Goal: Task Accomplishment & Management: Manage account settings

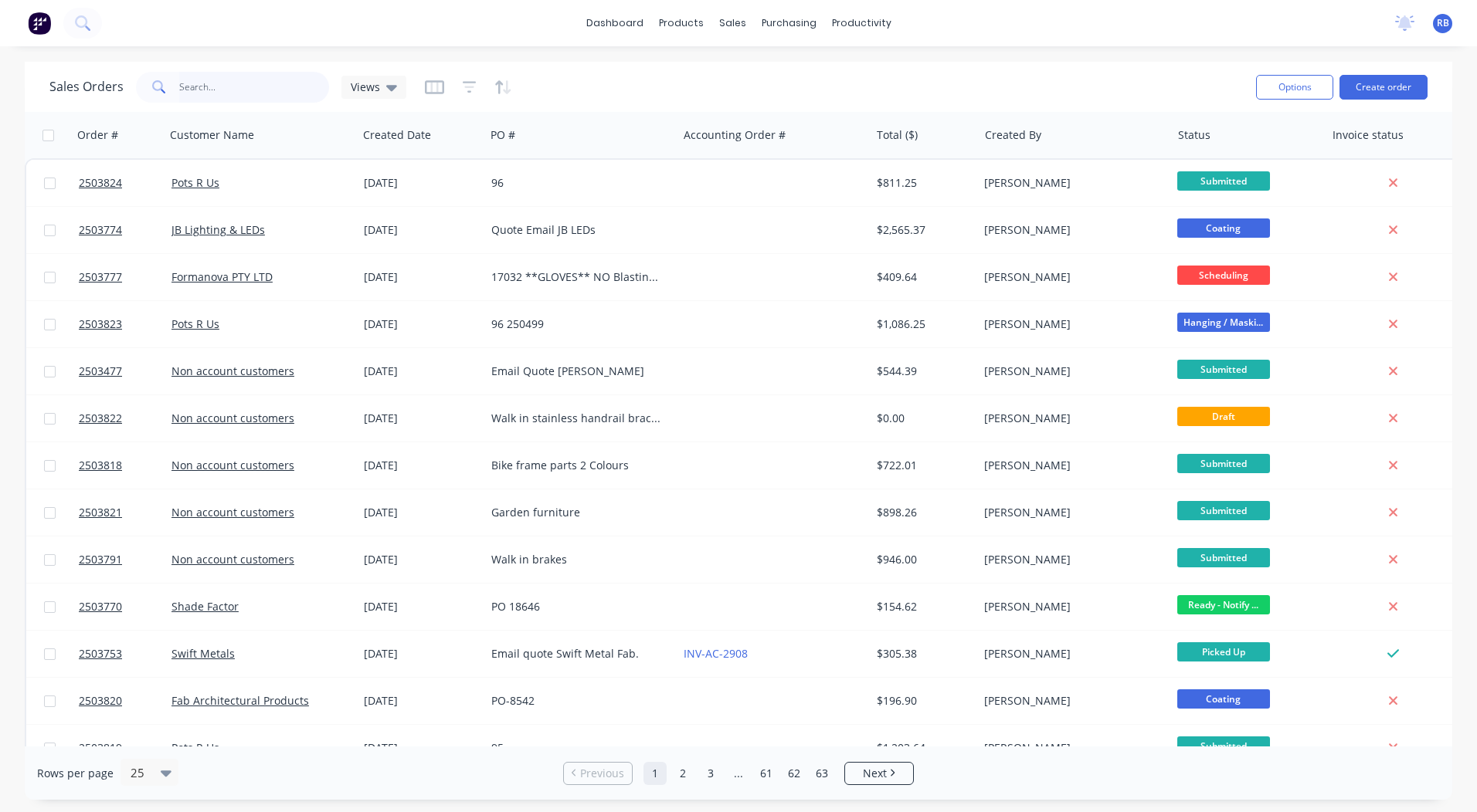
click at [200, 78] on input "text" at bounding box center [254, 87] width 150 height 31
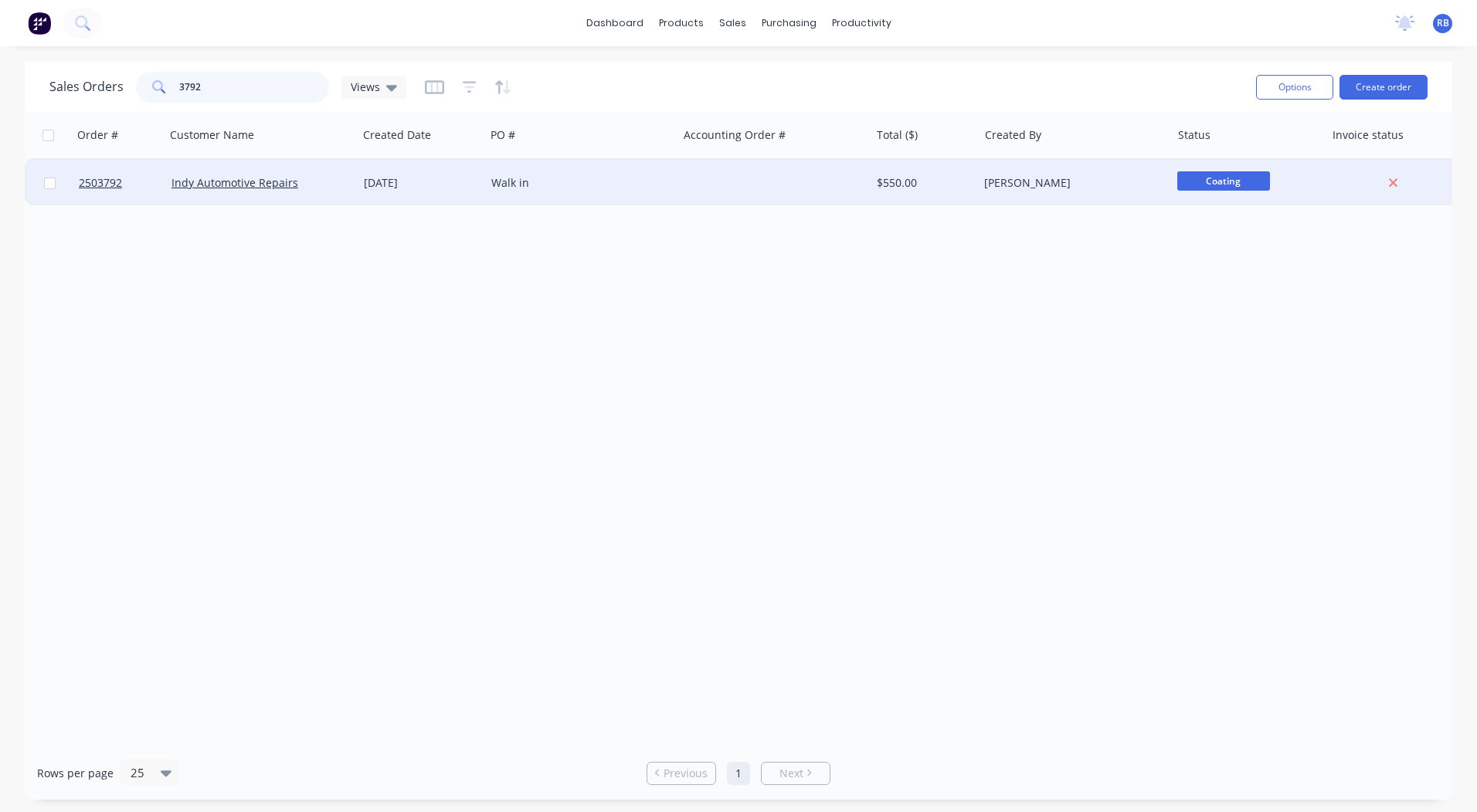
type input "3792"
click at [404, 182] on div "[DATE]" at bounding box center [421, 182] width 115 height 15
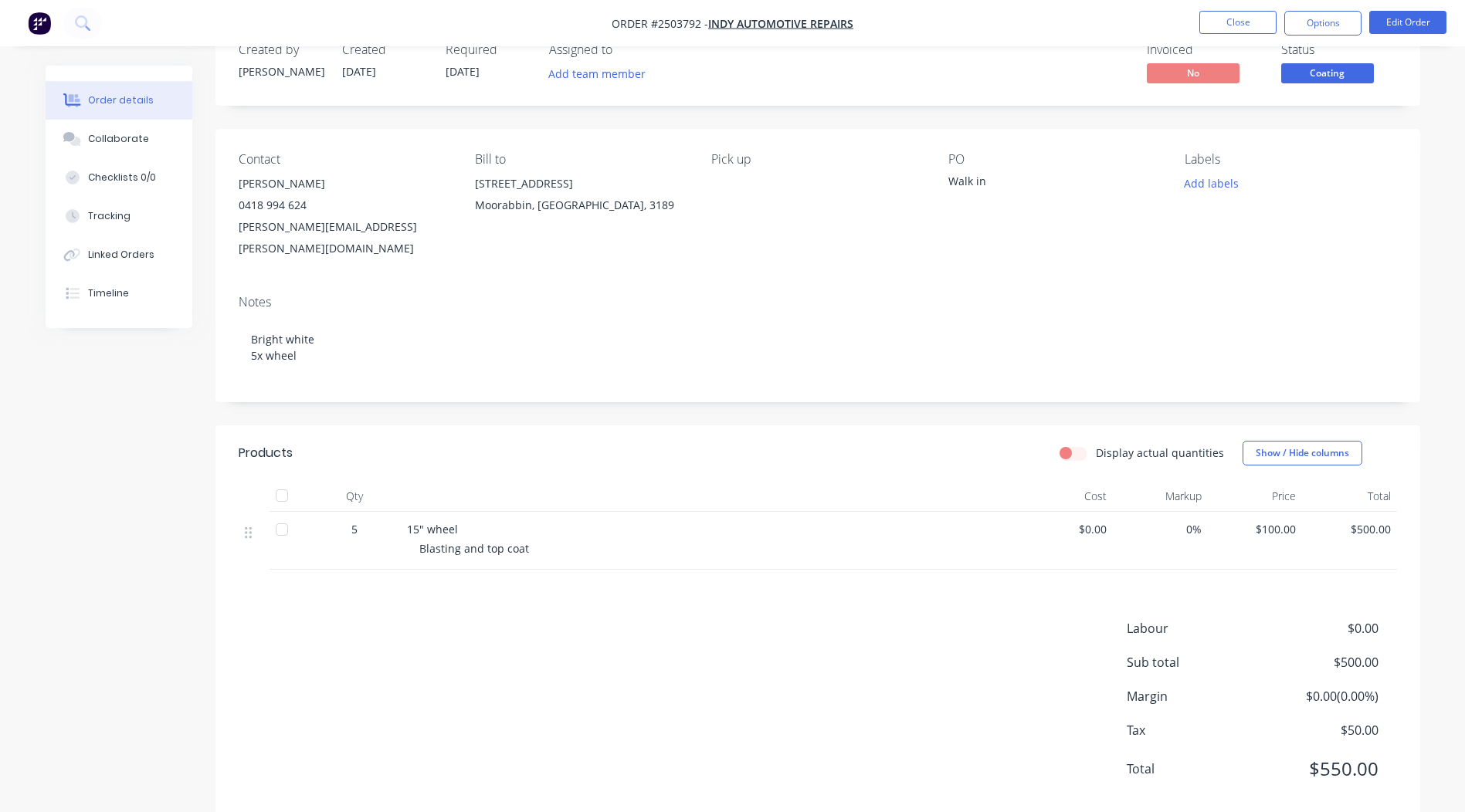
scroll to position [52, 0]
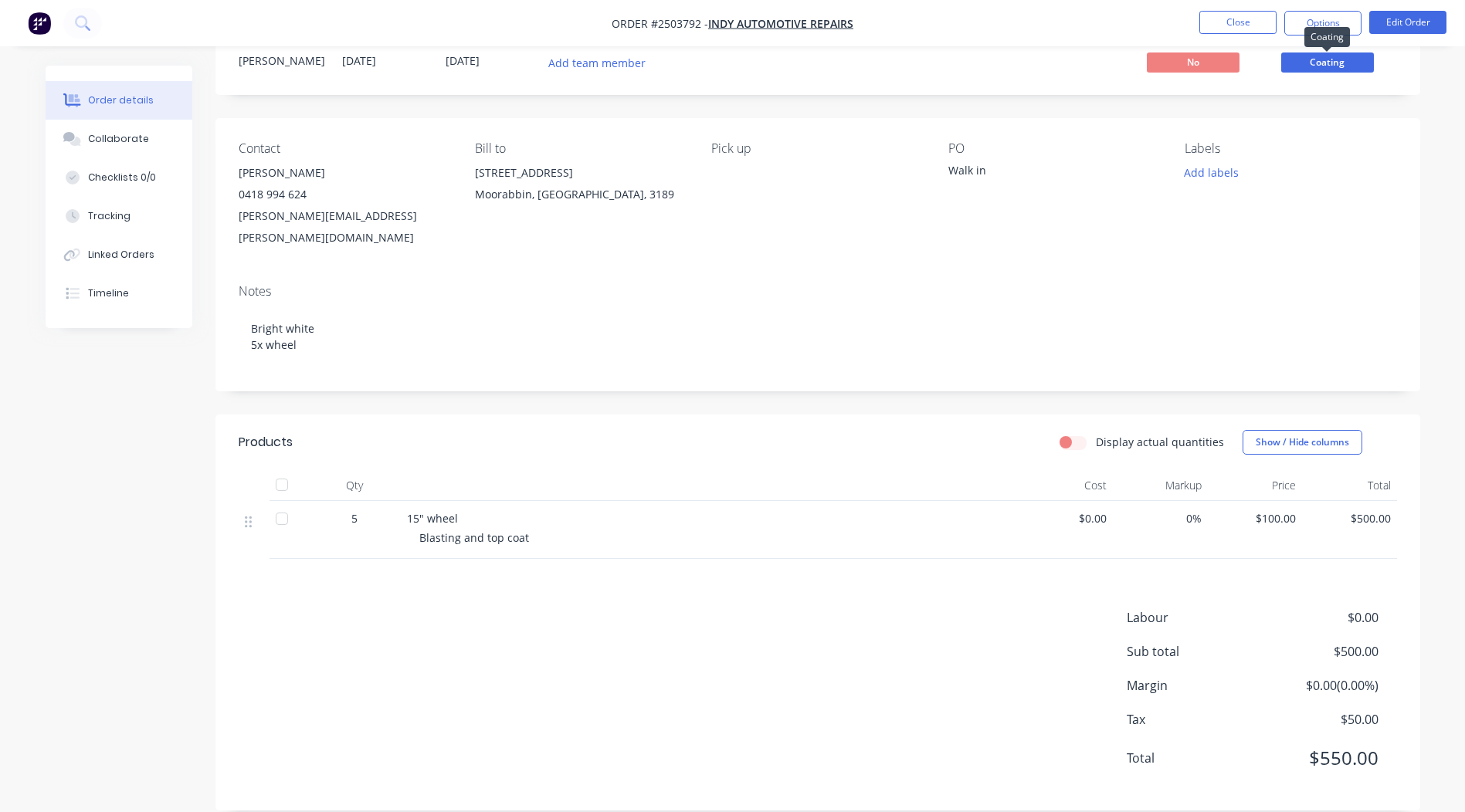
click at [1323, 68] on span "Coating" at bounding box center [1327, 62] width 92 height 19
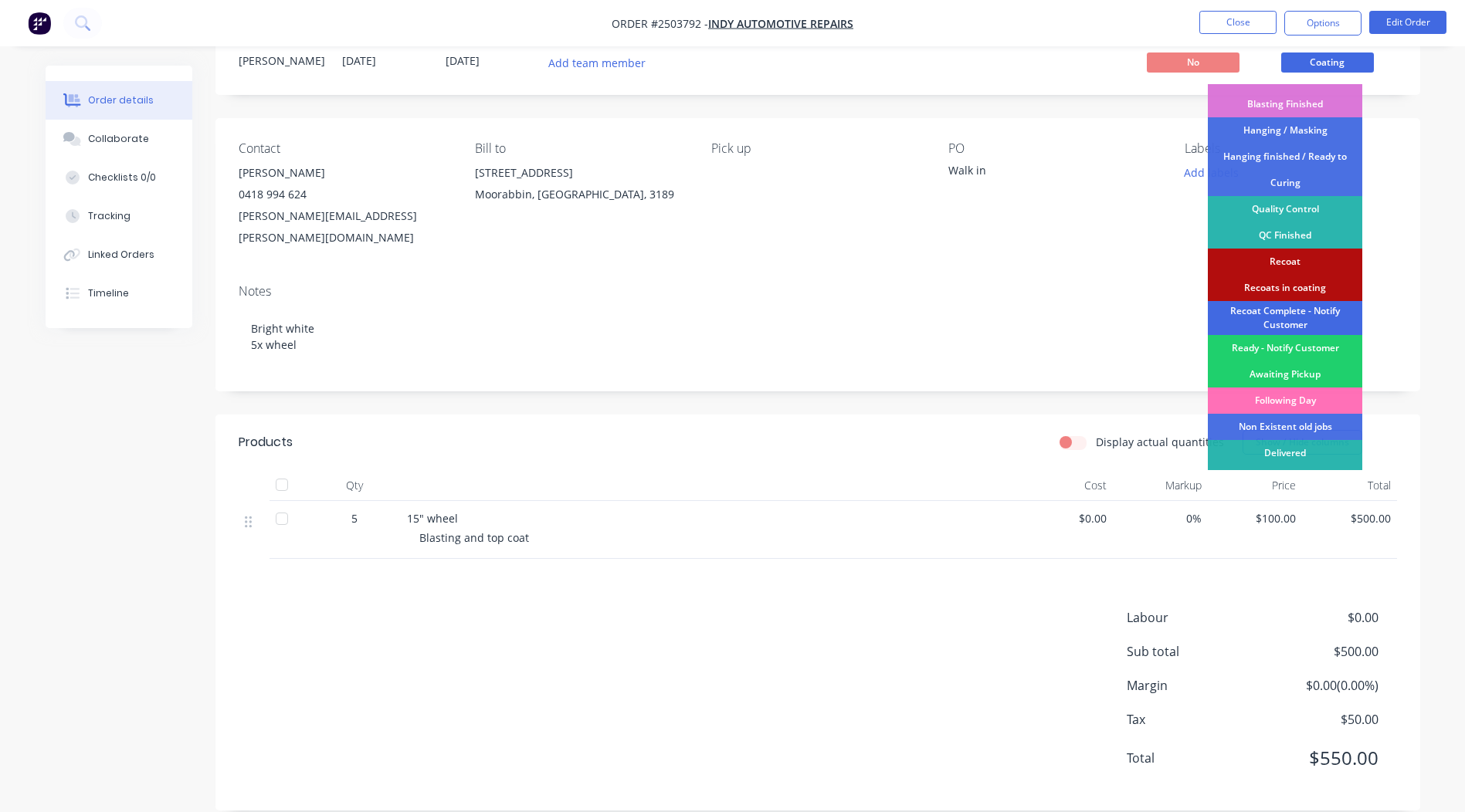
scroll to position [309, 0]
click at [1271, 350] on div "Ready - Notify Customer" at bounding box center [1284, 347] width 154 height 27
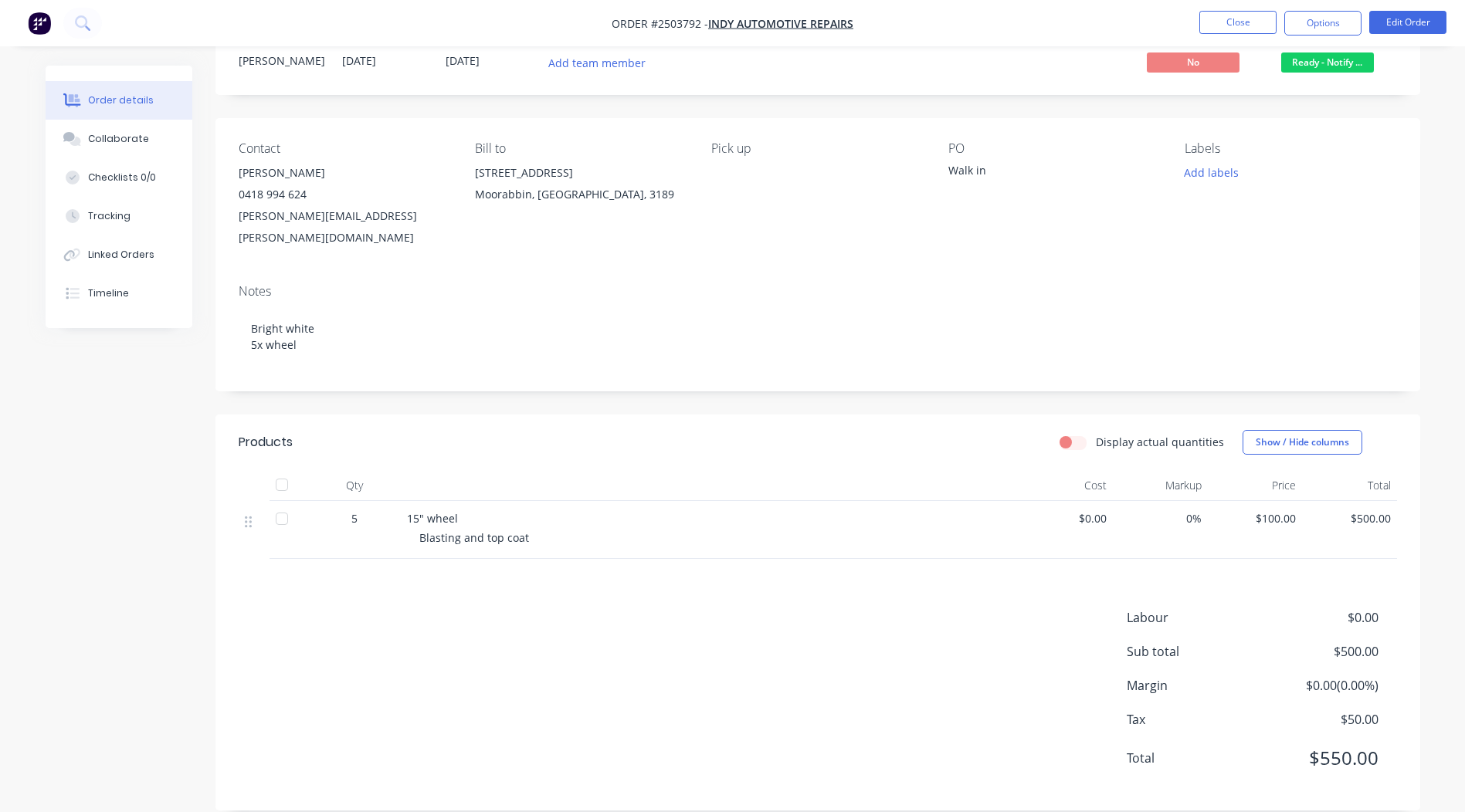
scroll to position [0, 0]
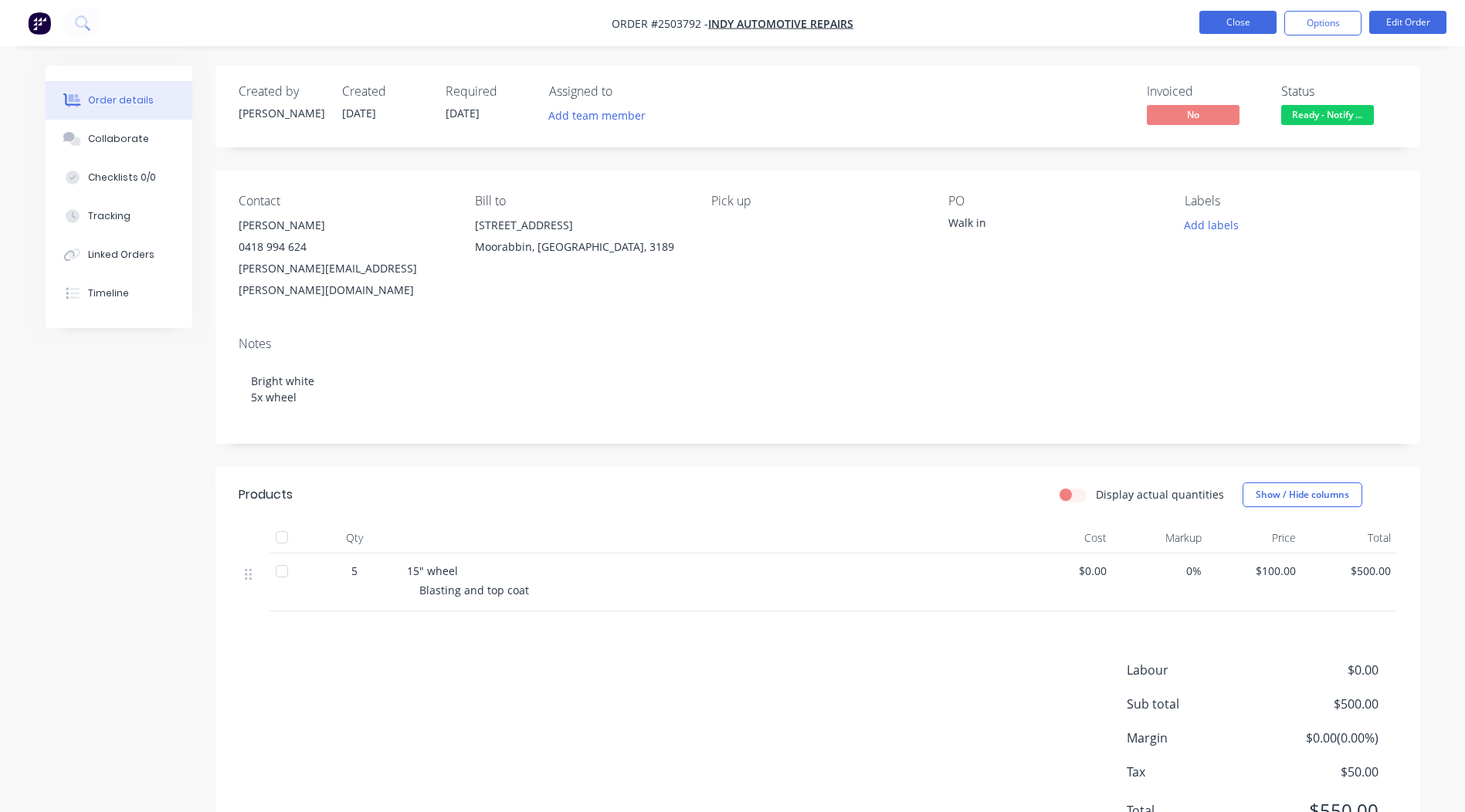
click at [1239, 15] on button "Close" at bounding box center [1238, 22] width 77 height 23
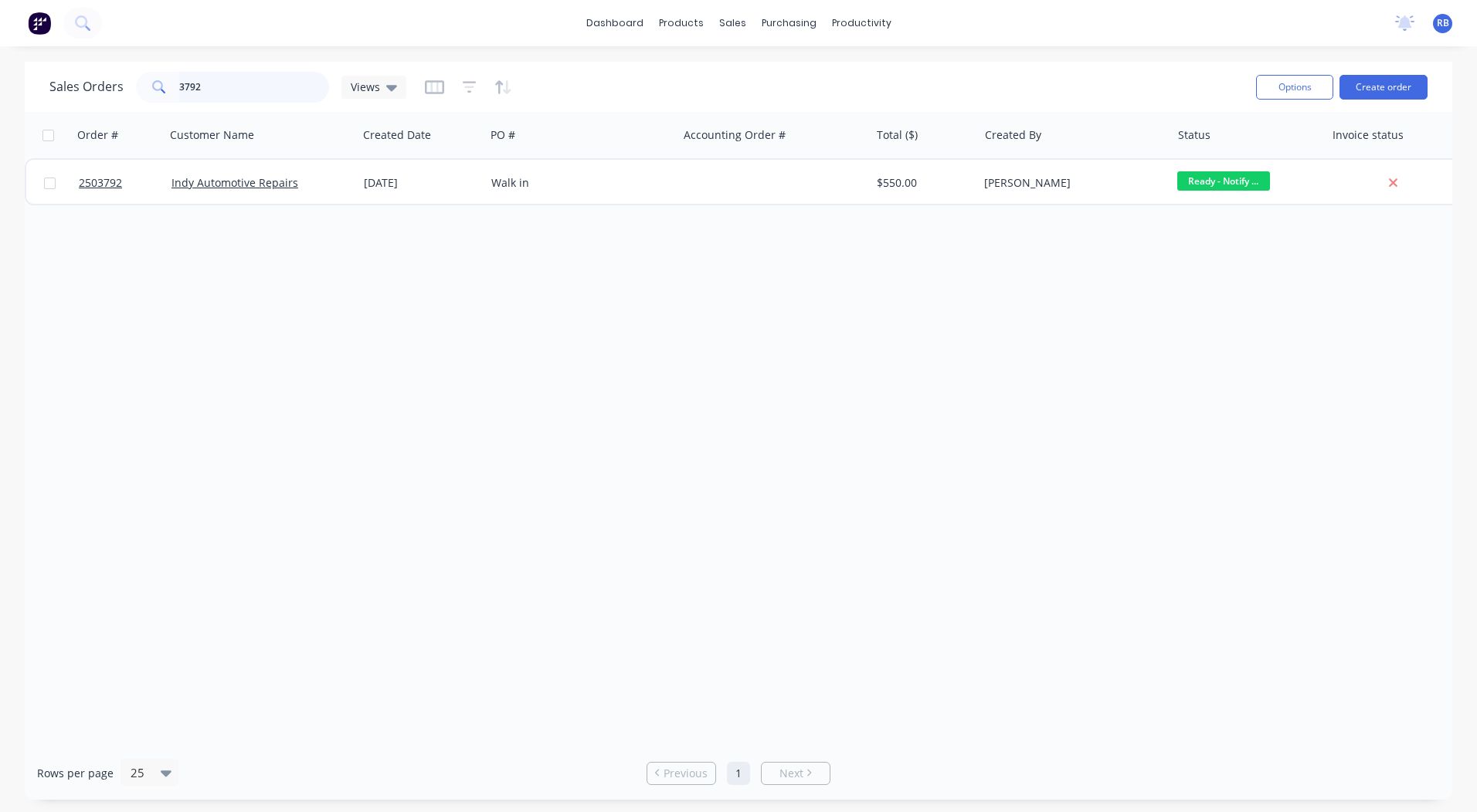
drag, startPoint x: 289, startPoint y: 85, endPoint x: 0, endPoint y: 117, distance: 290.8
click at [0, 116] on html "dashboard products sales purchasing productivity dashboard products Product Cat…" at bounding box center [738, 406] width 1477 height 812
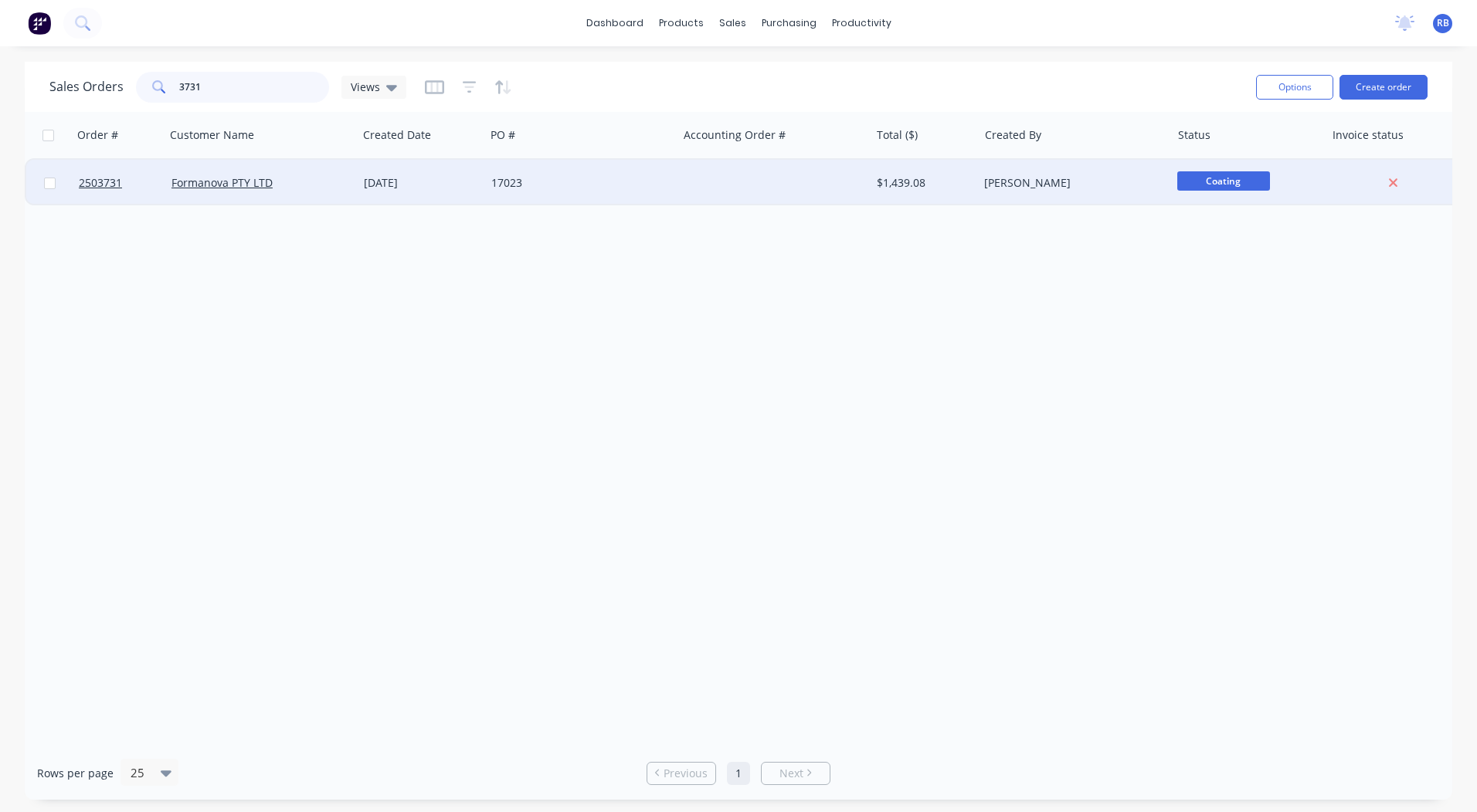
type input "3731"
click at [337, 182] on div "Formanova PTY LTD" at bounding box center [256, 182] width 171 height 15
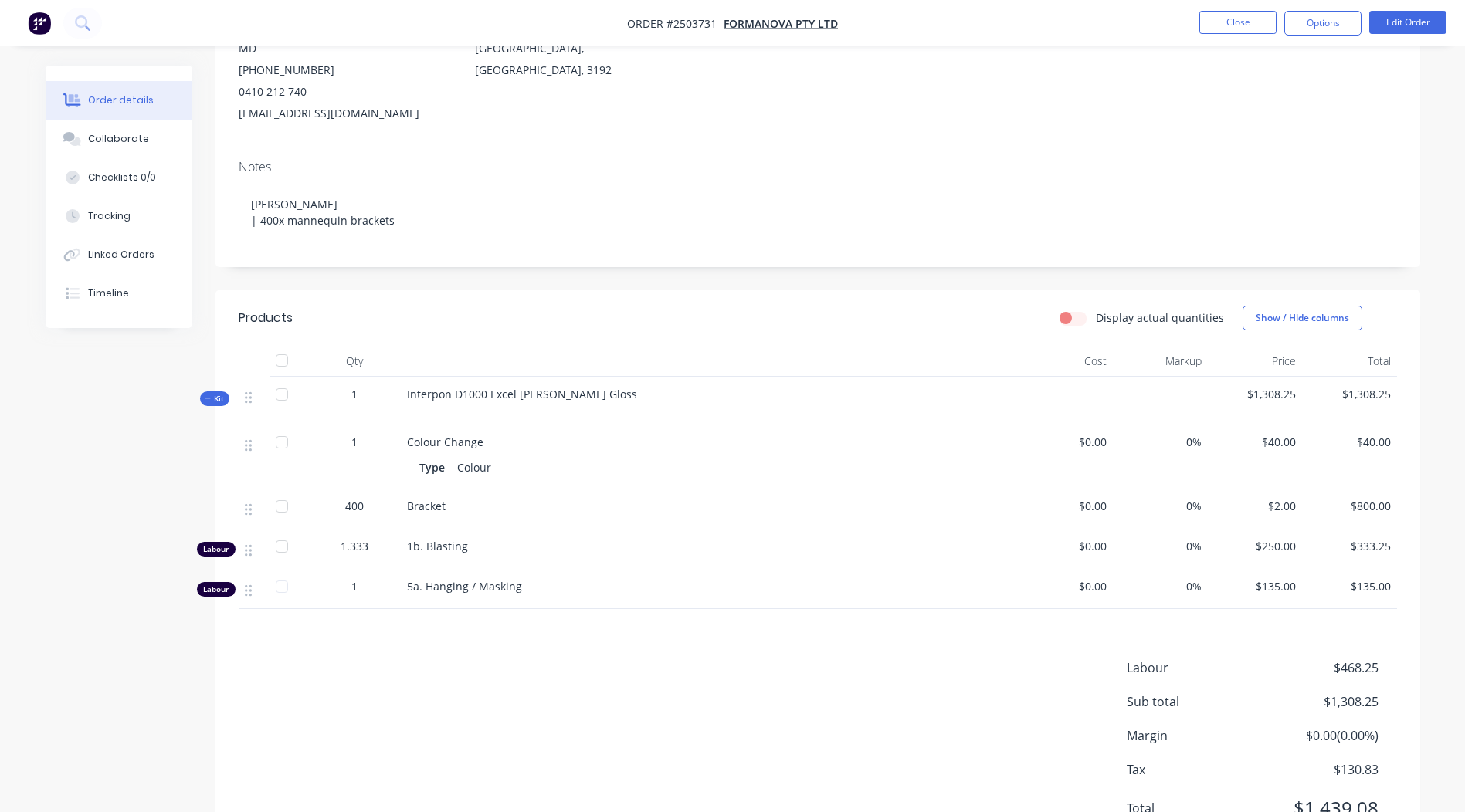
scroll to position [171, 0]
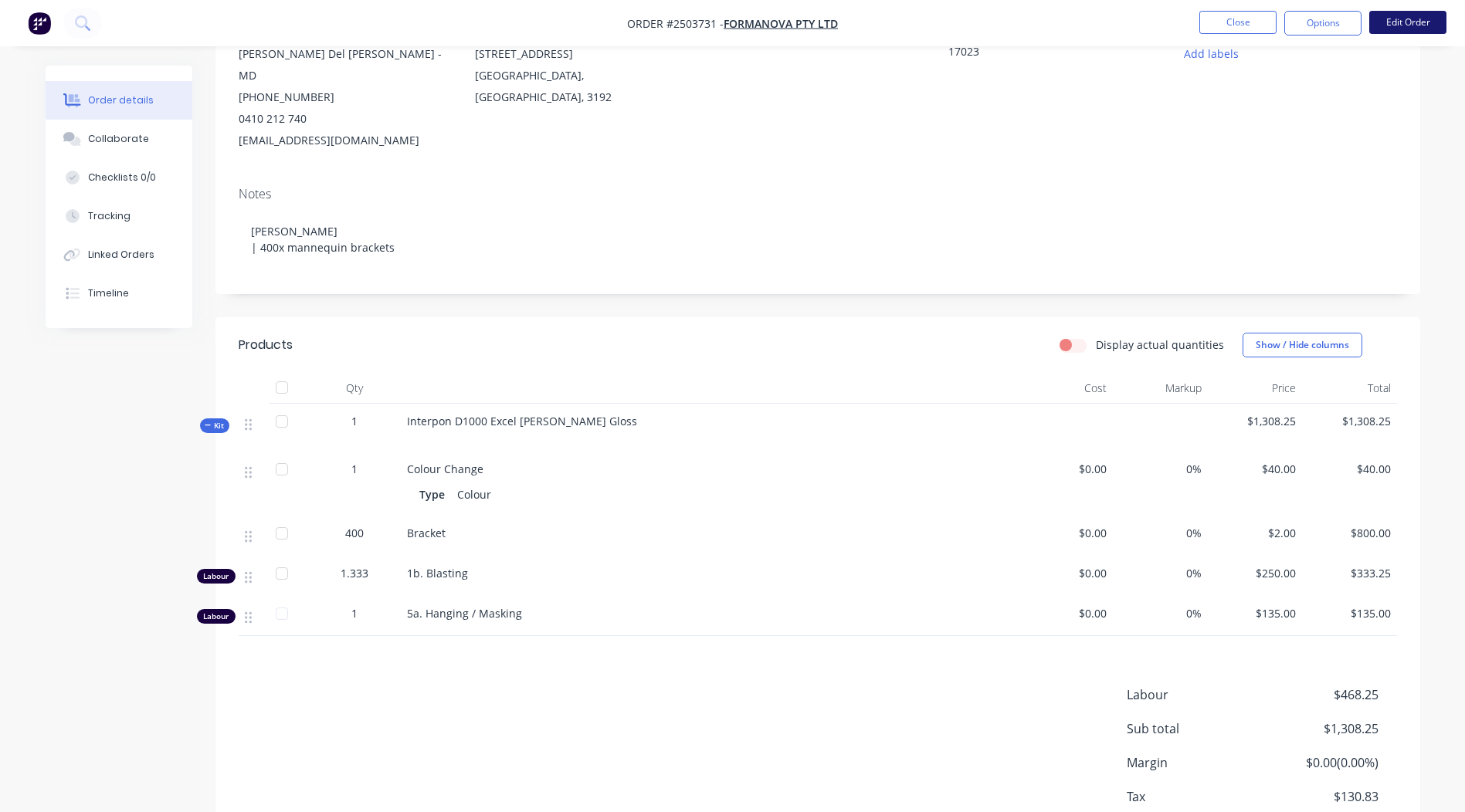
click at [1394, 14] on button "Edit Order" at bounding box center [1407, 22] width 77 height 23
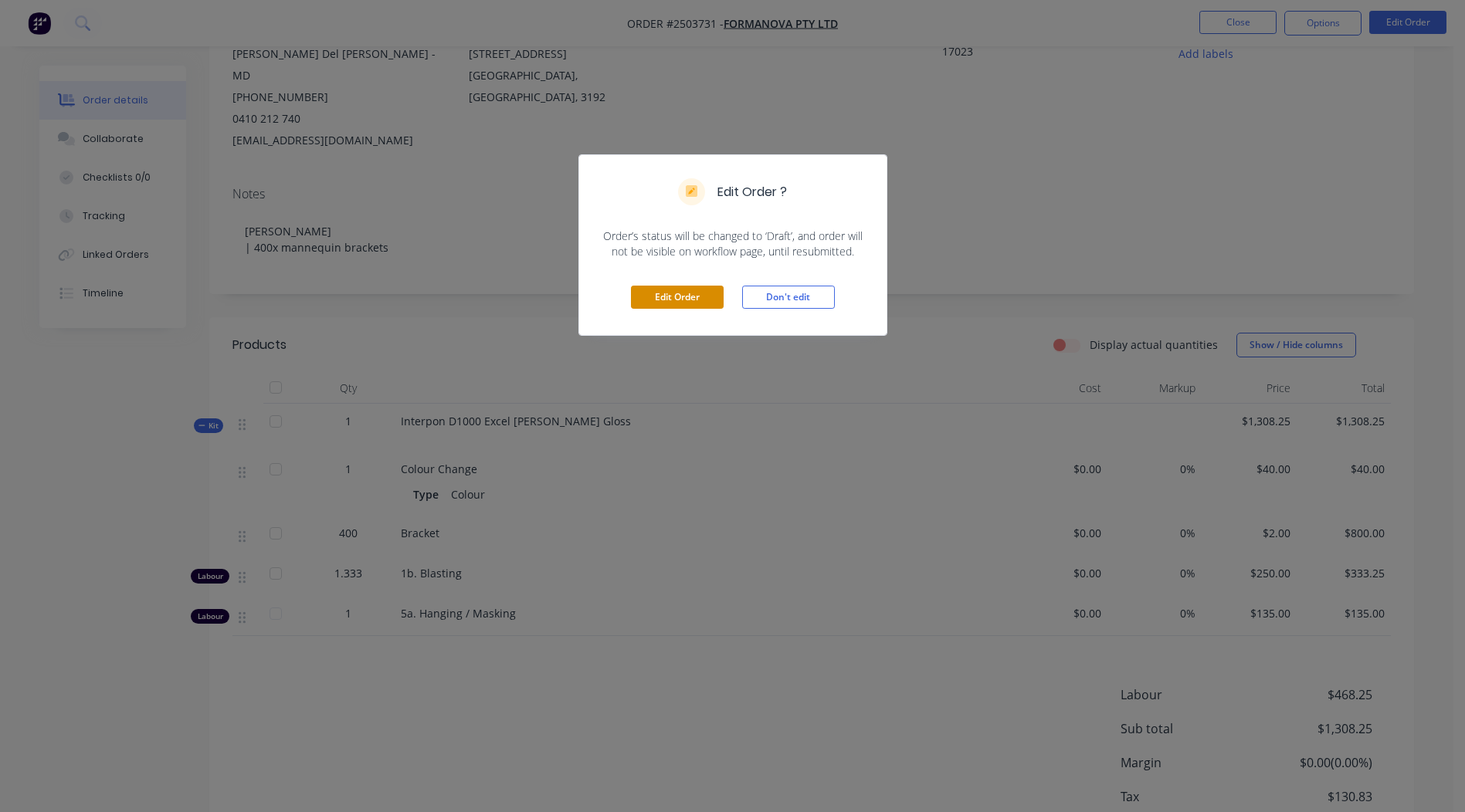
click at [651, 288] on button "Edit Order" at bounding box center [676, 297] width 92 height 23
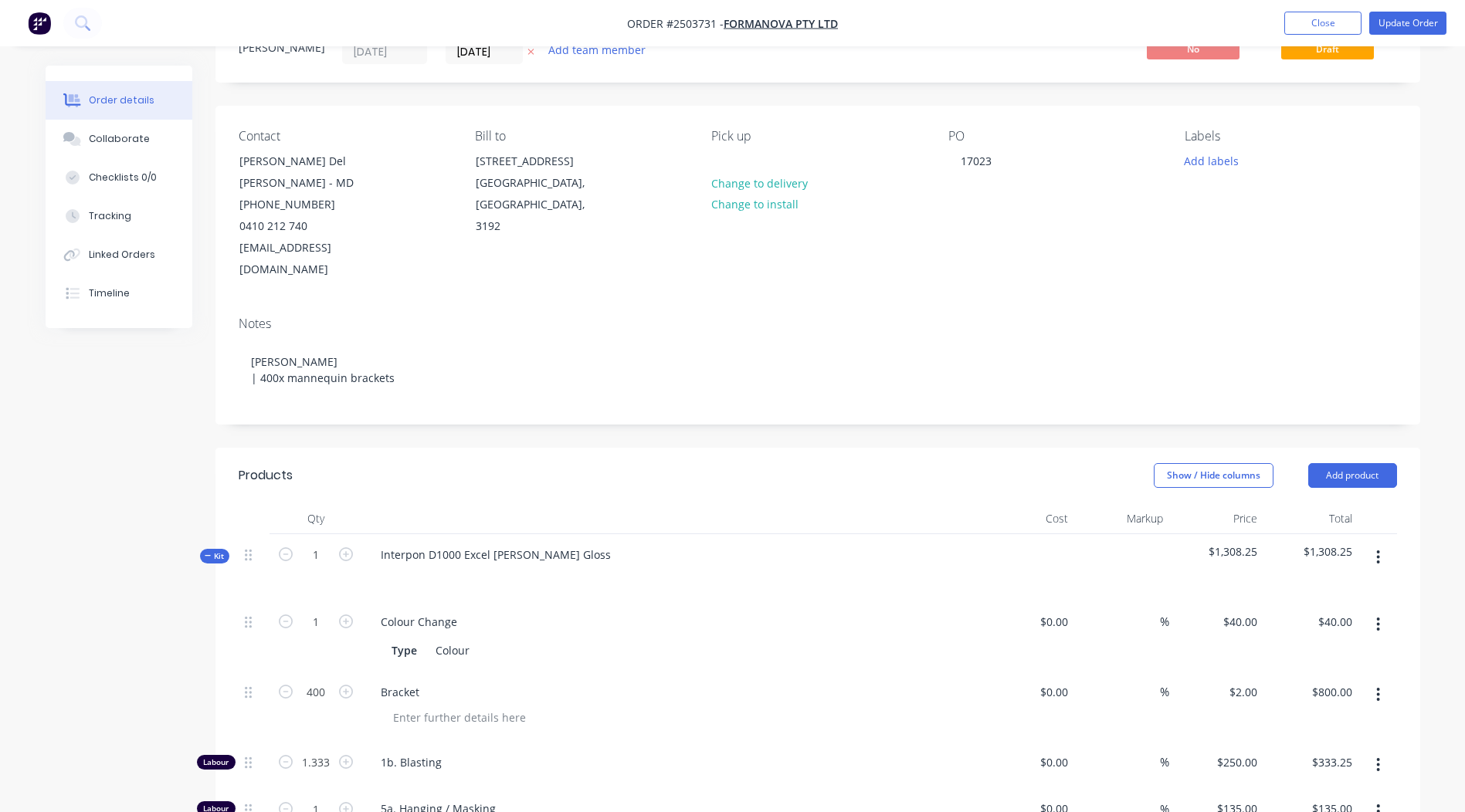
scroll to position [154, 0]
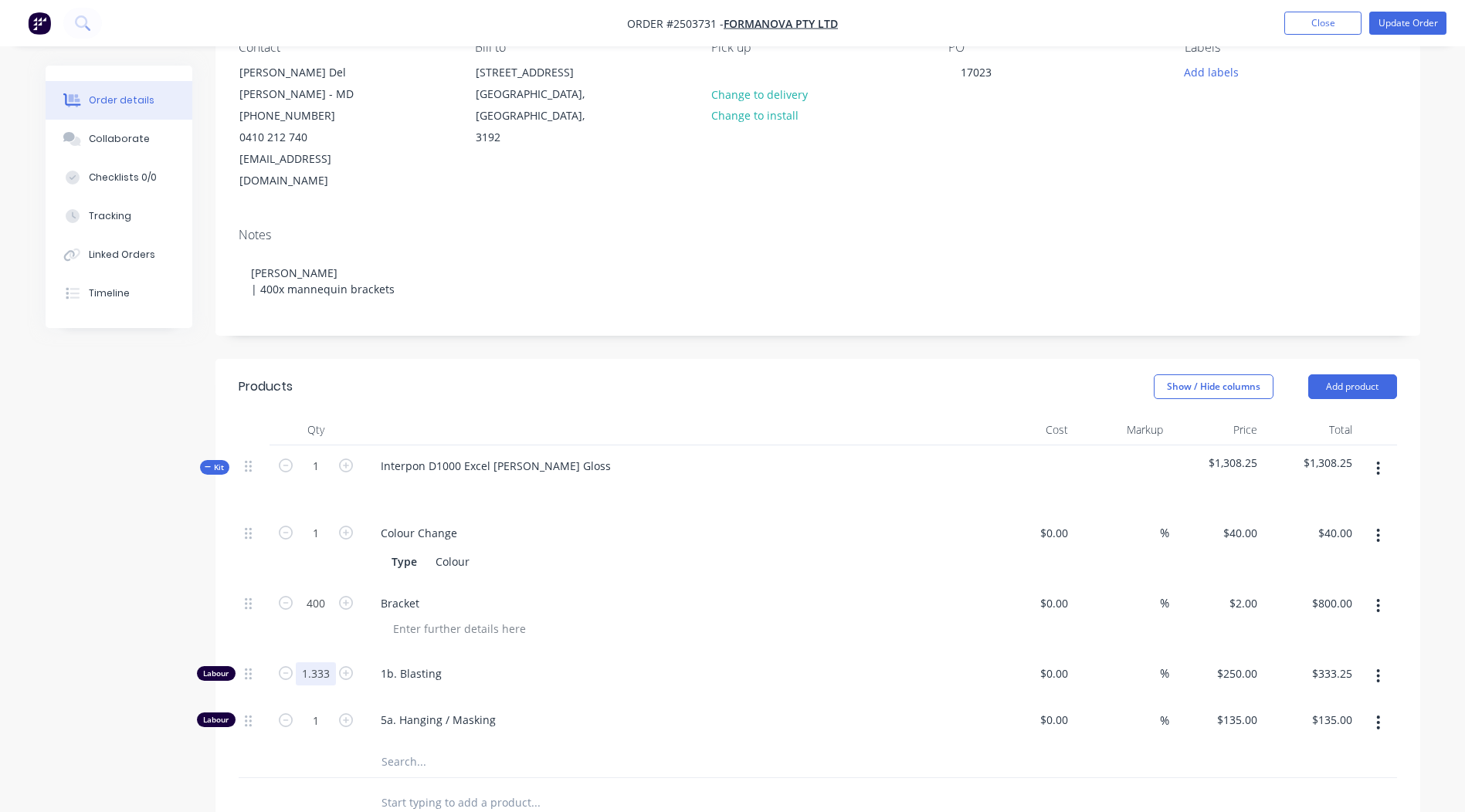
click at [304, 545] on input "1.333" at bounding box center [316, 533] width 40 height 23
type input "1.4"
type input "$350.00"
click at [998, 307] on div "Created by [PERSON_NAME] Created [DATE] Required [DATE] Assigned to Add team me…" at bounding box center [818, 554] width 1205 height 1287
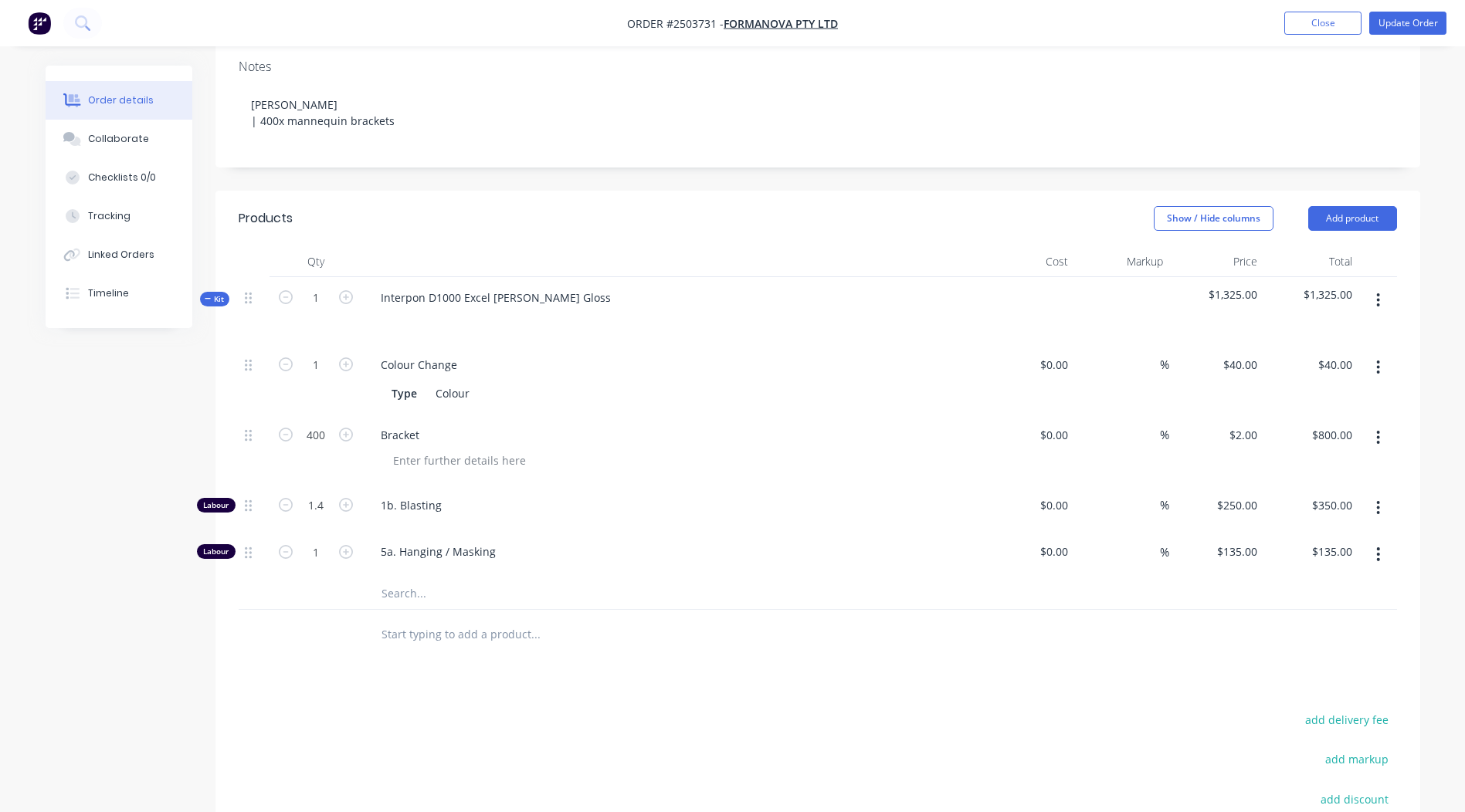
scroll to position [0, 0]
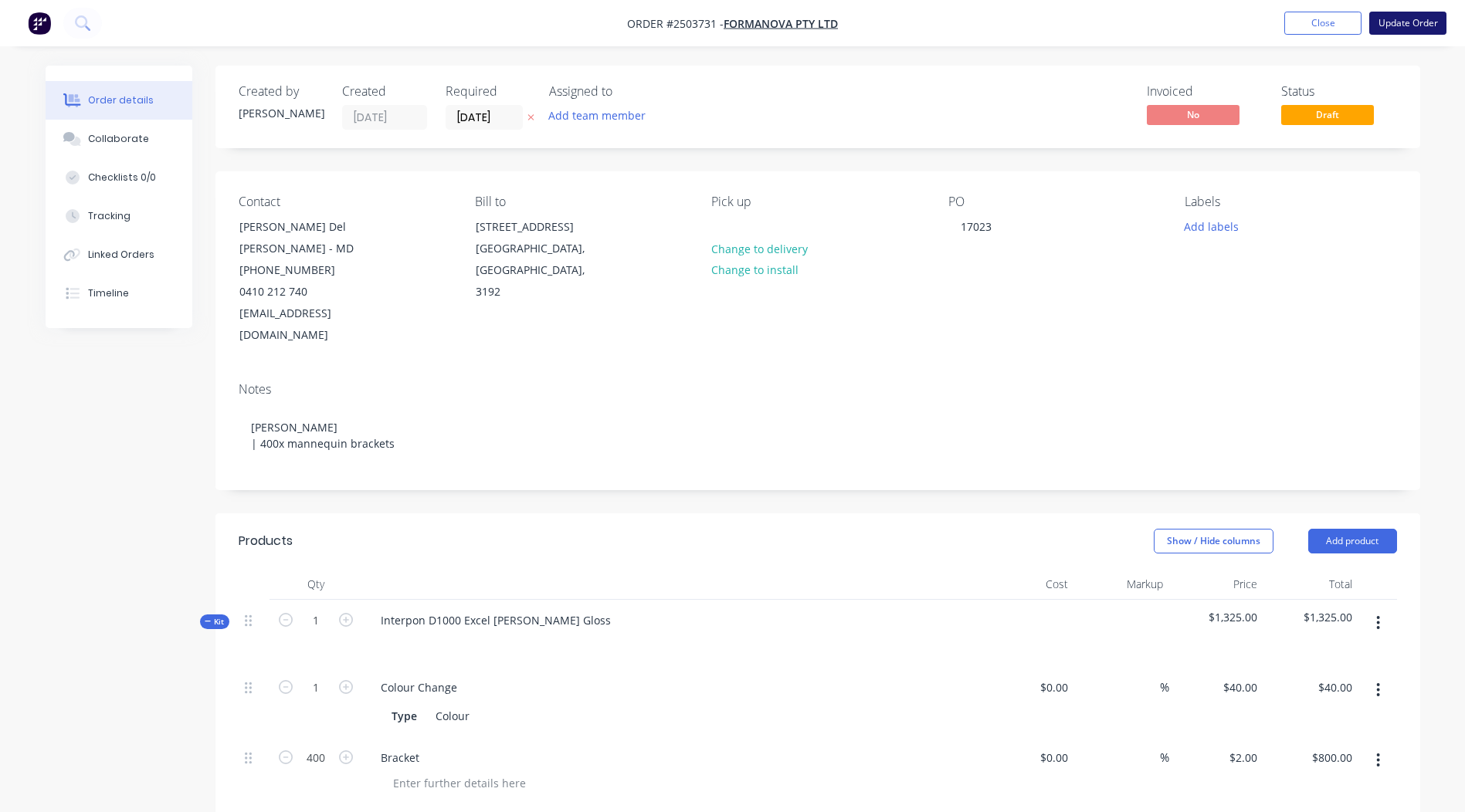
click at [1403, 31] on button "Update Order" at bounding box center [1407, 22] width 77 height 23
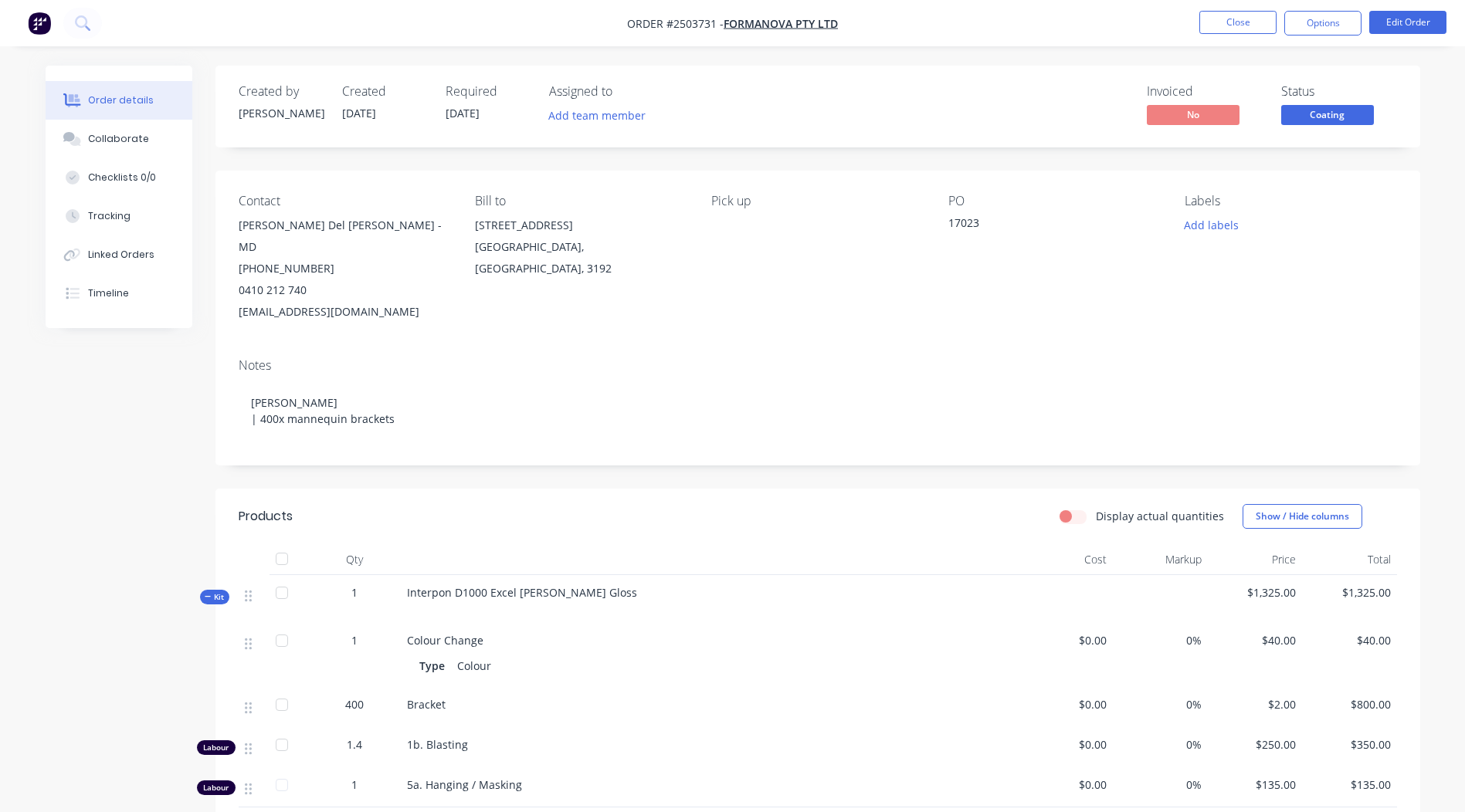
click at [1337, 115] on span "Coating" at bounding box center [1327, 115] width 92 height 19
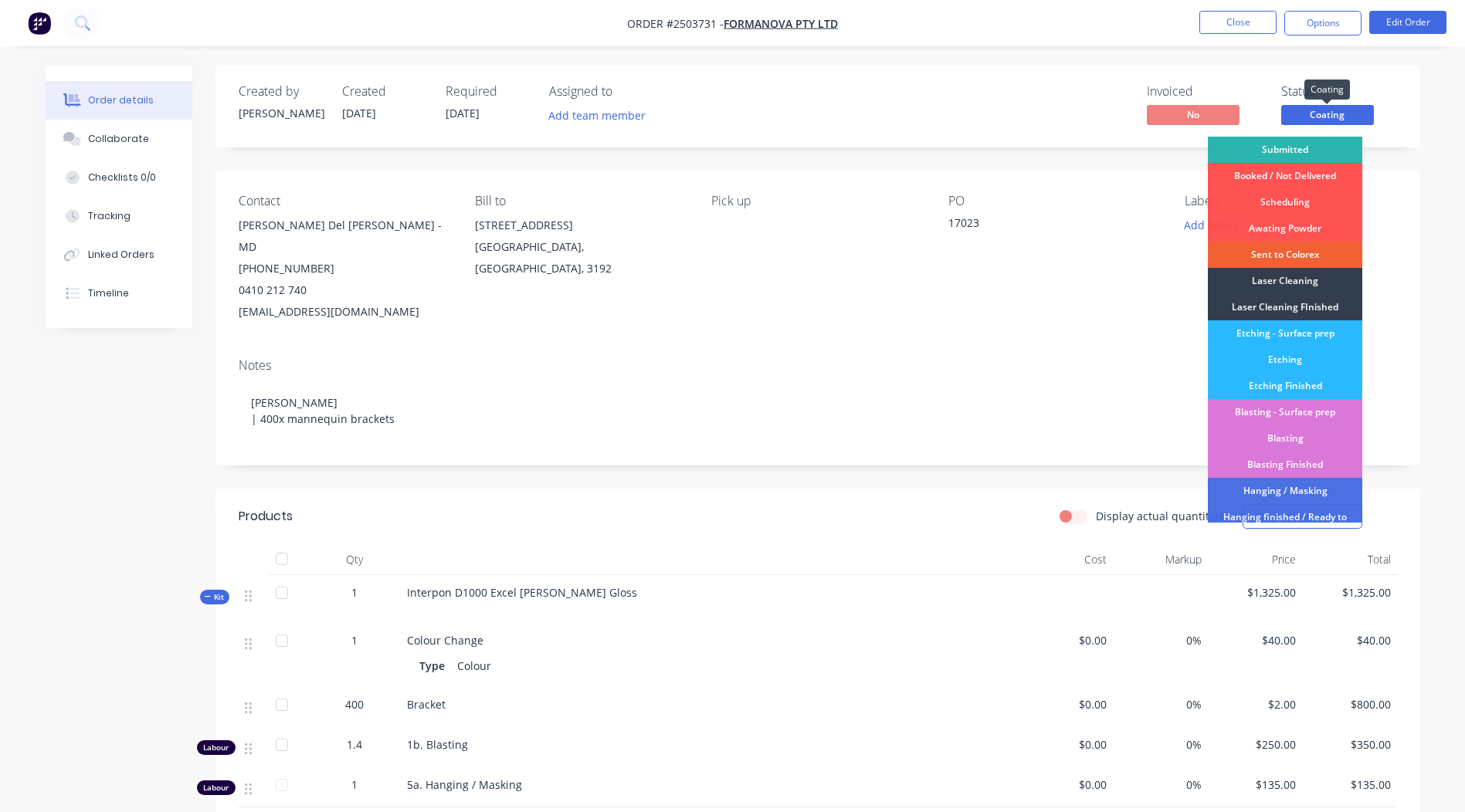
scroll to position [330, 0]
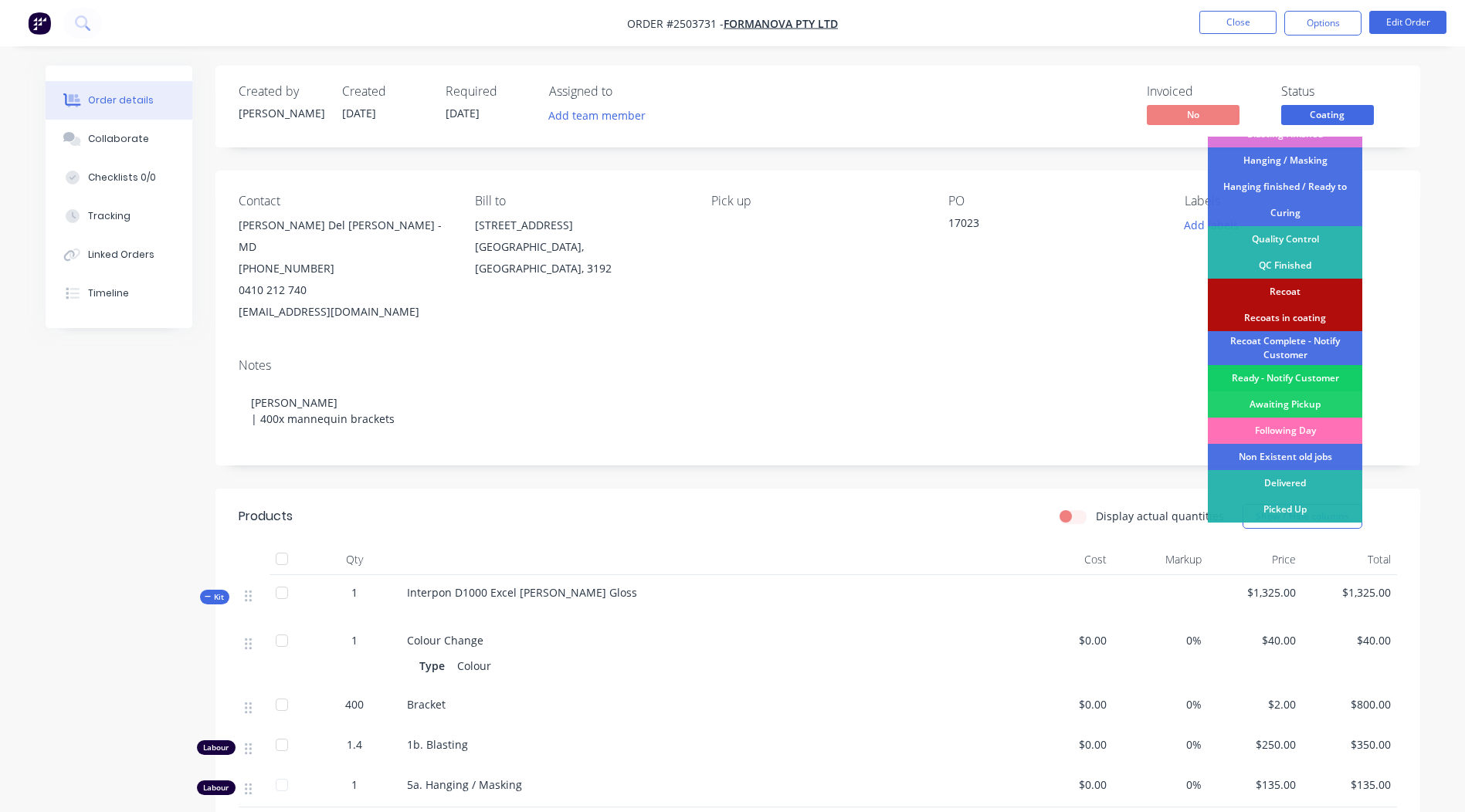
click at [1271, 380] on div "Ready - Notify Customer" at bounding box center [1284, 378] width 154 height 27
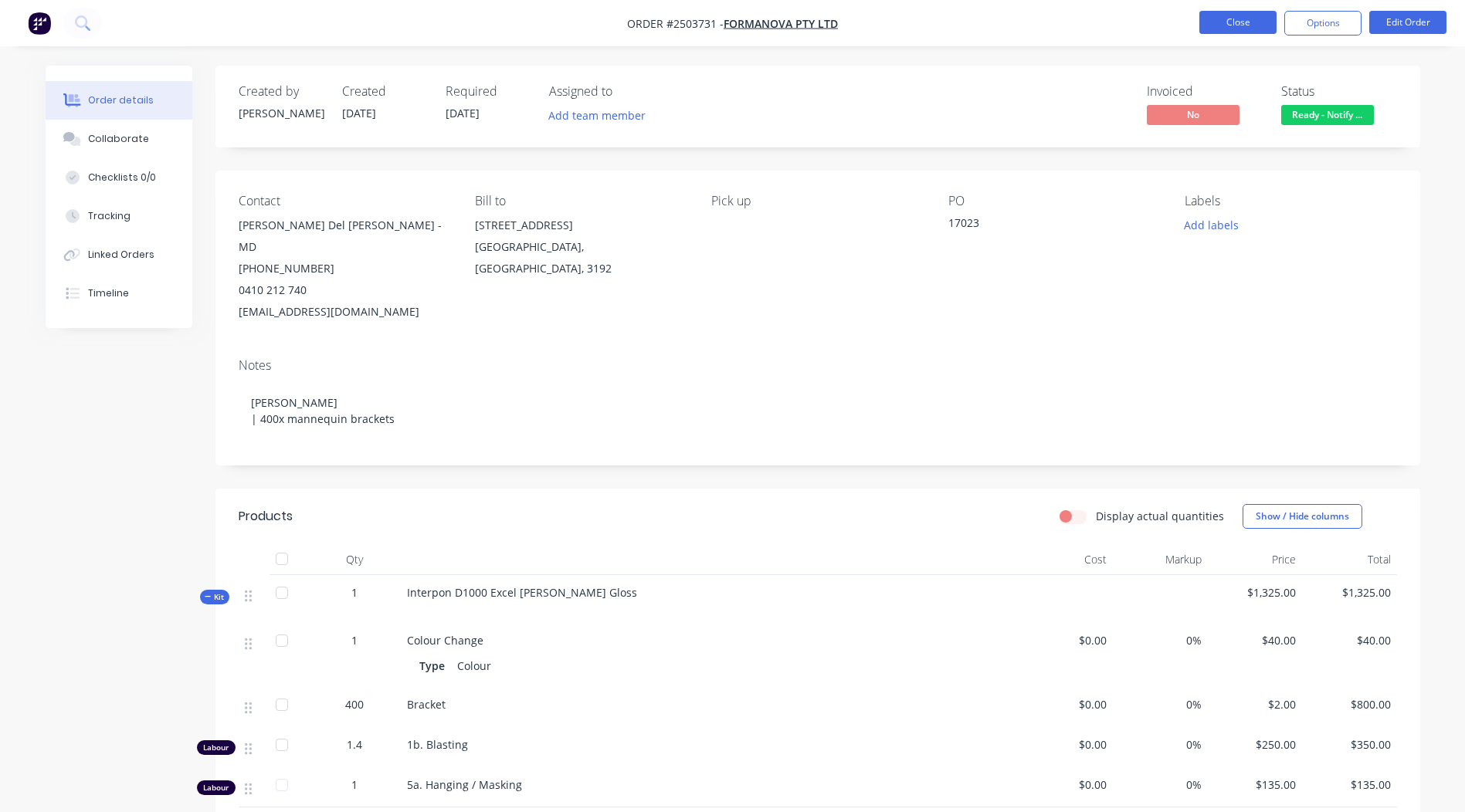
click at [1259, 31] on button "Close" at bounding box center [1238, 22] width 77 height 23
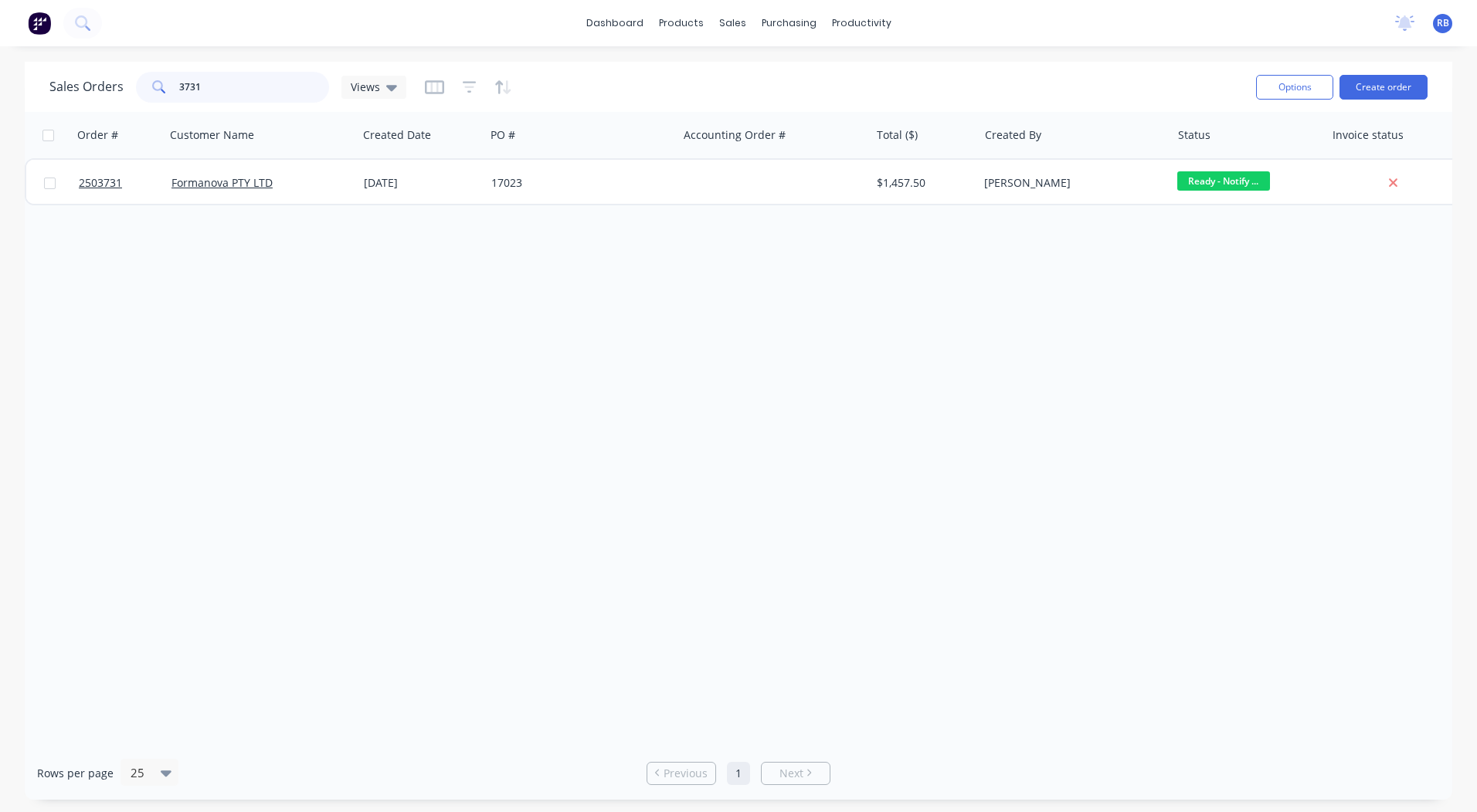
click at [227, 80] on input "3731" at bounding box center [254, 87] width 150 height 31
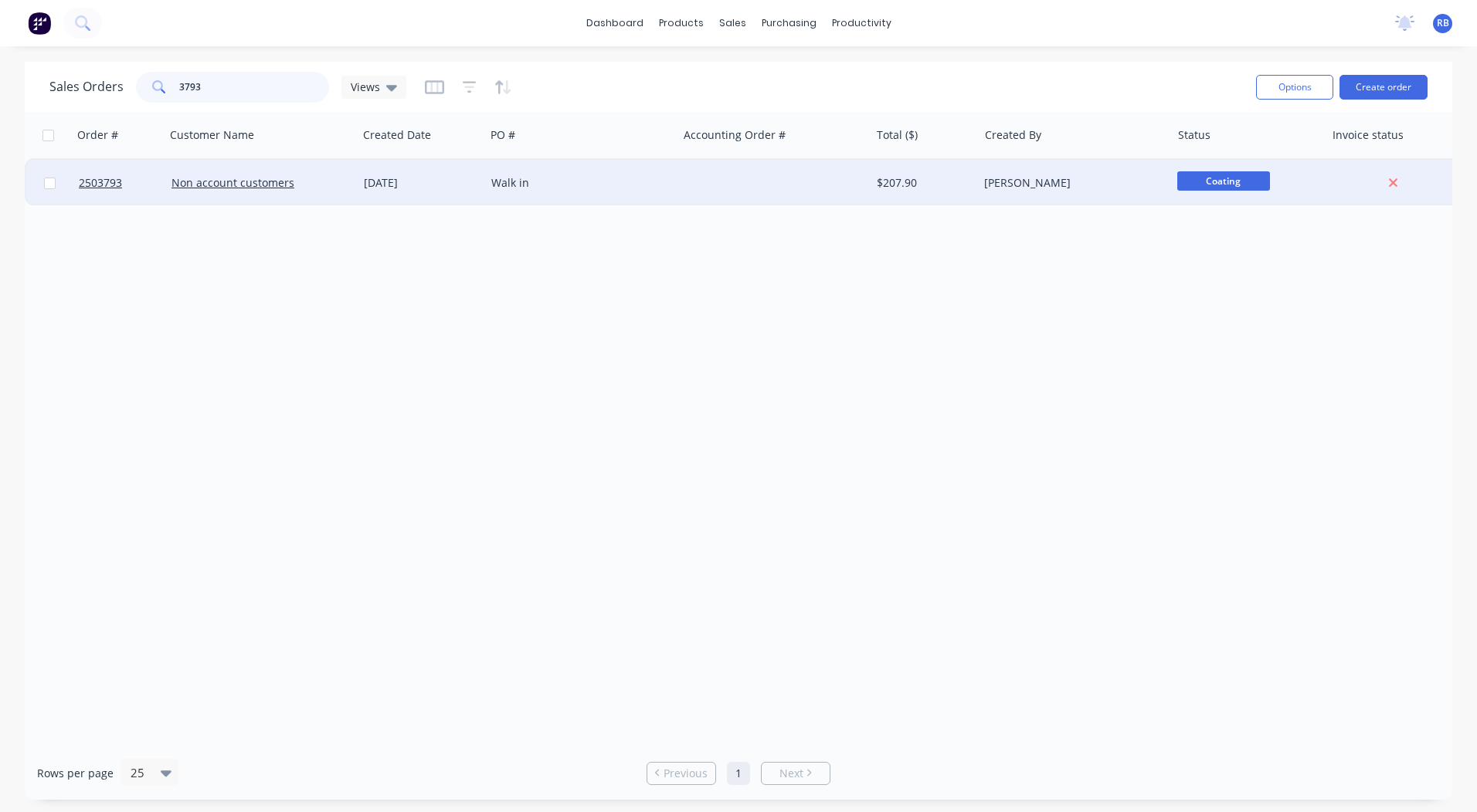
type input "3793"
click at [399, 189] on div "[DATE]" at bounding box center [421, 182] width 115 height 15
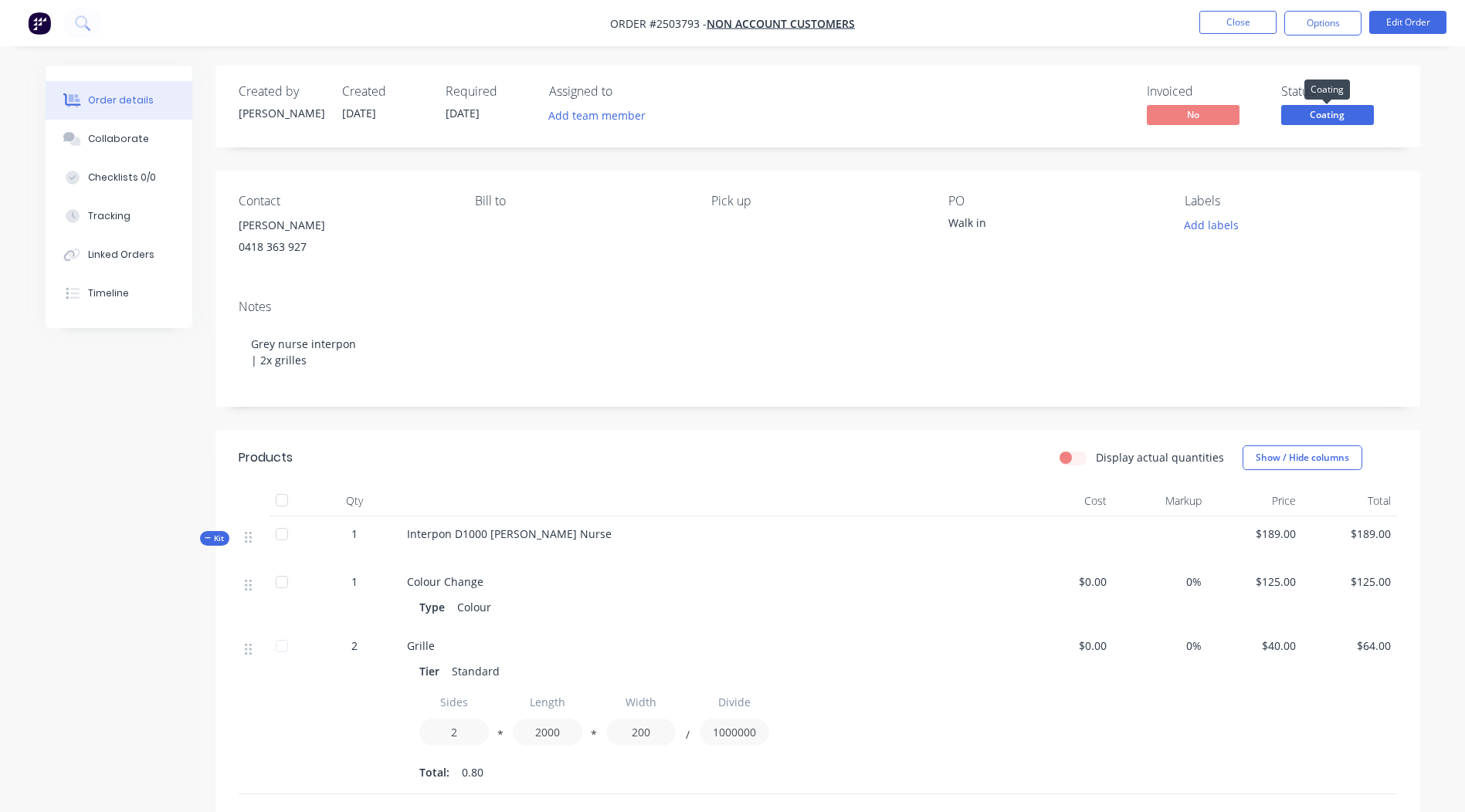
click at [1316, 112] on span "Coating" at bounding box center [1327, 115] width 92 height 19
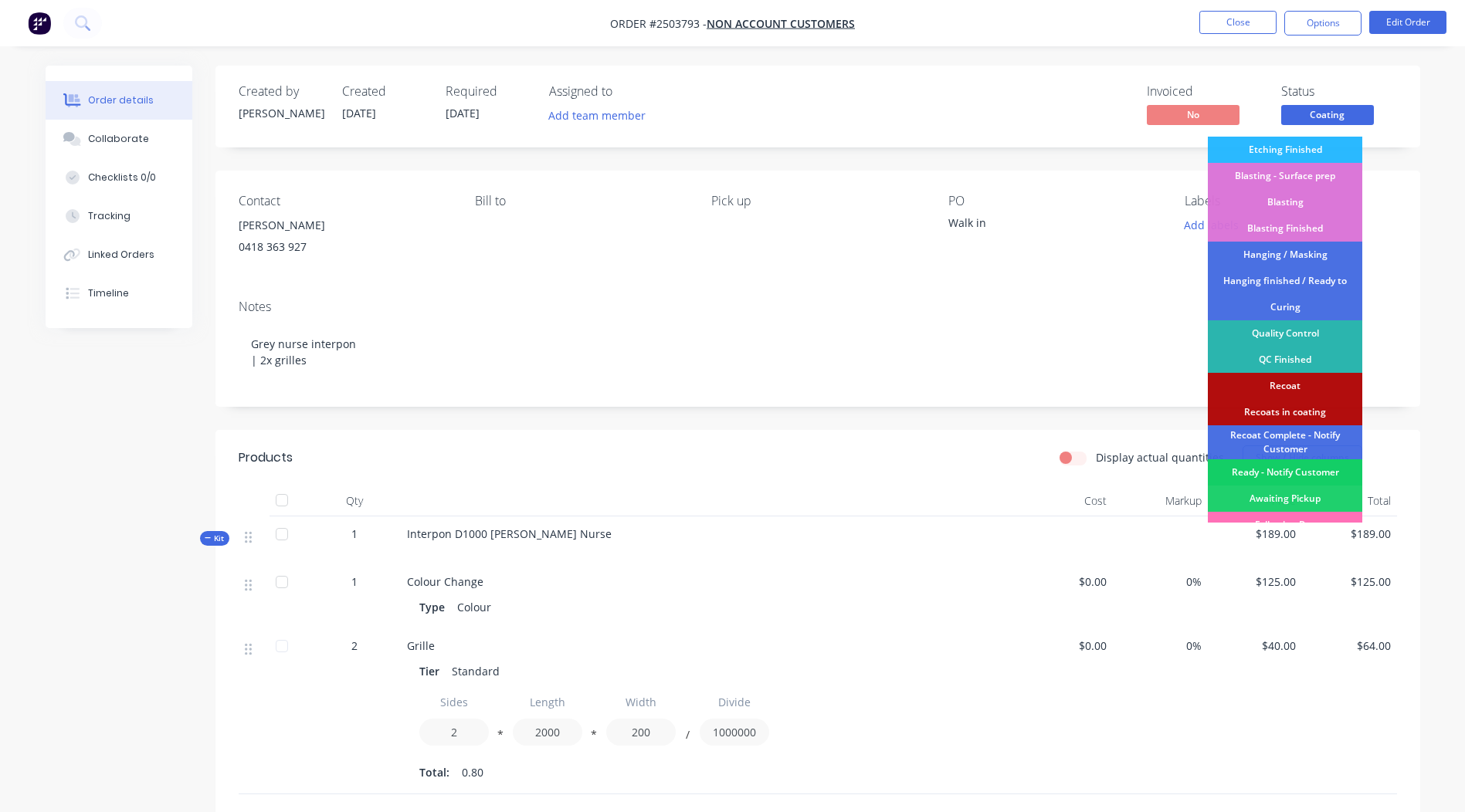
scroll to position [330, 0]
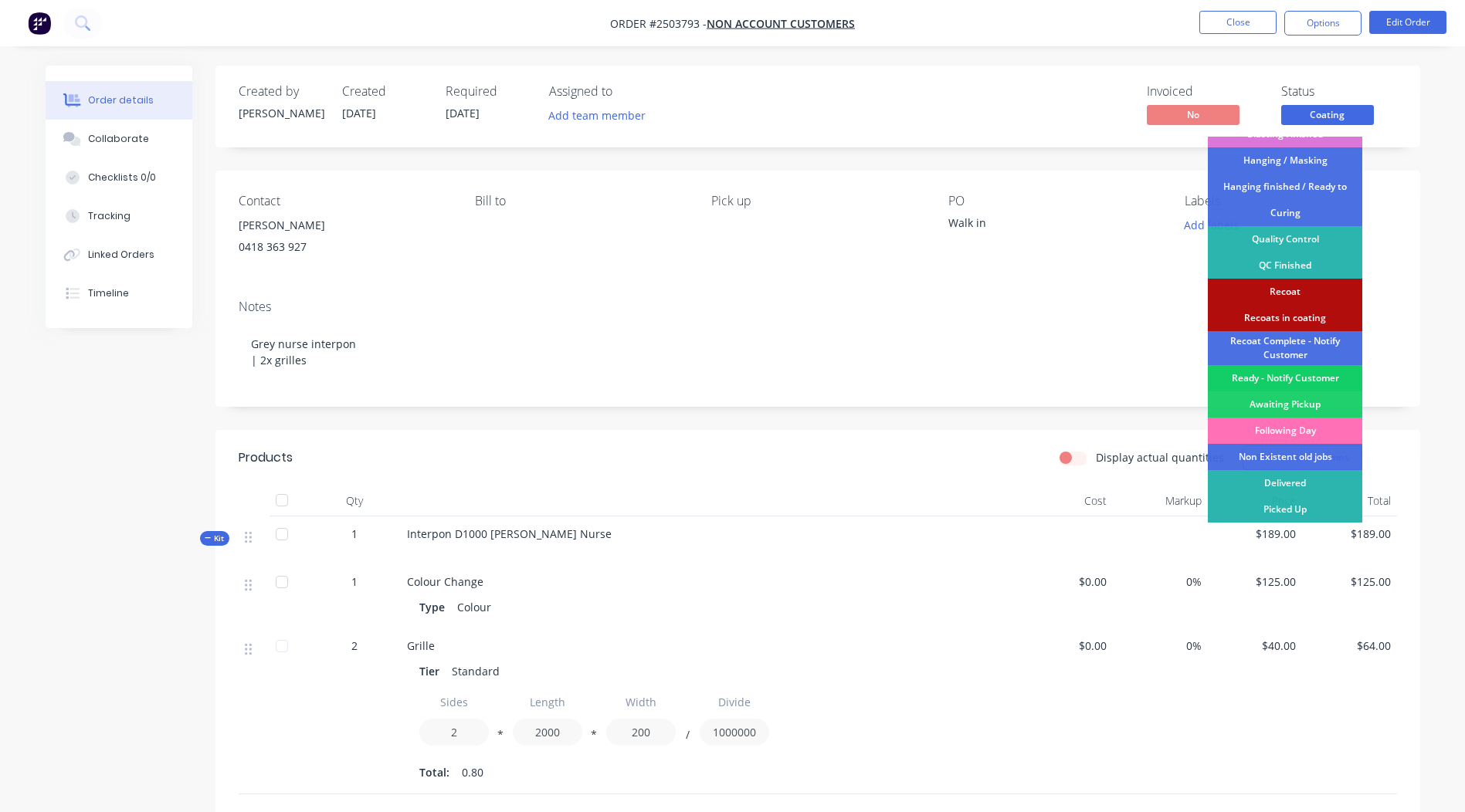
click at [1293, 382] on div "Ready - Notify Customer" at bounding box center [1284, 378] width 154 height 27
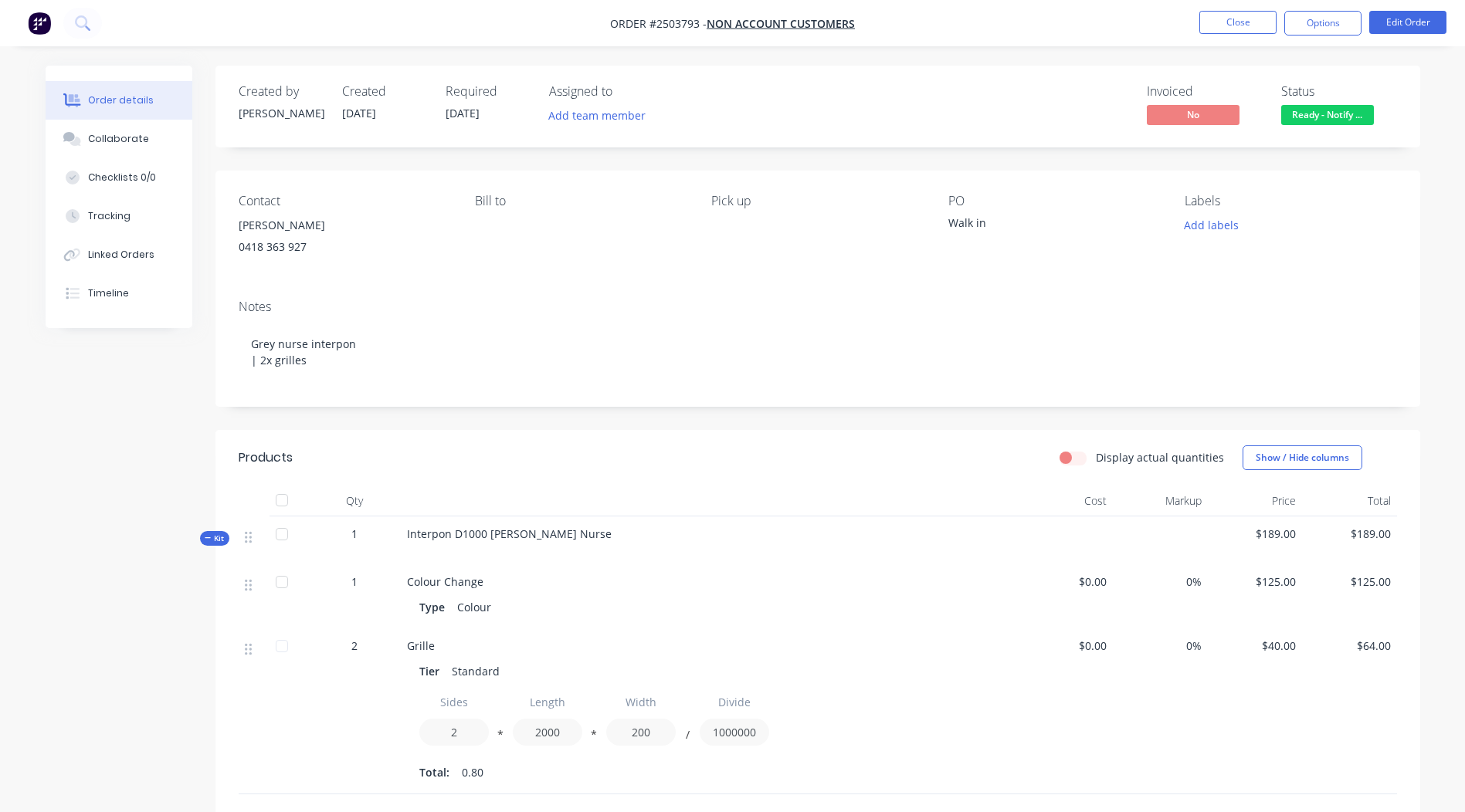
click at [1235, 35] on li "Close" at bounding box center [1238, 22] width 77 height 25
click at [1236, 30] on button "Close" at bounding box center [1238, 22] width 77 height 23
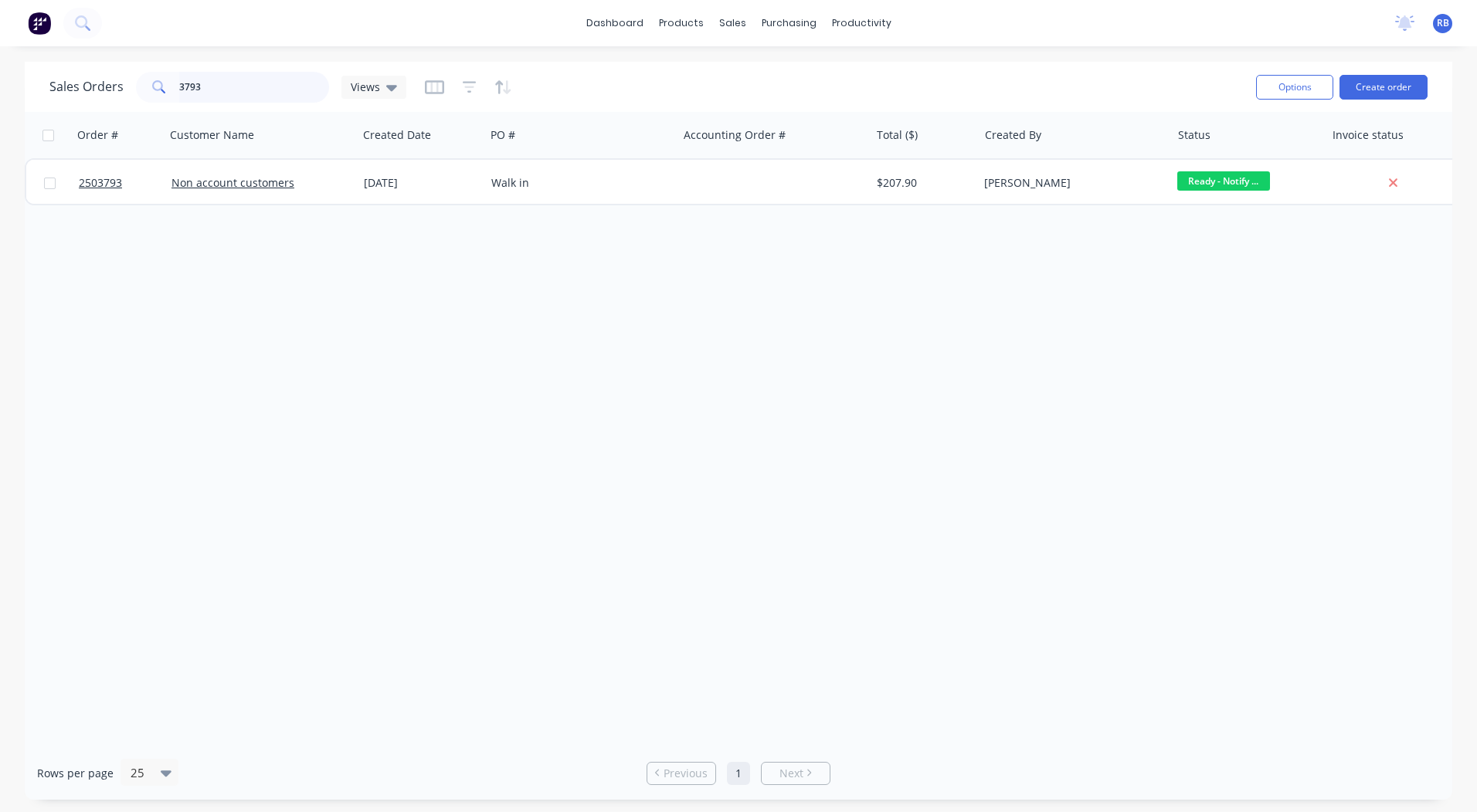
click at [224, 74] on input "3793" at bounding box center [254, 87] width 150 height 31
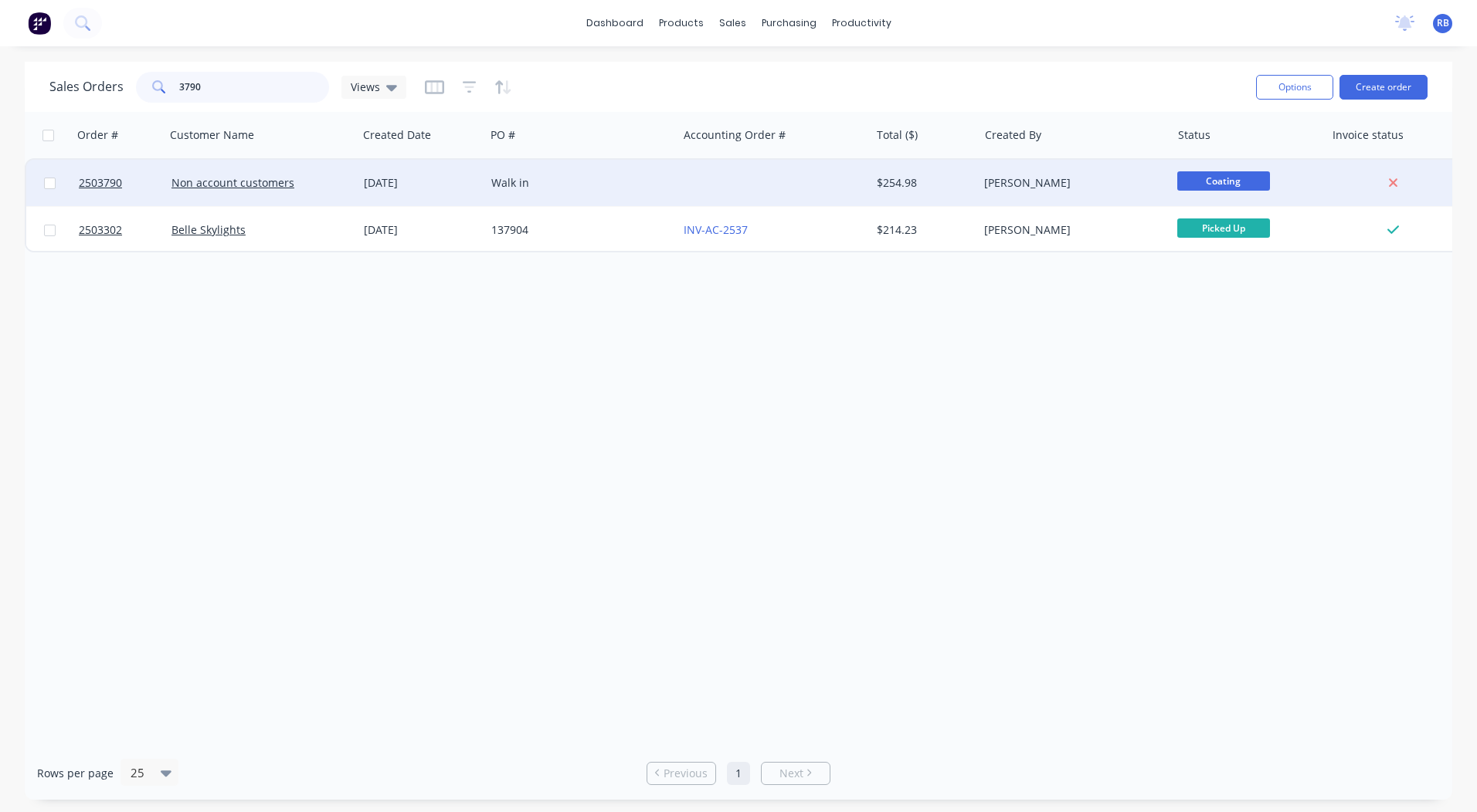
type input "3790"
click at [606, 181] on div "Walk in" at bounding box center [576, 182] width 171 height 15
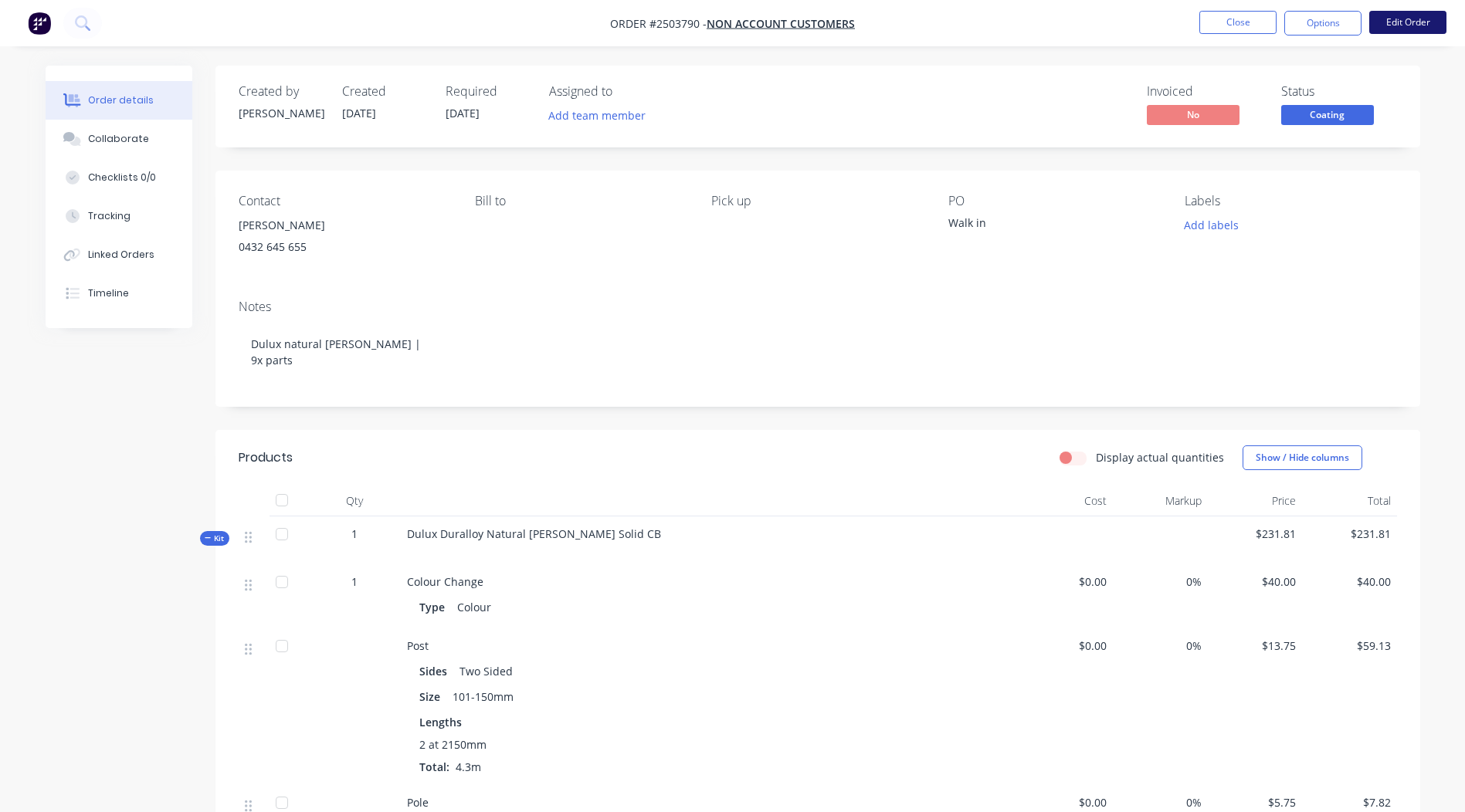
click at [1401, 27] on button "Edit Order" at bounding box center [1407, 22] width 77 height 23
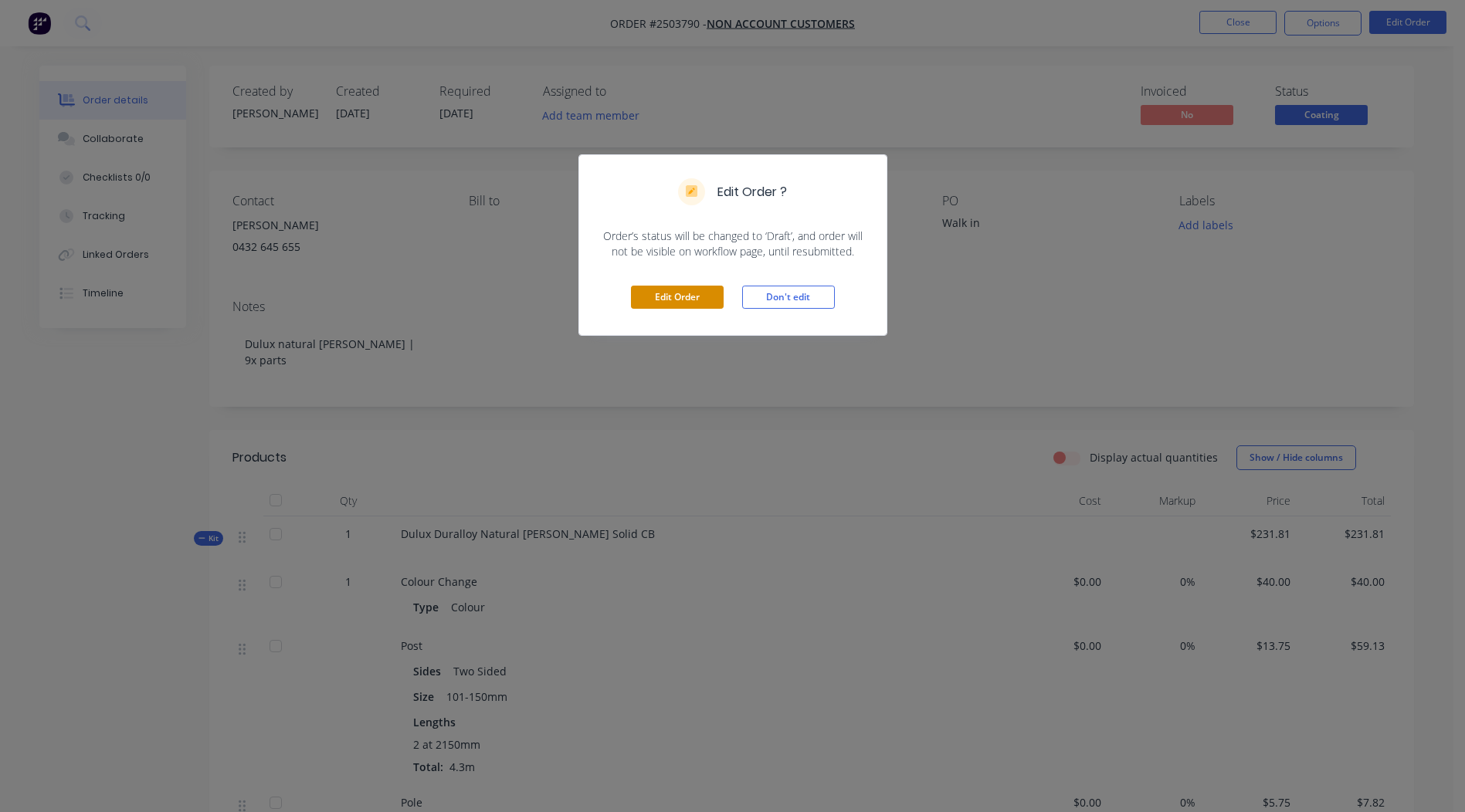
click at [693, 303] on button "Edit Order" at bounding box center [676, 297] width 92 height 23
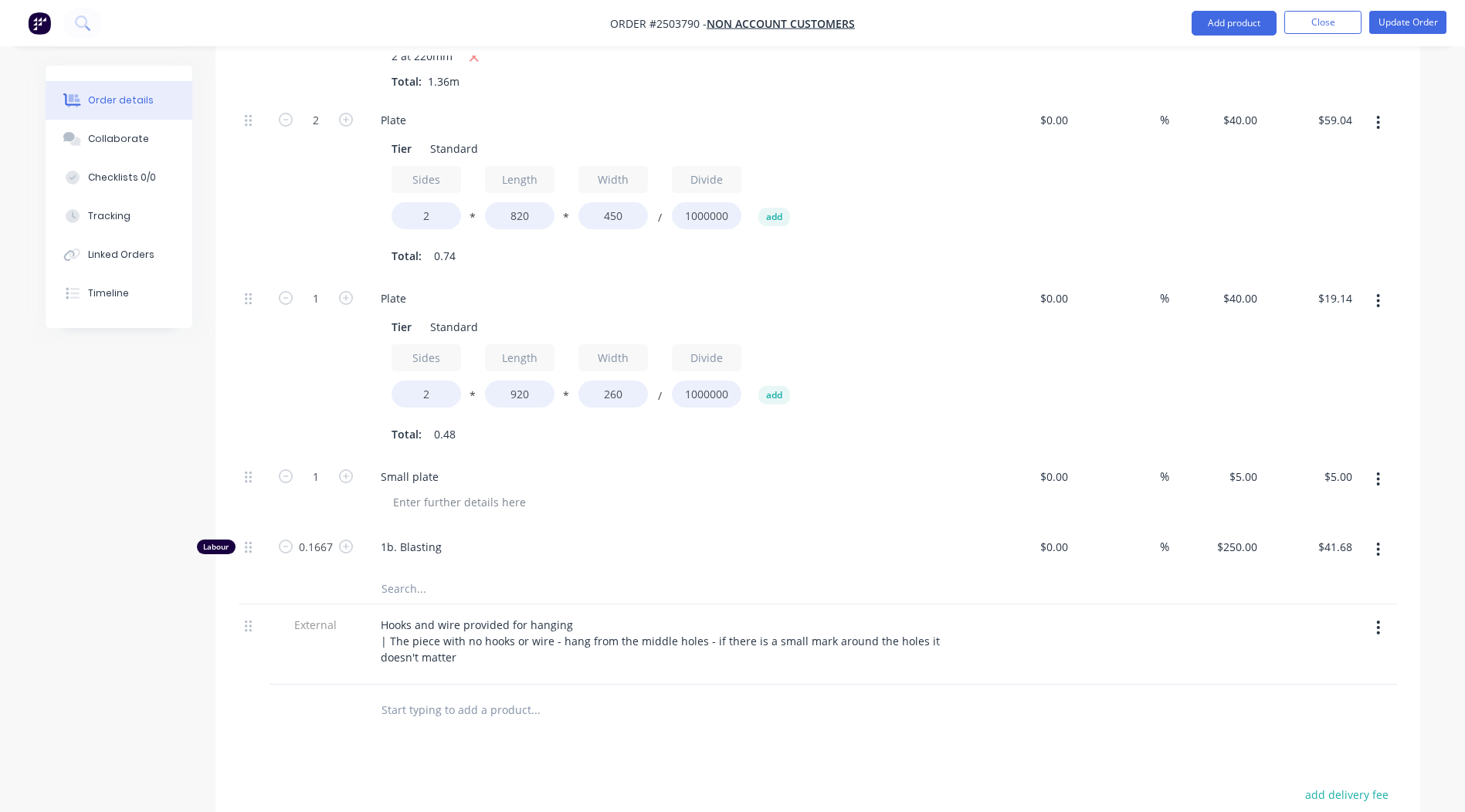
scroll to position [932, 0]
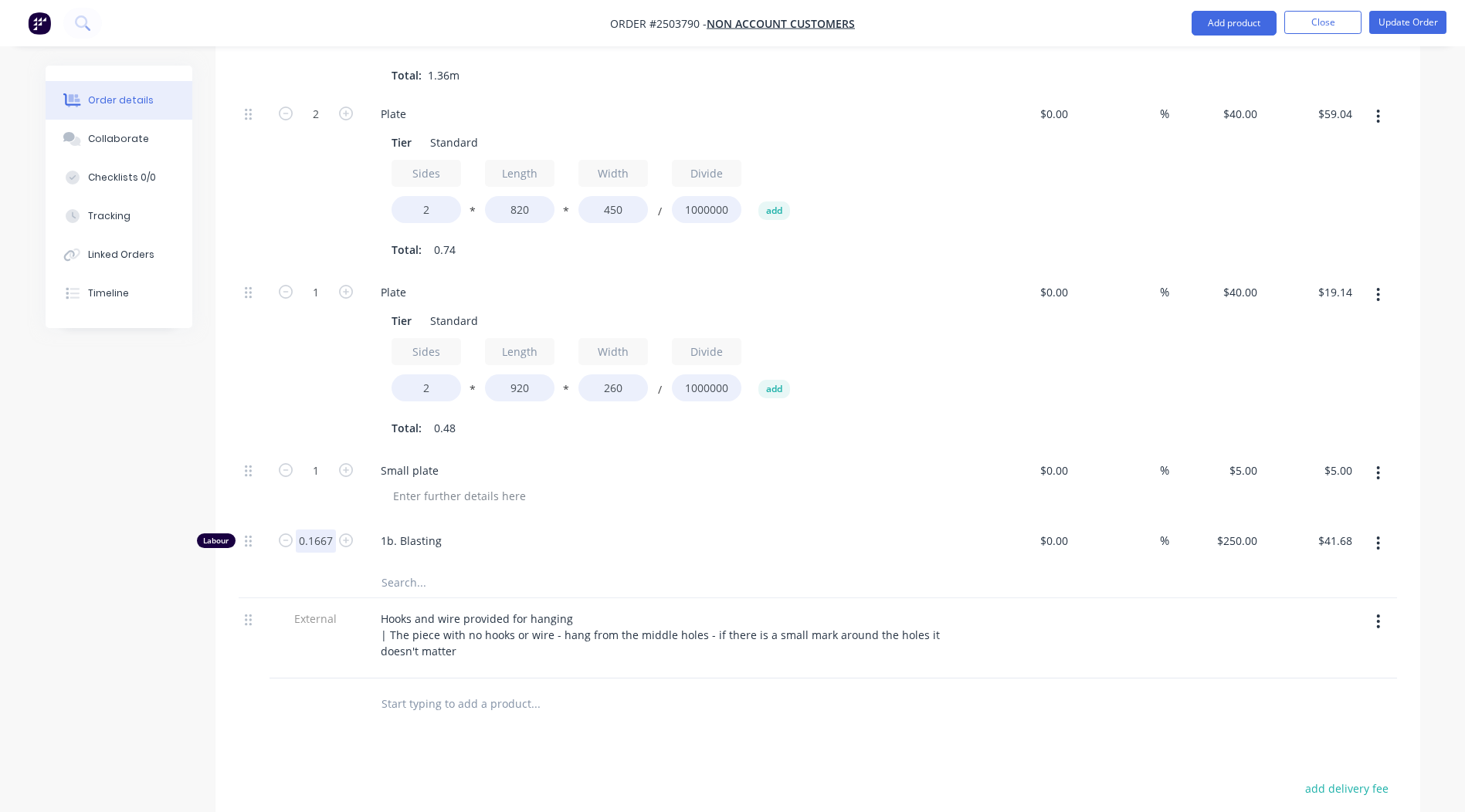
type input "0.25"
type input "$62.50"
click at [1074, 696] on div at bounding box center [818, 704] width 1158 height 50
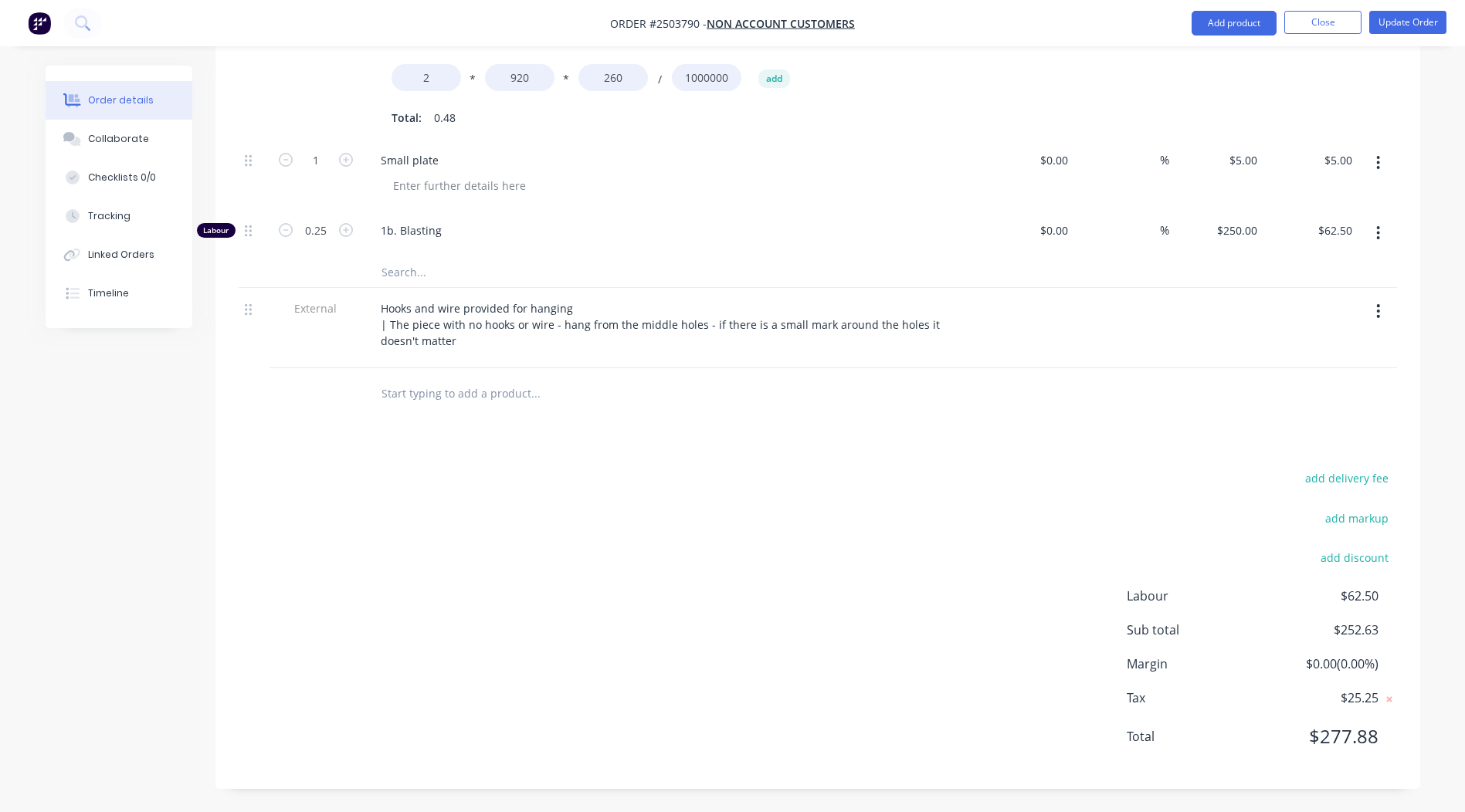
scroll to position [0, 0]
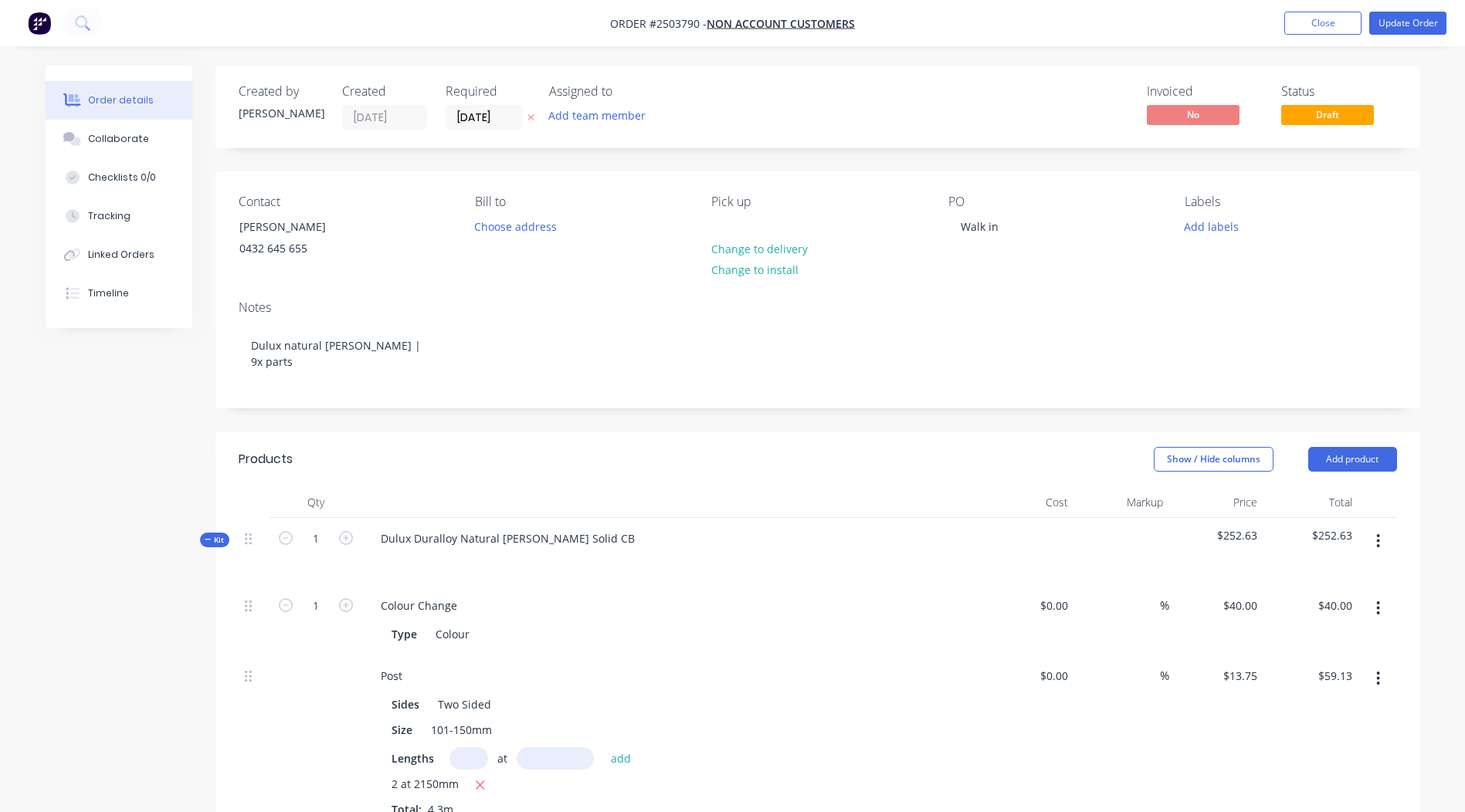
click at [1414, 6] on nav "Order #2503790 - Non account customers Add product Close Update Order" at bounding box center [732, 23] width 1465 height 47
click at [1401, 19] on button "Update Order" at bounding box center [1407, 22] width 77 height 23
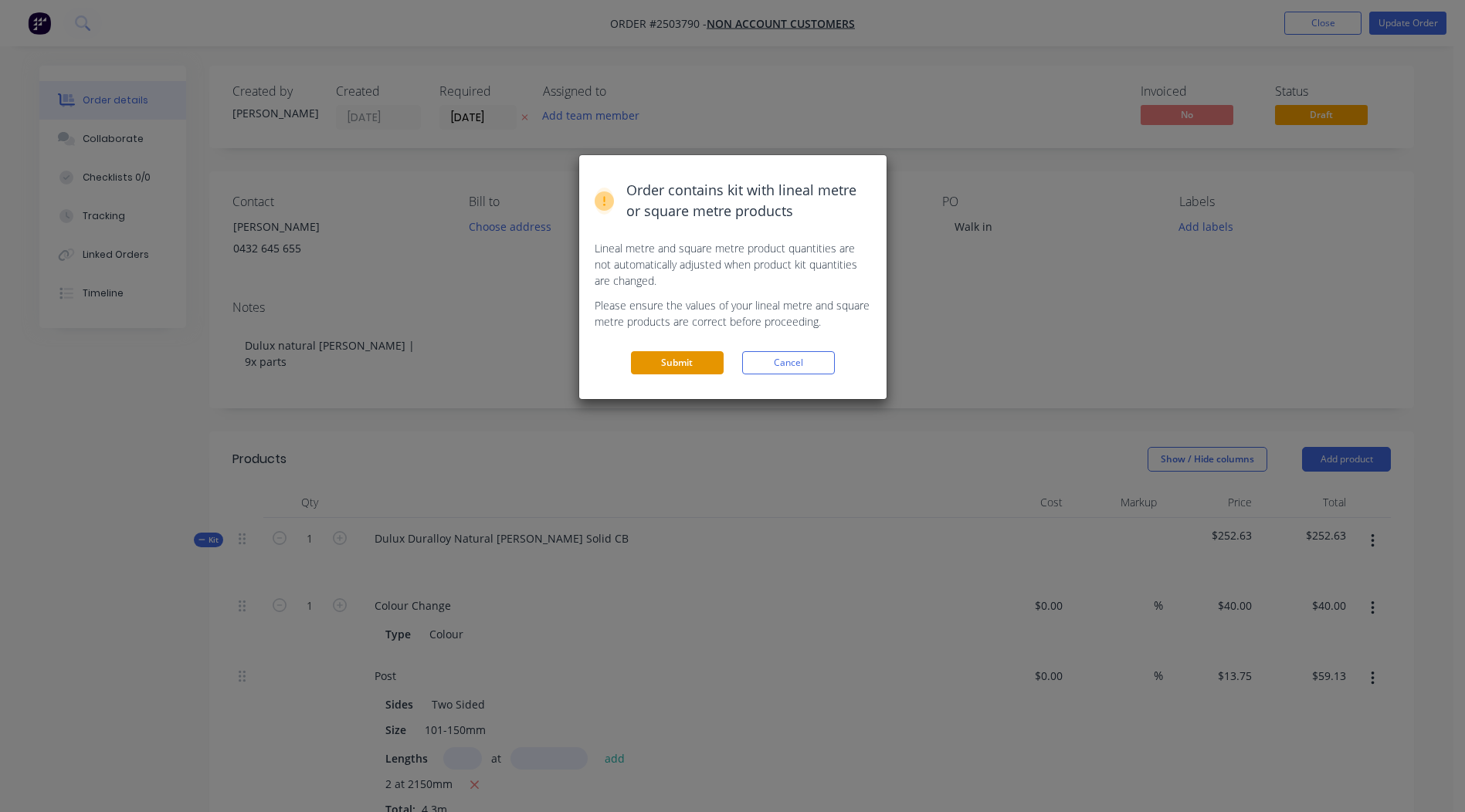
click at [699, 369] on button "Submit" at bounding box center [676, 362] width 92 height 23
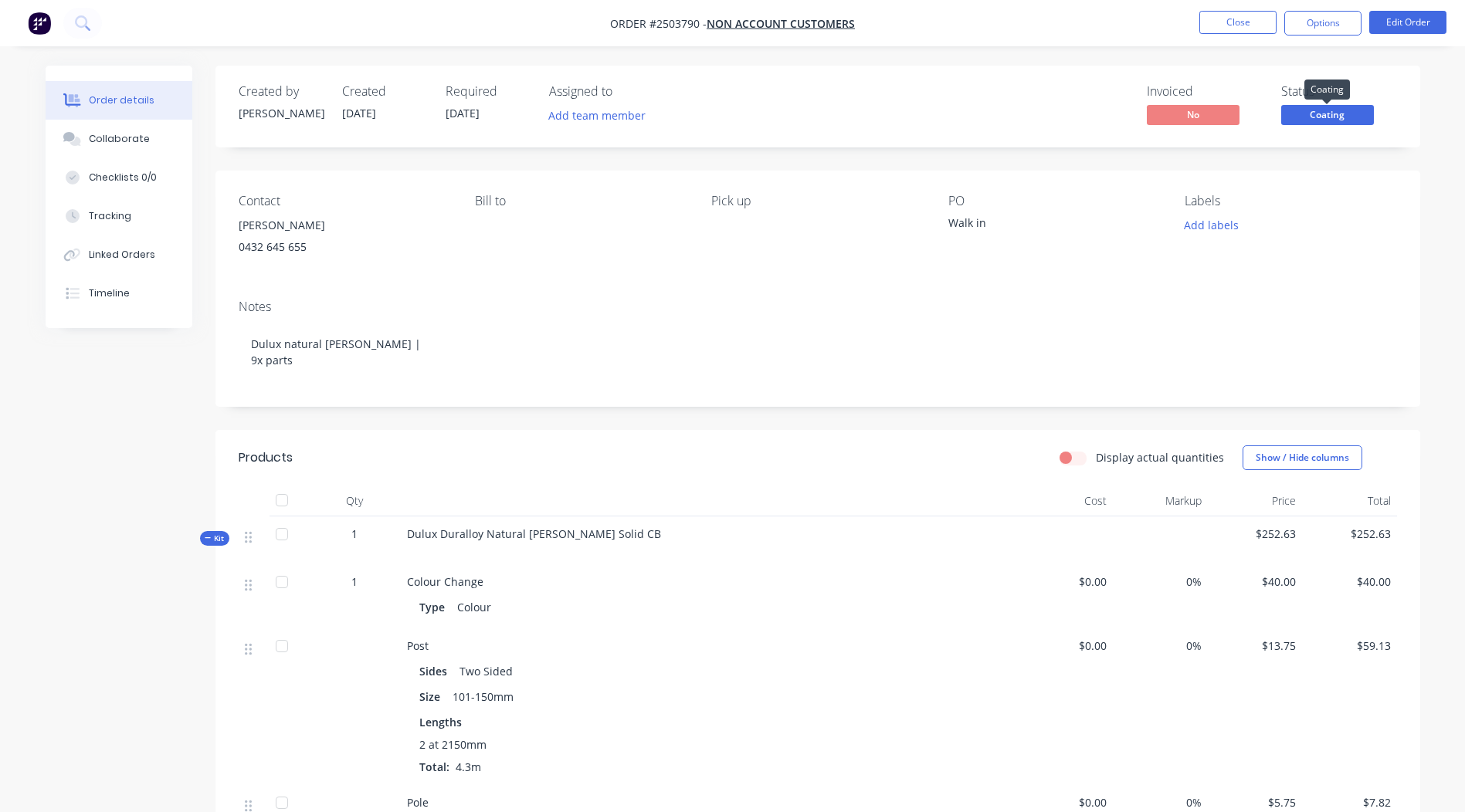
click at [1325, 112] on span "Coating" at bounding box center [1327, 115] width 92 height 19
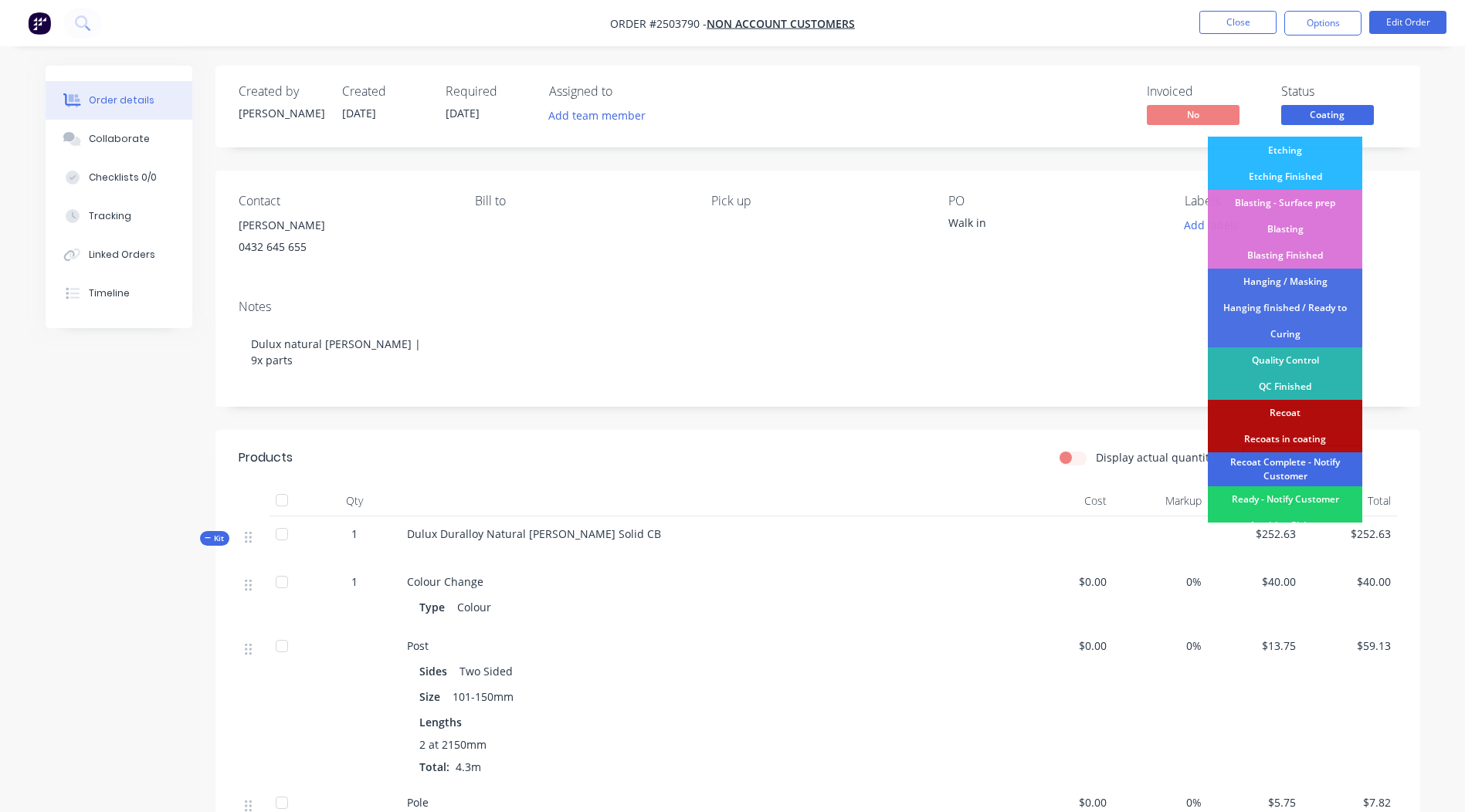
scroll to position [309, 0]
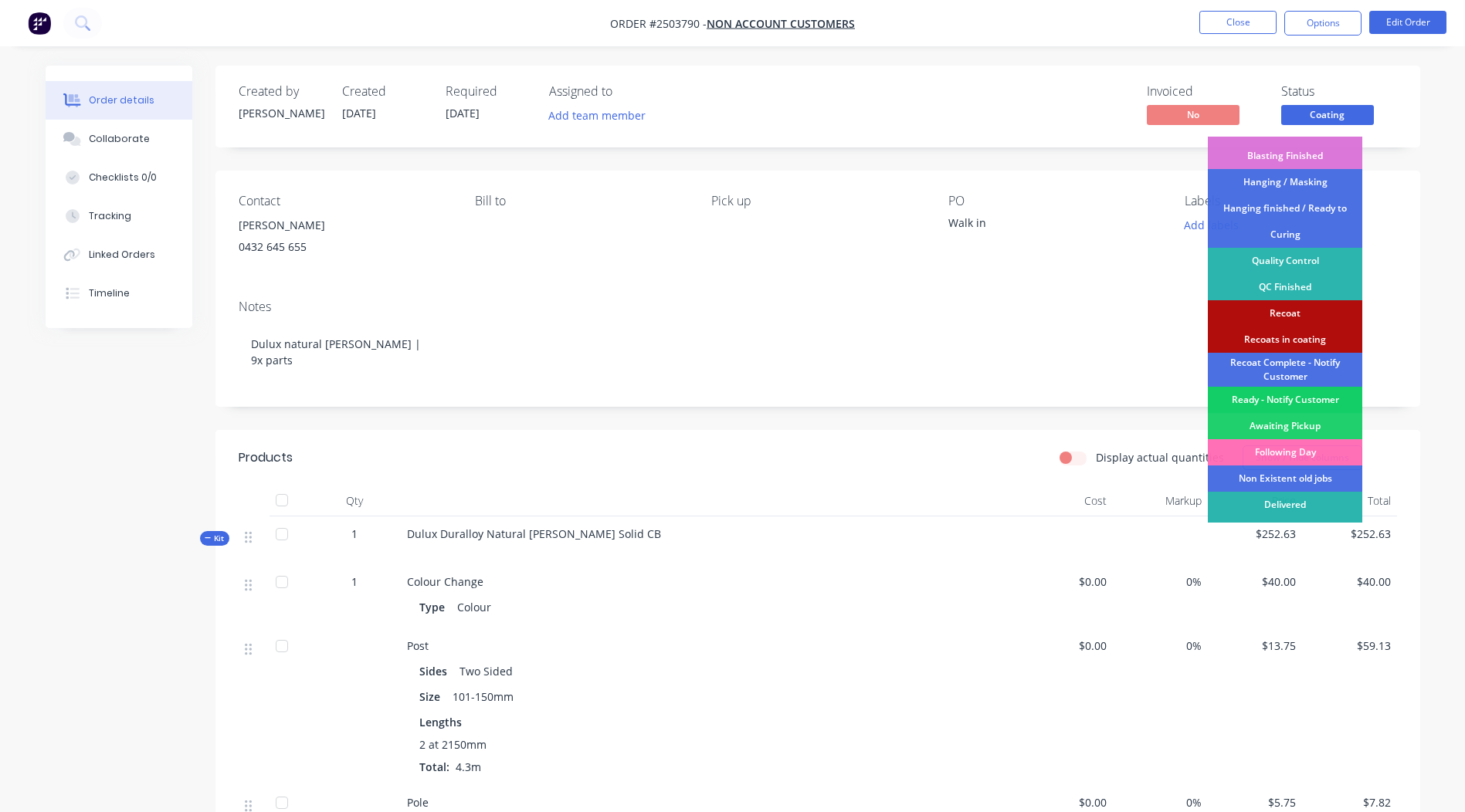
click at [1278, 398] on div "Ready - Notify Customer" at bounding box center [1284, 400] width 154 height 27
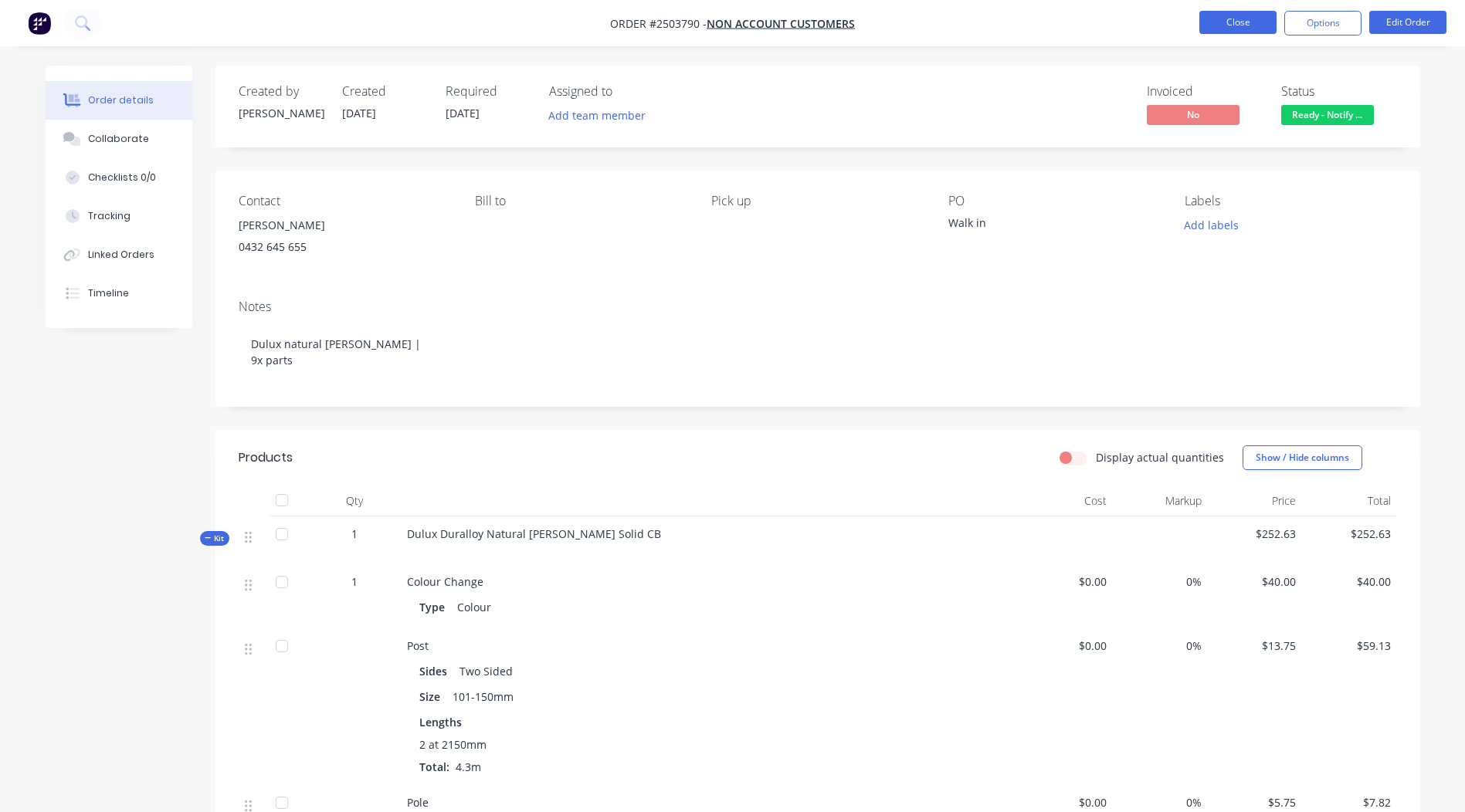
click at [1223, 31] on button "Close" at bounding box center [1238, 22] width 77 height 23
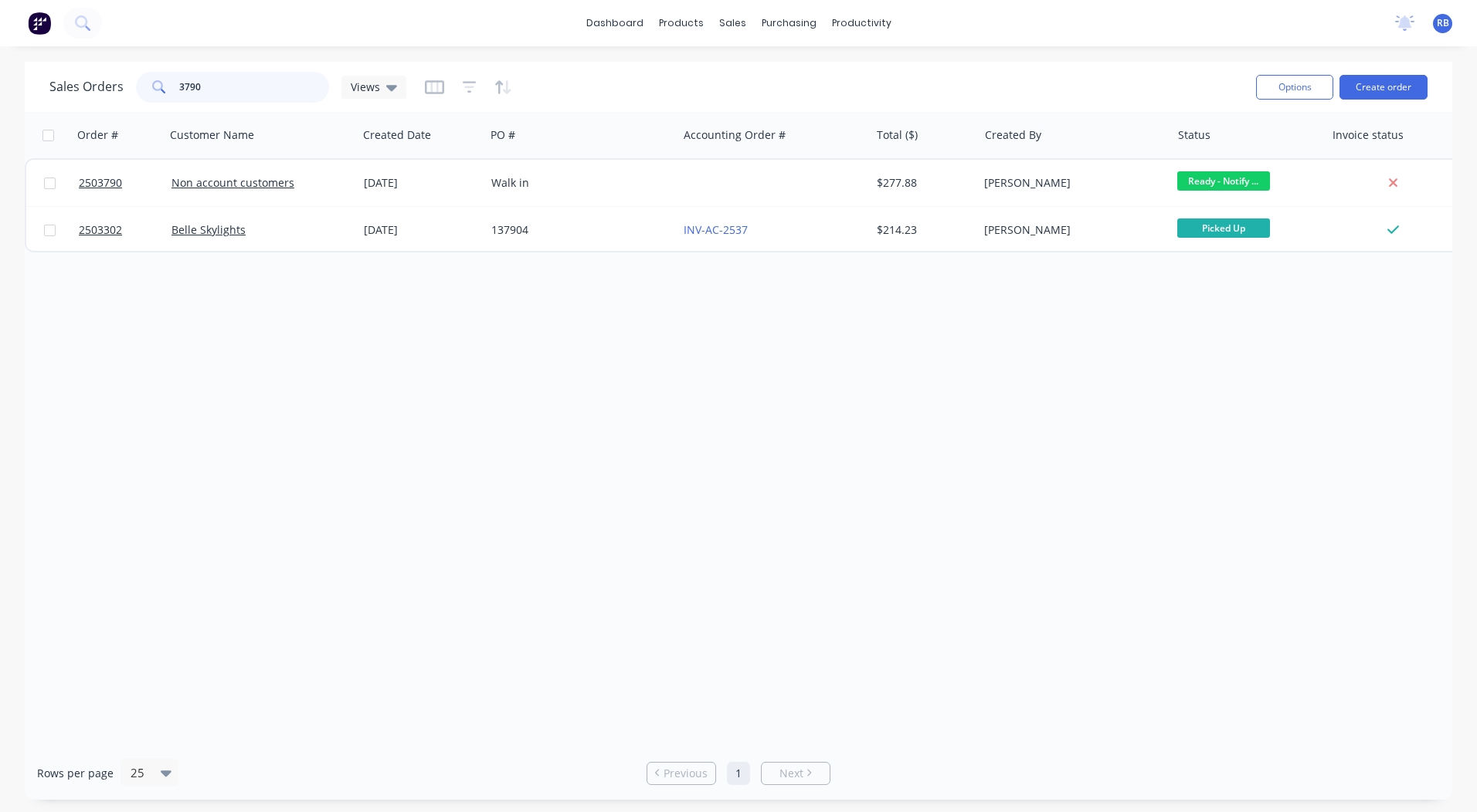
click at [229, 98] on input "3790" at bounding box center [254, 87] width 150 height 31
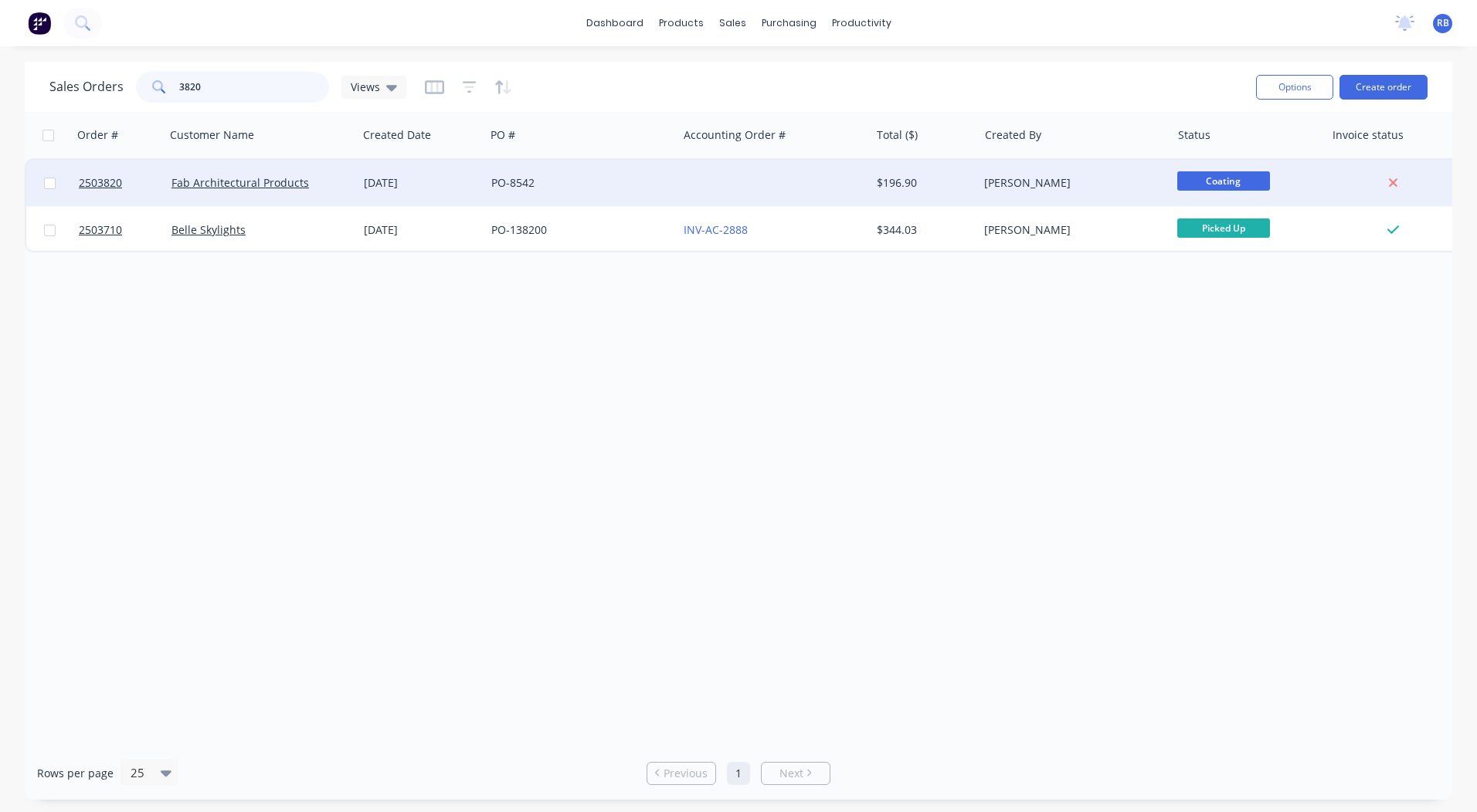
type input "3820"
click at [718, 178] on div at bounding box center [773, 183] width 192 height 47
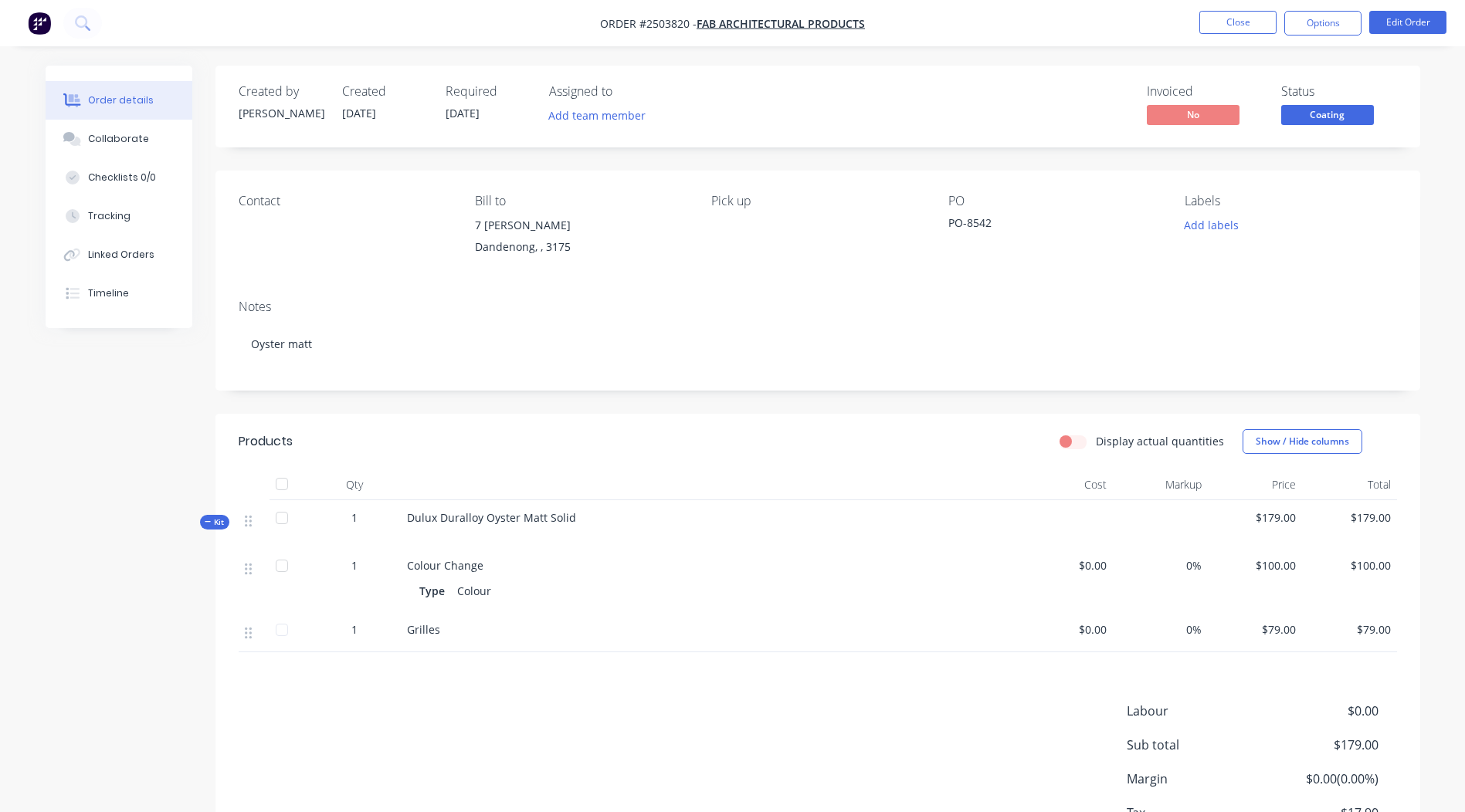
click at [1337, 116] on span "Coating" at bounding box center [1327, 115] width 92 height 19
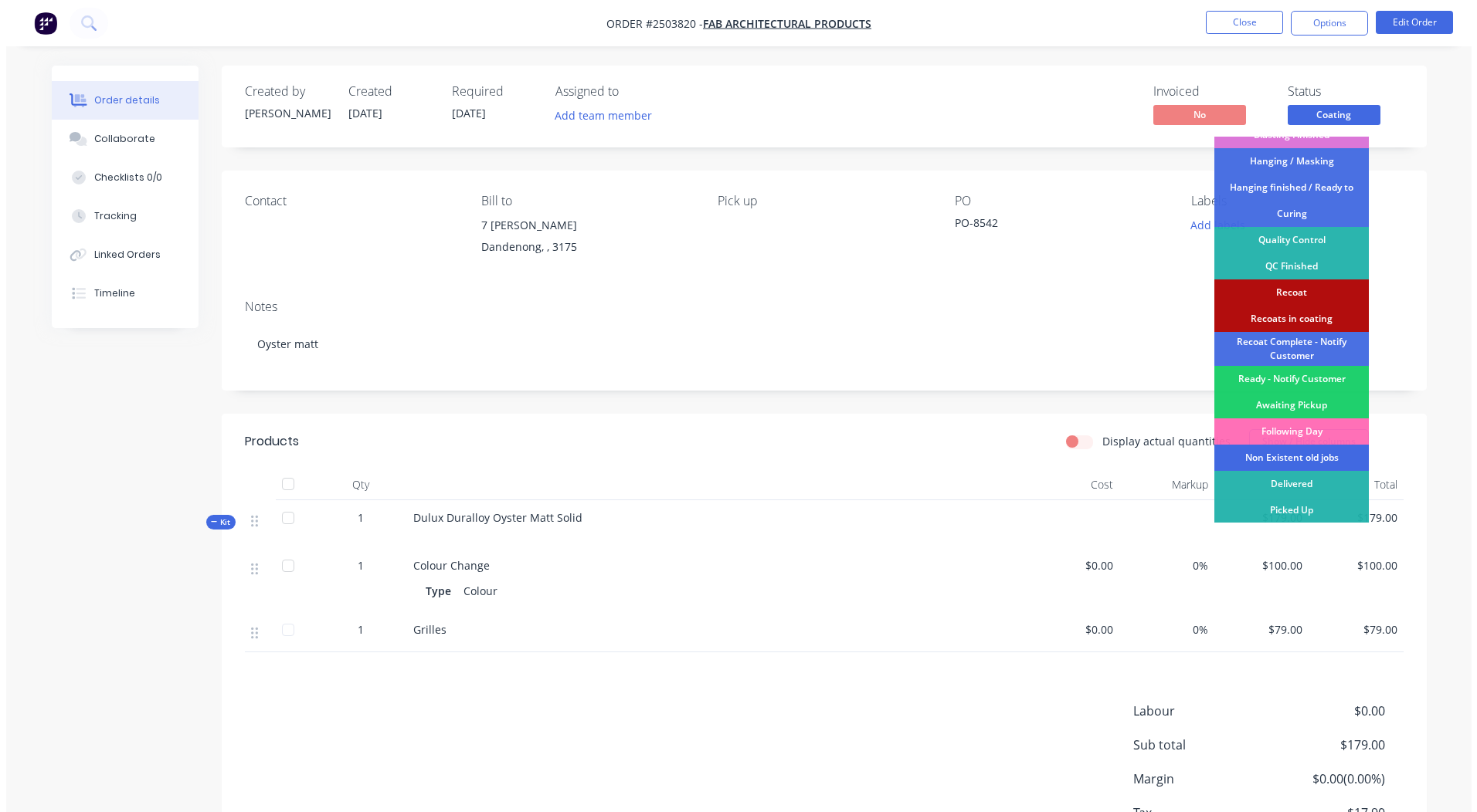
scroll to position [330, 0]
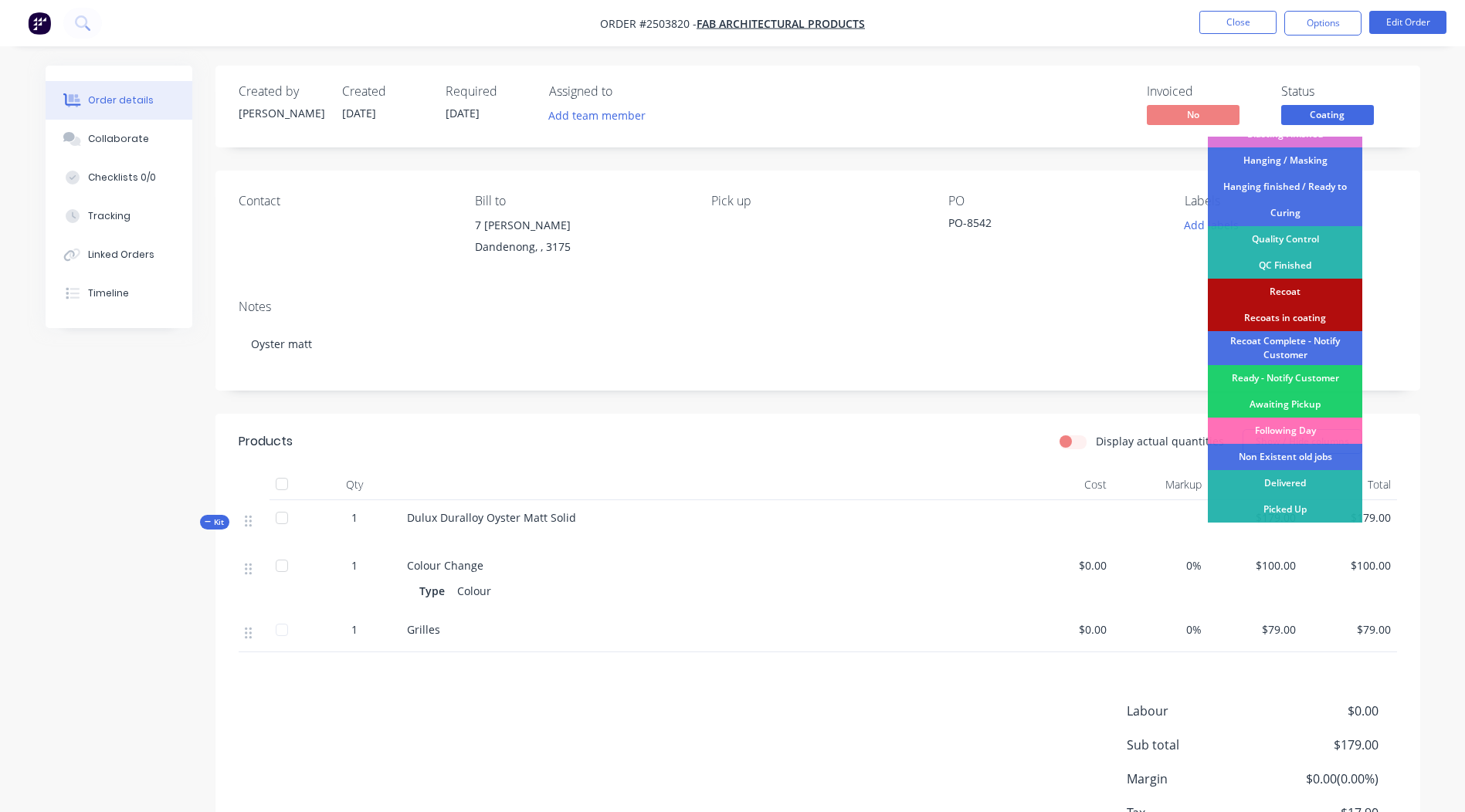
click at [1304, 382] on div "Ready - Notify Customer" at bounding box center [1284, 378] width 154 height 27
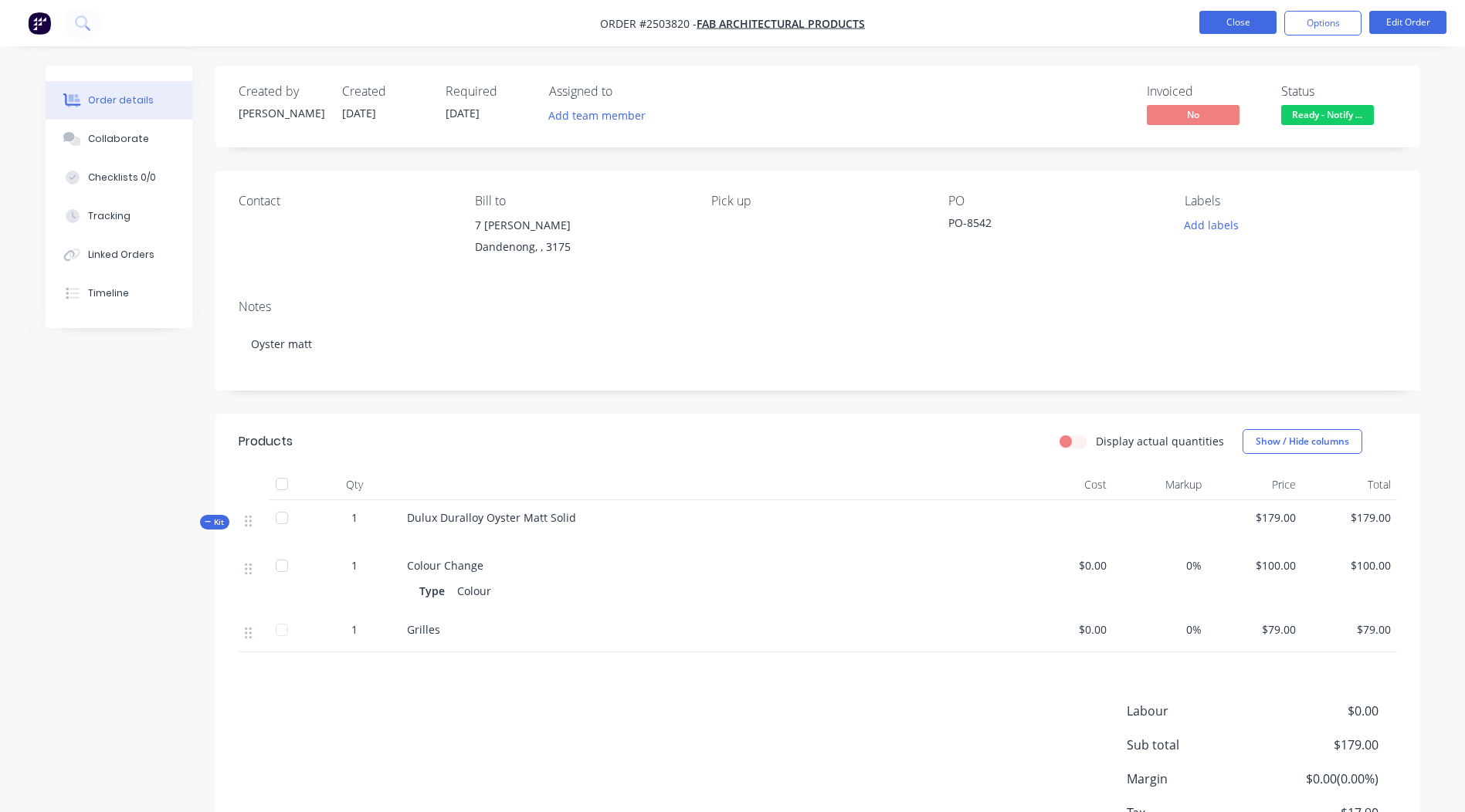
click at [1258, 11] on button "Close" at bounding box center [1238, 22] width 77 height 23
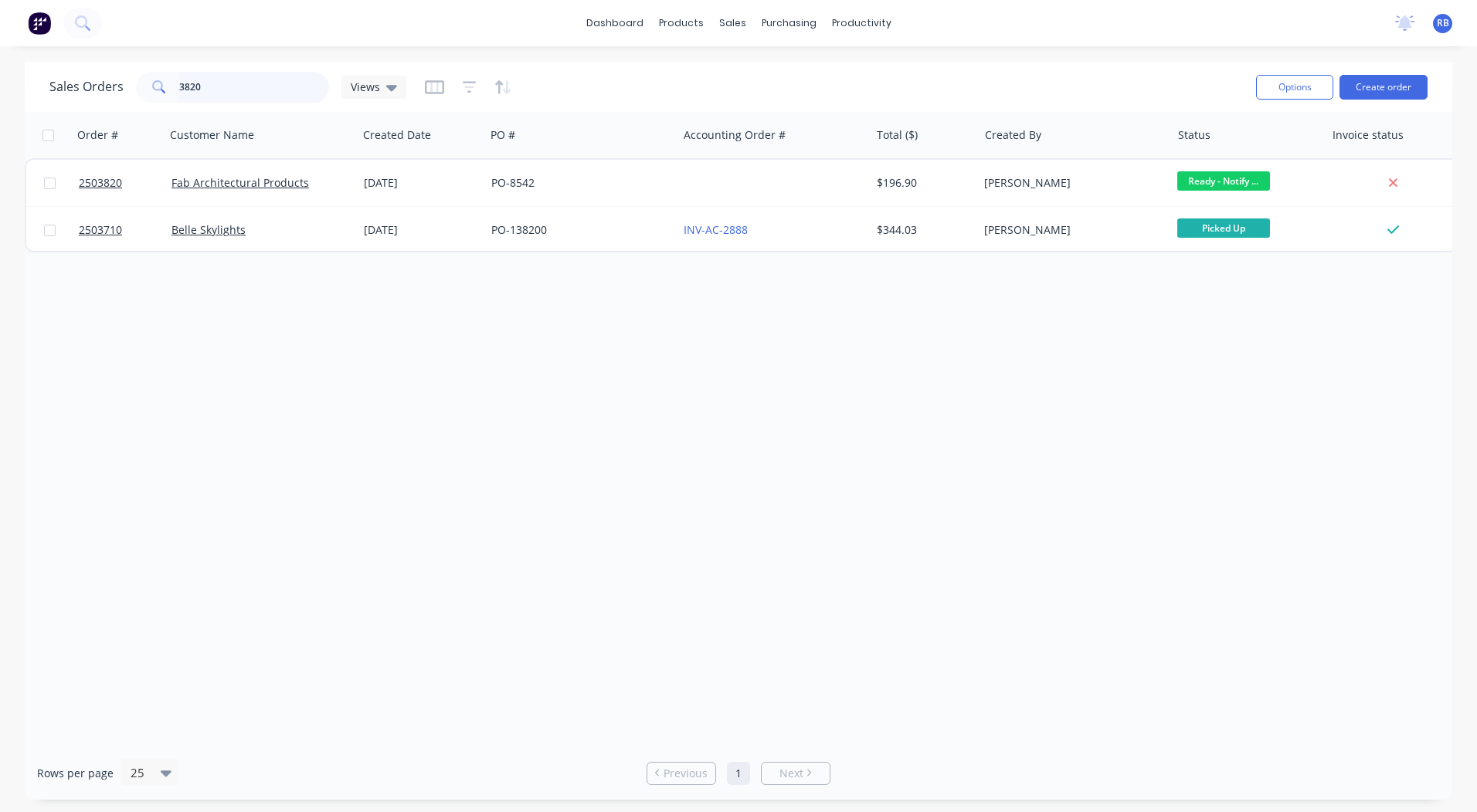
drag, startPoint x: 249, startPoint y: 83, endPoint x: 0, endPoint y: 107, distance: 250.2
click at [0, 107] on html "dashboard products sales purchasing productivity dashboard products Product Cat…" at bounding box center [738, 406] width 1477 height 812
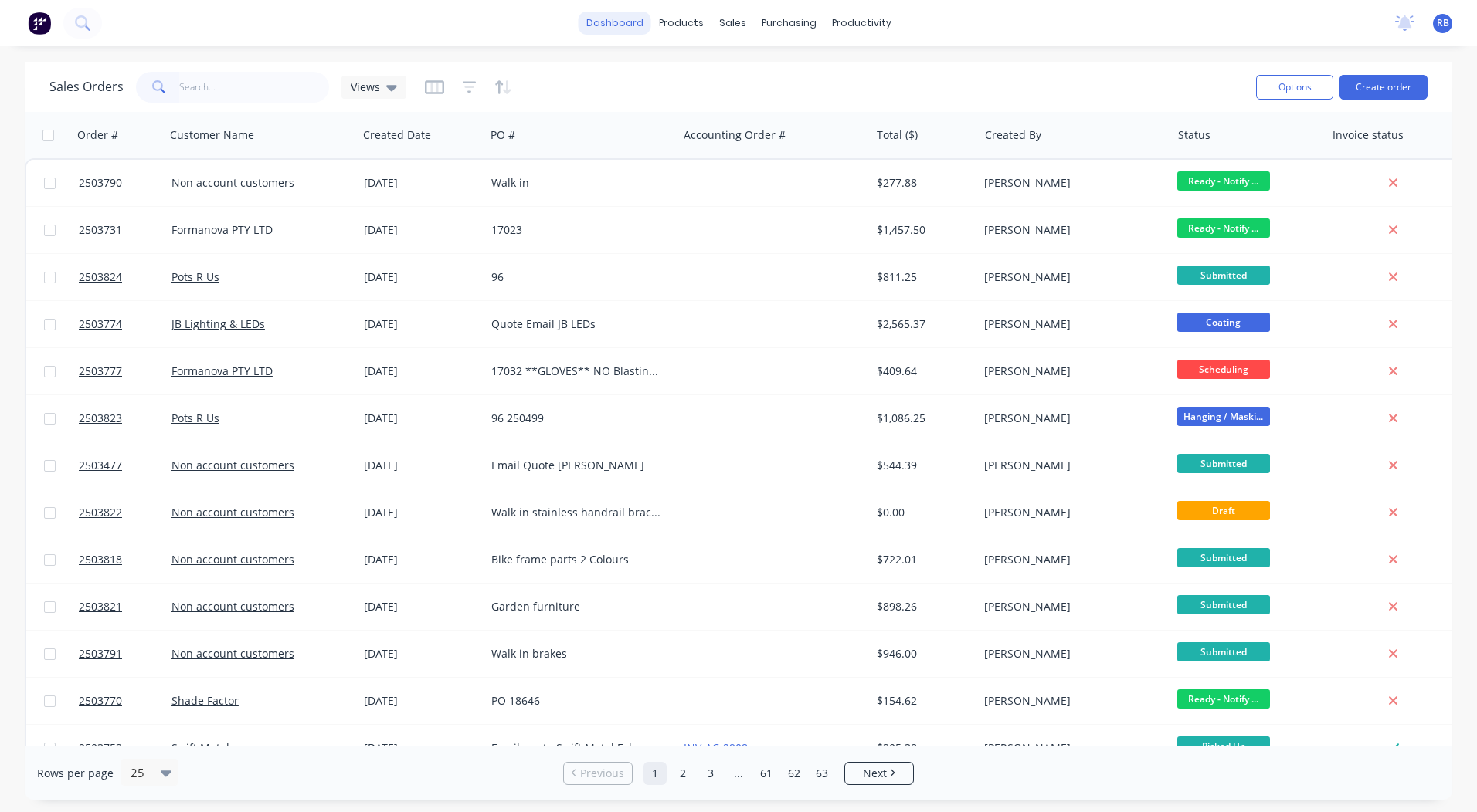
click at [608, 19] on link "dashboard" at bounding box center [615, 22] width 72 height 23
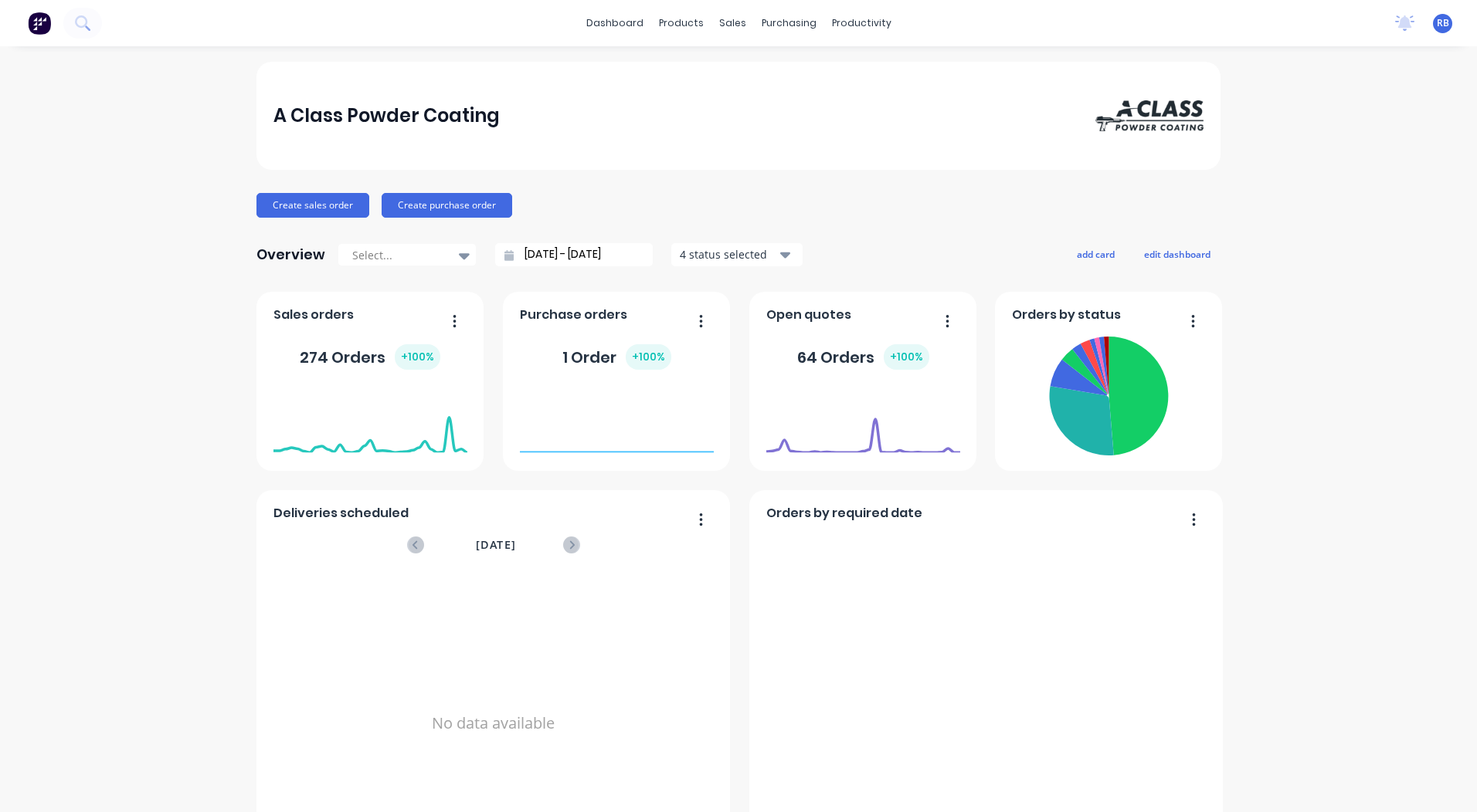
scroll to position [667, 0]
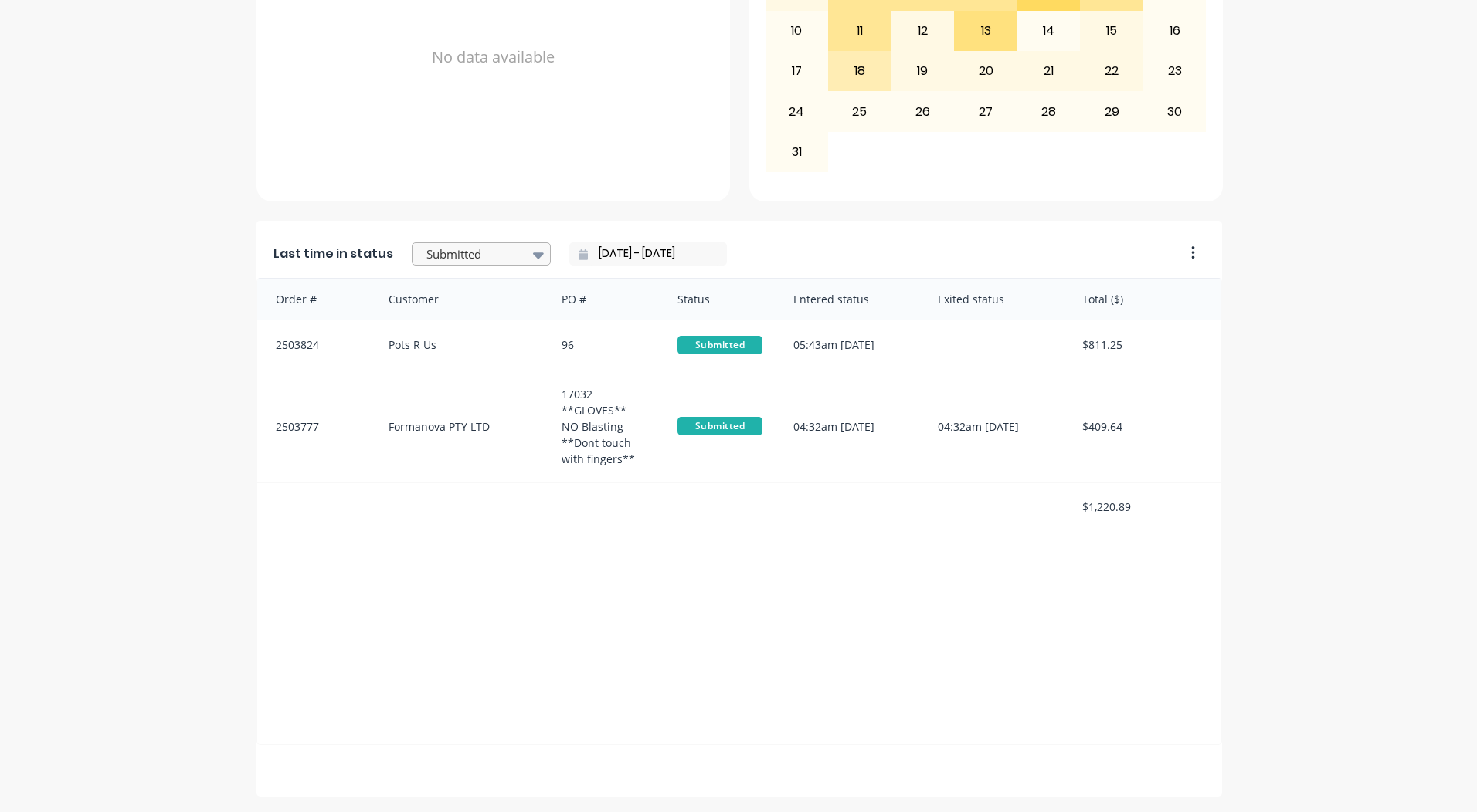
click at [463, 245] on div at bounding box center [473, 255] width 97 height 19
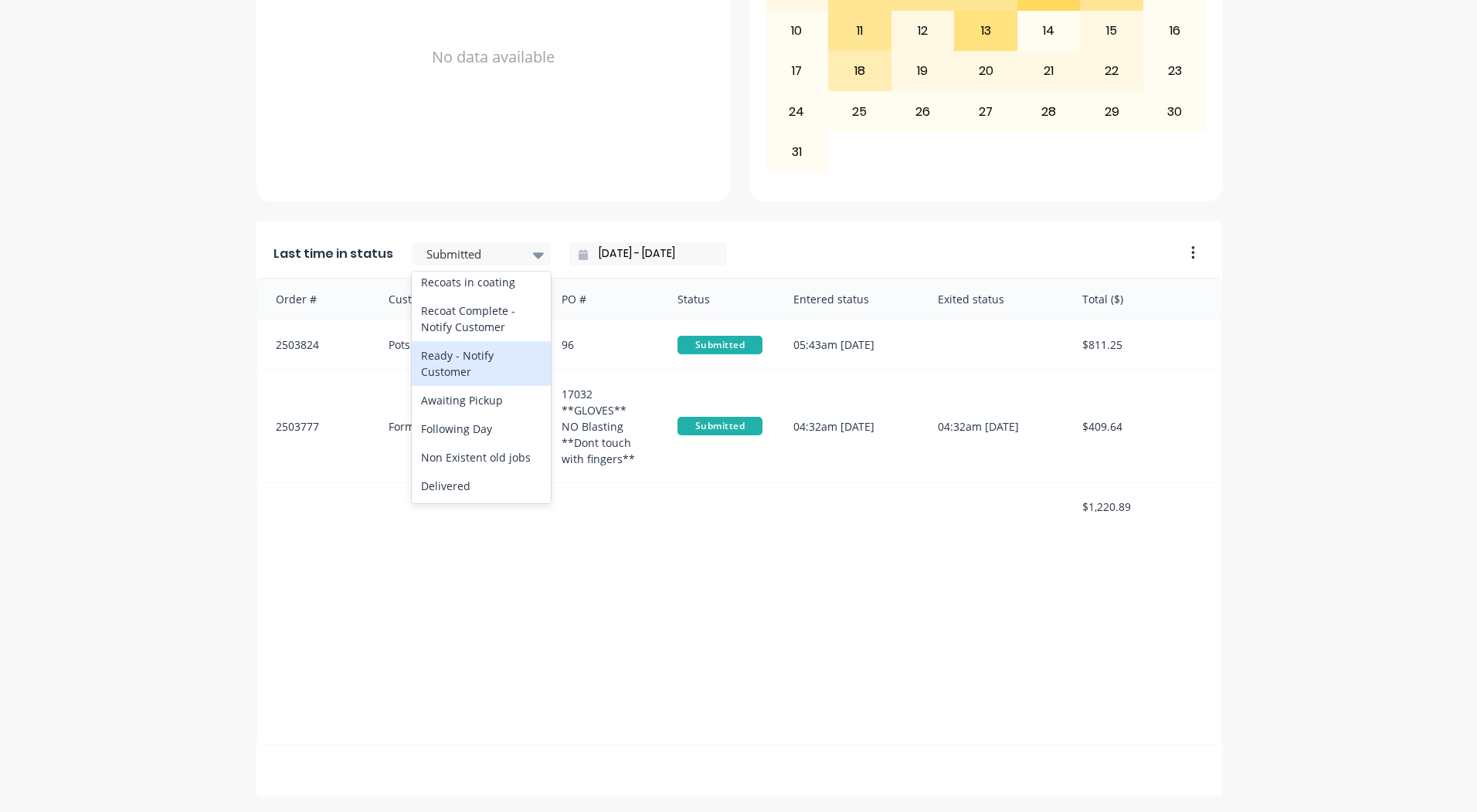
click at [459, 386] on div "Ready - Notify Customer" at bounding box center [481, 364] width 139 height 45
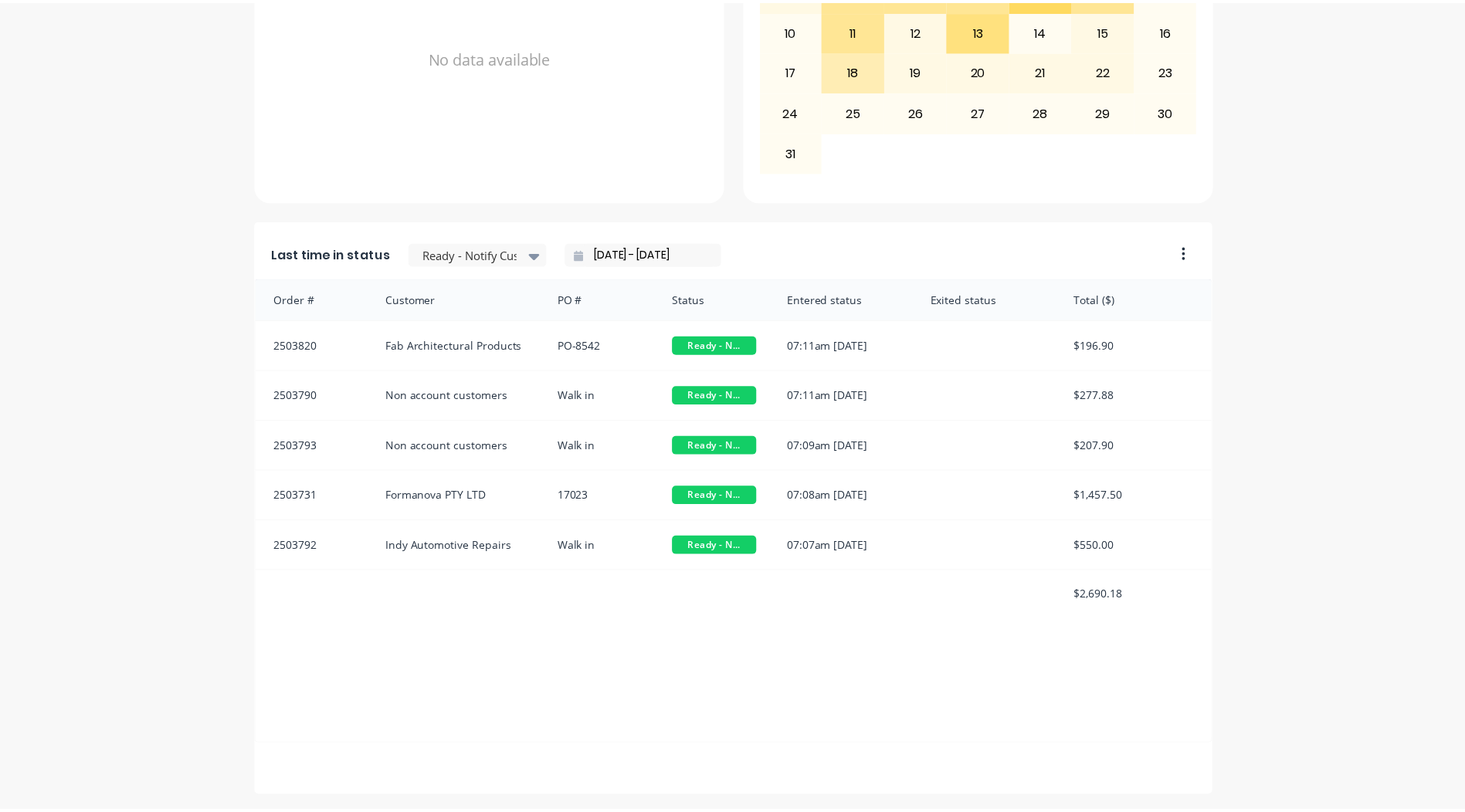
scroll to position [0, 0]
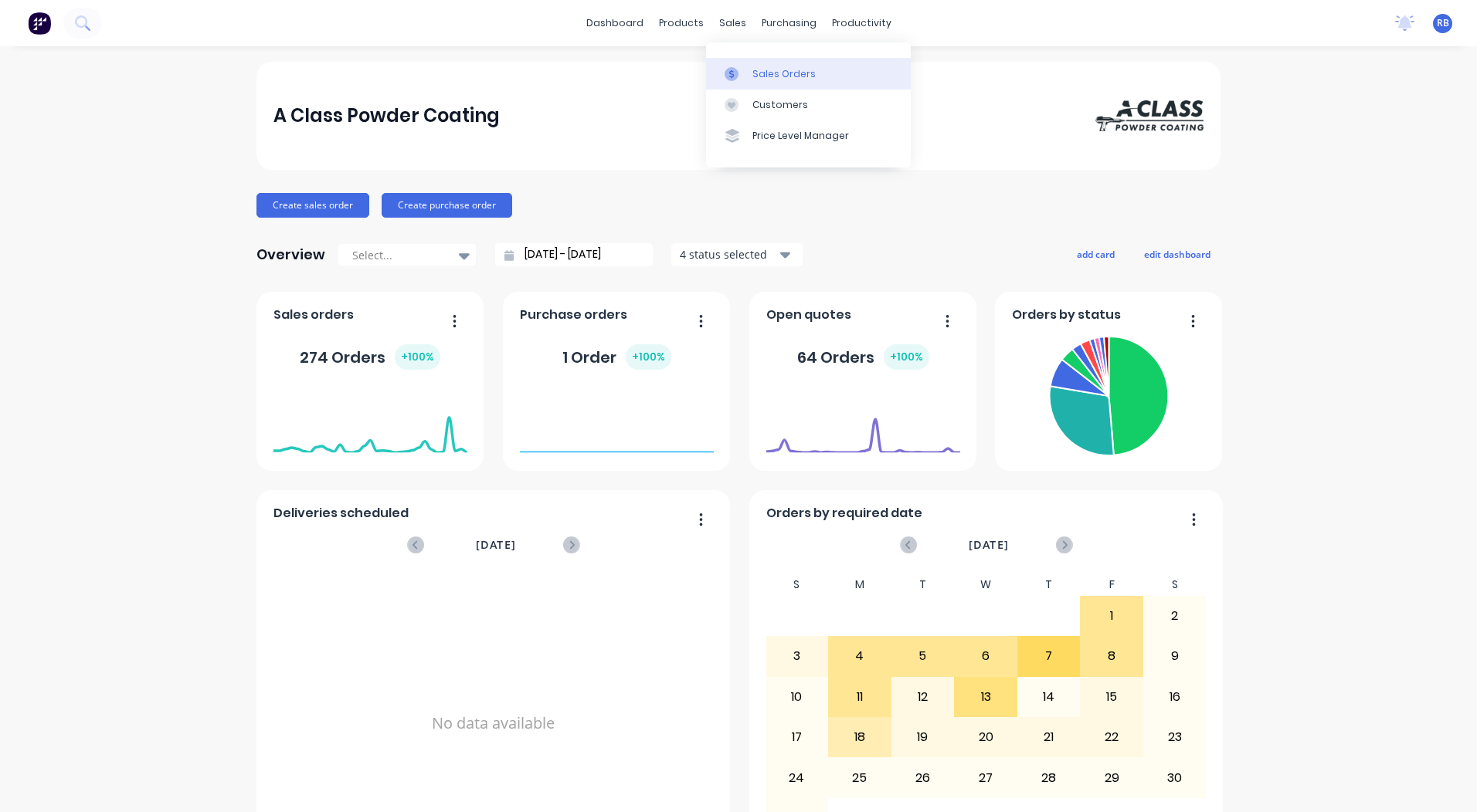
click at [769, 73] on div "Sales Orders" at bounding box center [784, 74] width 63 height 14
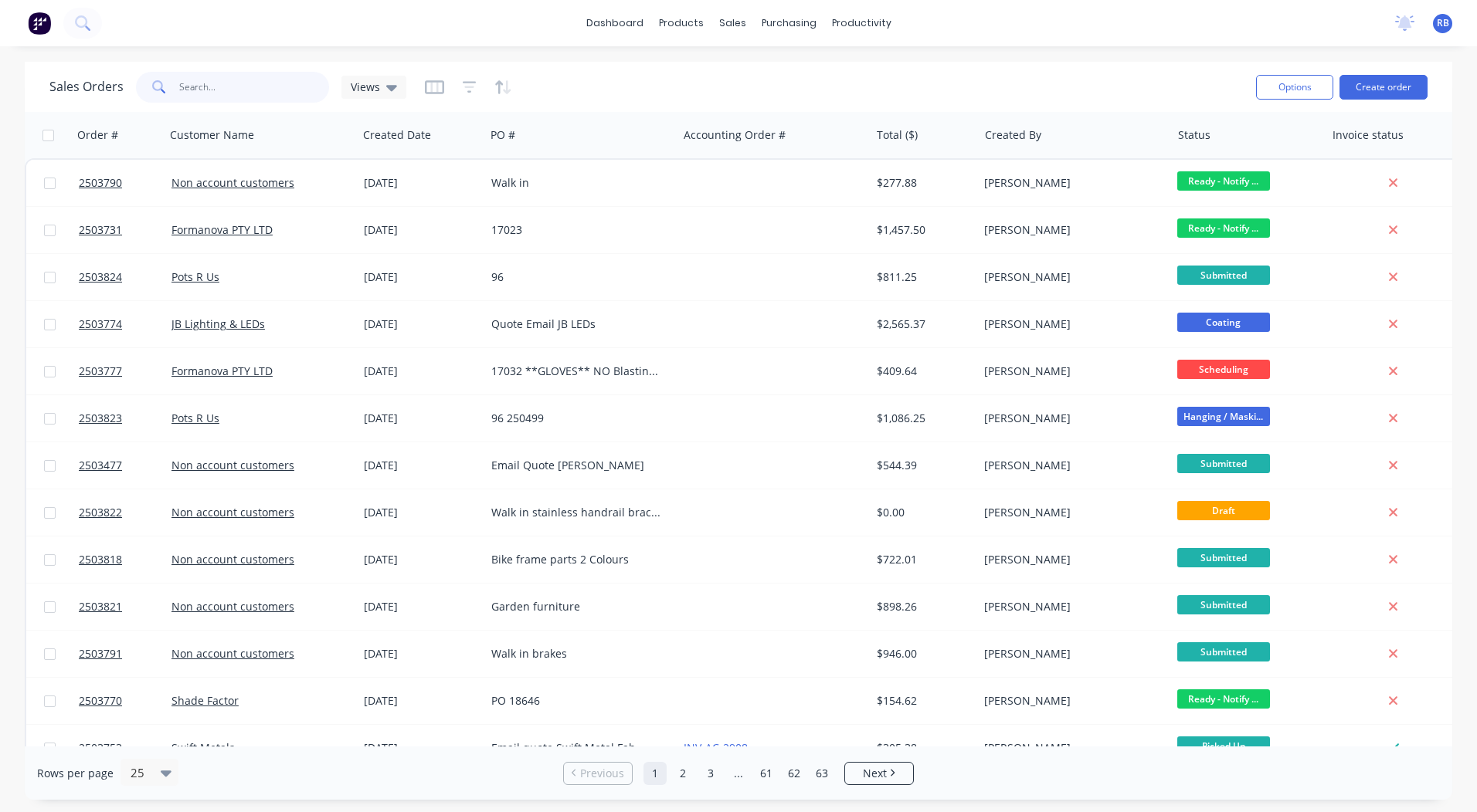
click at [223, 88] on input "text" at bounding box center [254, 87] width 150 height 31
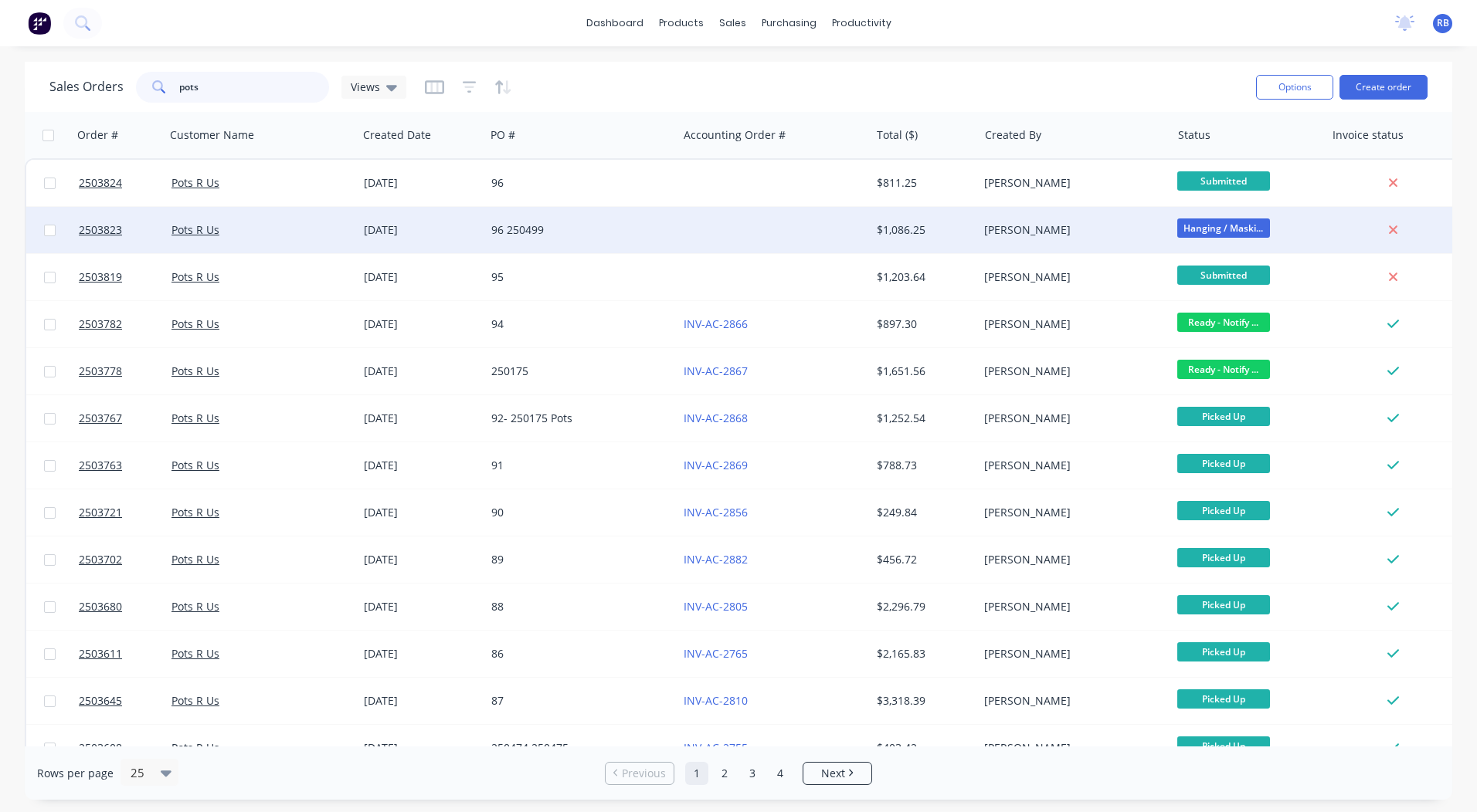
type input "pots"
click at [429, 251] on div "[DATE]" at bounding box center [421, 231] width 128 height 47
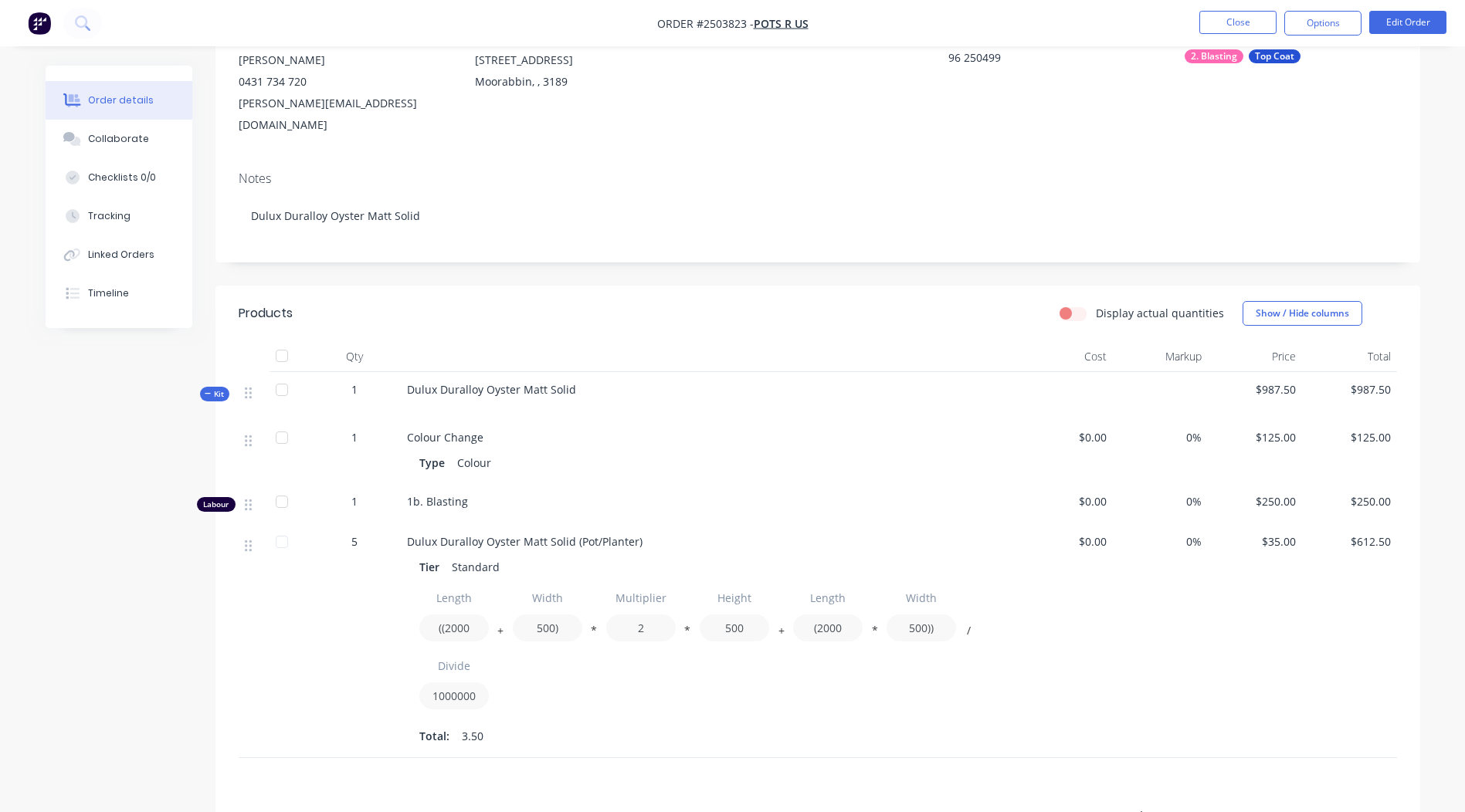
scroll to position [365, 0]
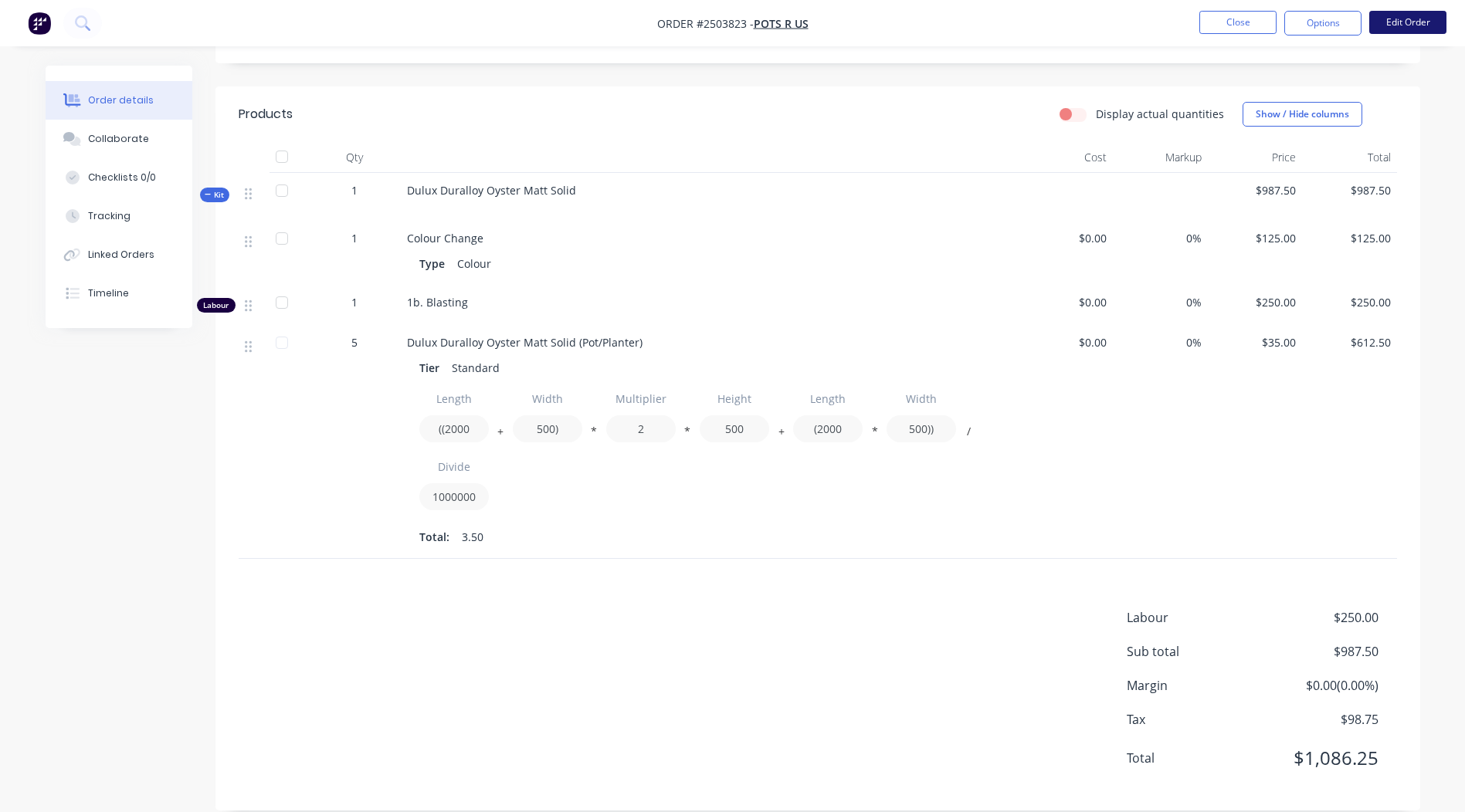
click at [1398, 21] on button "Edit Order" at bounding box center [1407, 22] width 77 height 23
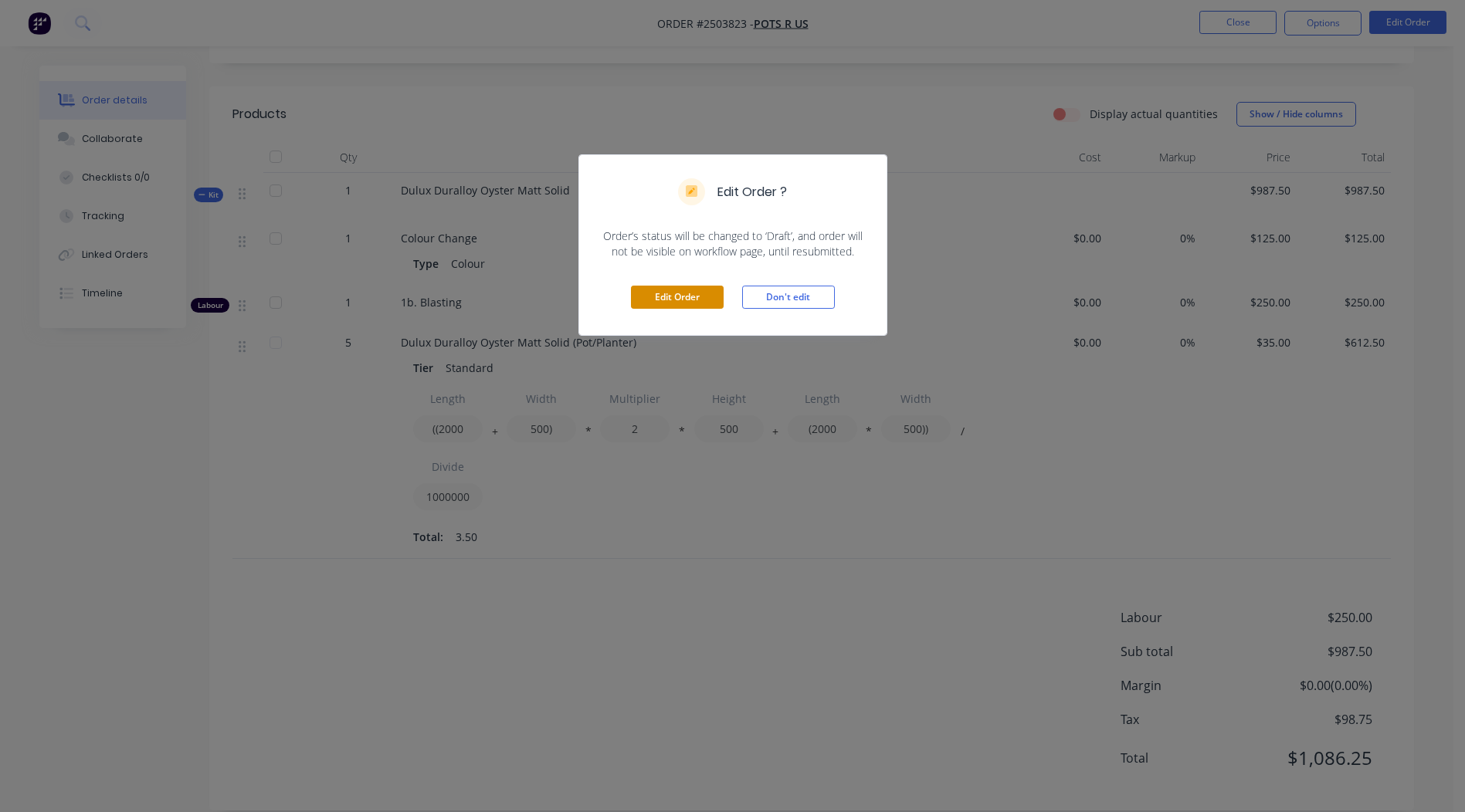
click at [695, 293] on button "Edit Order" at bounding box center [676, 297] width 92 height 23
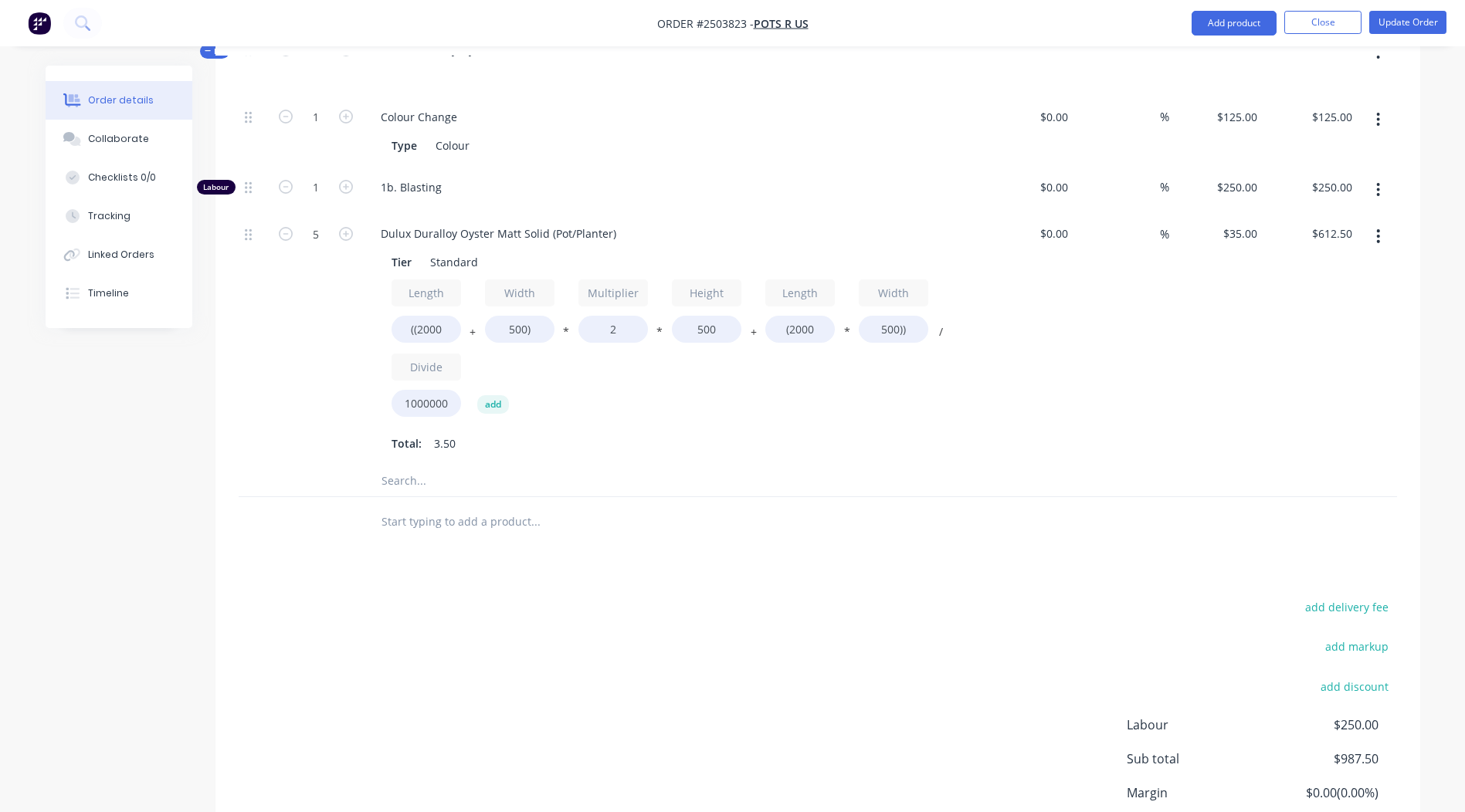
scroll to position [541, 0]
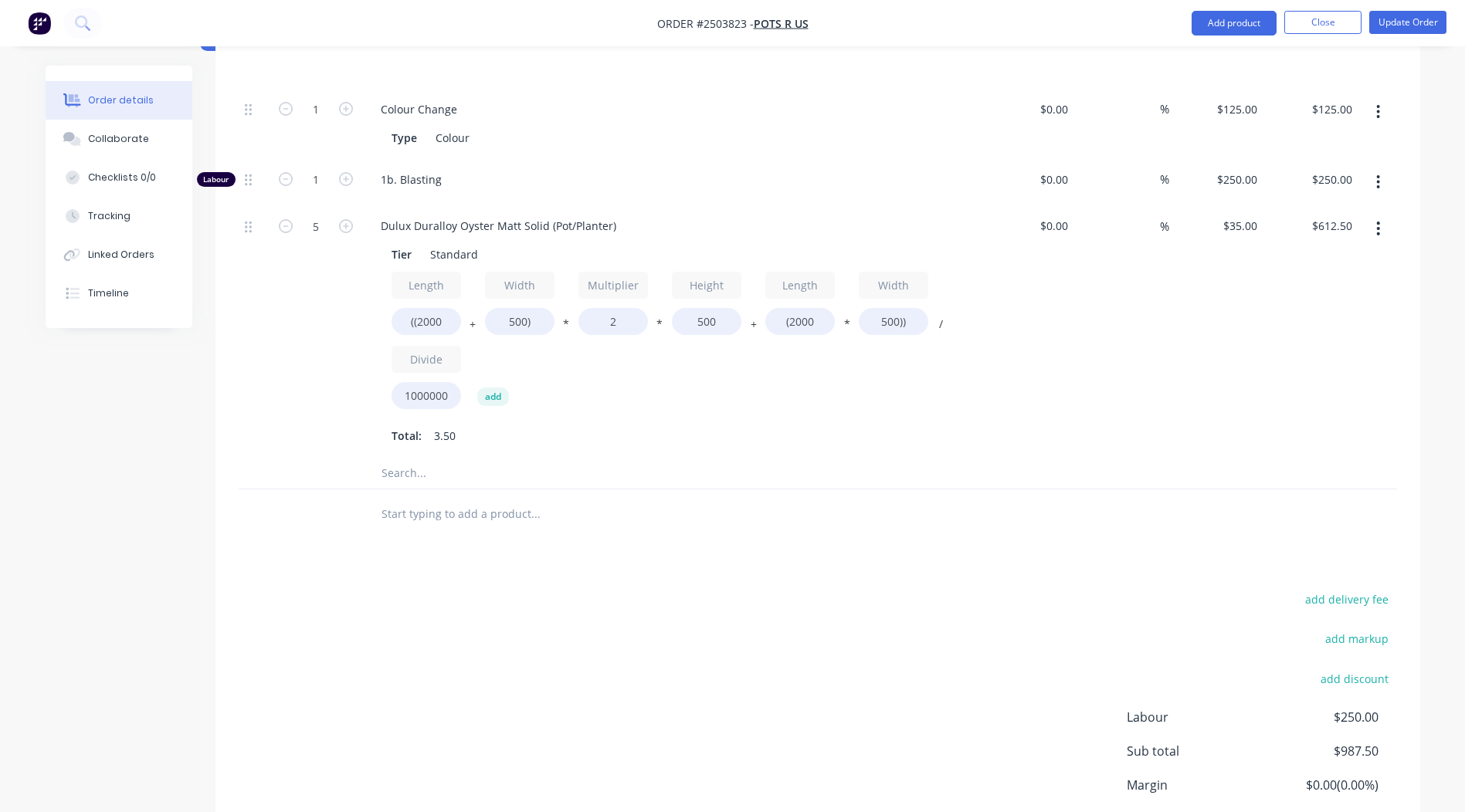
click at [1373, 169] on button "button" at bounding box center [1377, 182] width 36 height 28
click at [708, 673] on div "add delivery fee add markup add discount Labour $250.00 Sub total $987.50 Margi…" at bounding box center [818, 737] width 1158 height 298
click at [126, 145] on div "Collaborate" at bounding box center [119, 138] width 61 height 14
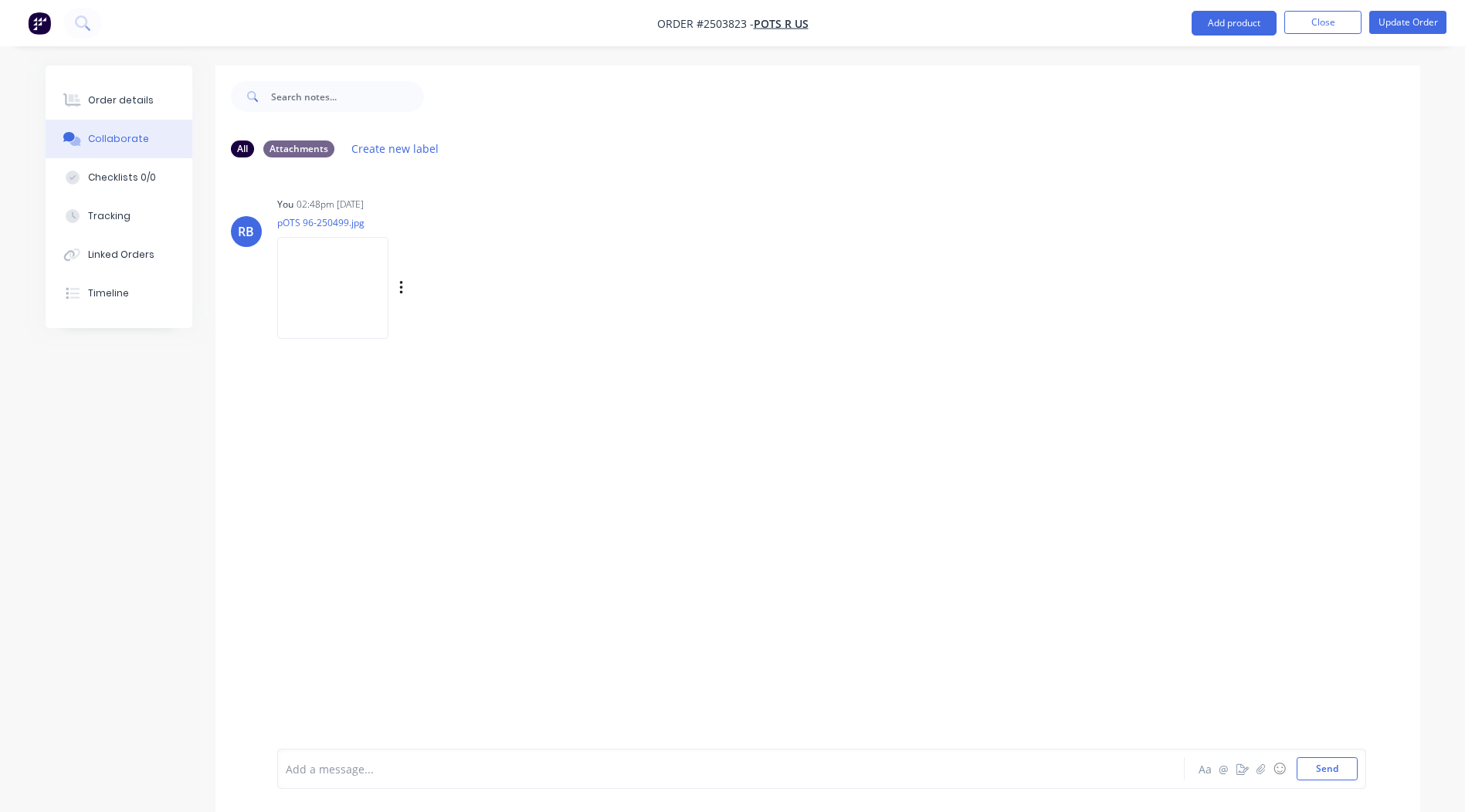
click at [320, 272] on img at bounding box center [333, 288] width 111 height 101
click at [149, 75] on div "Order details Collaborate Checklists 0/0 Tracking Linked Orders Timeline" at bounding box center [119, 197] width 147 height 263
click at [145, 88] on button "Order details" at bounding box center [119, 100] width 147 height 39
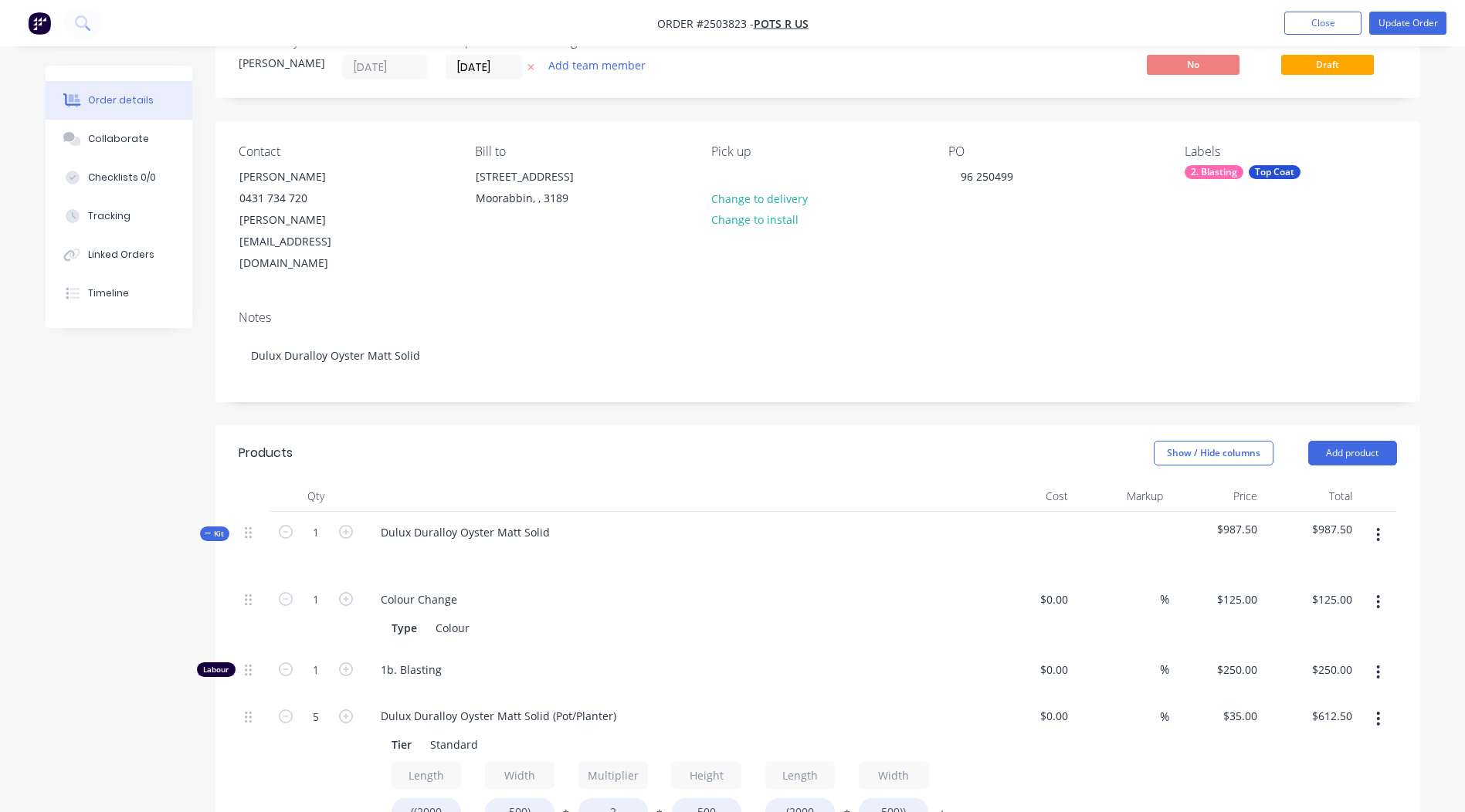
scroll to position [231, 0]
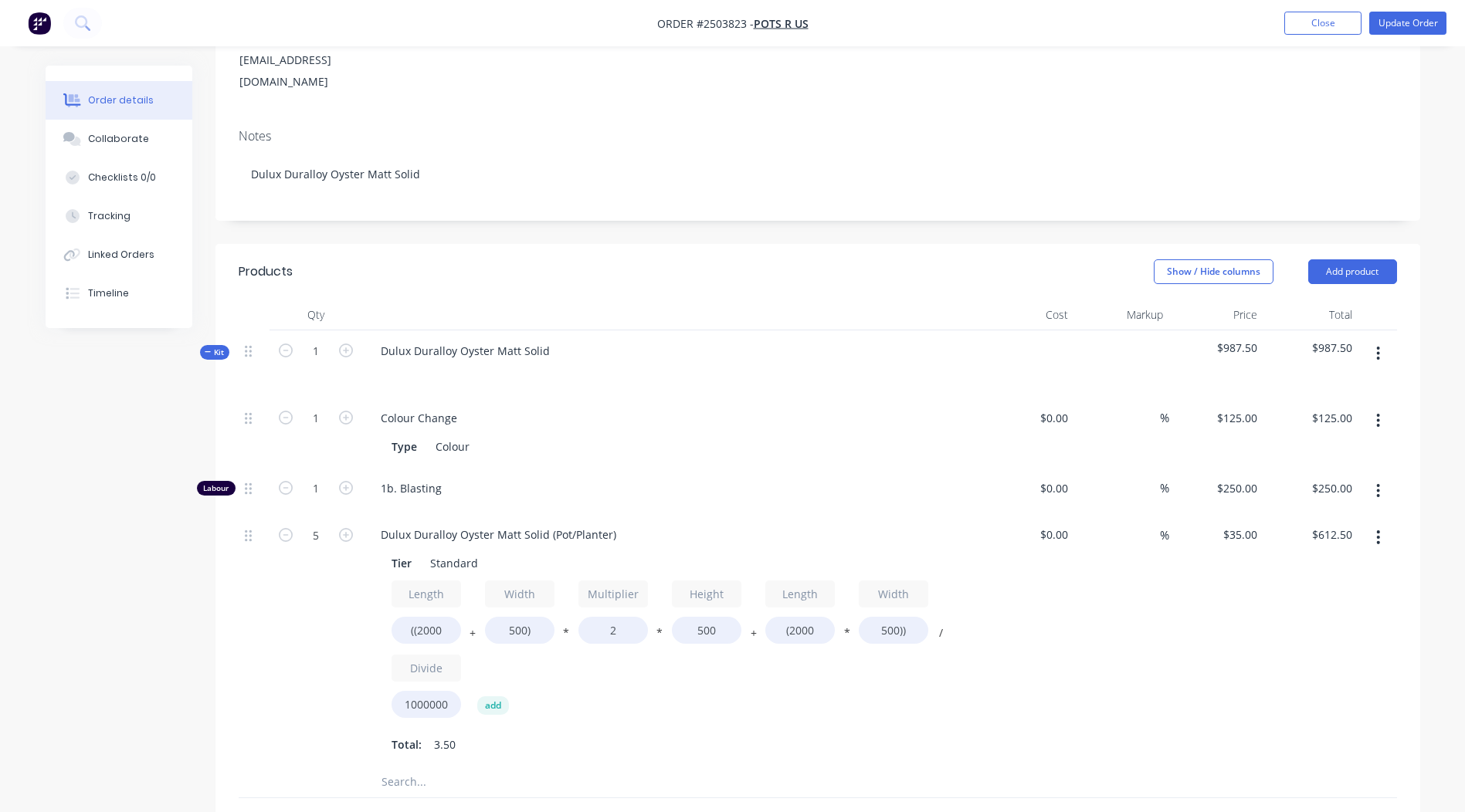
click at [1366, 477] on button "button" at bounding box center [1377, 491] width 36 height 28
click at [1318, 582] on div "Delete" at bounding box center [1324, 594] width 119 height 22
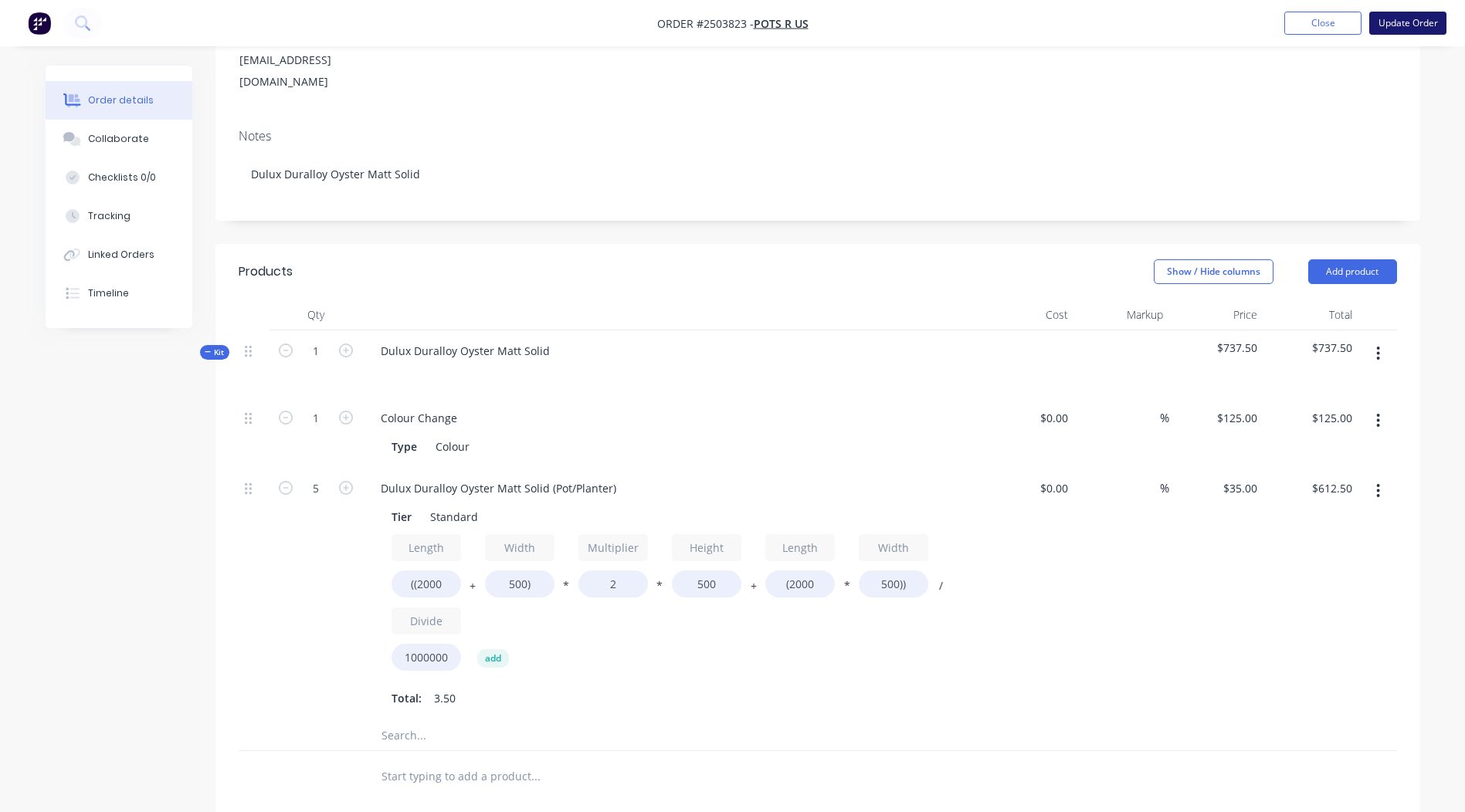
click at [1405, 23] on button "Update Order" at bounding box center [1407, 22] width 77 height 23
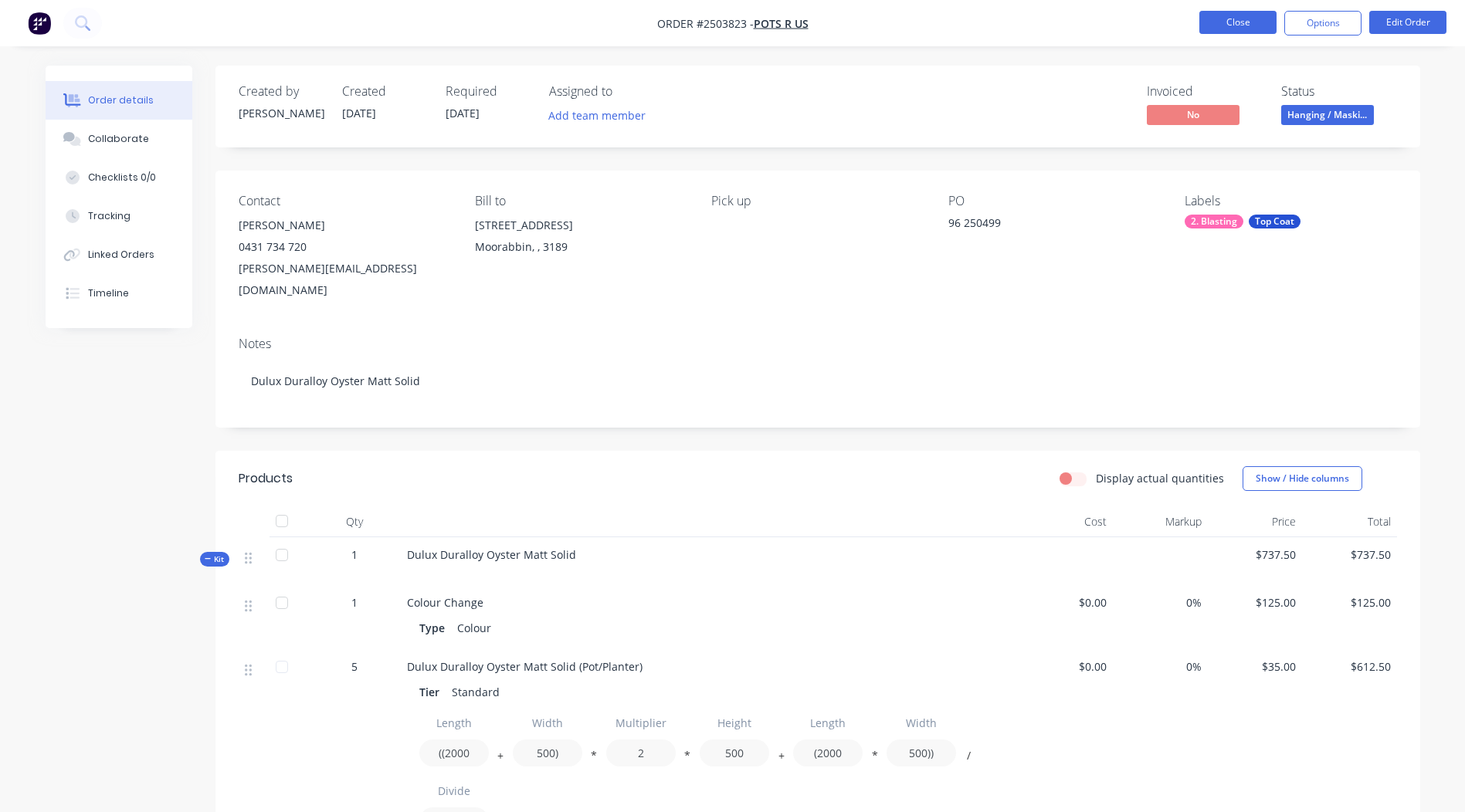
click at [1214, 30] on button "Close" at bounding box center [1238, 22] width 77 height 23
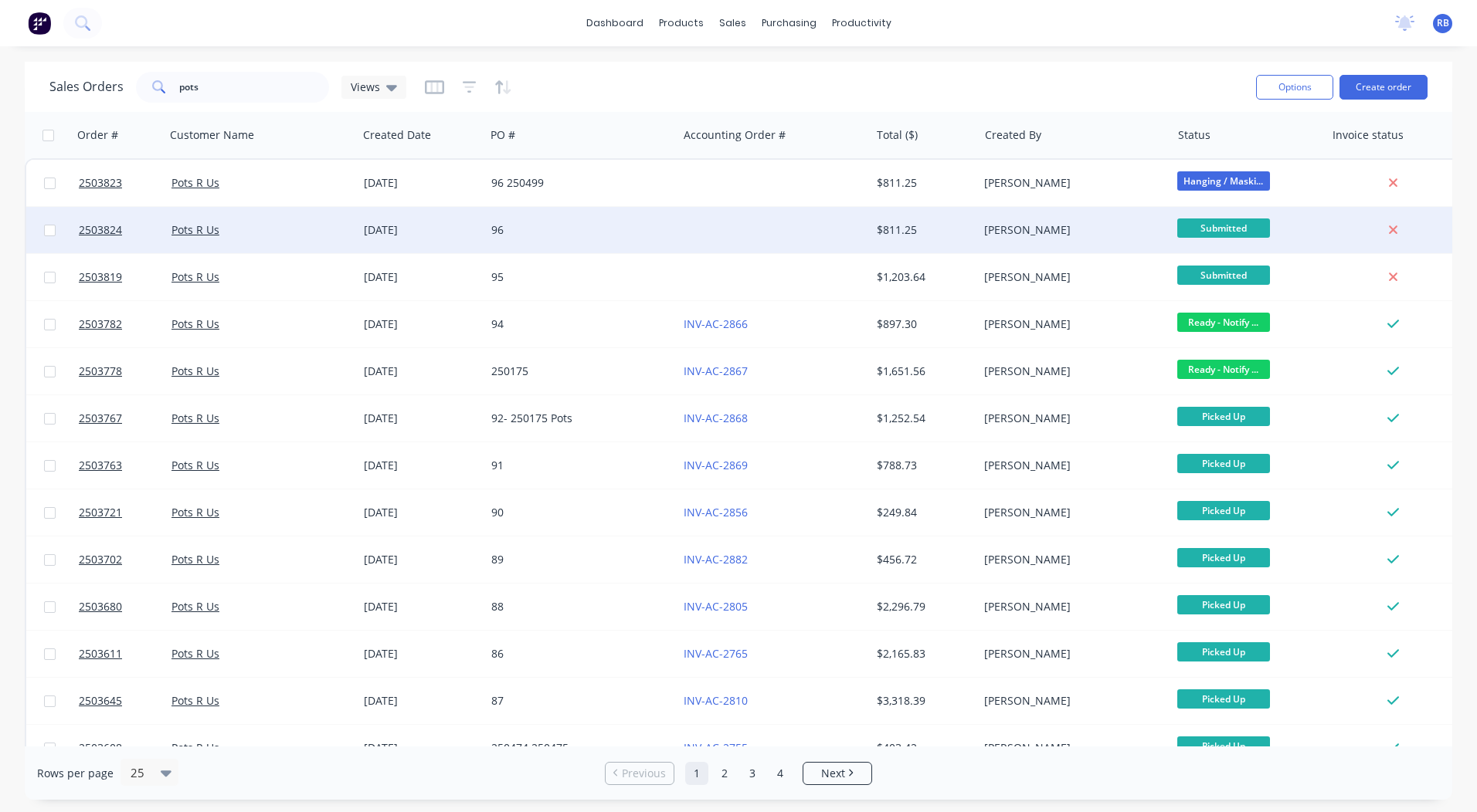
click at [923, 231] on div "$811.25" at bounding box center [922, 230] width 90 height 15
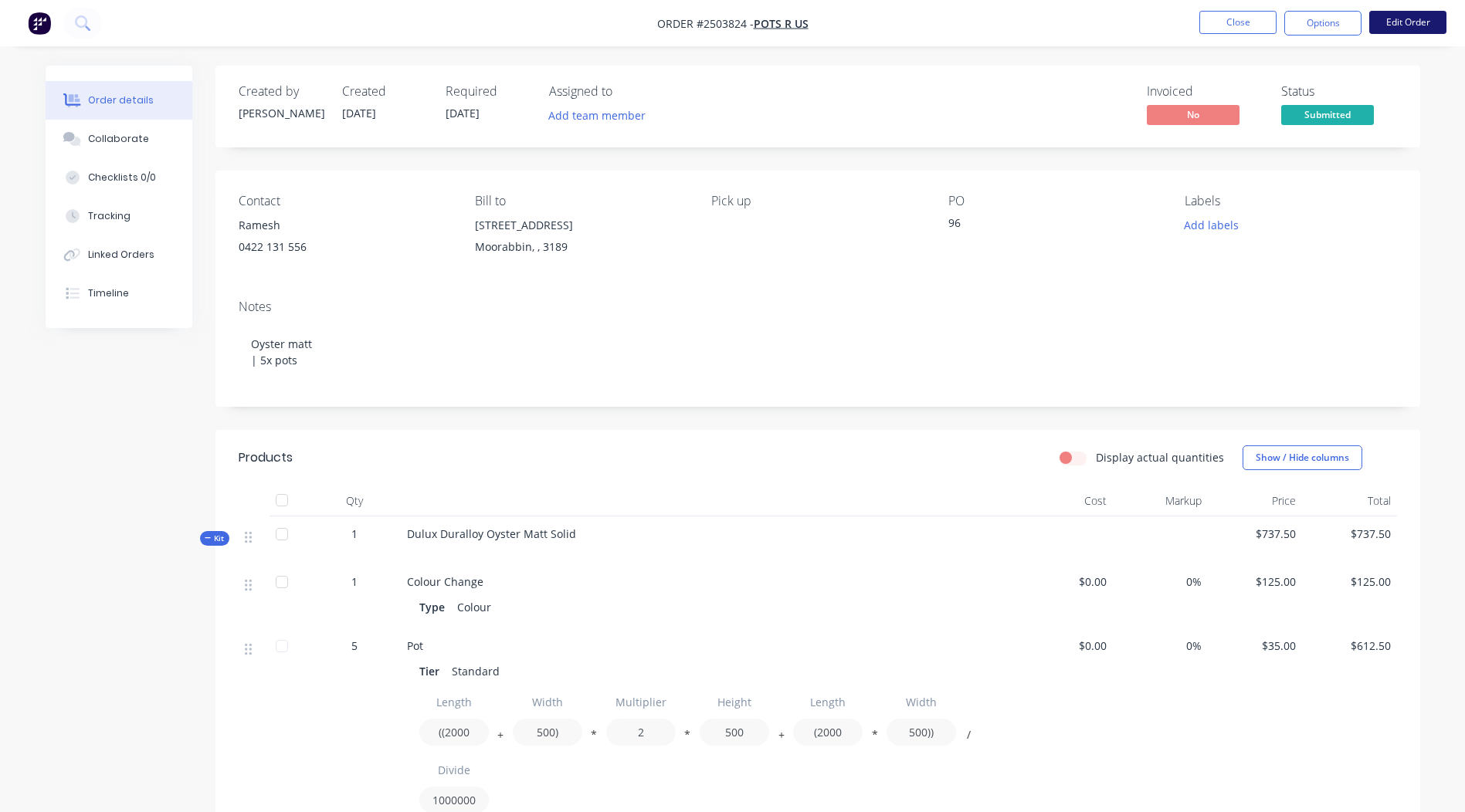
click at [1437, 22] on button "Edit Order" at bounding box center [1407, 22] width 77 height 23
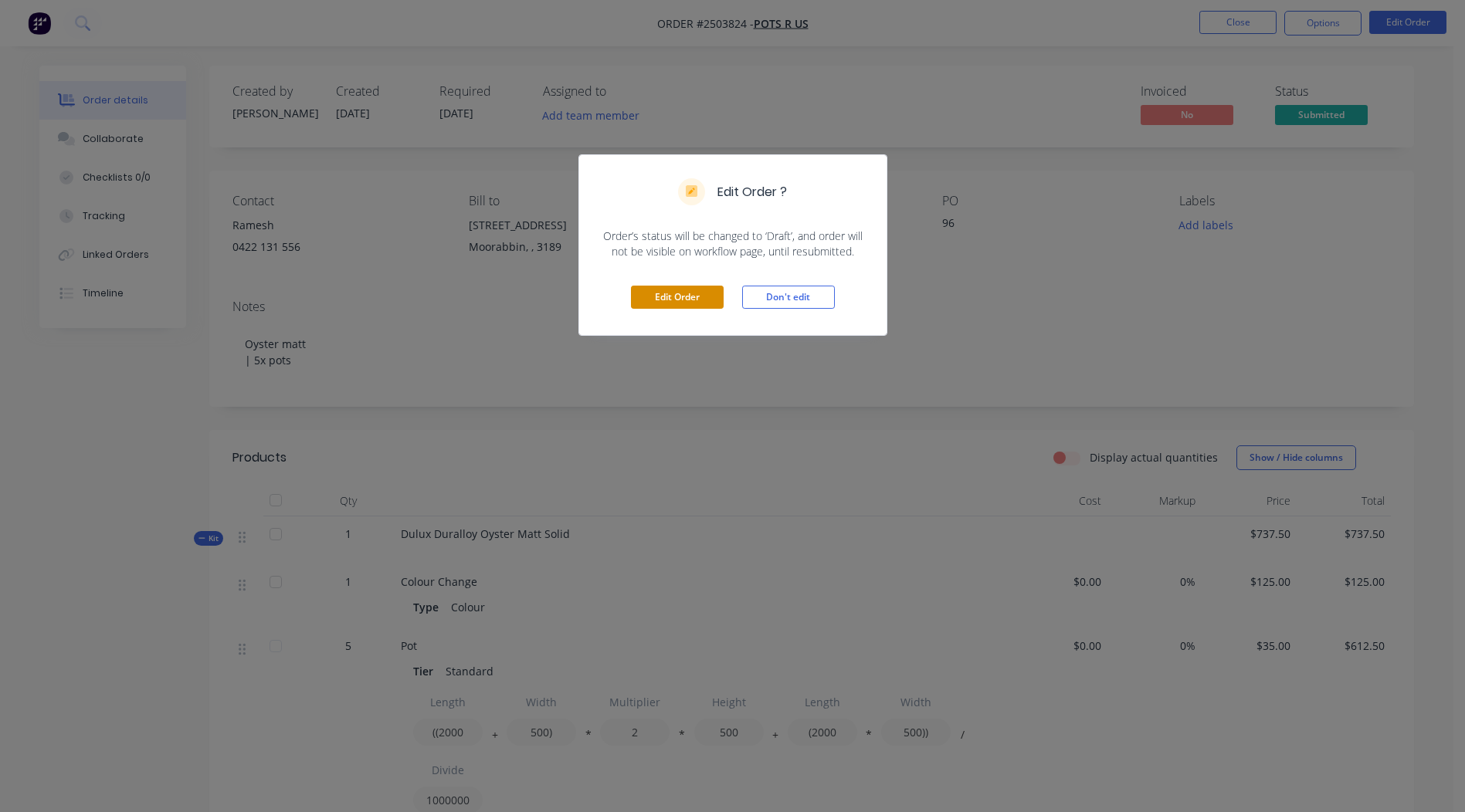
click at [714, 297] on button "Edit Order" at bounding box center [676, 297] width 92 height 23
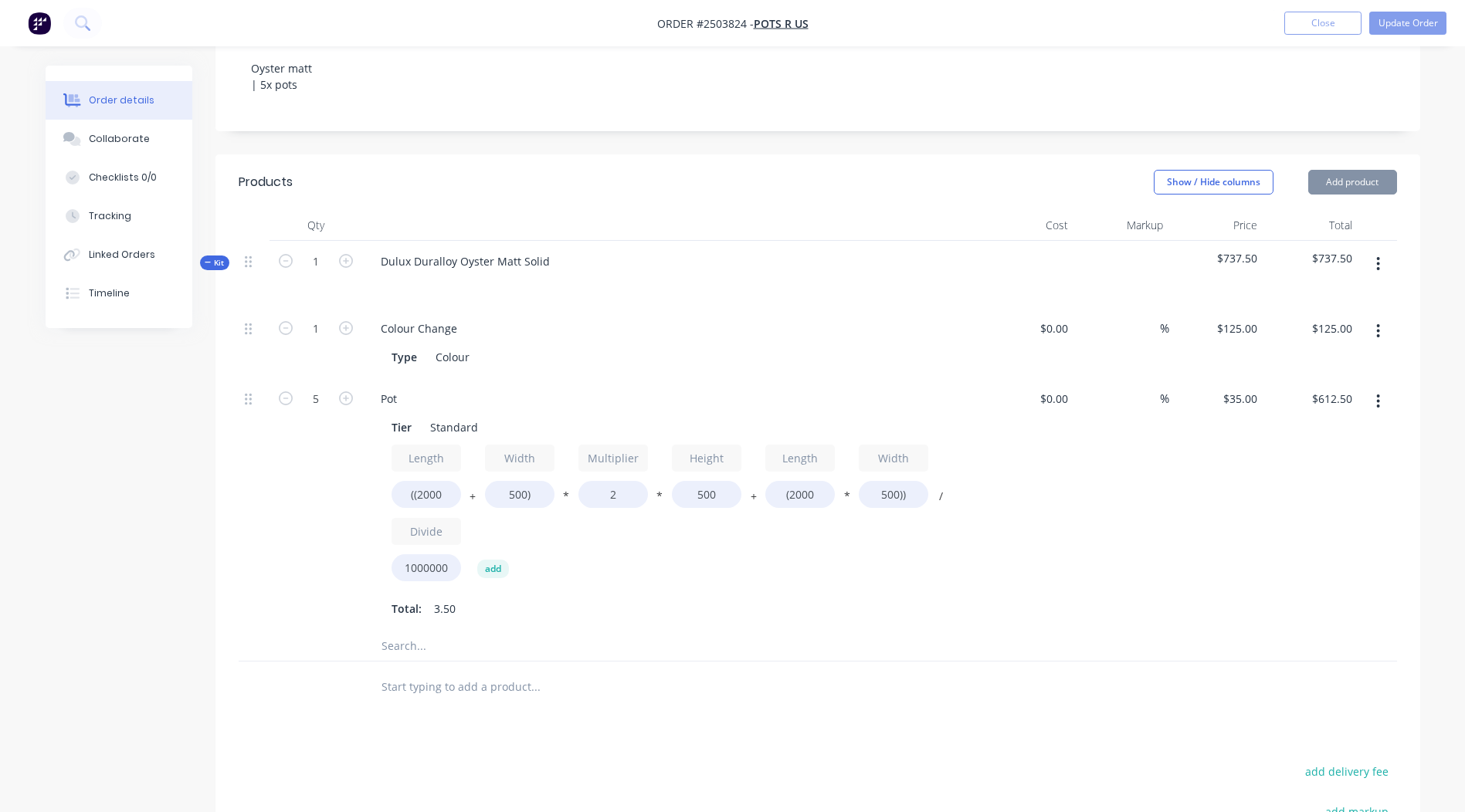
scroll to position [309, 0]
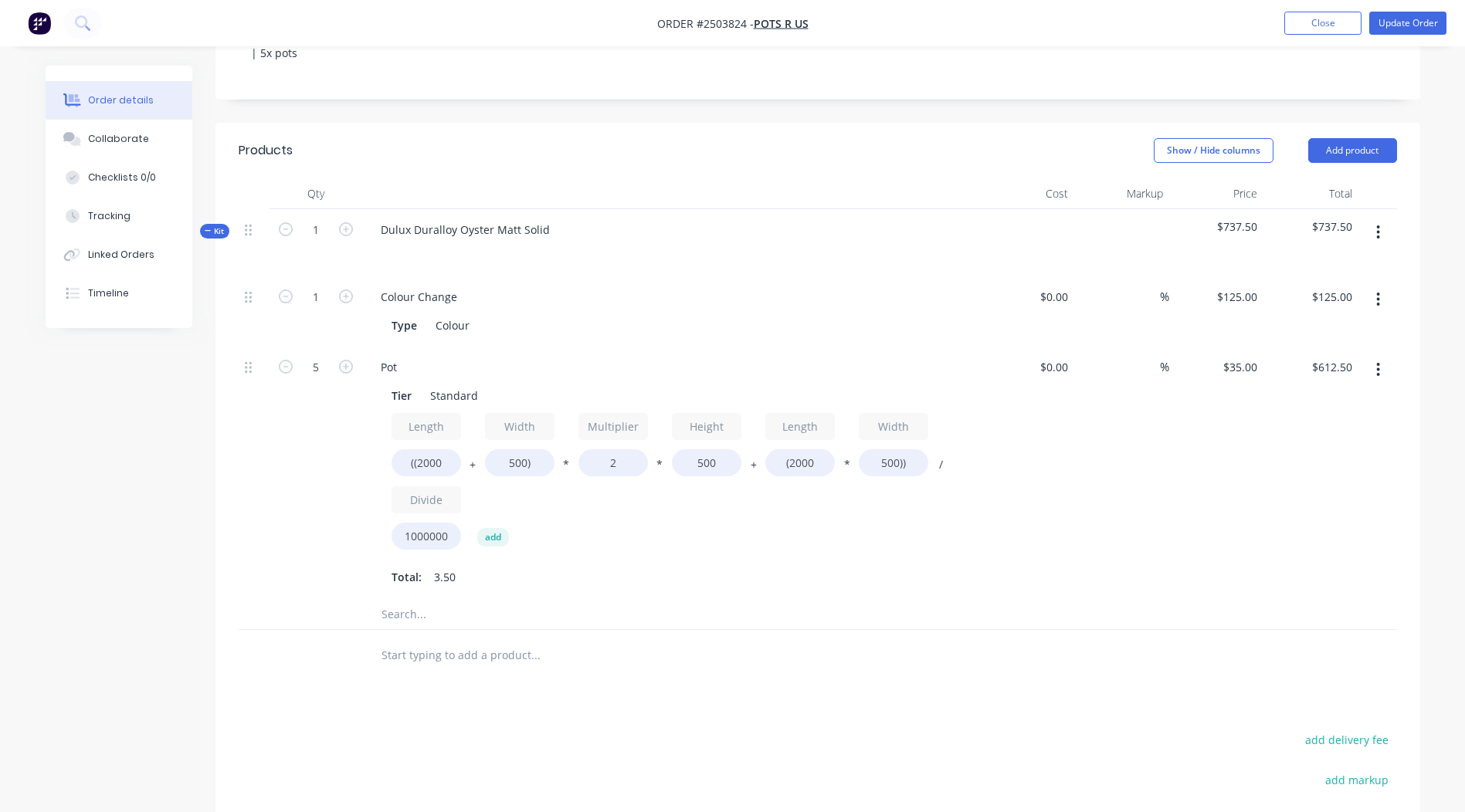
click at [1368, 231] on button "button" at bounding box center [1377, 232] width 36 height 28
click at [1325, 368] on div "Delete" at bounding box center [1324, 365] width 119 height 22
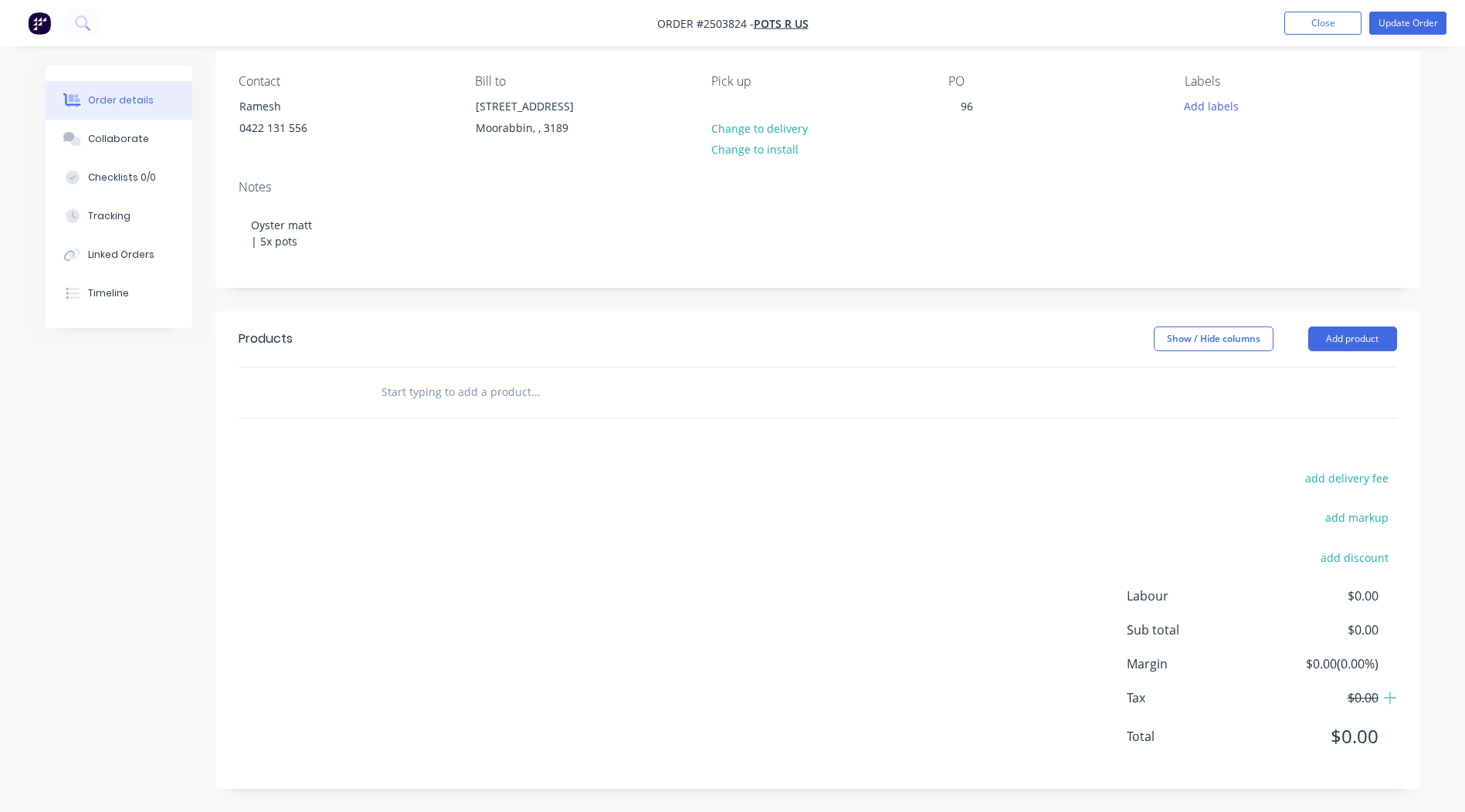
scroll to position [120, 0]
click at [1396, 31] on button "Update Order" at bounding box center [1407, 22] width 77 height 23
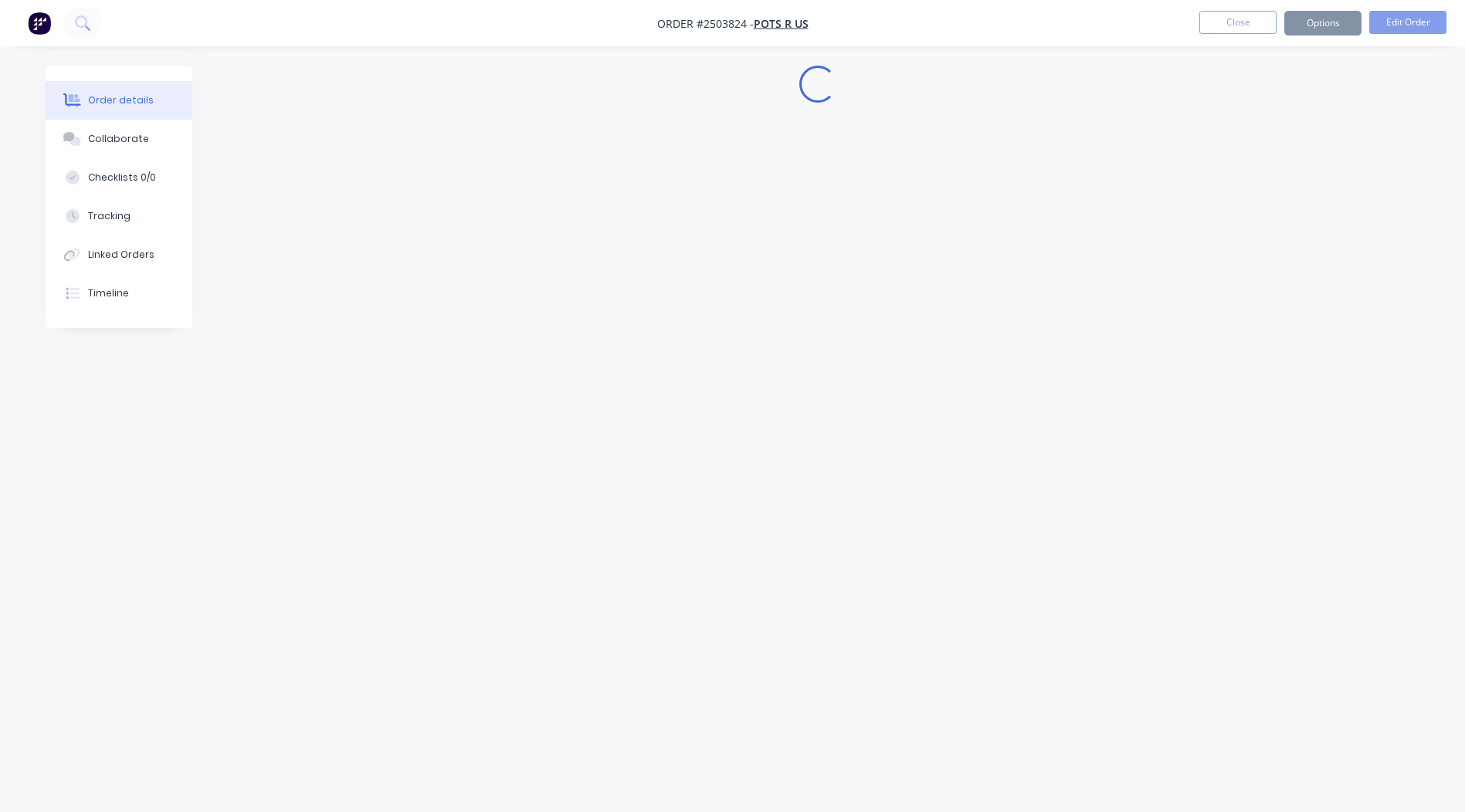
scroll to position [0, 0]
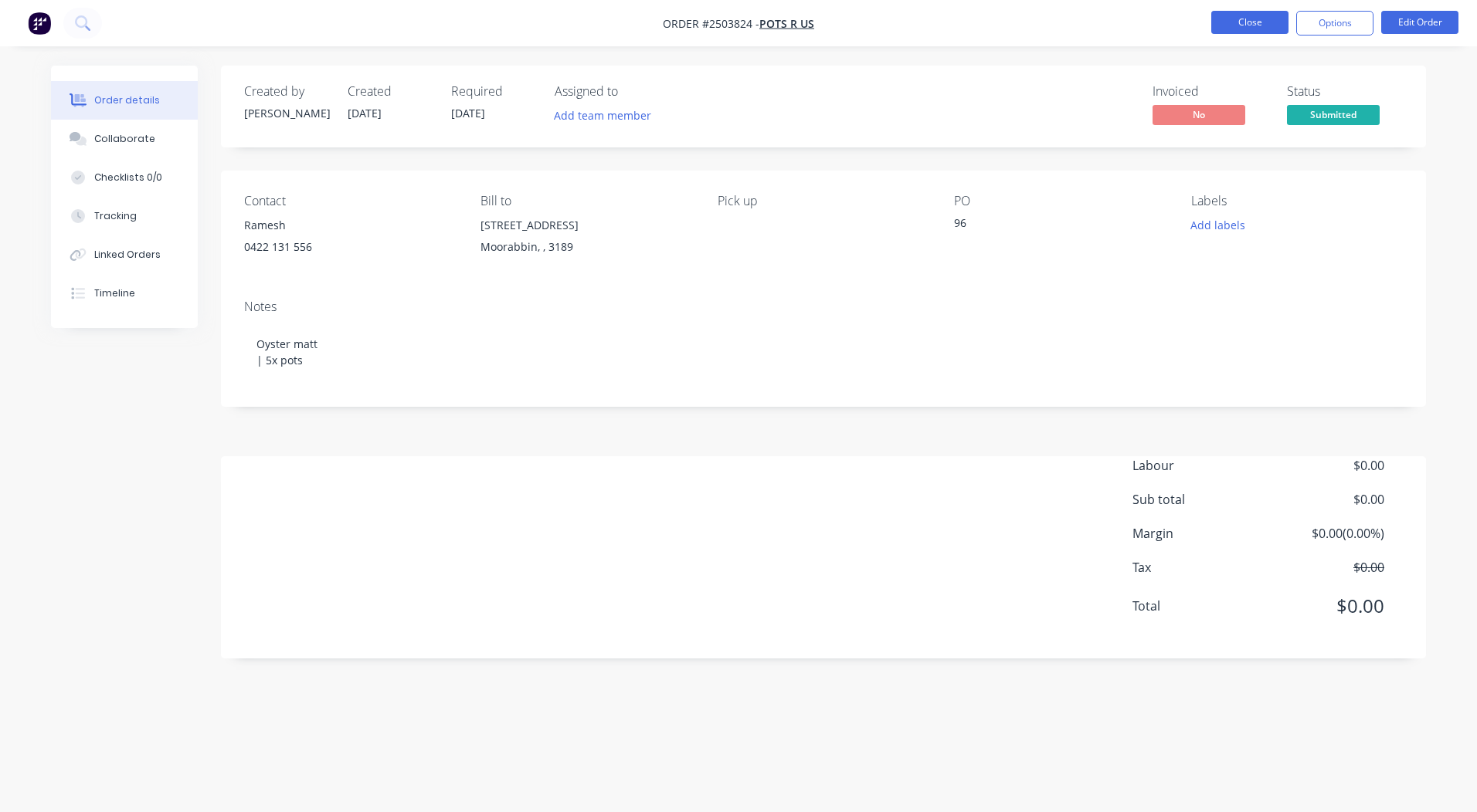
click at [1239, 15] on button "Close" at bounding box center [1250, 22] width 77 height 23
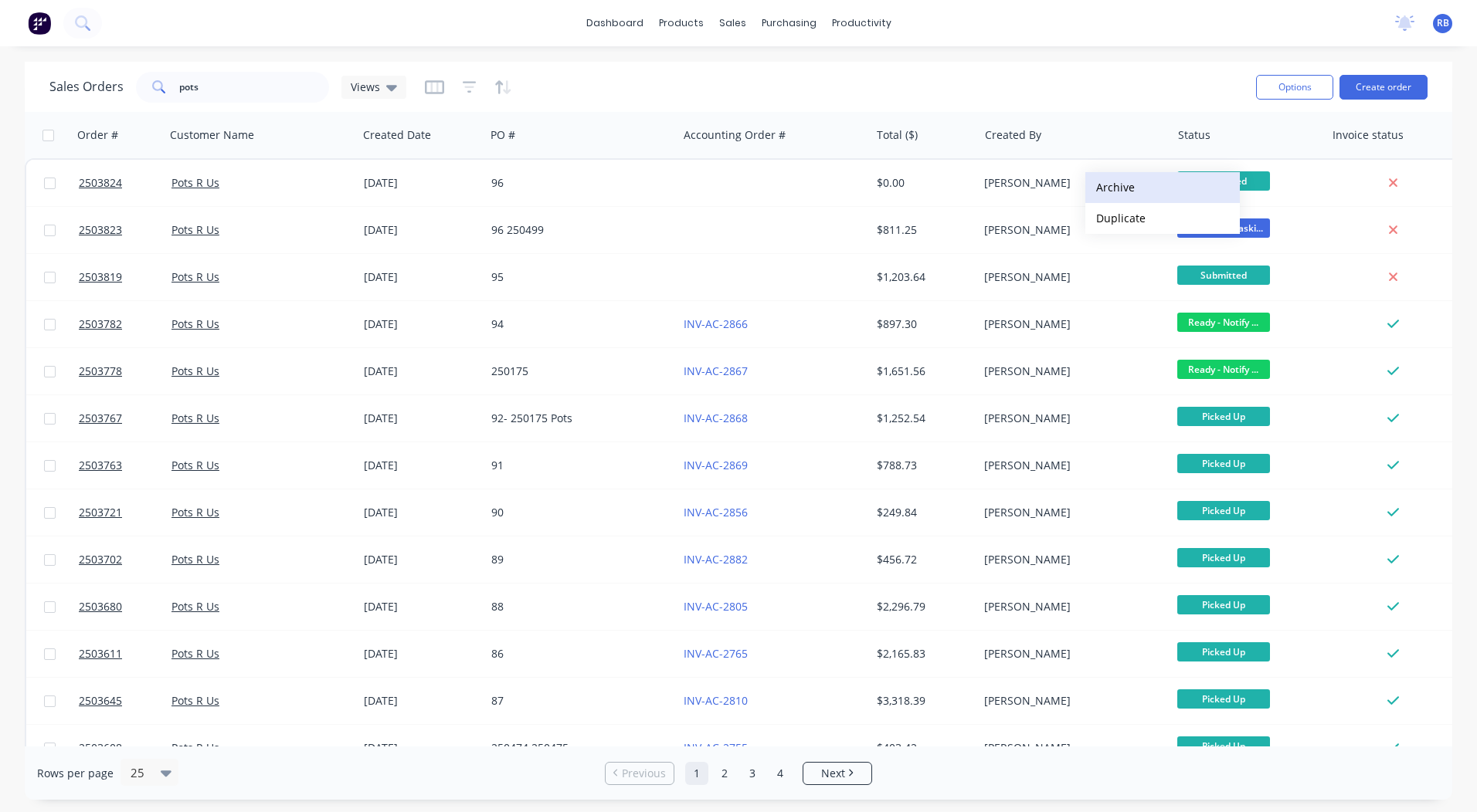
click at [1127, 192] on button "Archive" at bounding box center [1163, 187] width 154 height 31
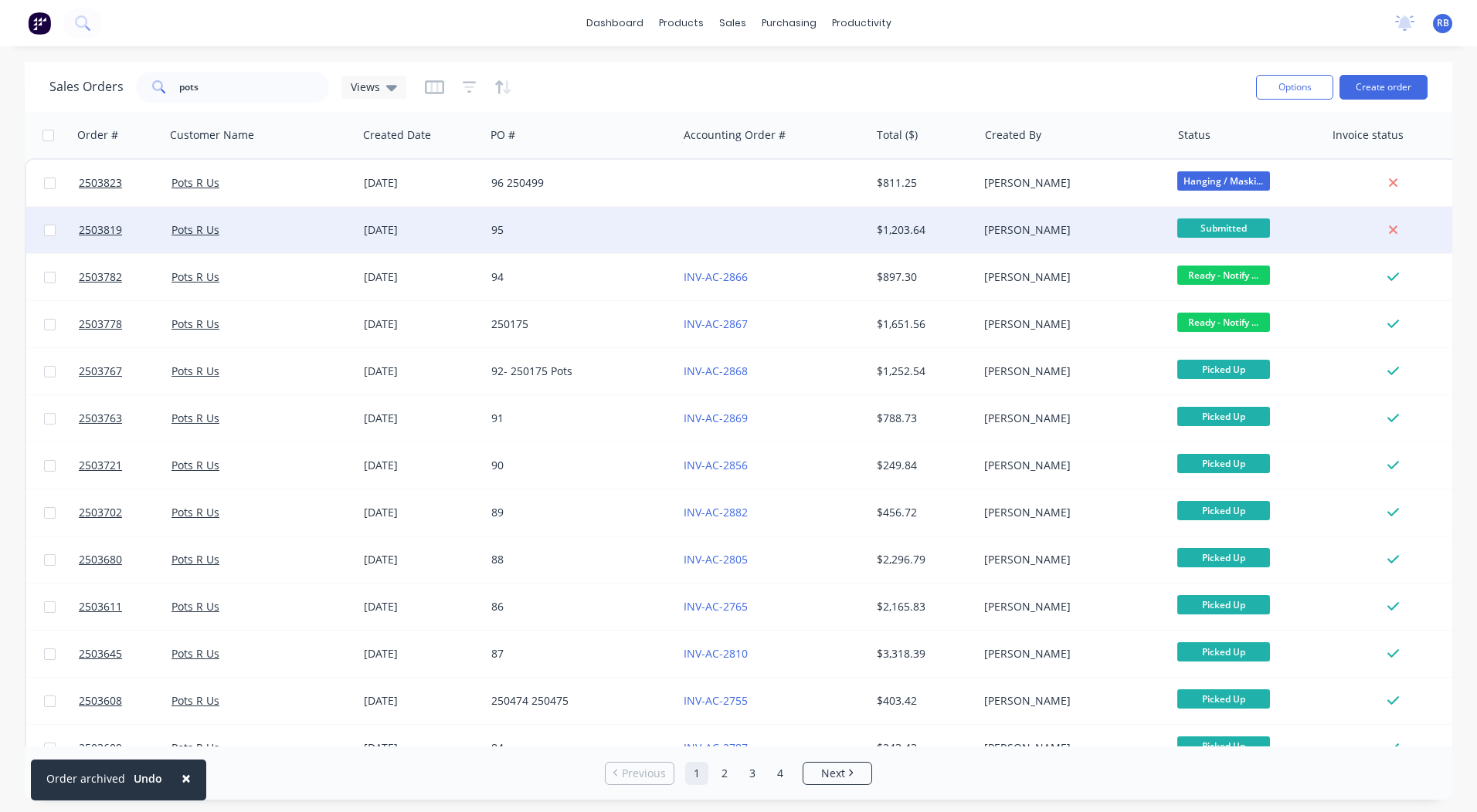
click at [752, 227] on div at bounding box center [773, 231] width 192 height 47
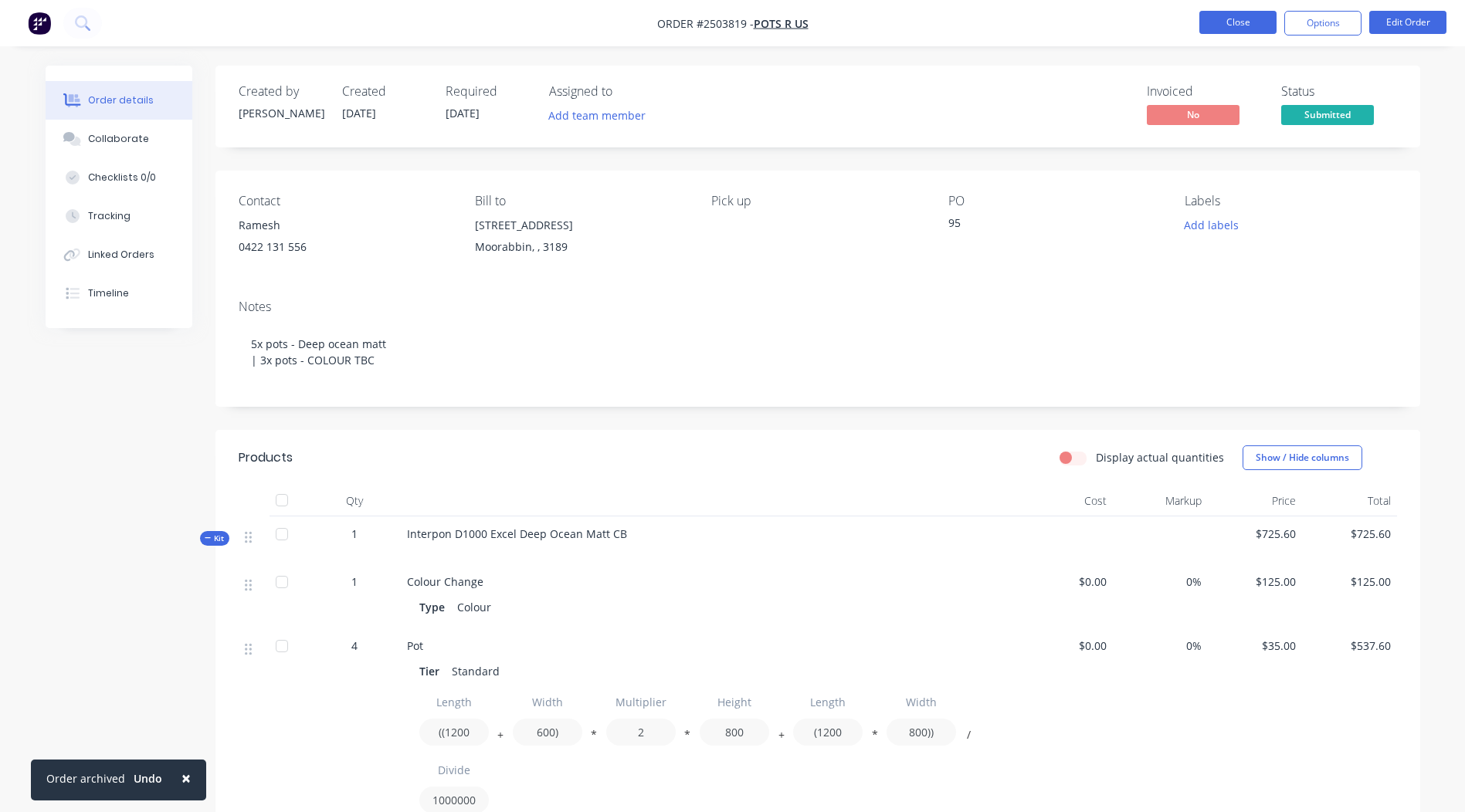
click at [1258, 27] on button "Close" at bounding box center [1238, 22] width 77 height 23
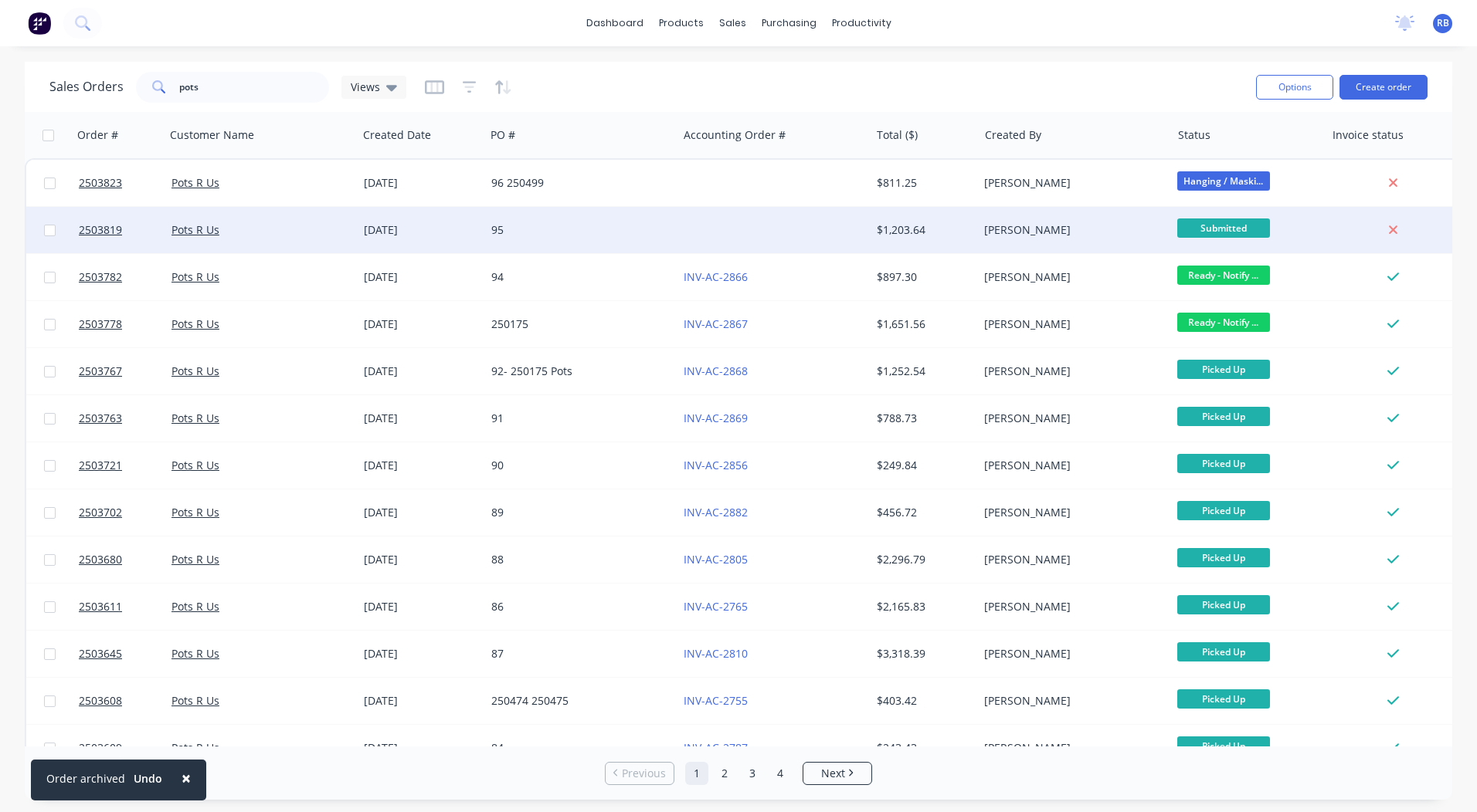
click at [651, 235] on div "95" at bounding box center [576, 230] width 171 height 15
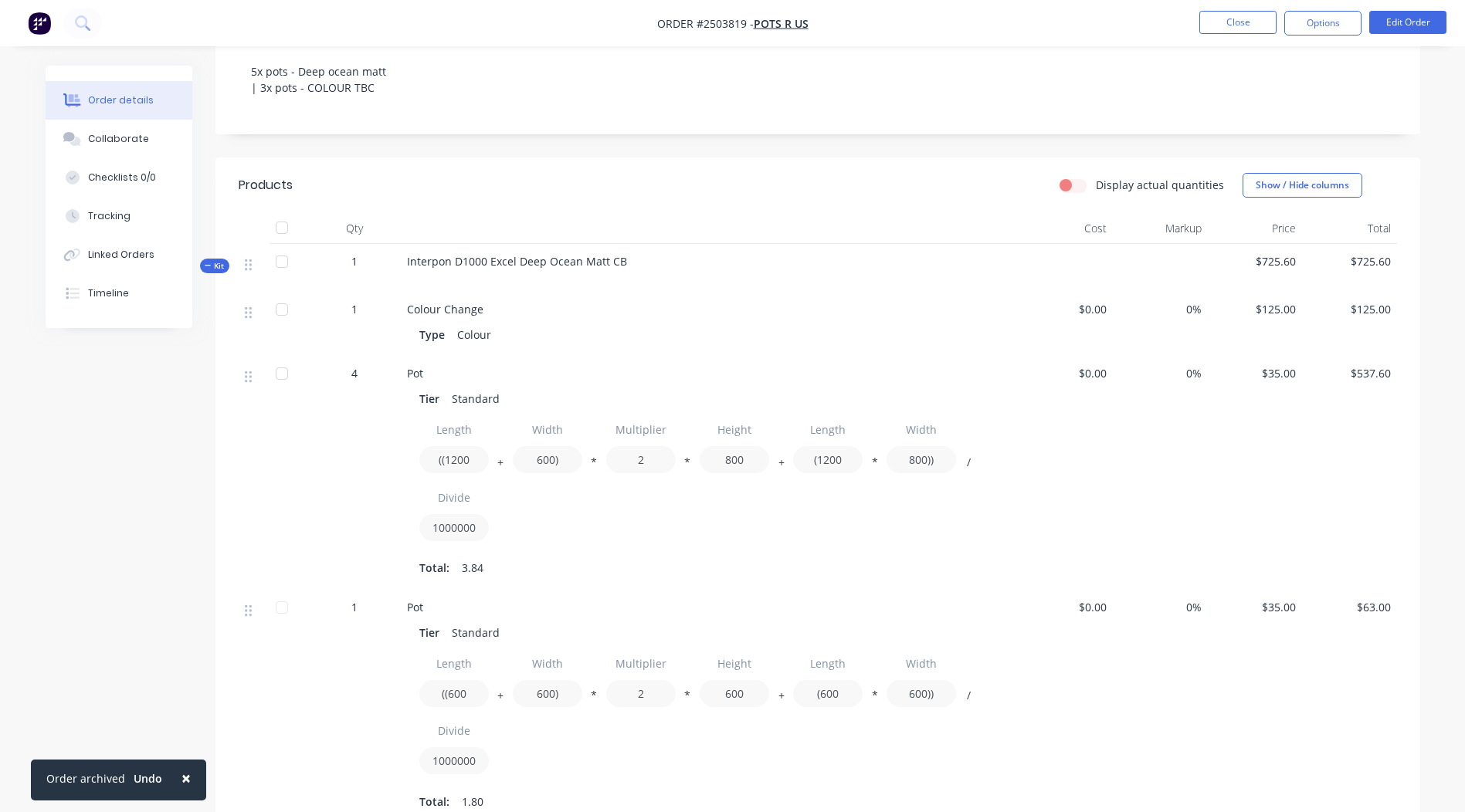
scroll to position [309, 0]
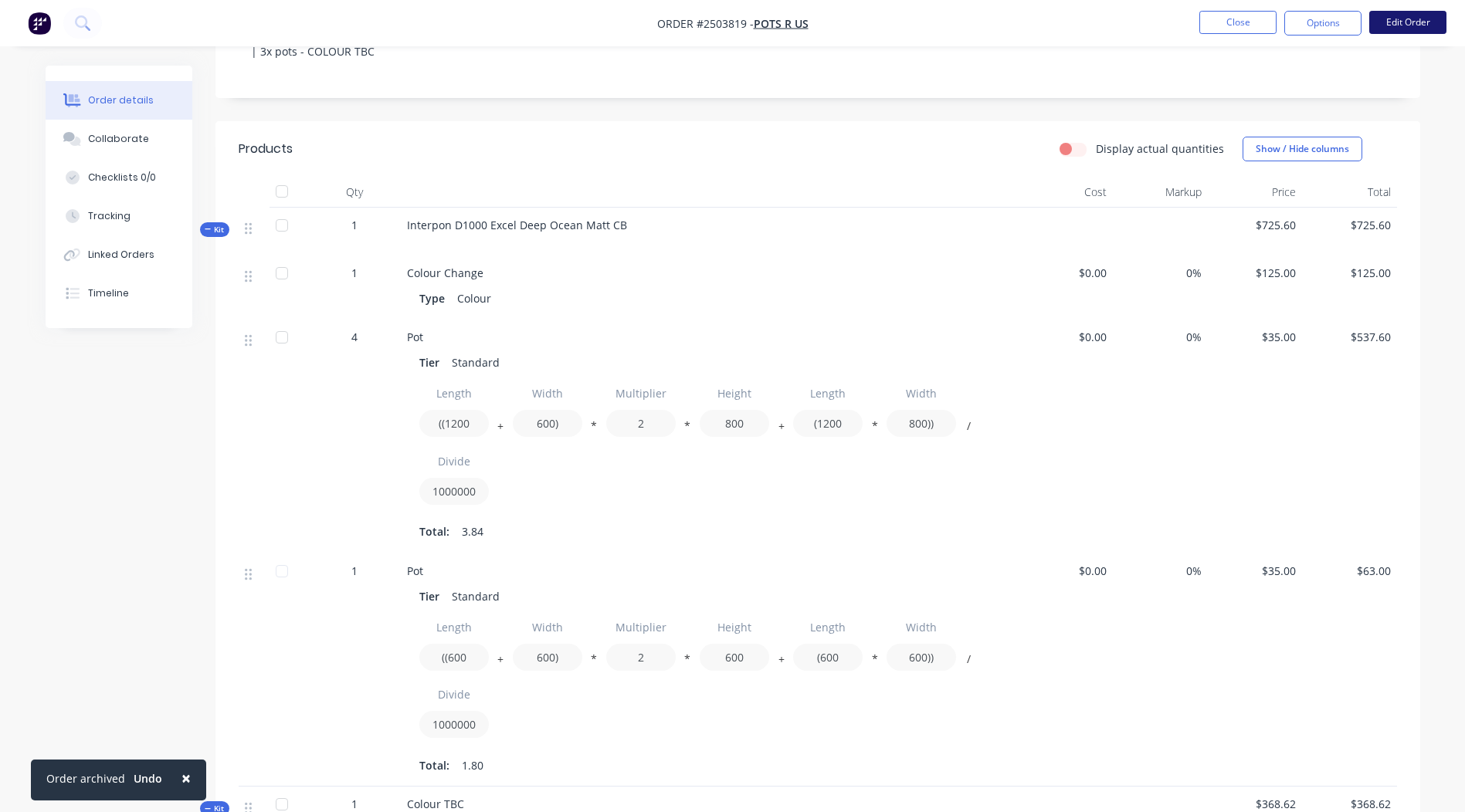
click at [1411, 18] on button "Edit Order" at bounding box center [1407, 22] width 77 height 23
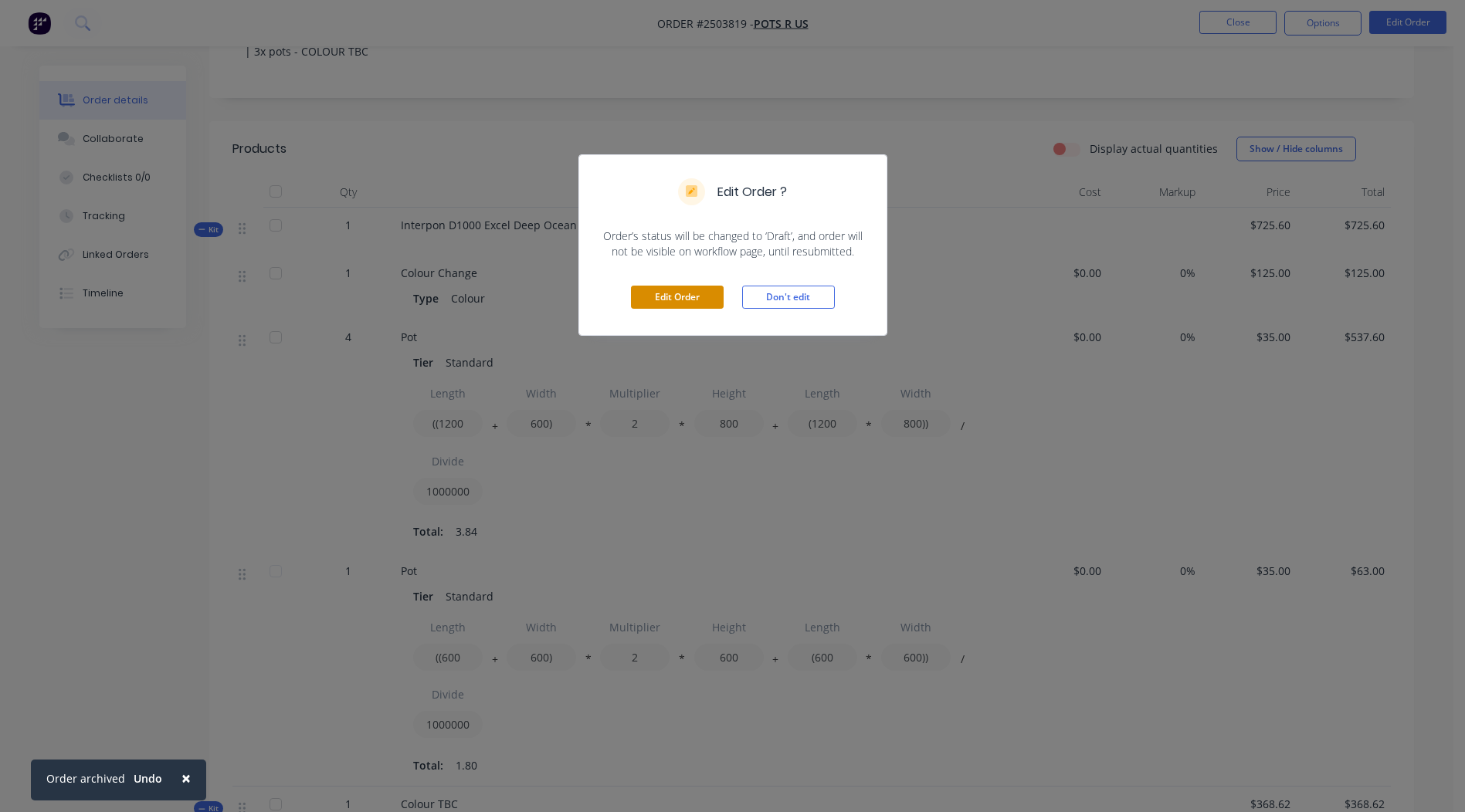
click at [667, 304] on button "Edit Order" at bounding box center [676, 297] width 92 height 23
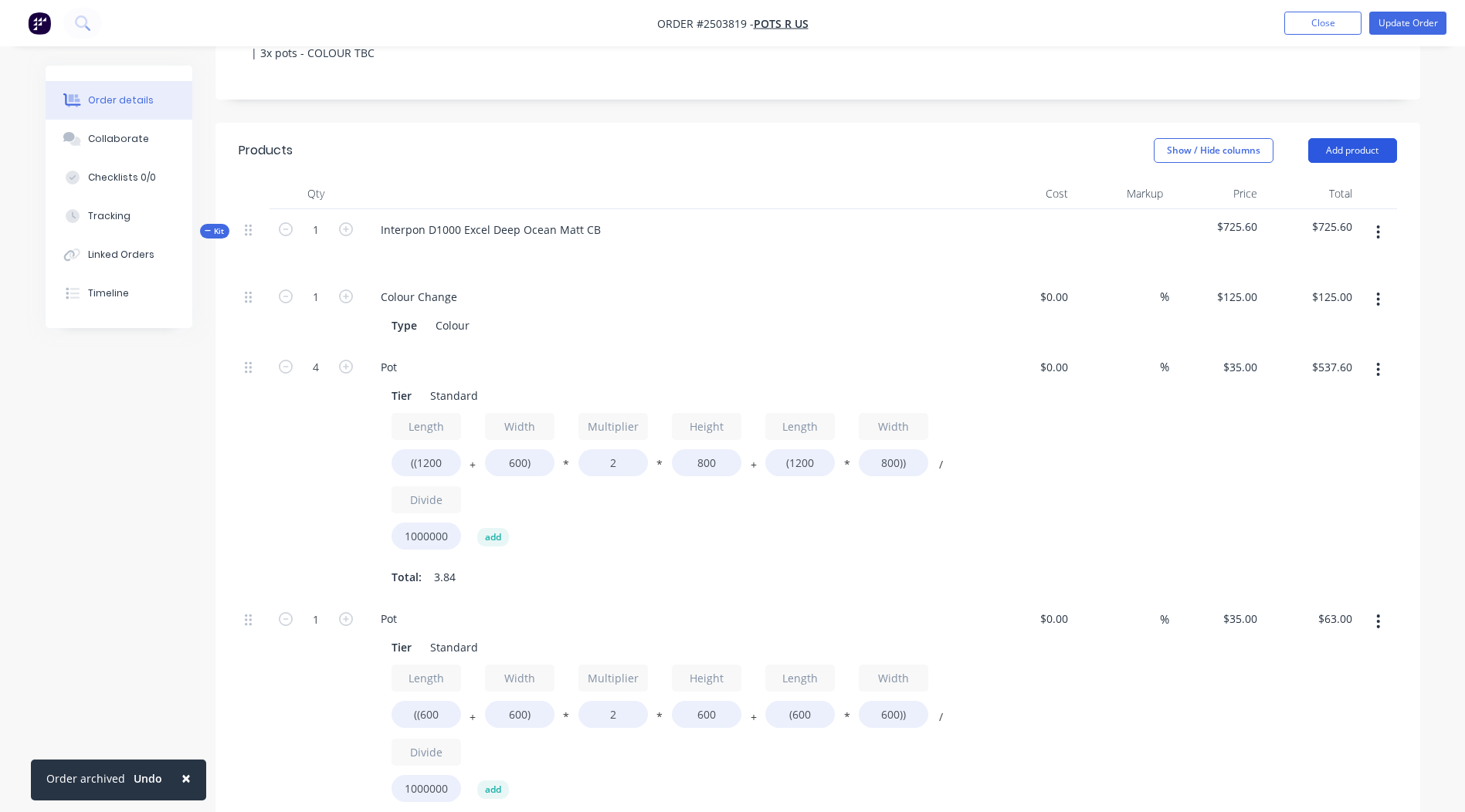
click at [1383, 149] on button "Add product" at bounding box center [1352, 150] width 89 height 25
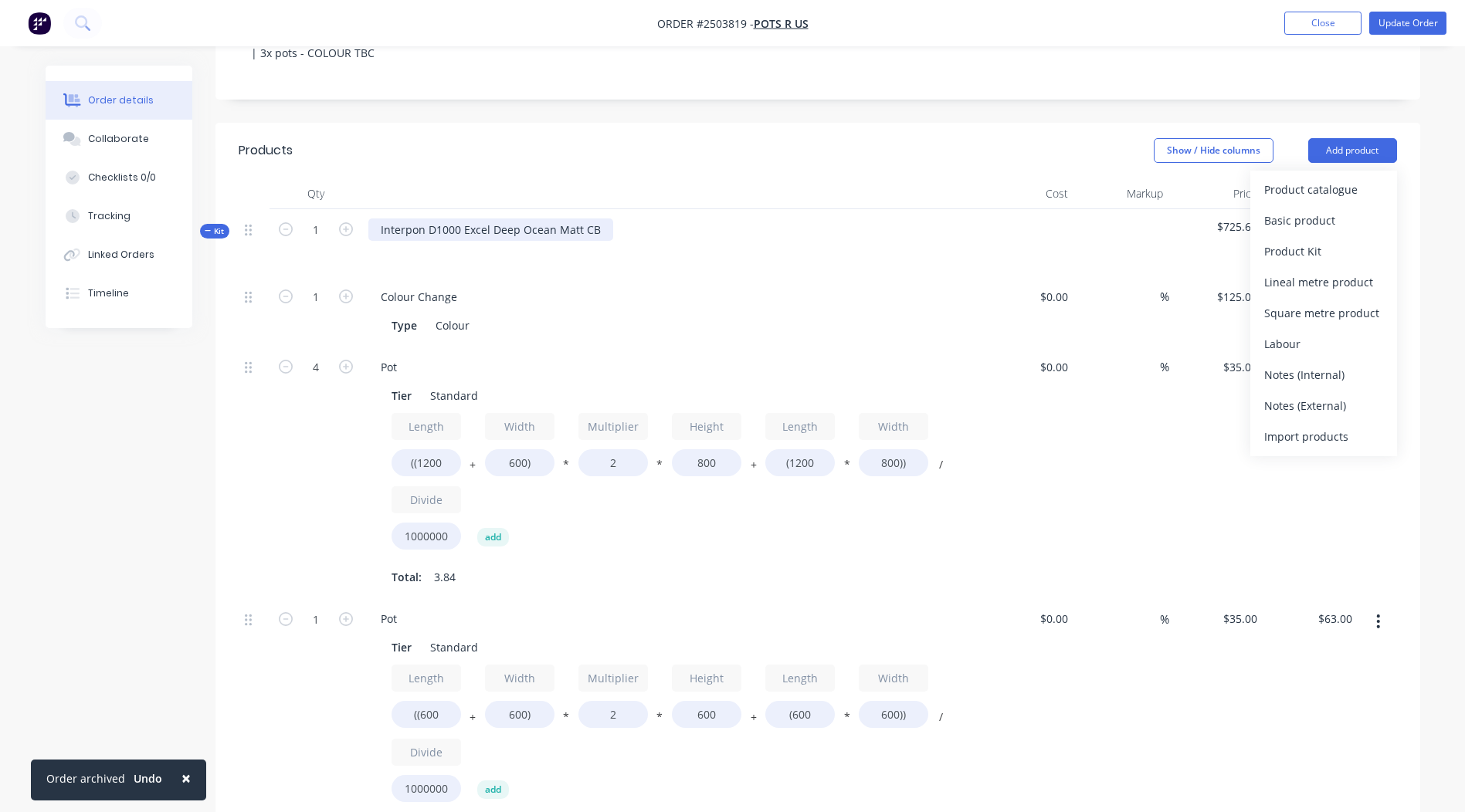
click at [599, 231] on div "Interpon D1000 Excel Deep Ocean Matt CB" at bounding box center [491, 230] width 245 height 22
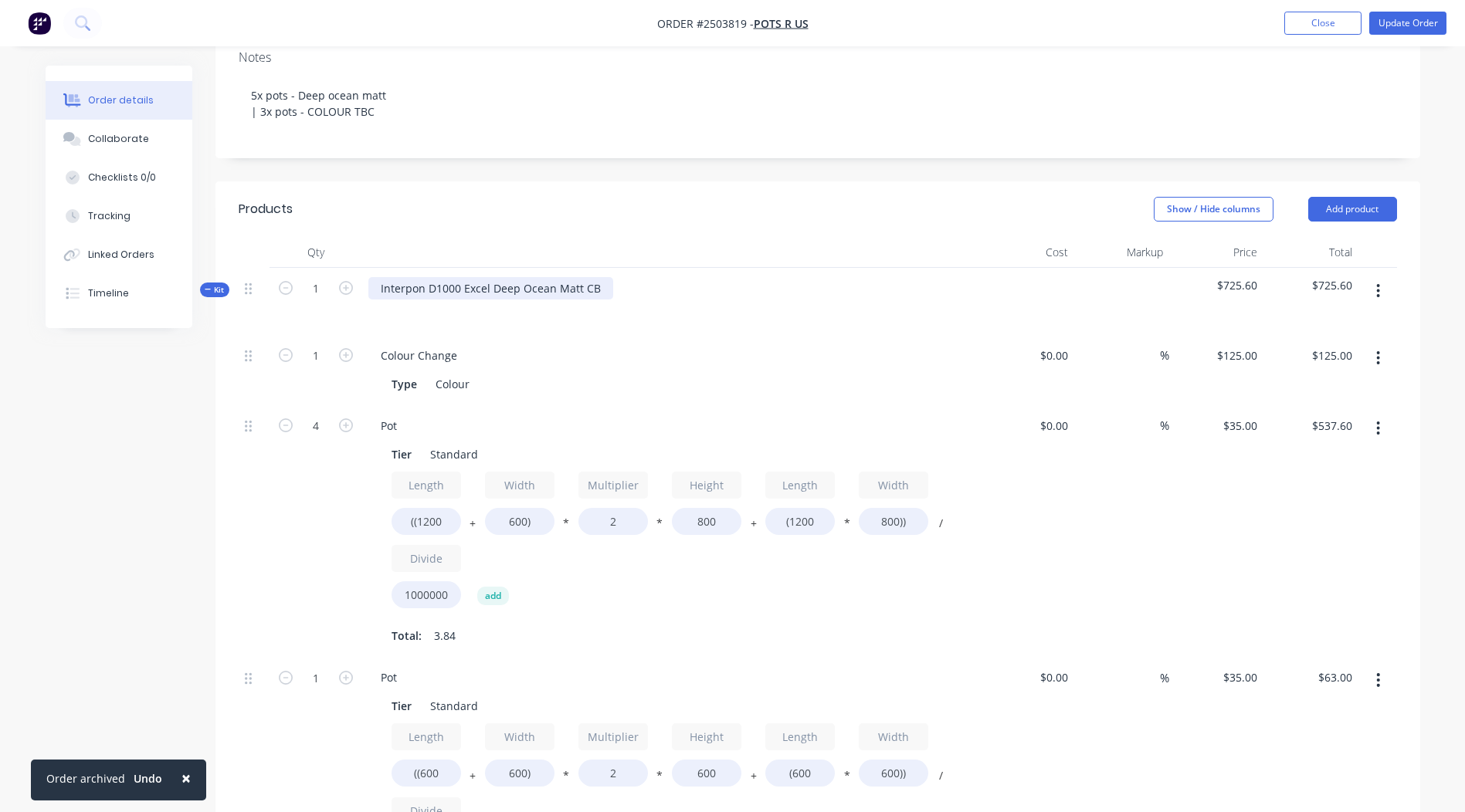
scroll to position [231, 0]
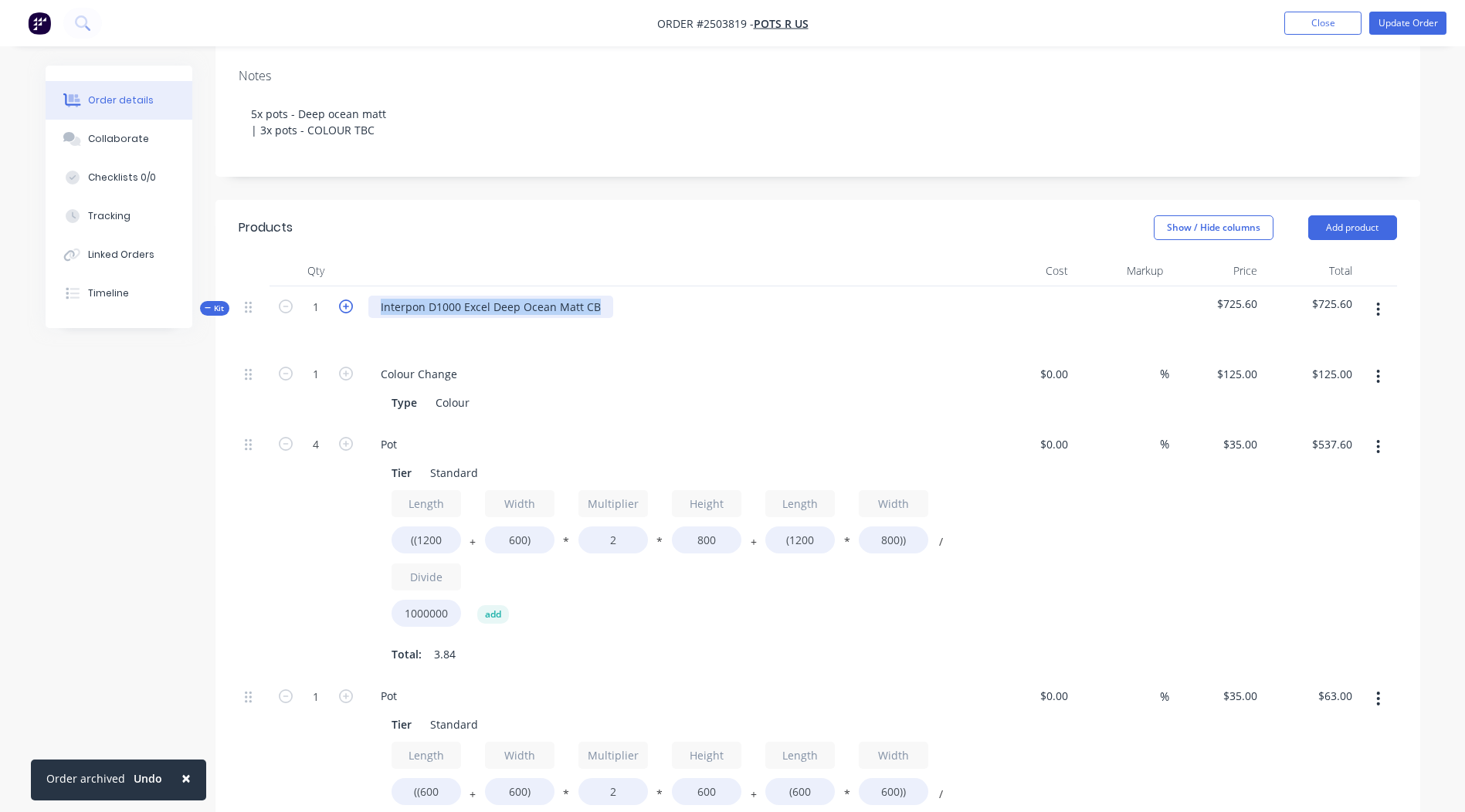
drag, startPoint x: 598, startPoint y: 308, endPoint x: 341, endPoint y: 311, distance: 257.0
click at [341, 311] on div "Kit 1 Interpon D1000 Excel Deep Ocean Matt CB $725.60 $725.60" at bounding box center [818, 320] width 1158 height 67
click at [418, 303] on div "Anotec Grey Matt" at bounding box center [426, 307] width 114 height 22
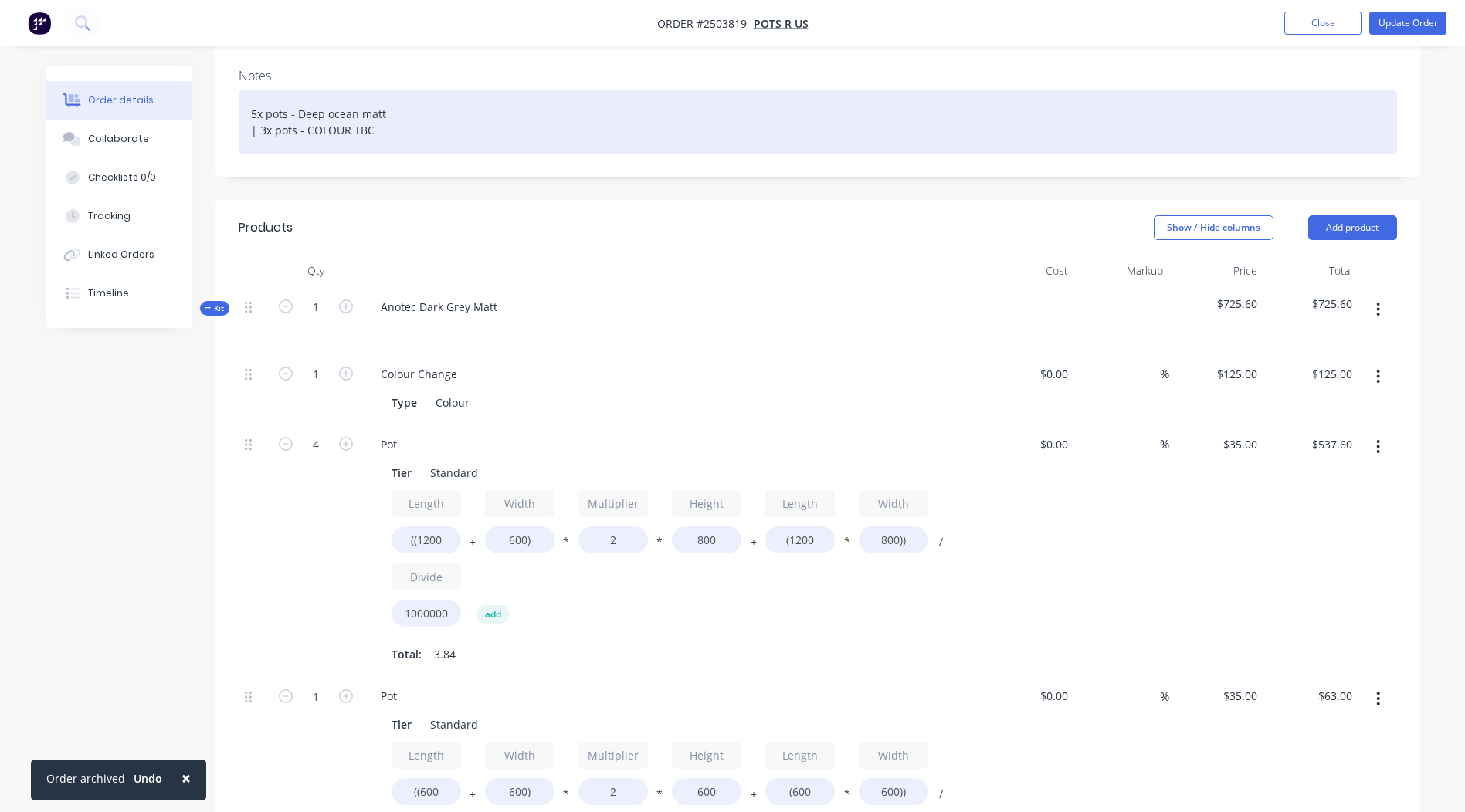
click at [398, 111] on div "5x pots - Deep ocean matt | 3x pots - COLOUR TBC" at bounding box center [818, 121] width 1158 height 63
drag, startPoint x: 385, startPoint y: 108, endPoint x: 299, endPoint y: 119, distance: 86.7
click at [299, 119] on div "5x pots - Deep ocean matt | 3x pots - COLOUR TBC" at bounding box center [818, 121] width 1158 height 63
click at [488, 143] on div "5x pots - Anotec Dark Grey Matt | 3x pots - COLOUR TBC" at bounding box center [818, 121] width 1158 height 63
drag, startPoint x: 388, startPoint y: 136, endPoint x: 305, endPoint y: 133, distance: 83.1
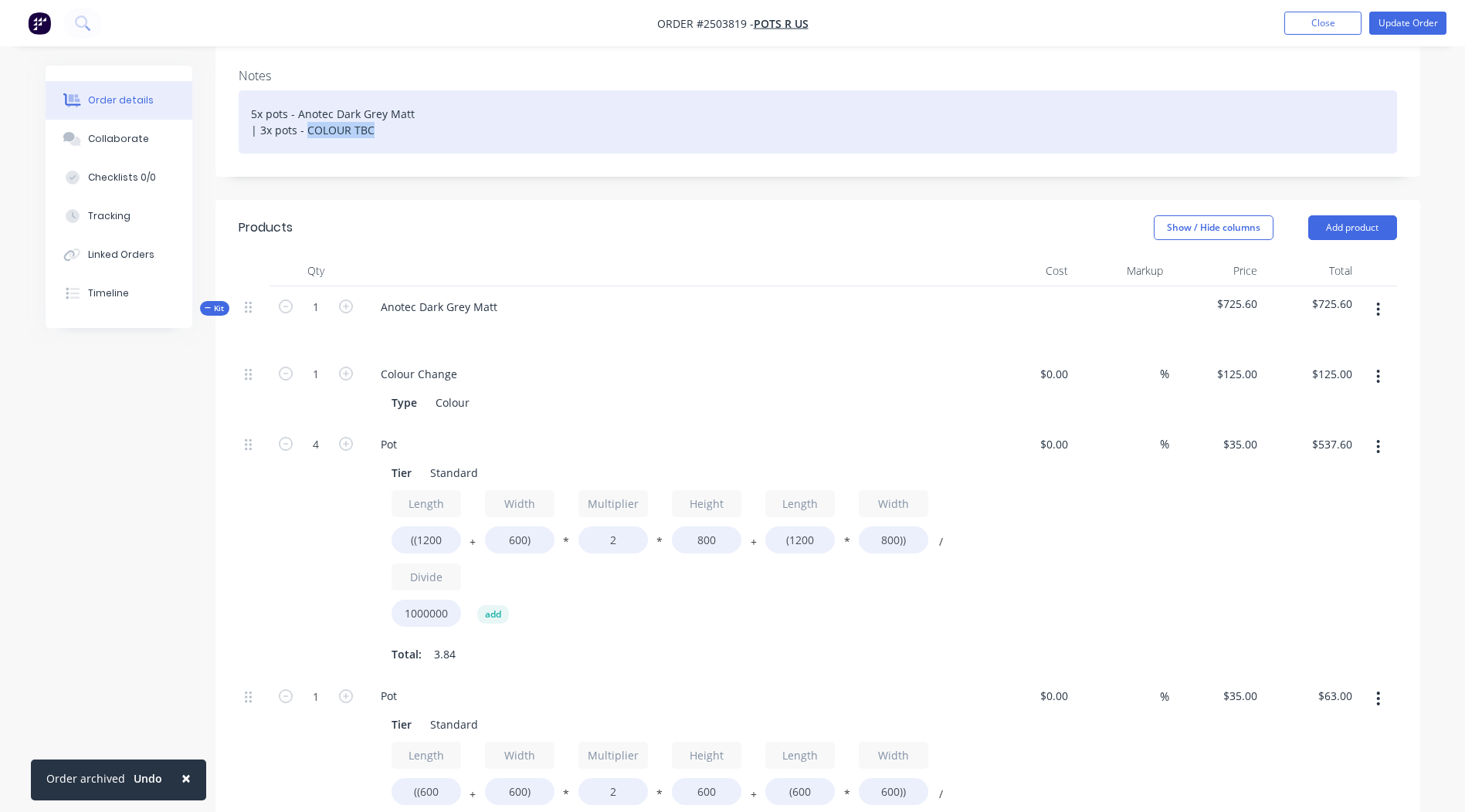
click at [305, 133] on div "5x pots - Anotec Dark Grey Matt | 3x pots - COLOUR TBC" at bounding box center [818, 121] width 1158 height 63
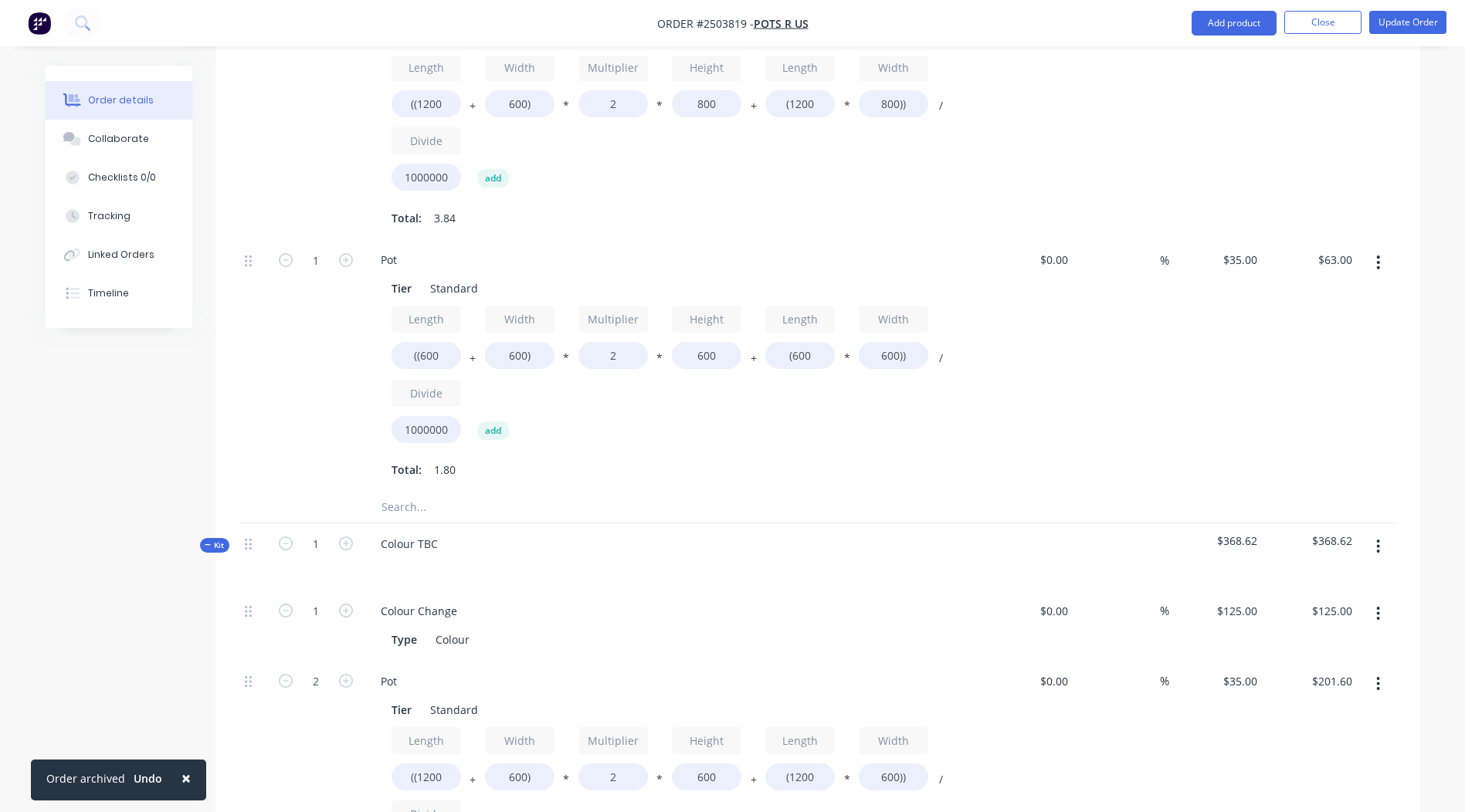
scroll to position [772, 0]
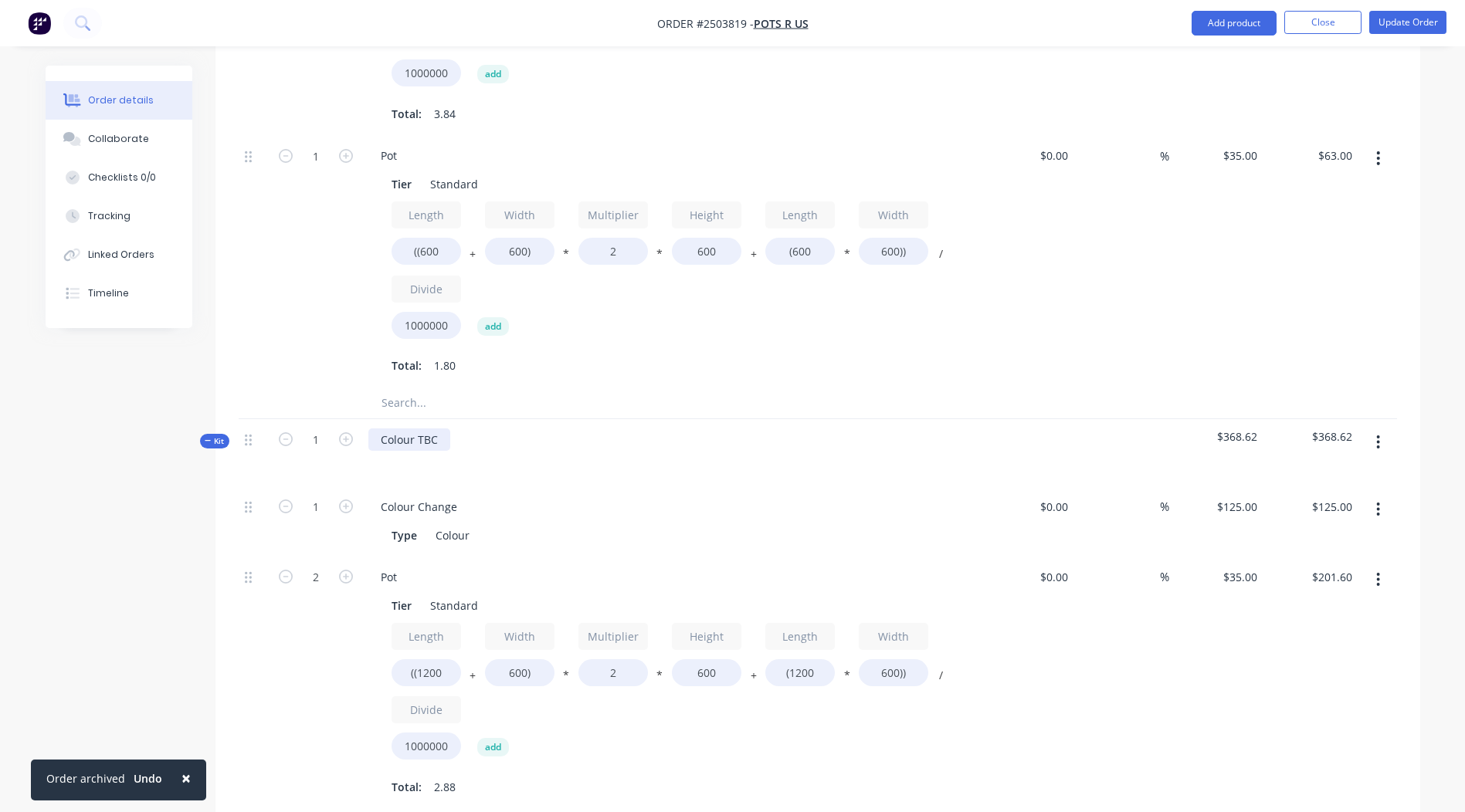
click at [437, 442] on div "Colour TBC" at bounding box center [410, 440] width 82 height 22
drag, startPoint x: 443, startPoint y: 439, endPoint x: 384, endPoint y: 438, distance: 59.0
click at [384, 438] on div "Colour TBC" at bounding box center [410, 440] width 82 height 22
click at [553, 468] on div at bounding box center [671, 462] width 606 height 22
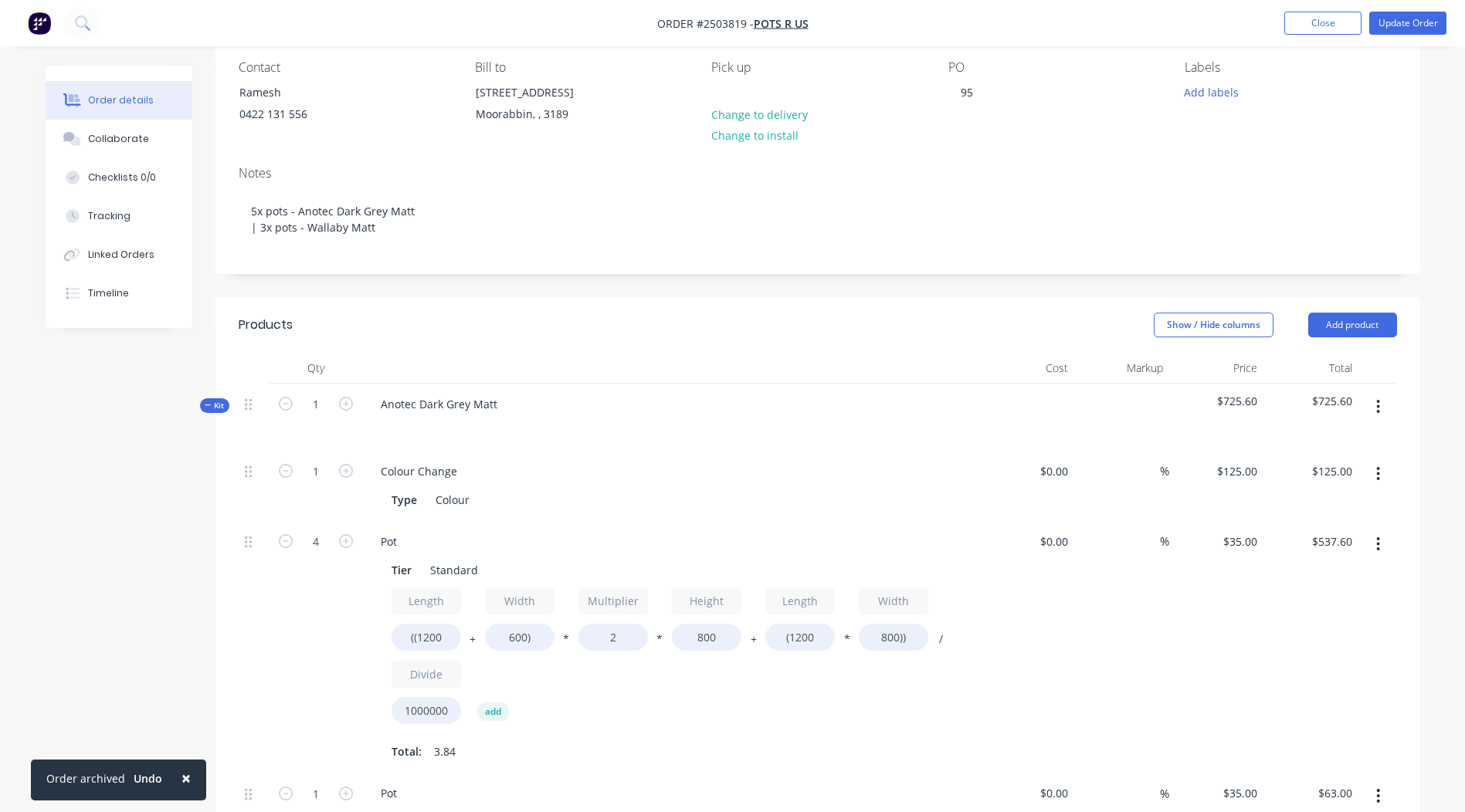
scroll to position [0, 0]
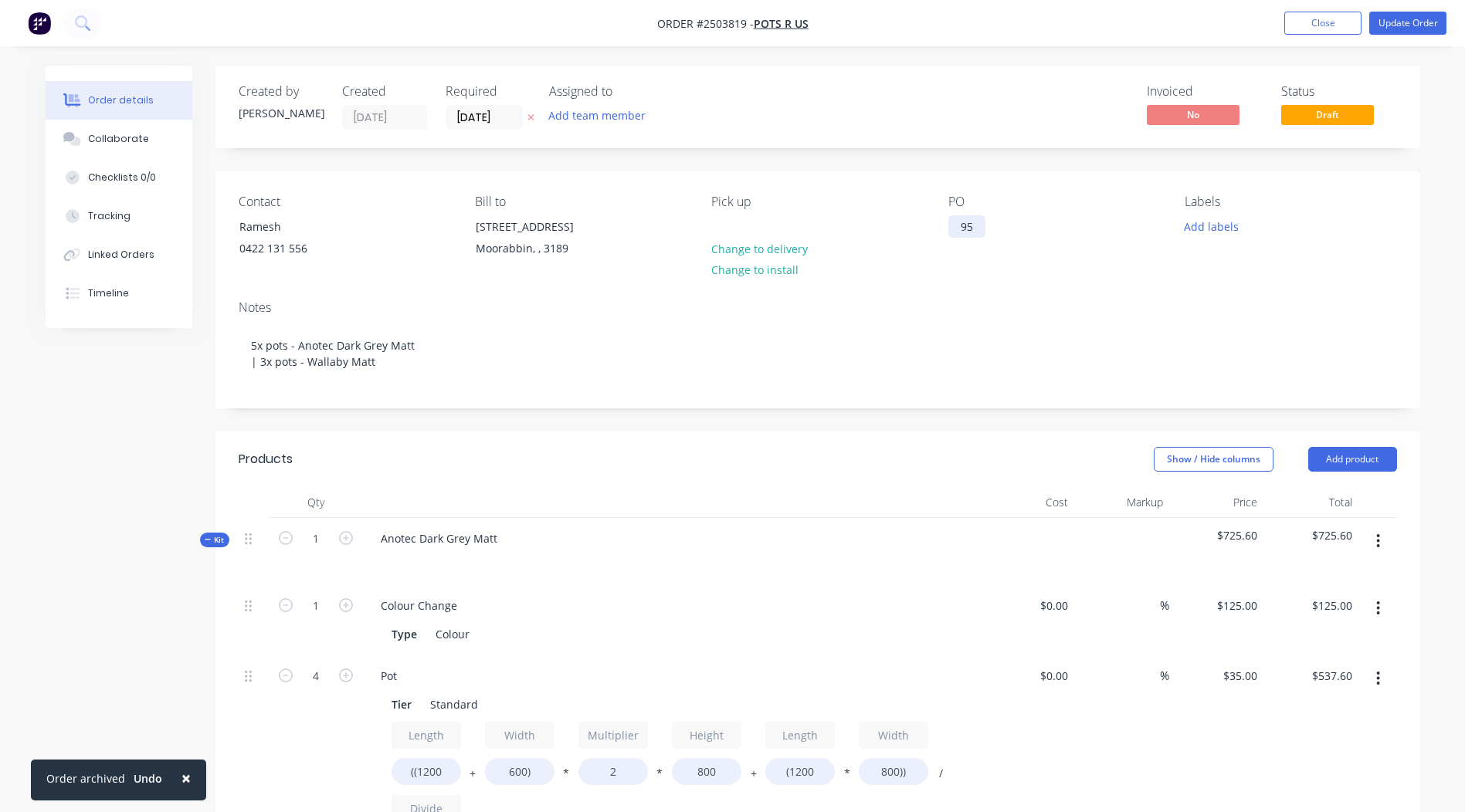
click at [977, 223] on div "95" at bounding box center [966, 226] width 37 height 22
click at [955, 304] on div "Notes" at bounding box center [818, 308] width 1158 height 14
click at [1399, 27] on button "Update Order" at bounding box center [1407, 22] width 77 height 23
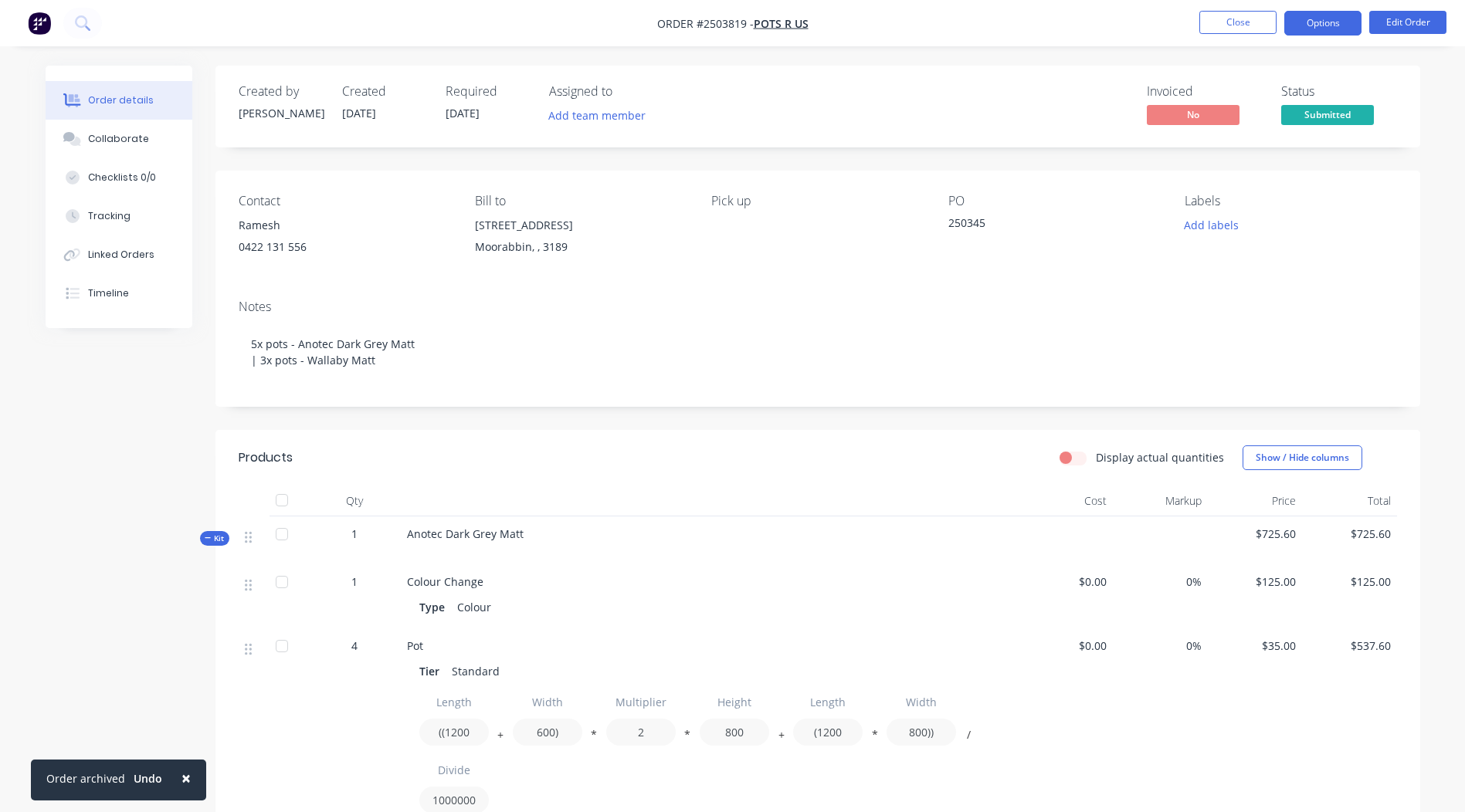
click at [1326, 21] on button "Options" at bounding box center [1323, 22] width 77 height 25
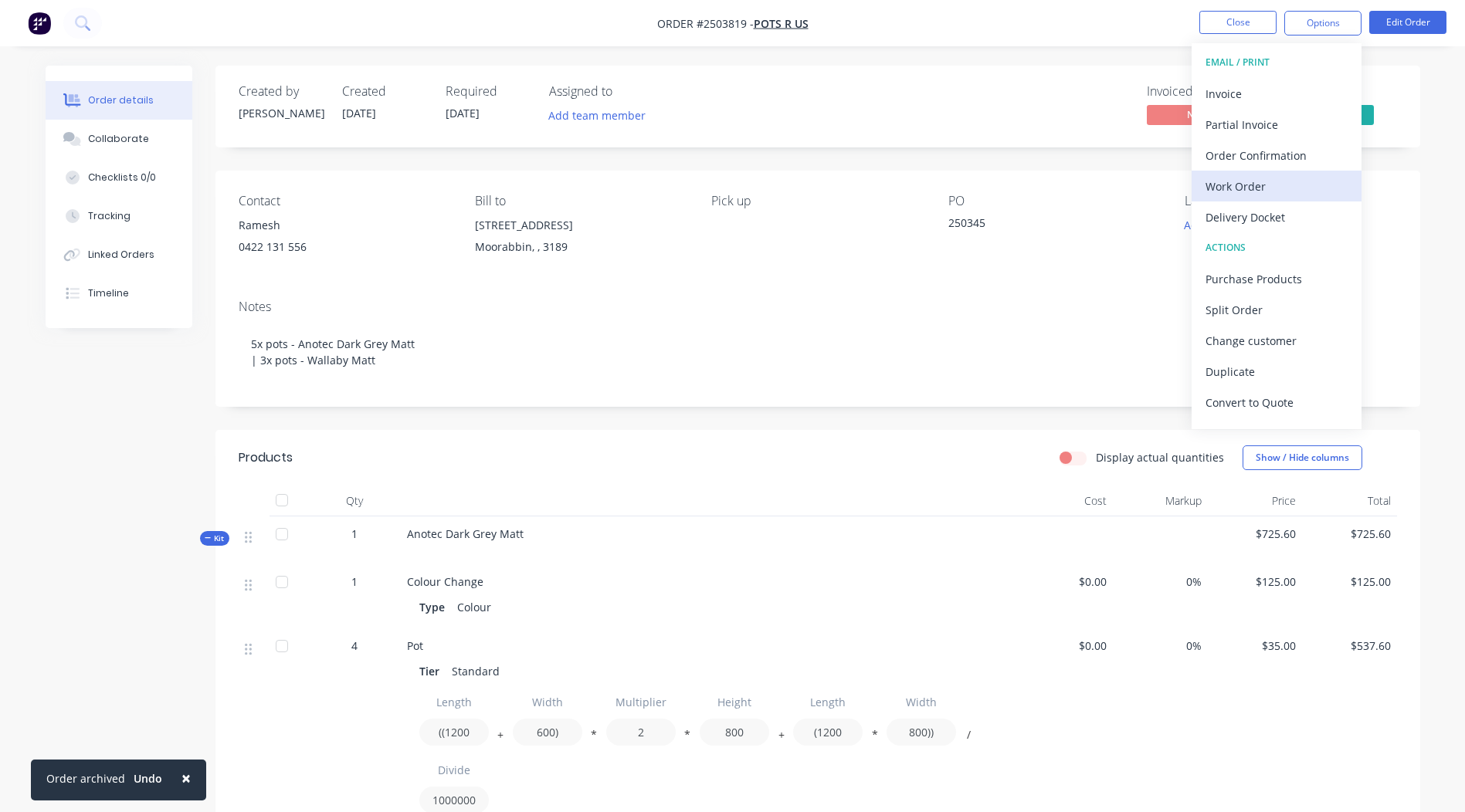
click at [1280, 187] on div "Work Order" at bounding box center [1276, 186] width 142 height 22
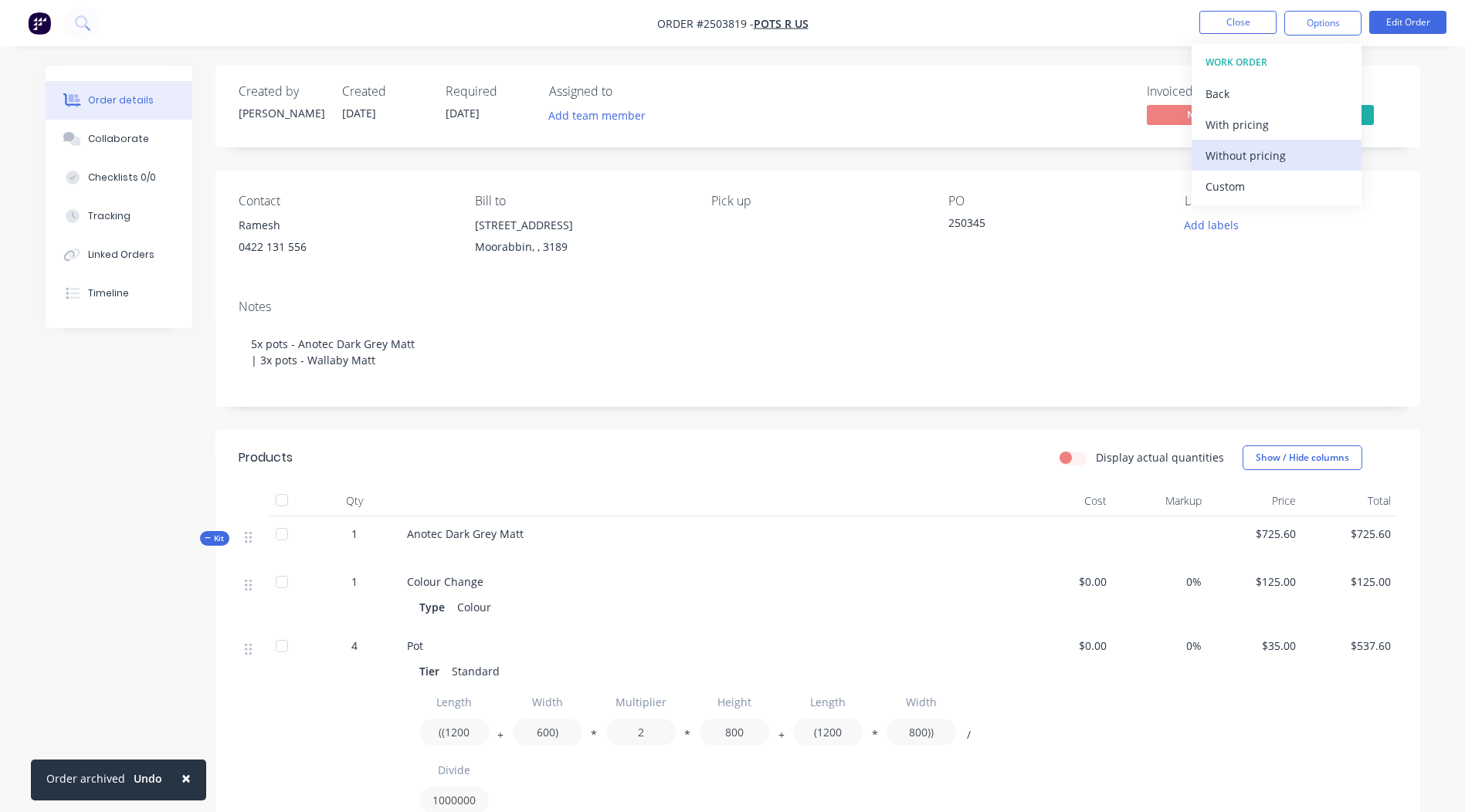
click at [1272, 153] on div "Without pricing" at bounding box center [1276, 156] width 142 height 22
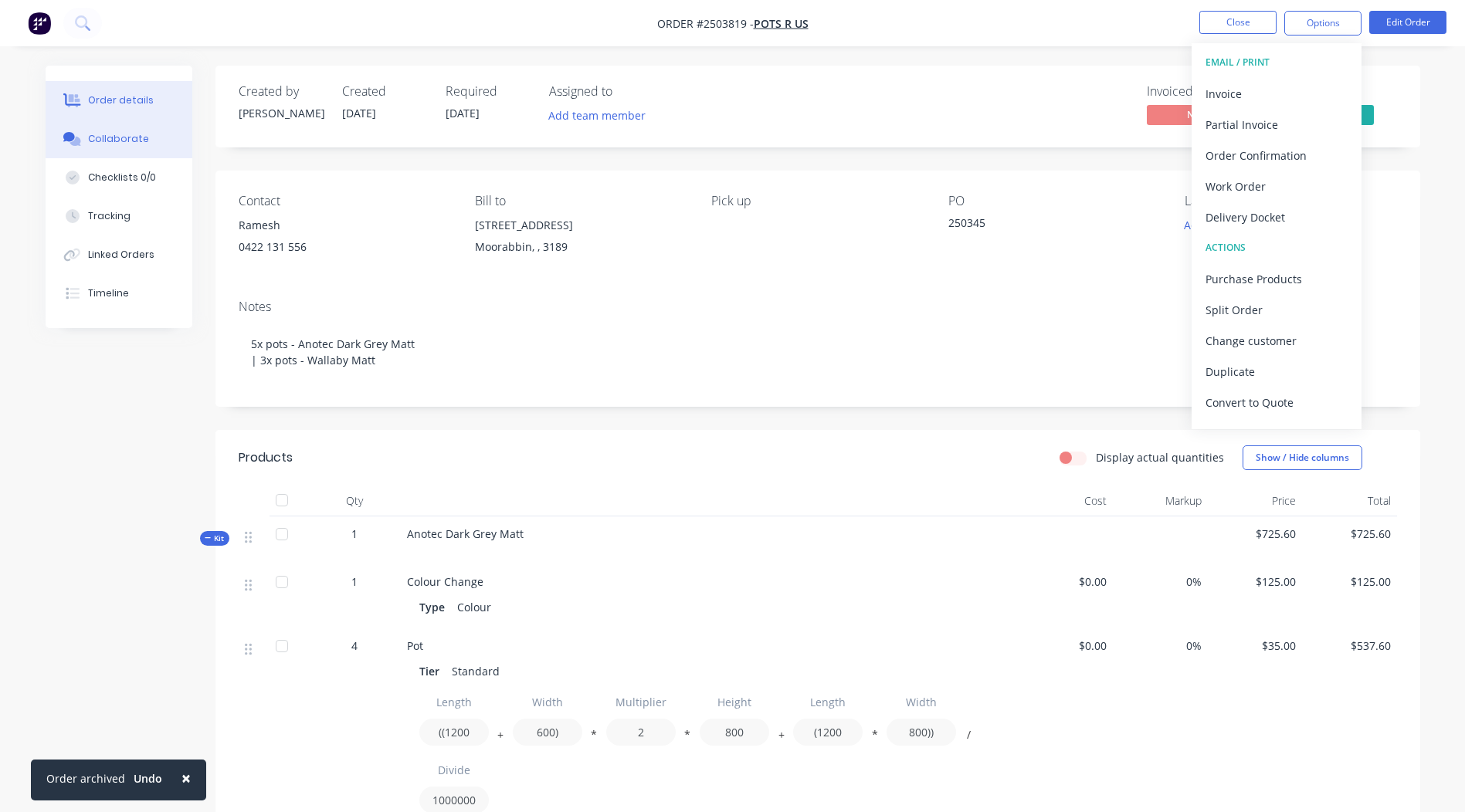
click at [164, 136] on button "Collaborate" at bounding box center [119, 139] width 147 height 39
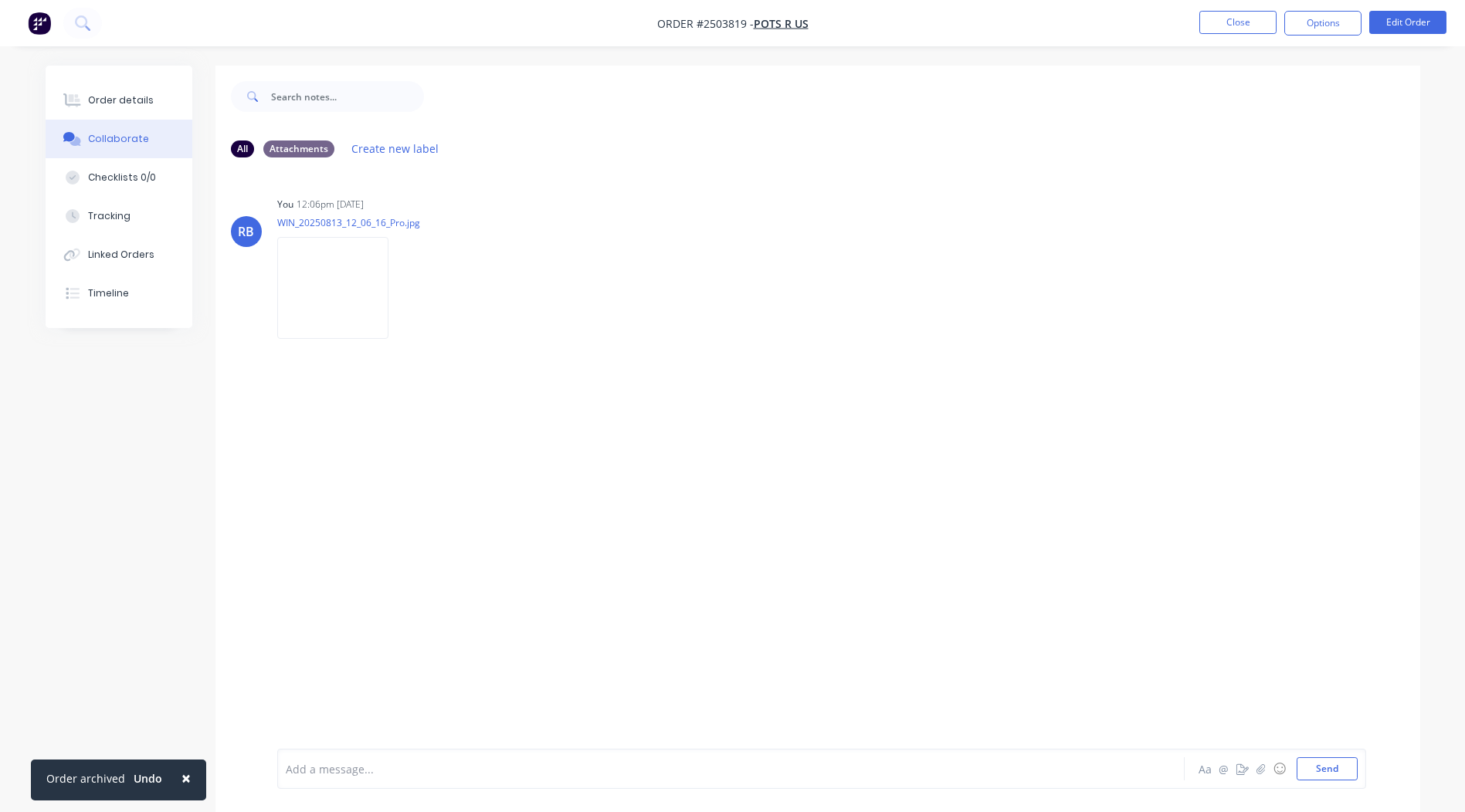
click at [373, 780] on div "Add a message..." at bounding box center [688, 769] width 804 height 23
click at [395, 777] on div "Add a message..." at bounding box center [688, 769] width 804 height 23
click at [1319, 775] on button "Send" at bounding box center [1327, 769] width 61 height 23
click at [142, 108] on button "Order details" at bounding box center [119, 100] width 147 height 39
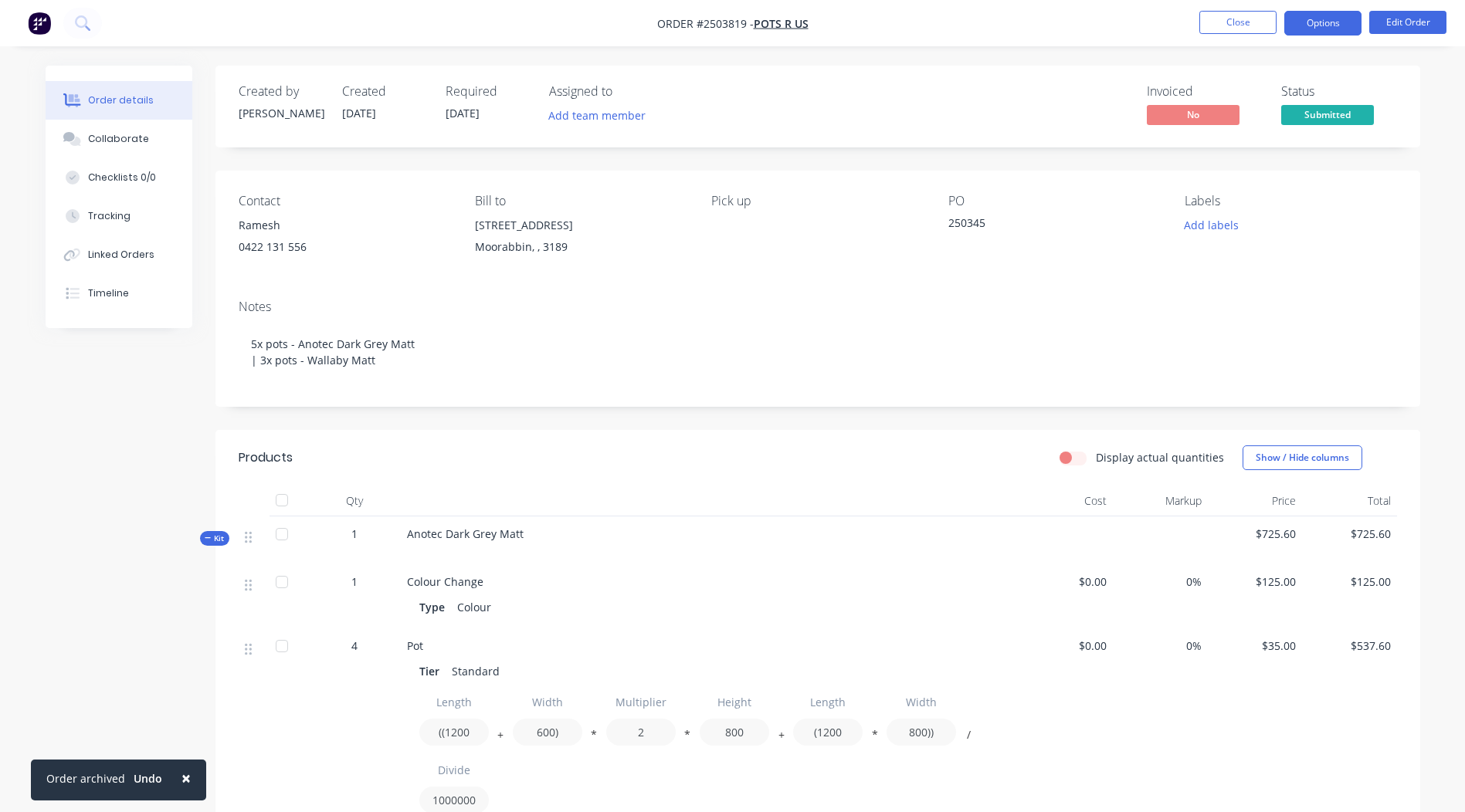
click at [1306, 25] on button "Options" at bounding box center [1323, 22] width 77 height 25
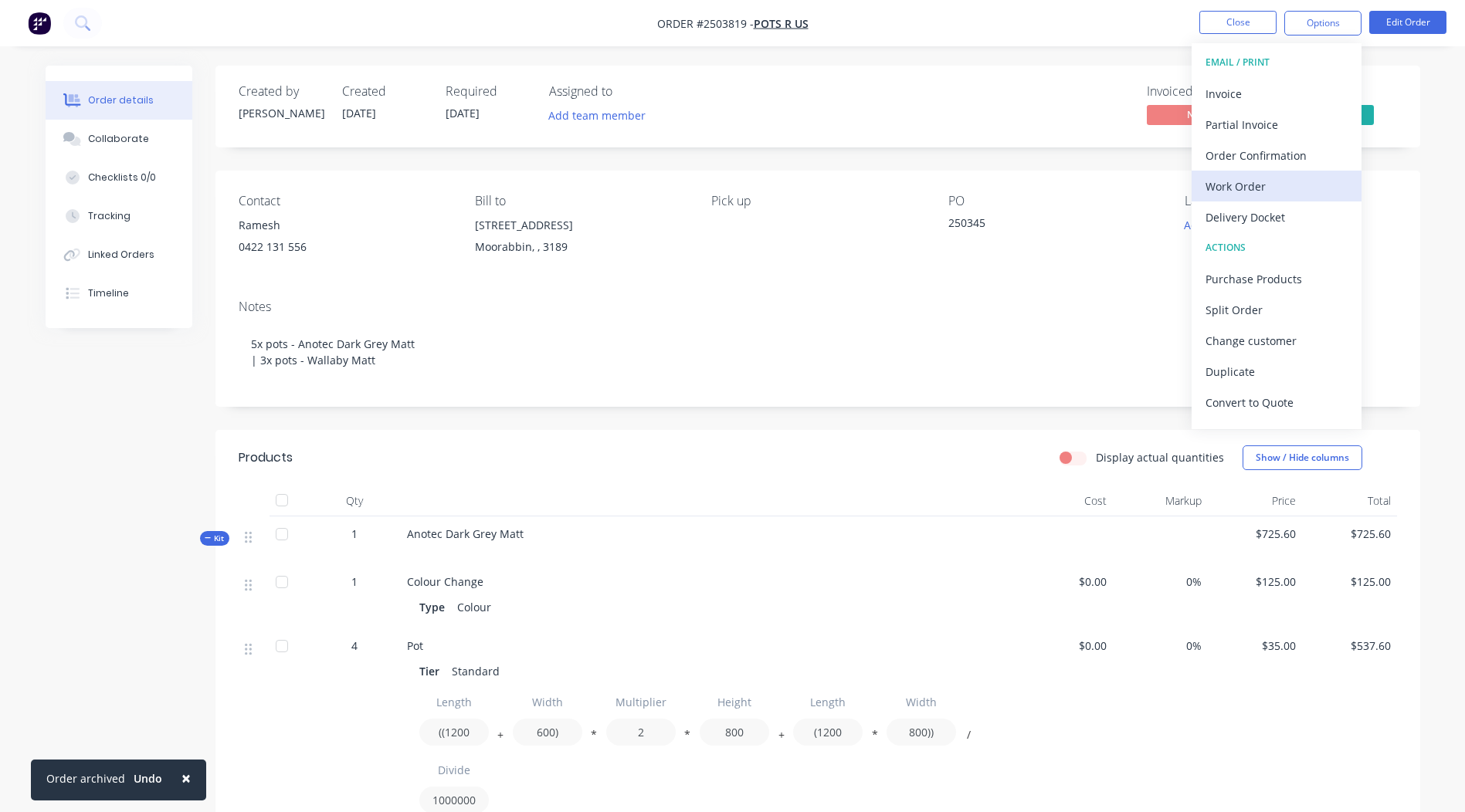
click at [1263, 186] on div "Work Order" at bounding box center [1276, 186] width 142 height 22
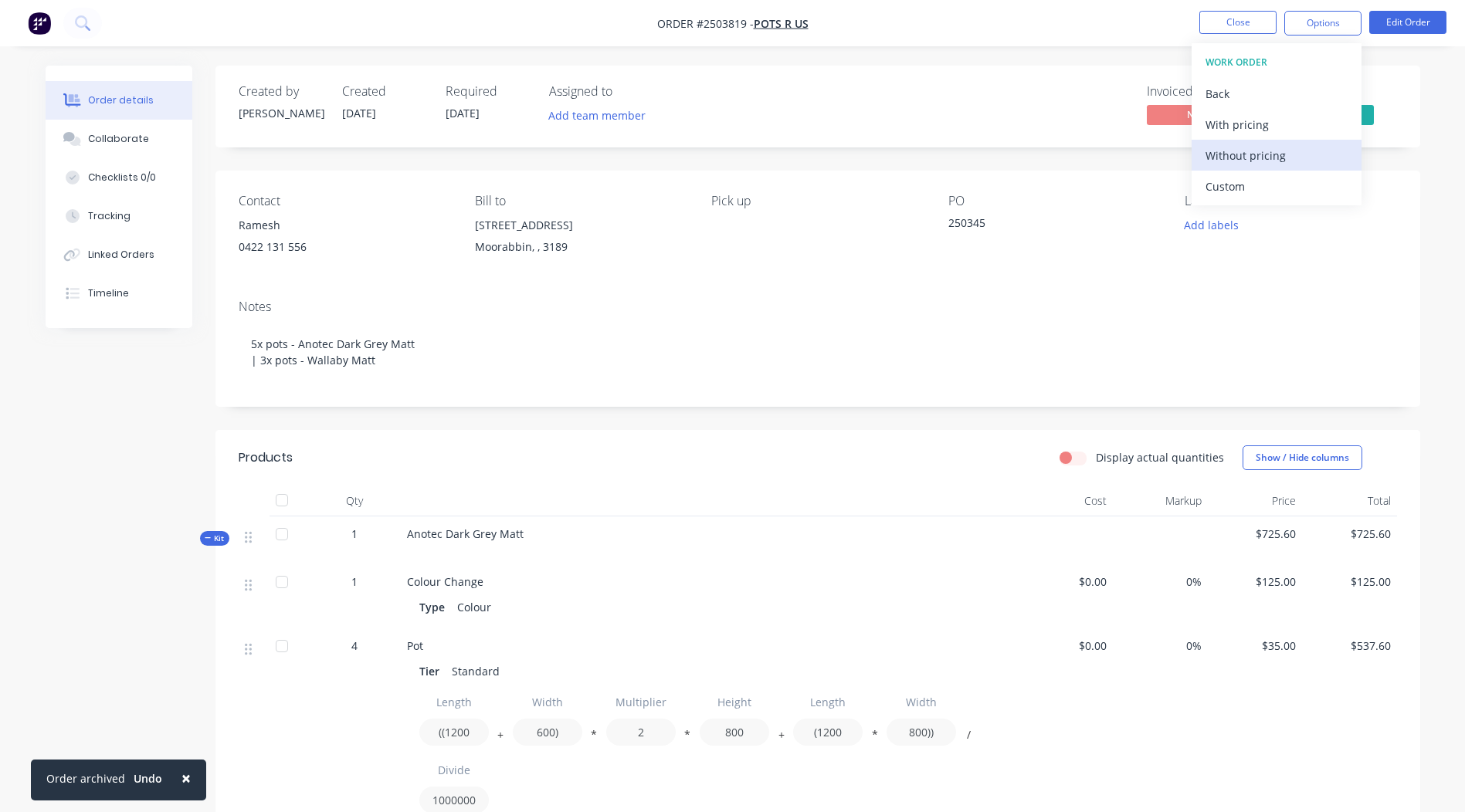
click at [1240, 153] on div "Without pricing" at bounding box center [1276, 156] width 142 height 22
click at [974, 136] on div "Created by [PERSON_NAME] Created [DATE] Required [DATE] Assigned to Add team me…" at bounding box center [818, 107] width 1205 height 82
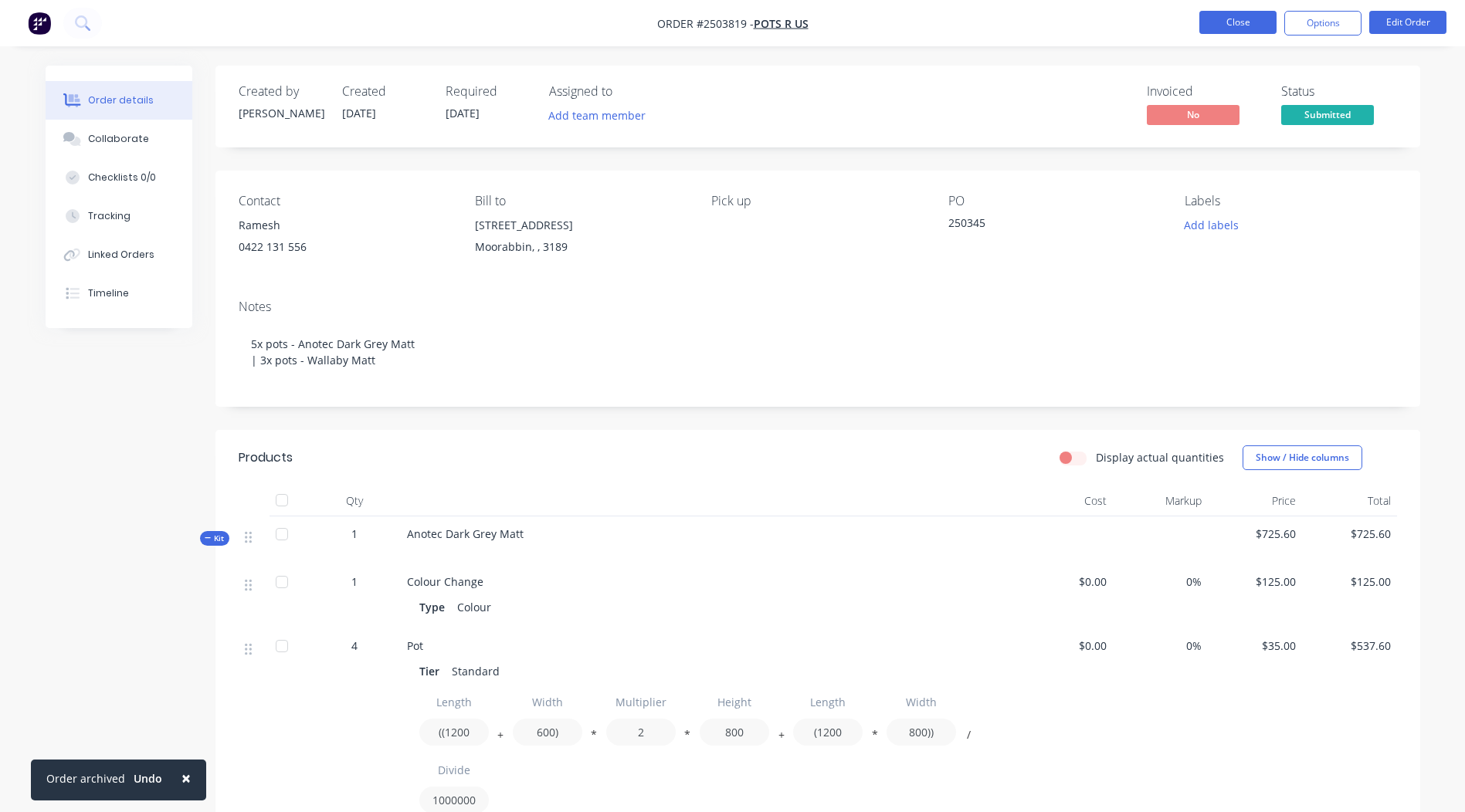
click at [1238, 24] on button "Close" at bounding box center [1238, 22] width 77 height 23
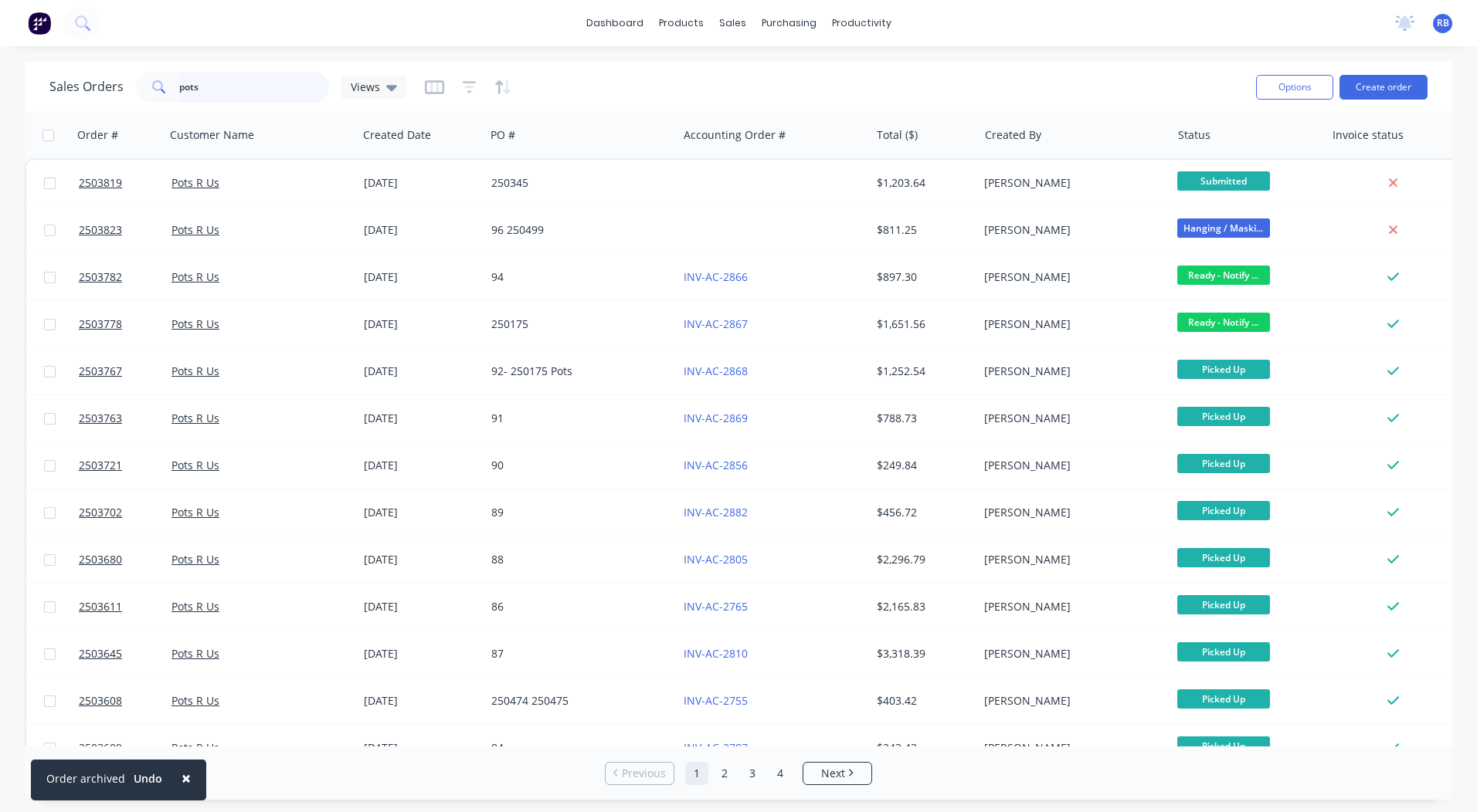
drag, startPoint x: 256, startPoint y: 71, endPoint x: 10, endPoint y: 91, distance: 246.8
click at [68, 91] on div "Sales Orders pots Views" at bounding box center [228, 87] width 357 height 31
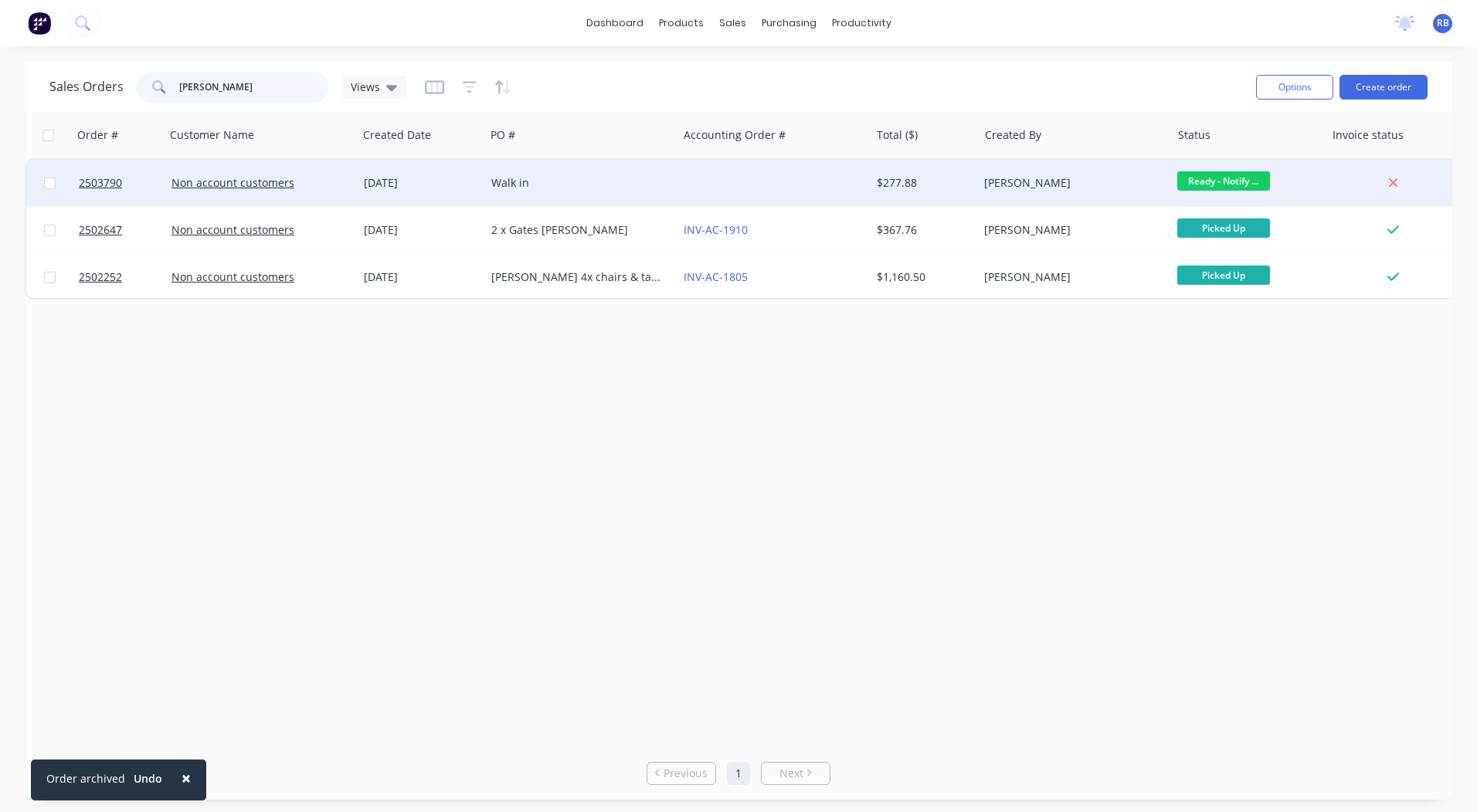
type input "[PERSON_NAME]"
click at [702, 173] on div at bounding box center [773, 183] width 192 height 47
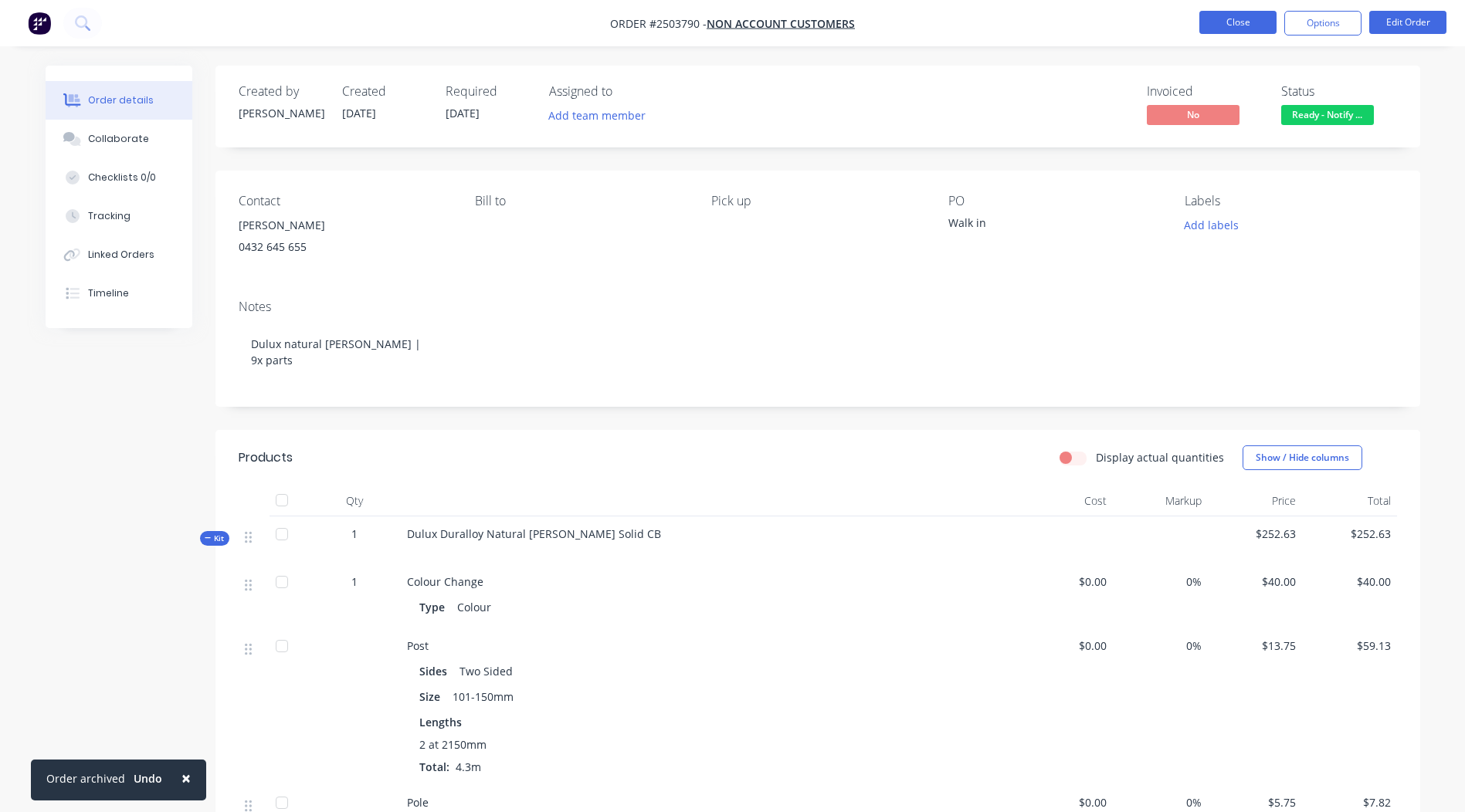
click at [1226, 28] on button "Close" at bounding box center [1238, 22] width 77 height 23
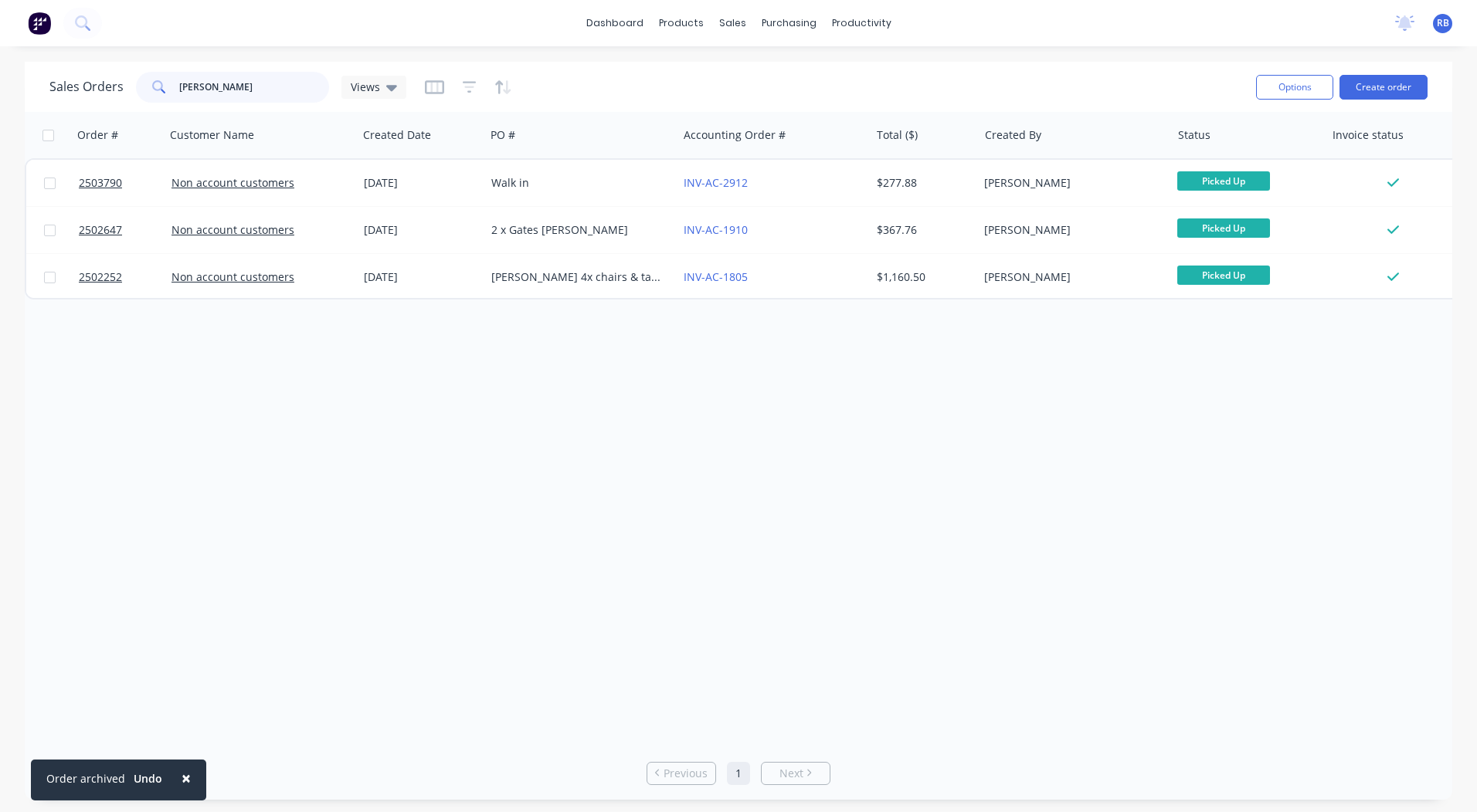
click at [235, 80] on input "[PERSON_NAME]" at bounding box center [254, 87] width 150 height 31
type input "3709"
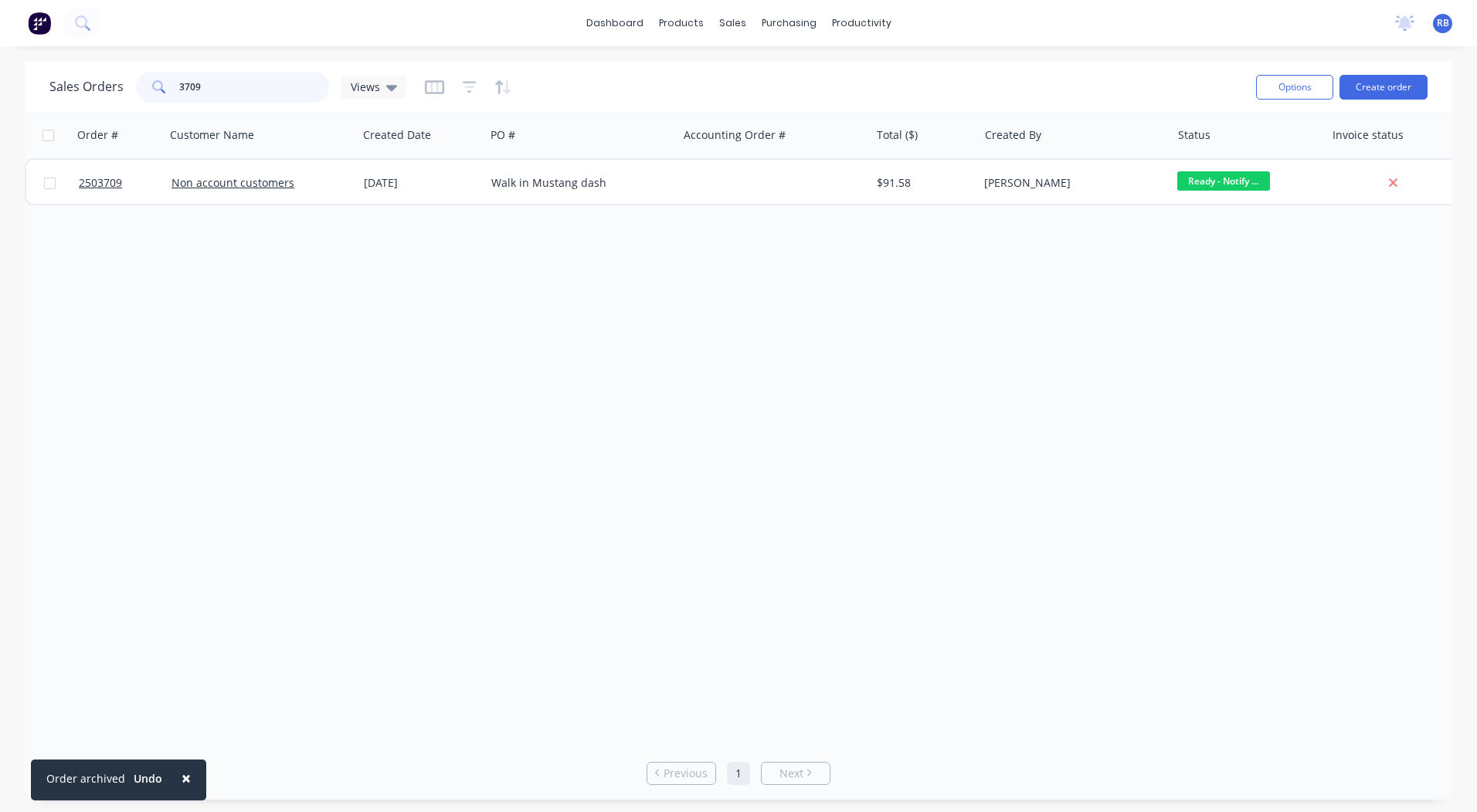
click at [268, 83] on input "3709" at bounding box center [254, 87] width 150 height 31
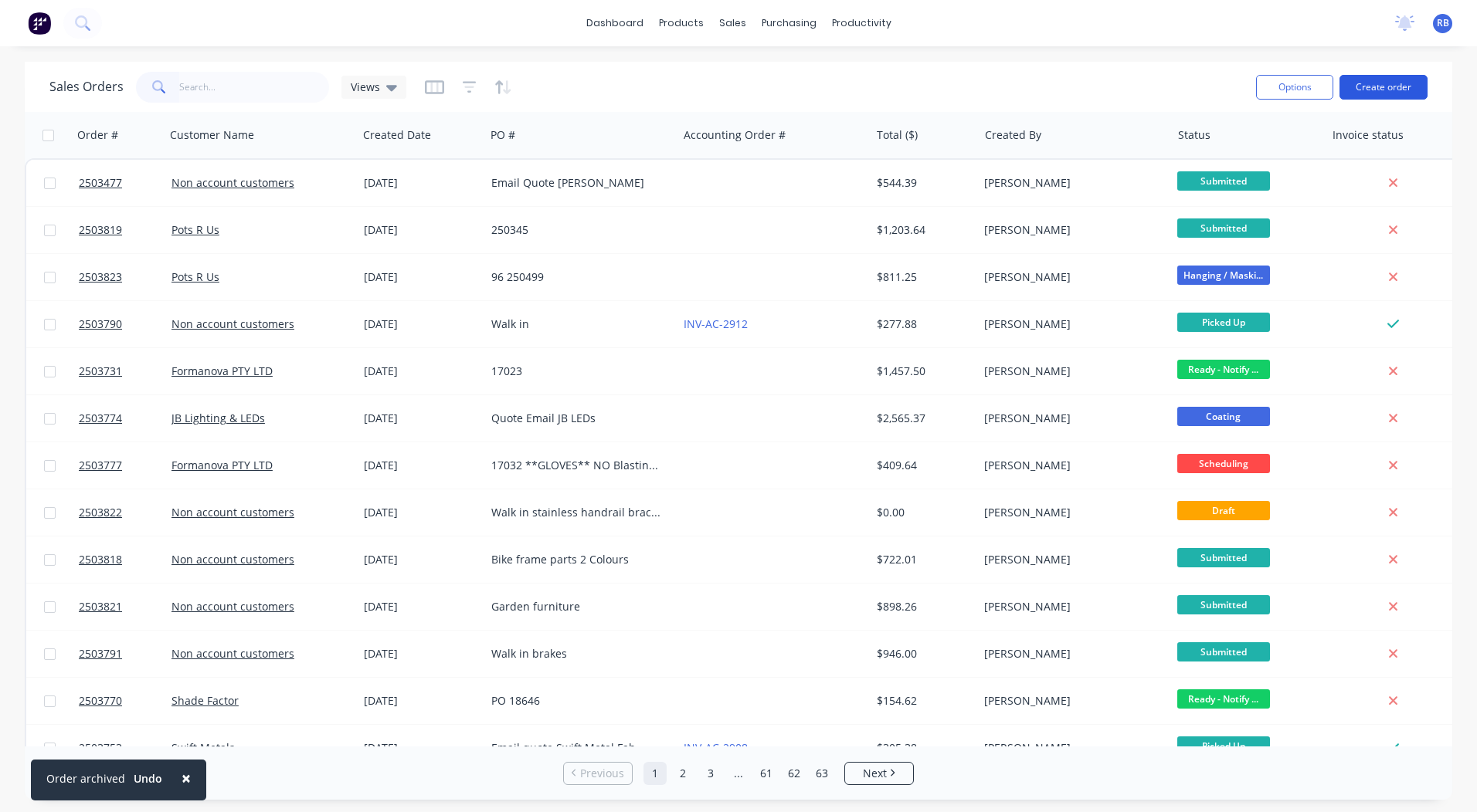
click at [1378, 81] on button "Create order" at bounding box center [1384, 87] width 88 height 25
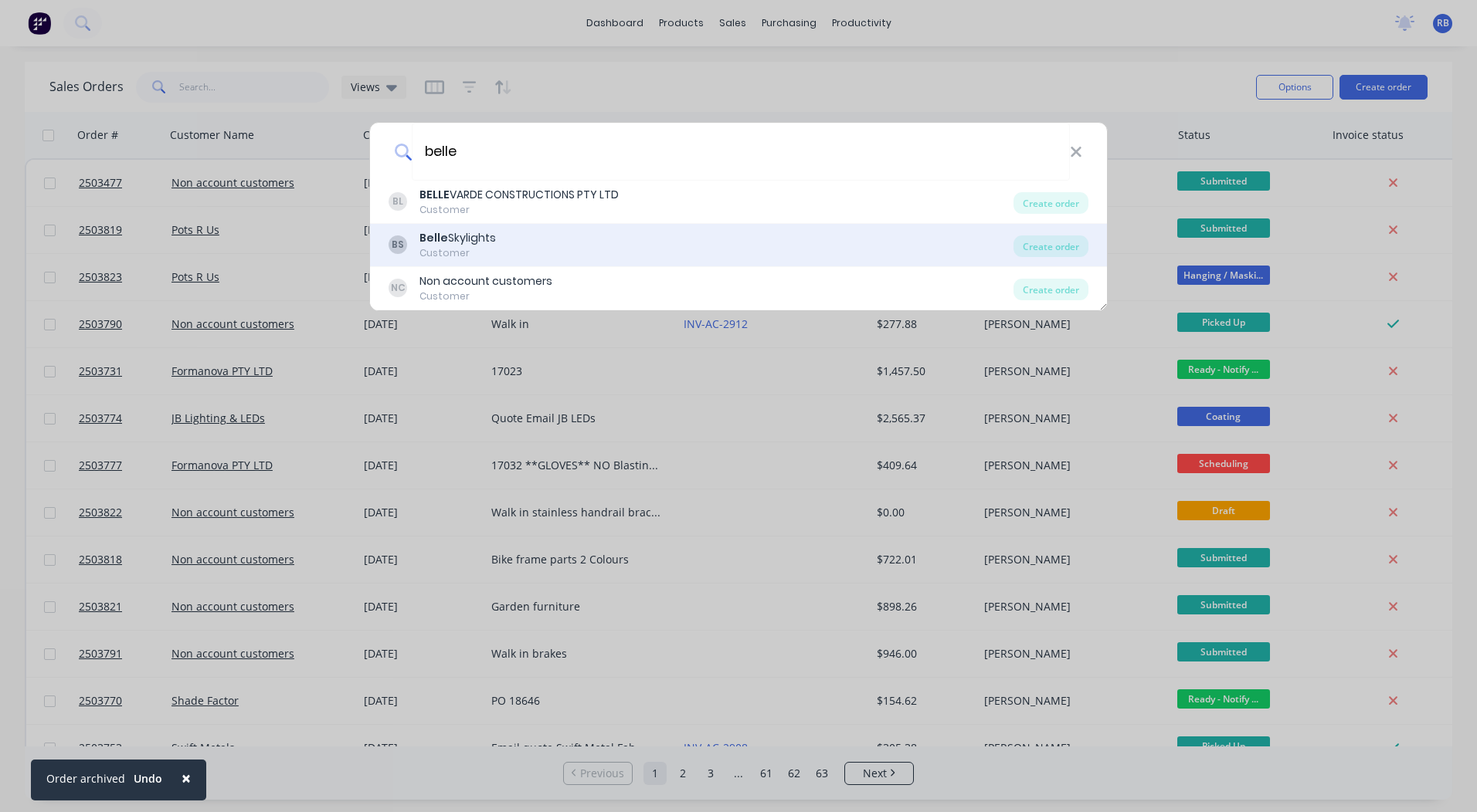
type input "belle"
click at [471, 242] on div "Belle Skylights" at bounding box center [457, 238] width 76 height 16
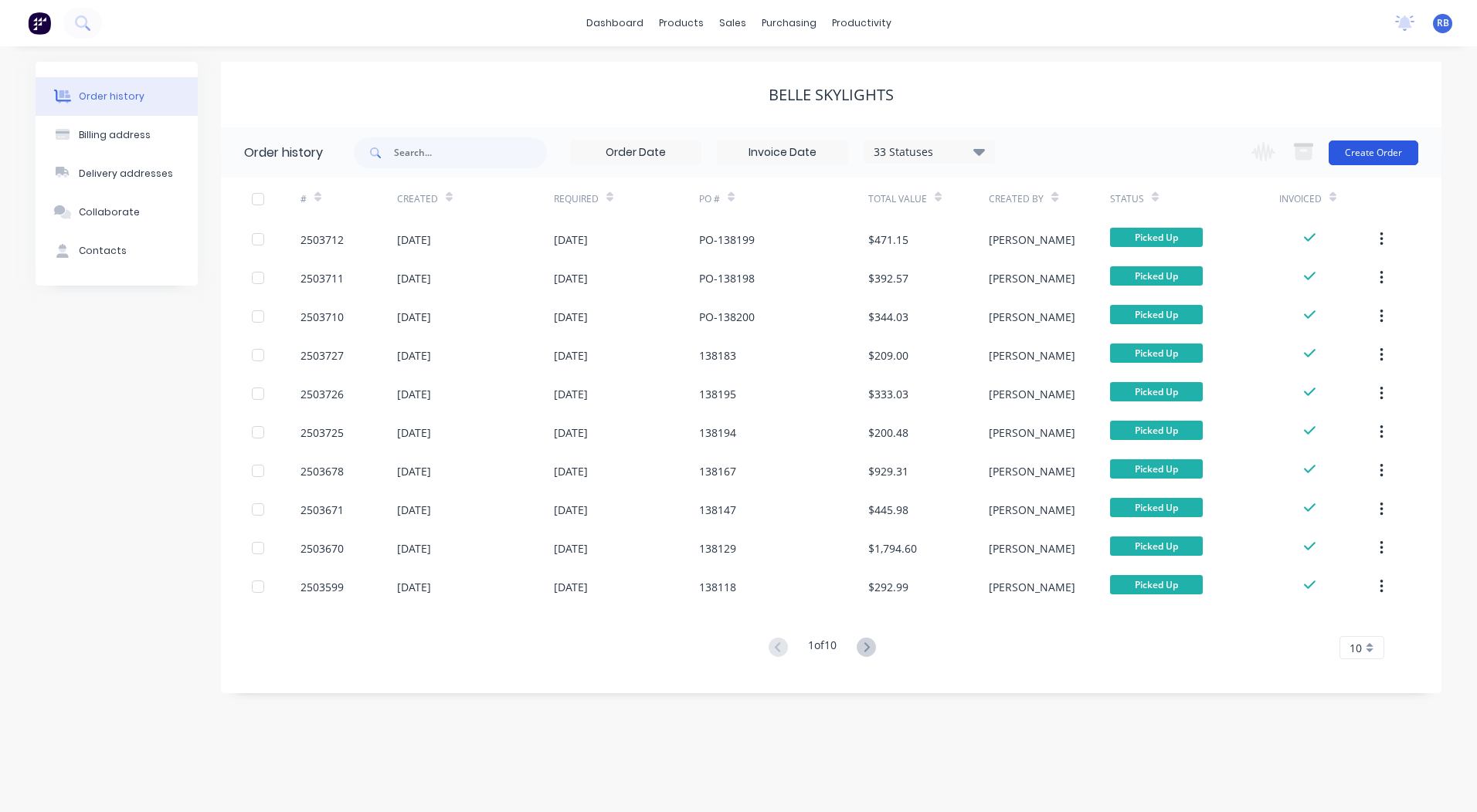
click at [1363, 141] on button "Create Order" at bounding box center [1373, 153] width 90 height 25
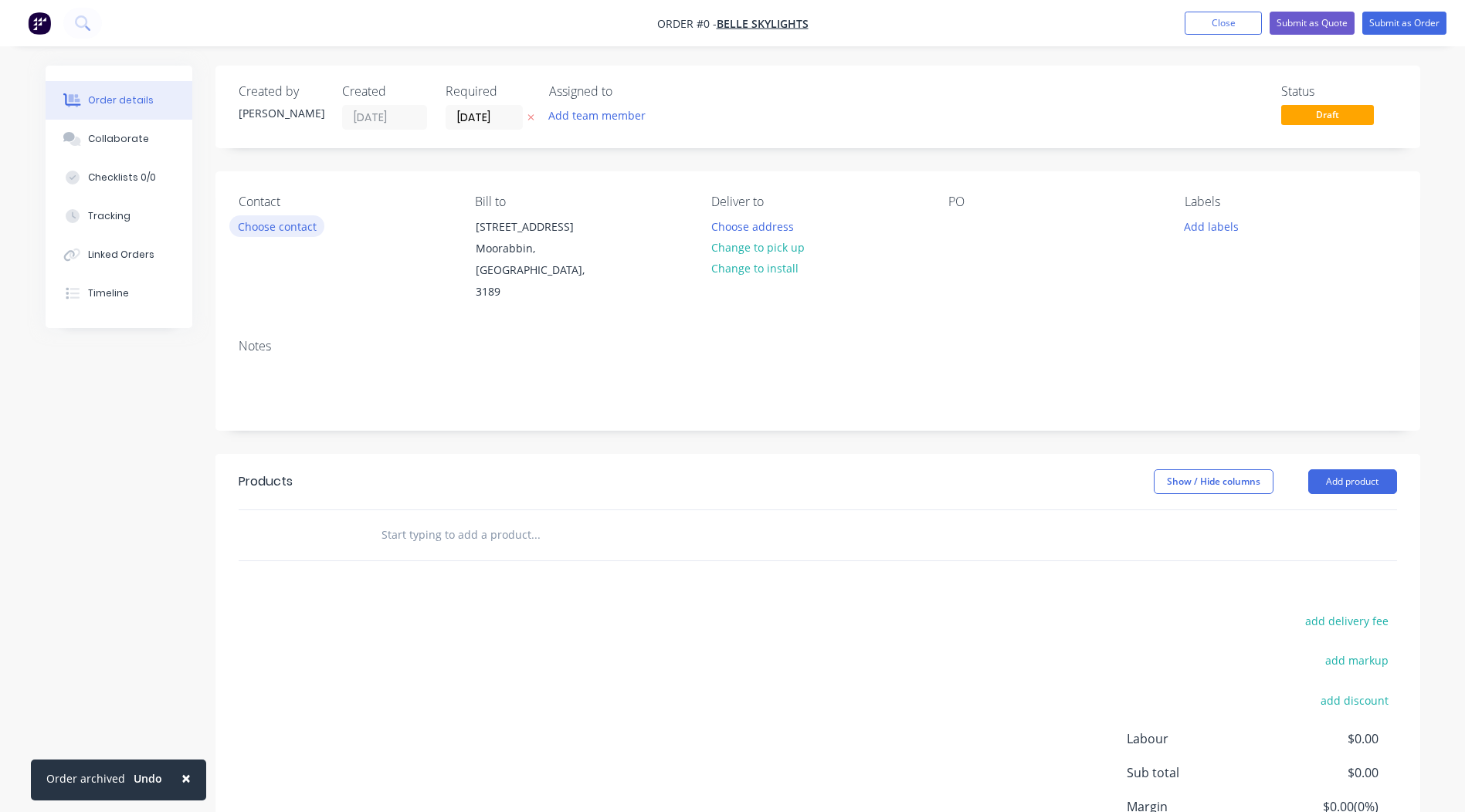
click at [269, 216] on button "Choose contact" at bounding box center [276, 226] width 95 height 21
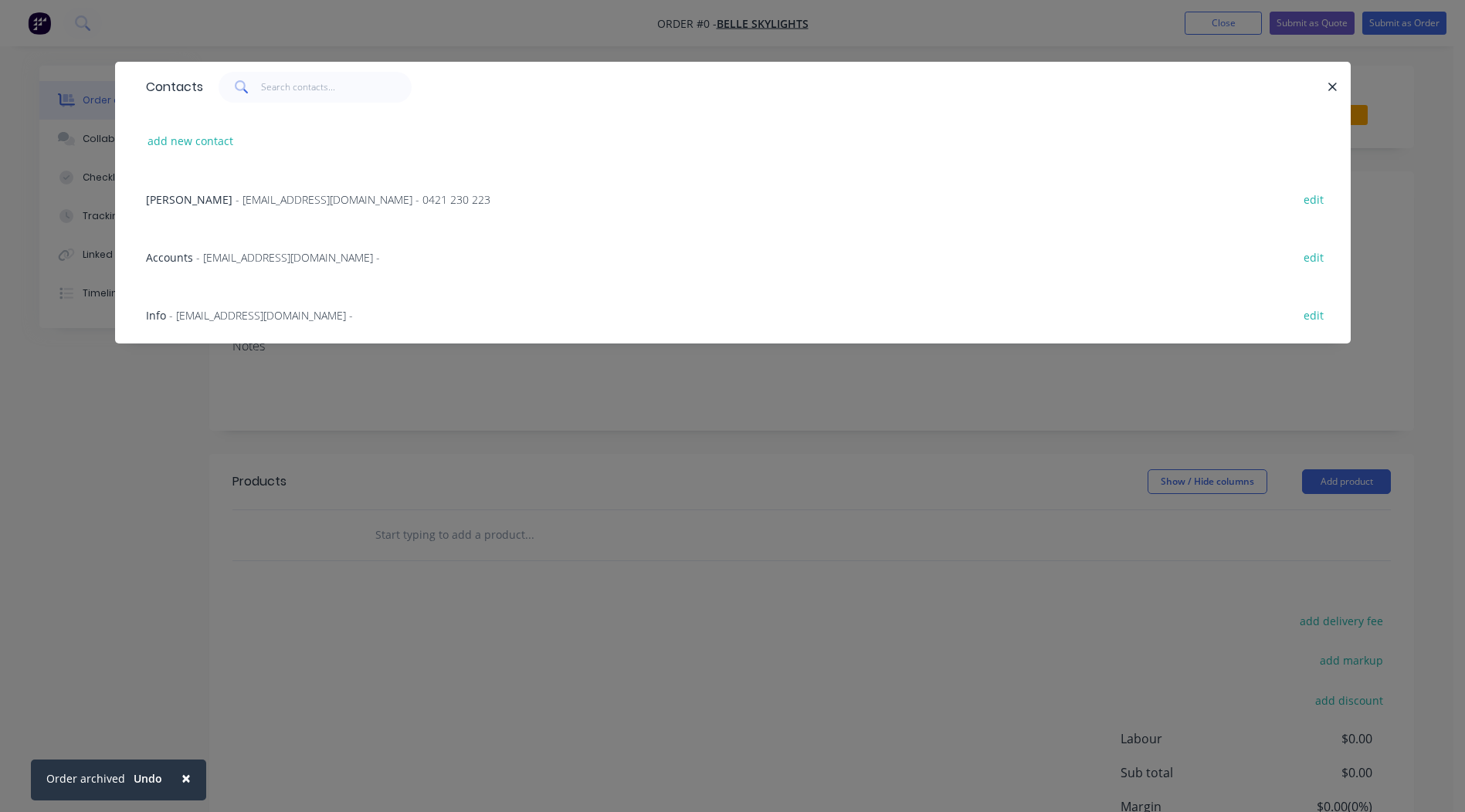
click at [232, 208] on div "[PERSON_NAME] - [EMAIL_ADDRESS][DOMAIN_NAME] - 0421 230 223 edit" at bounding box center [732, 198] width 1189 height 58
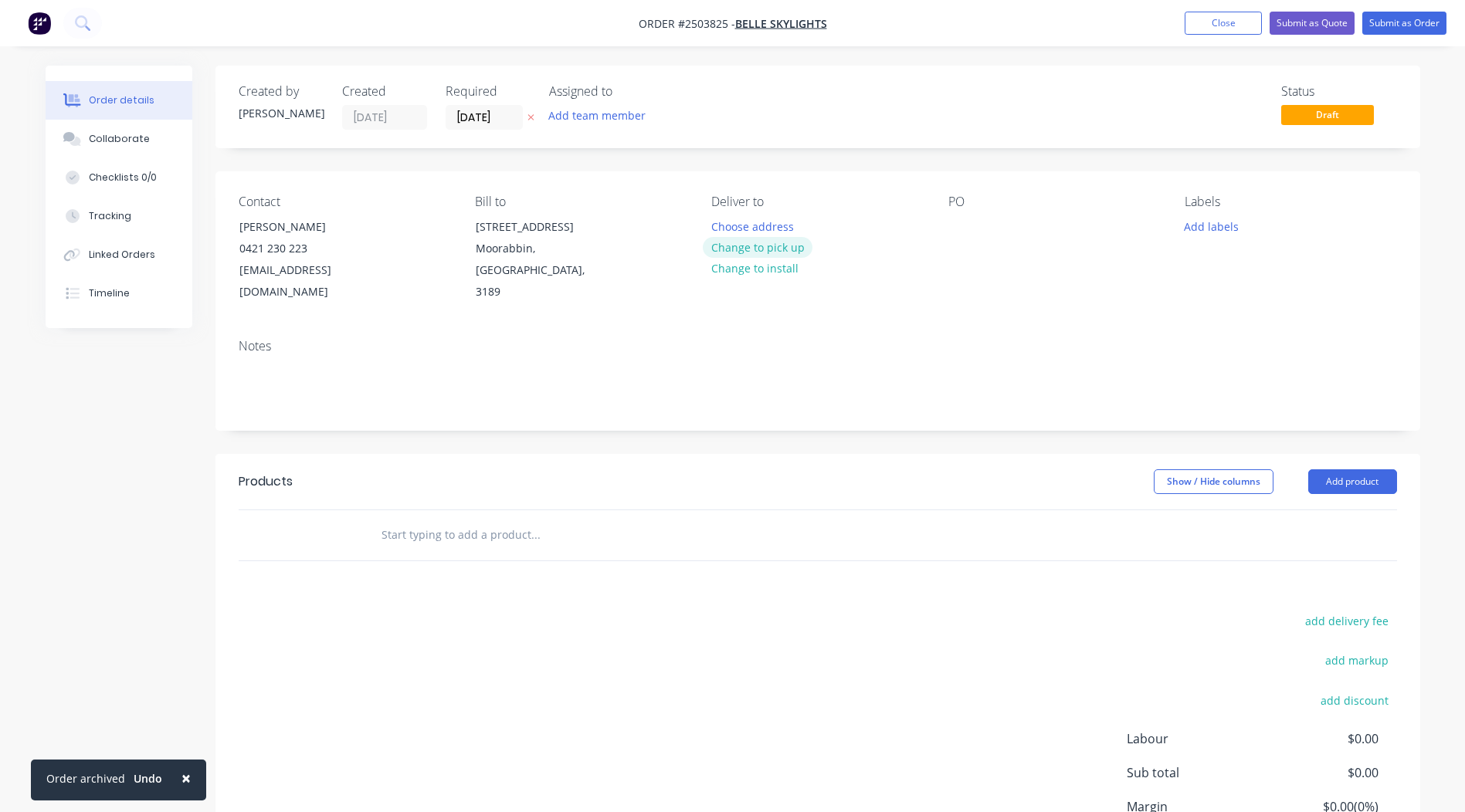
click at [741, 248] on button "Change to pick up" at bounding box center [757, 247] width 109 height 21
click at [953, 221] on div at bounding box center [960, 226] width 25 height 22
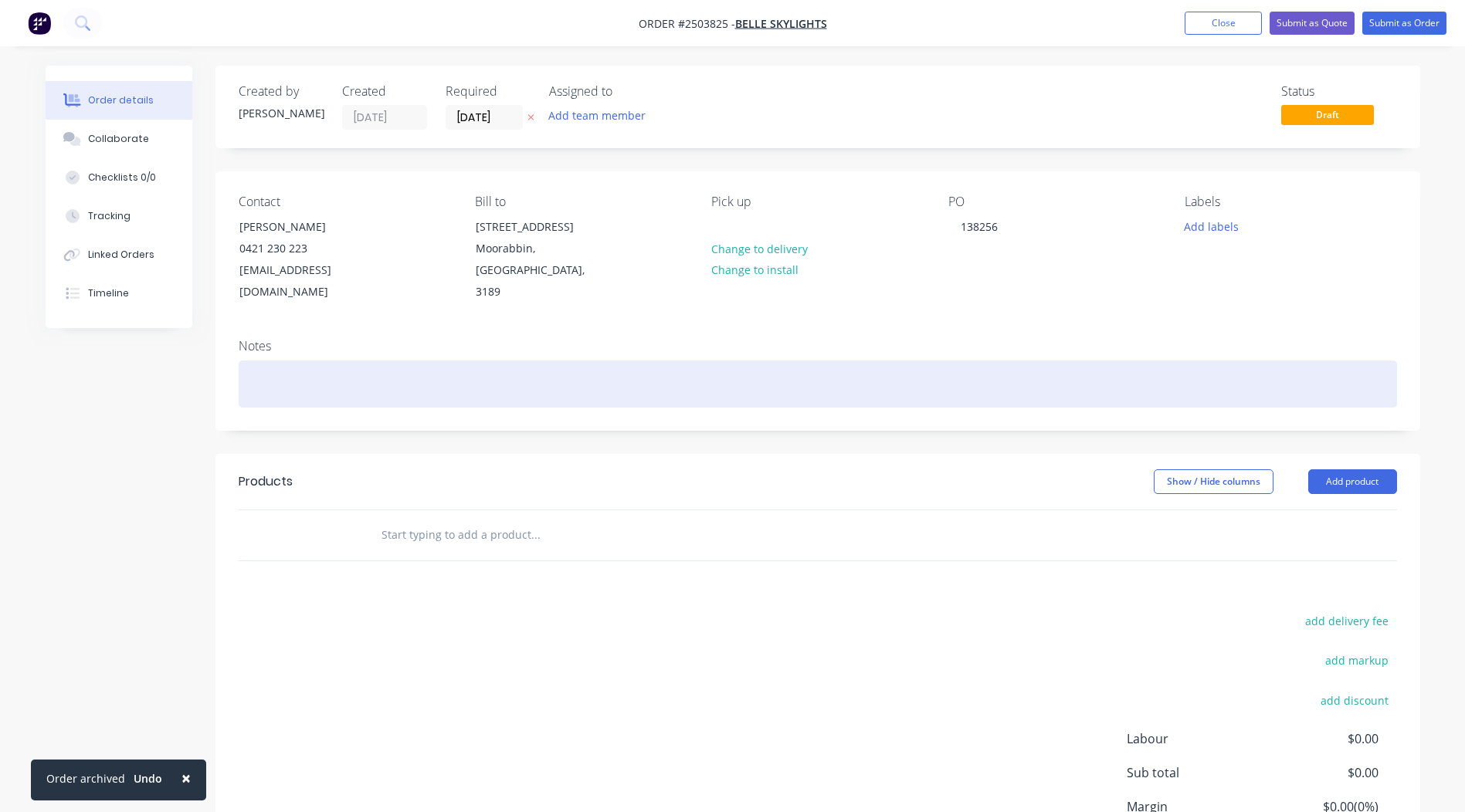
click at [425, 368] on div at bounding box center [818, 384] width 1158 height 47
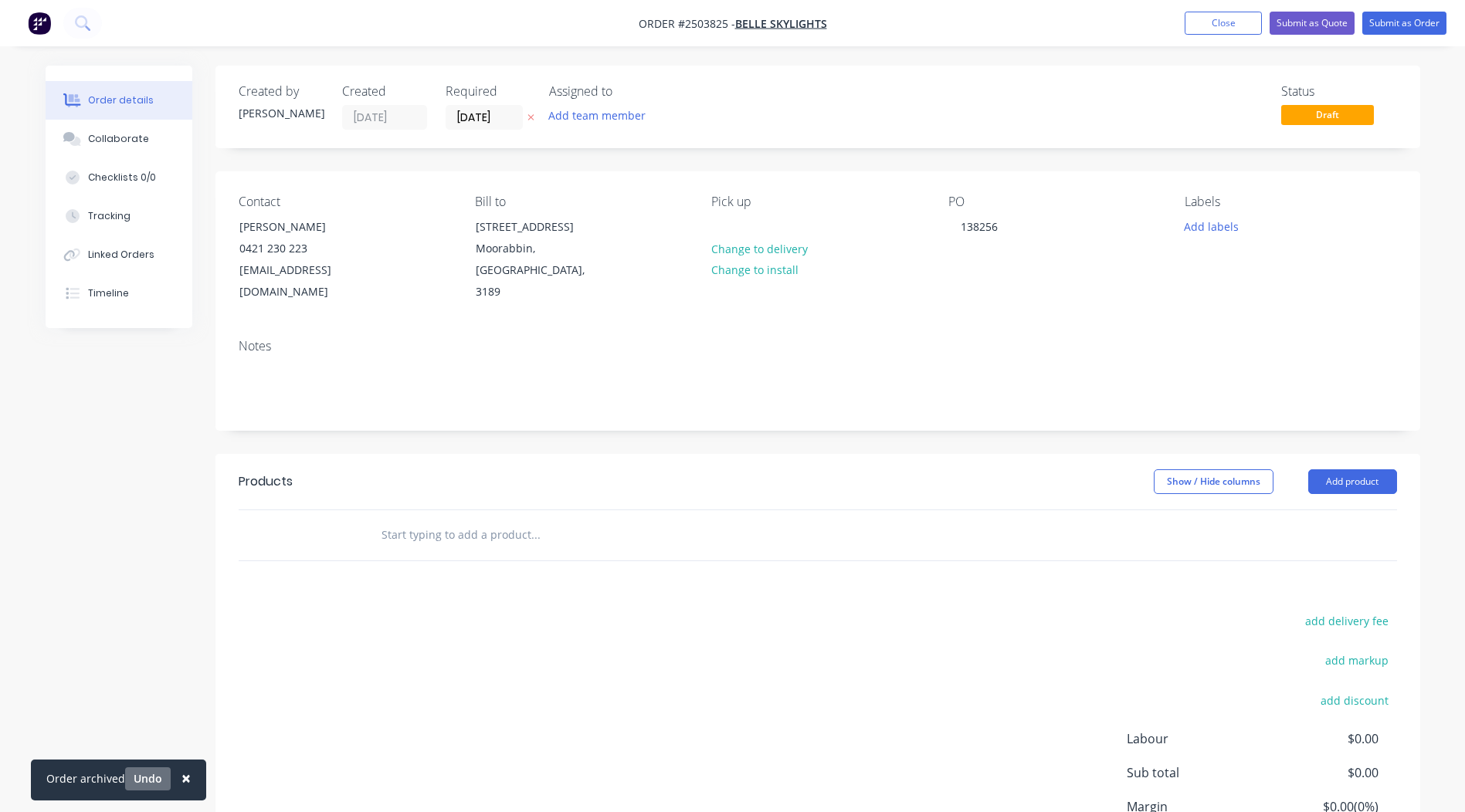
click at [146, 785] on button "Undo" at bounding box center [148, 778] width 46 height 23
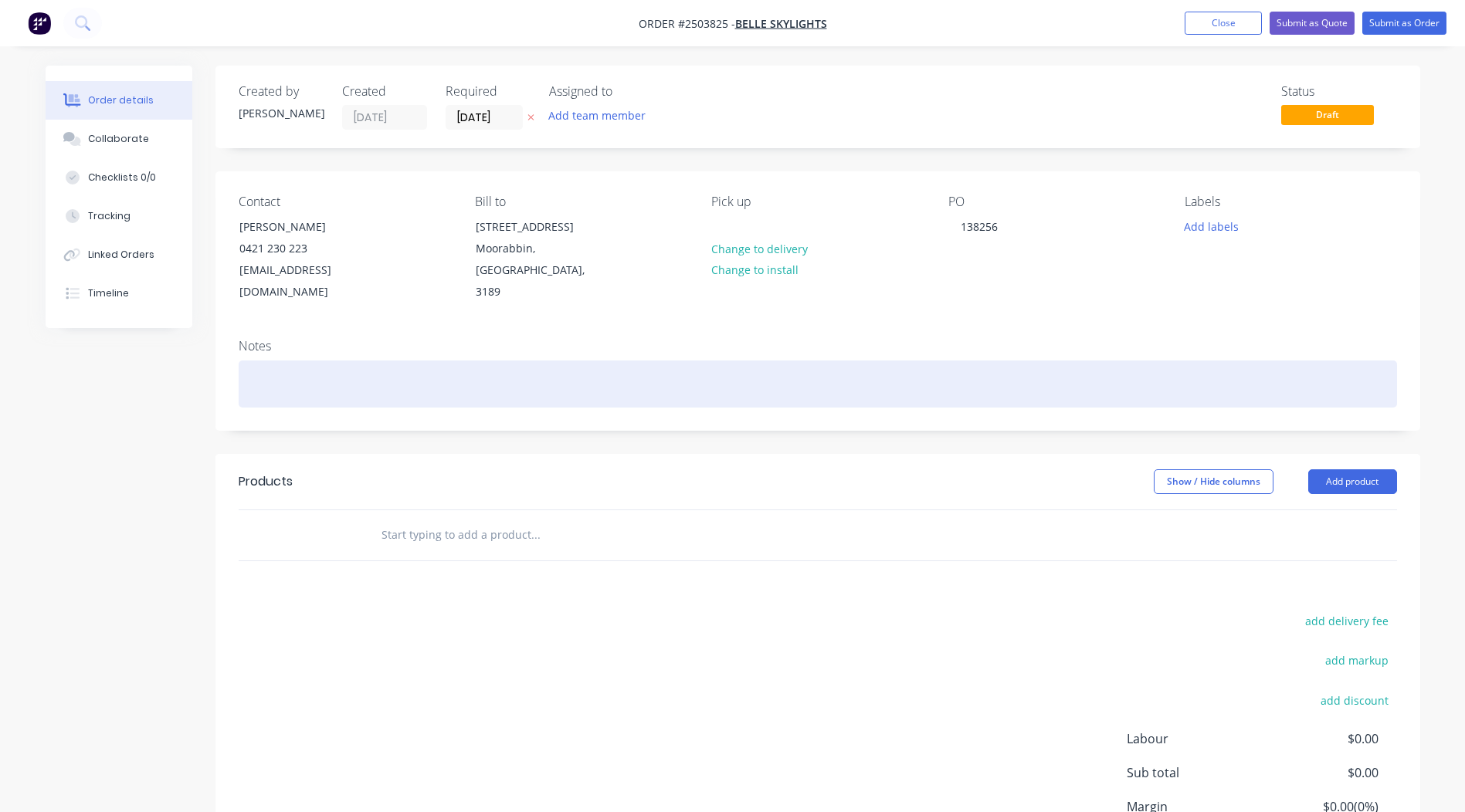
click at [292, 361] on div at bounding box center [818, 384] width 1158 height 47
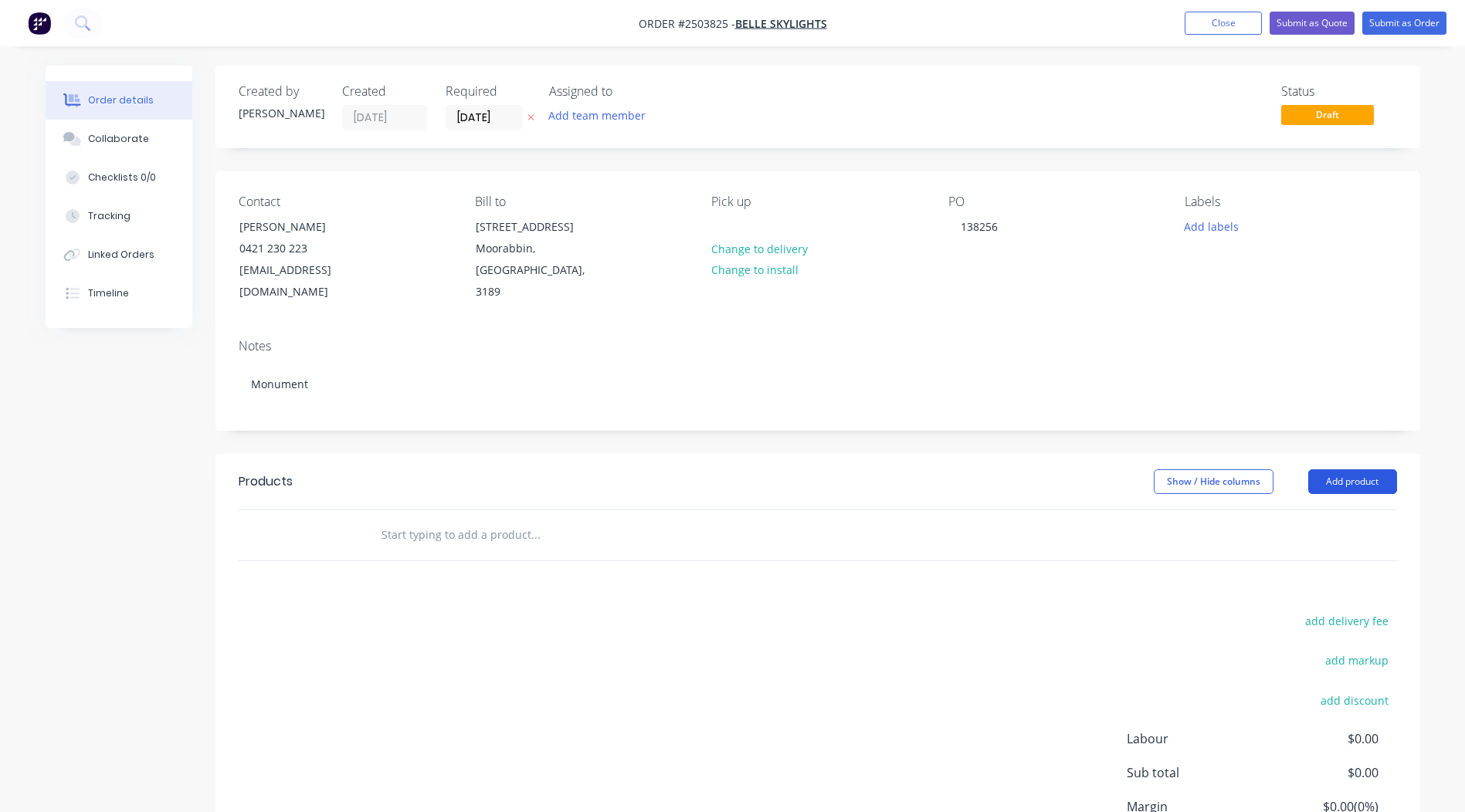
click at [1333, 469] on button "Add product" at bounding box center [1352, 481] width 89 height 25
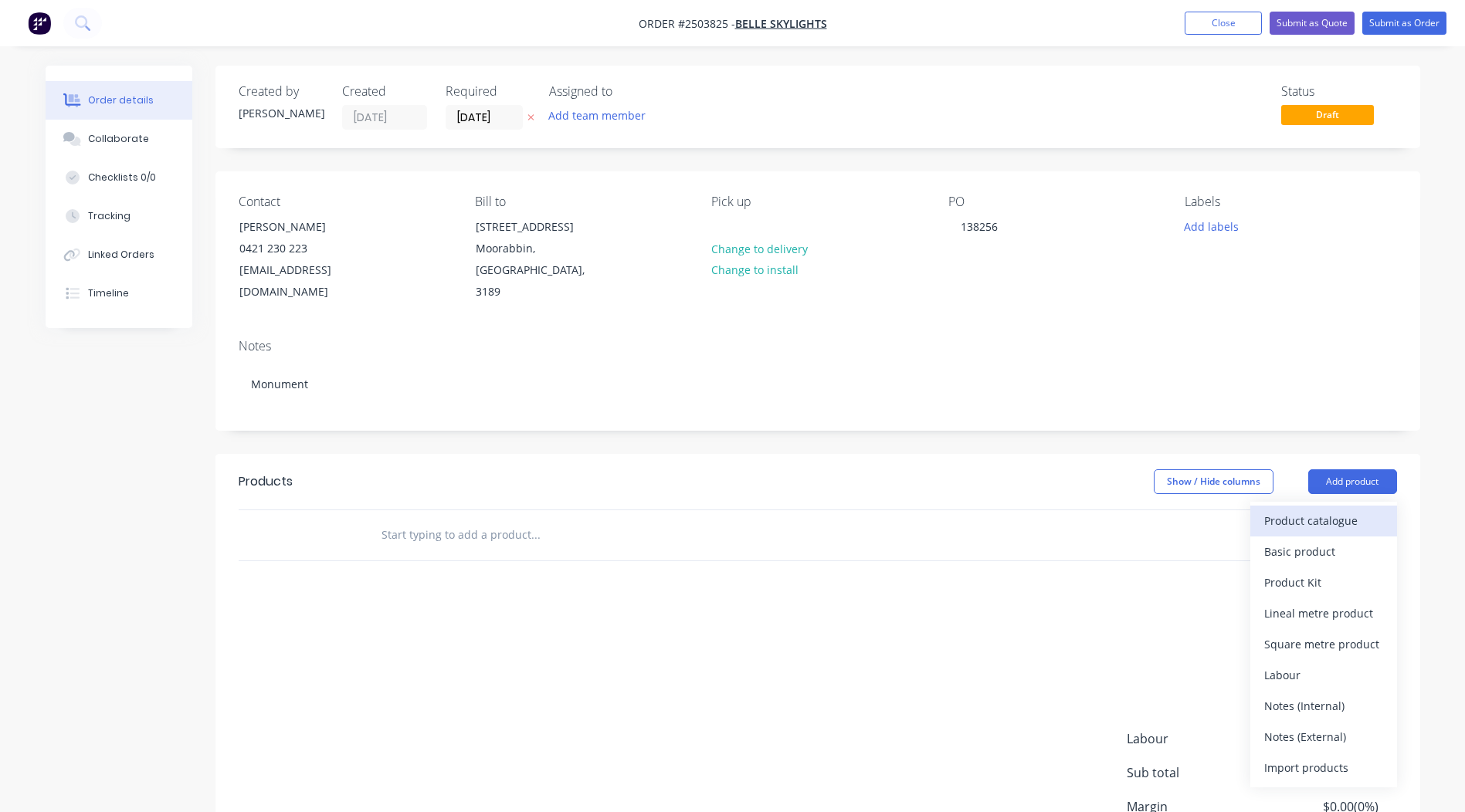
click at [1302, 509] on div "Product catalogue" at bounding box center [1324, 520] width 119 height 22
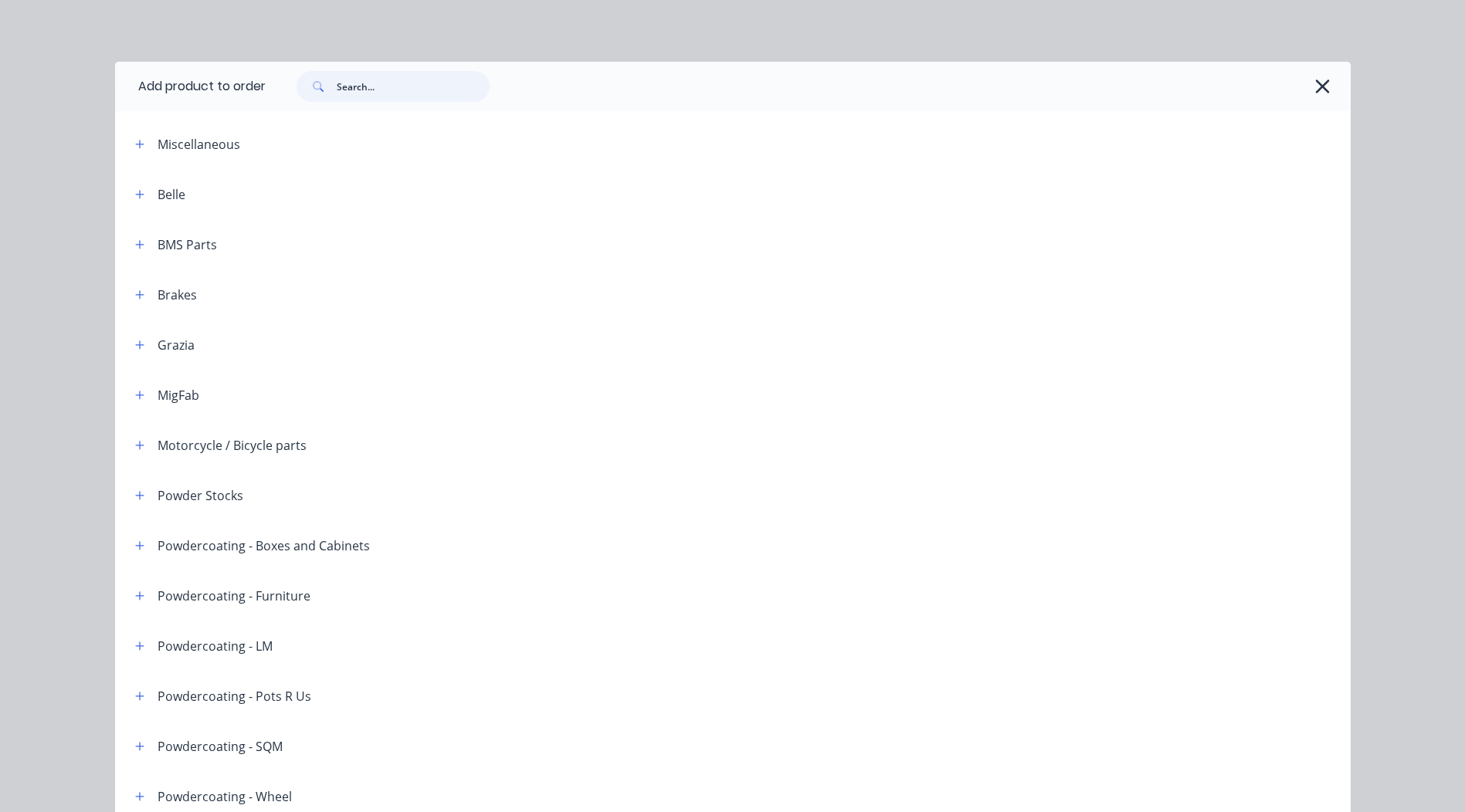
click at [428, 80] on input "text" at bounding box center [413, 86] width 153 height 31
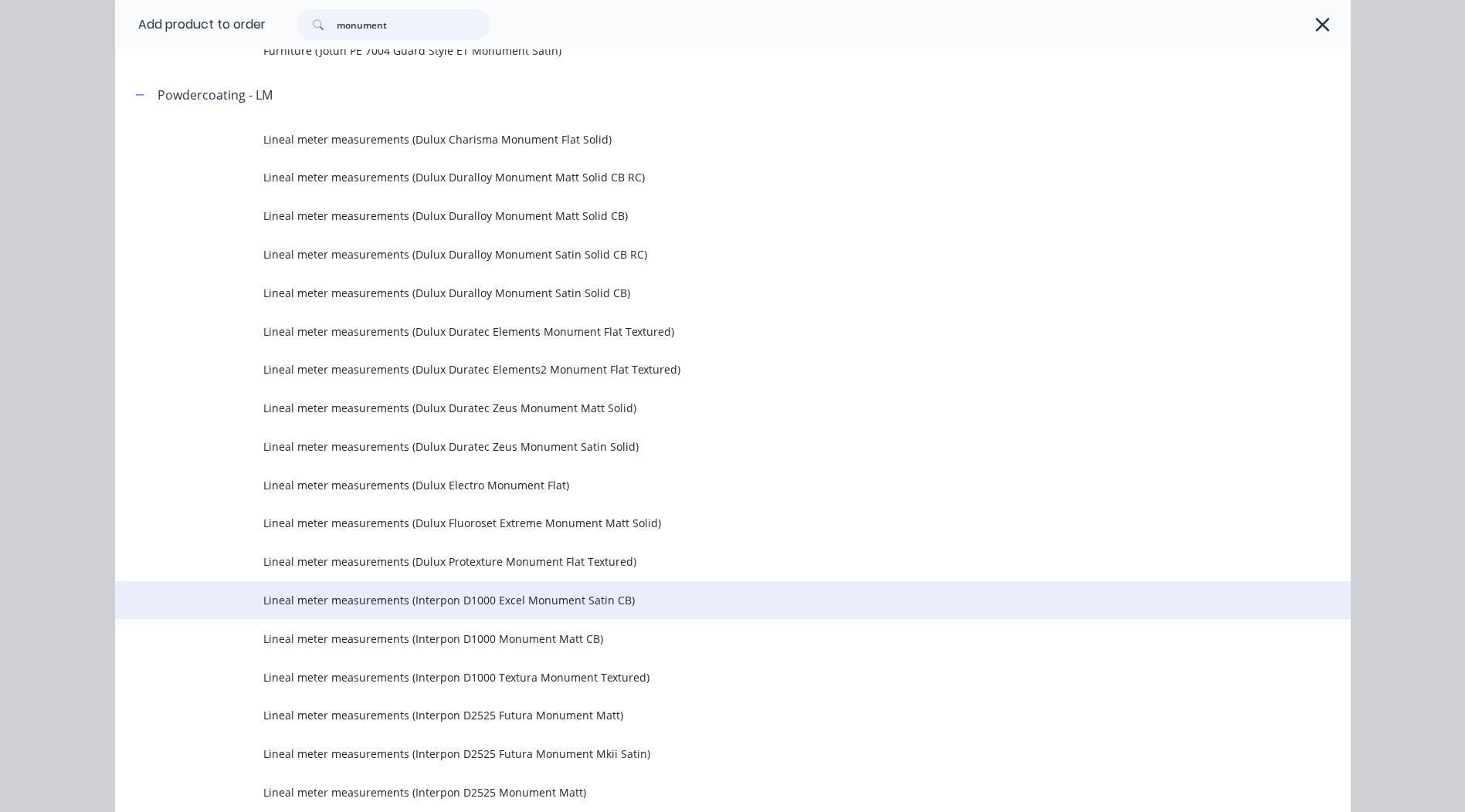
scroll to position [2625, 0]
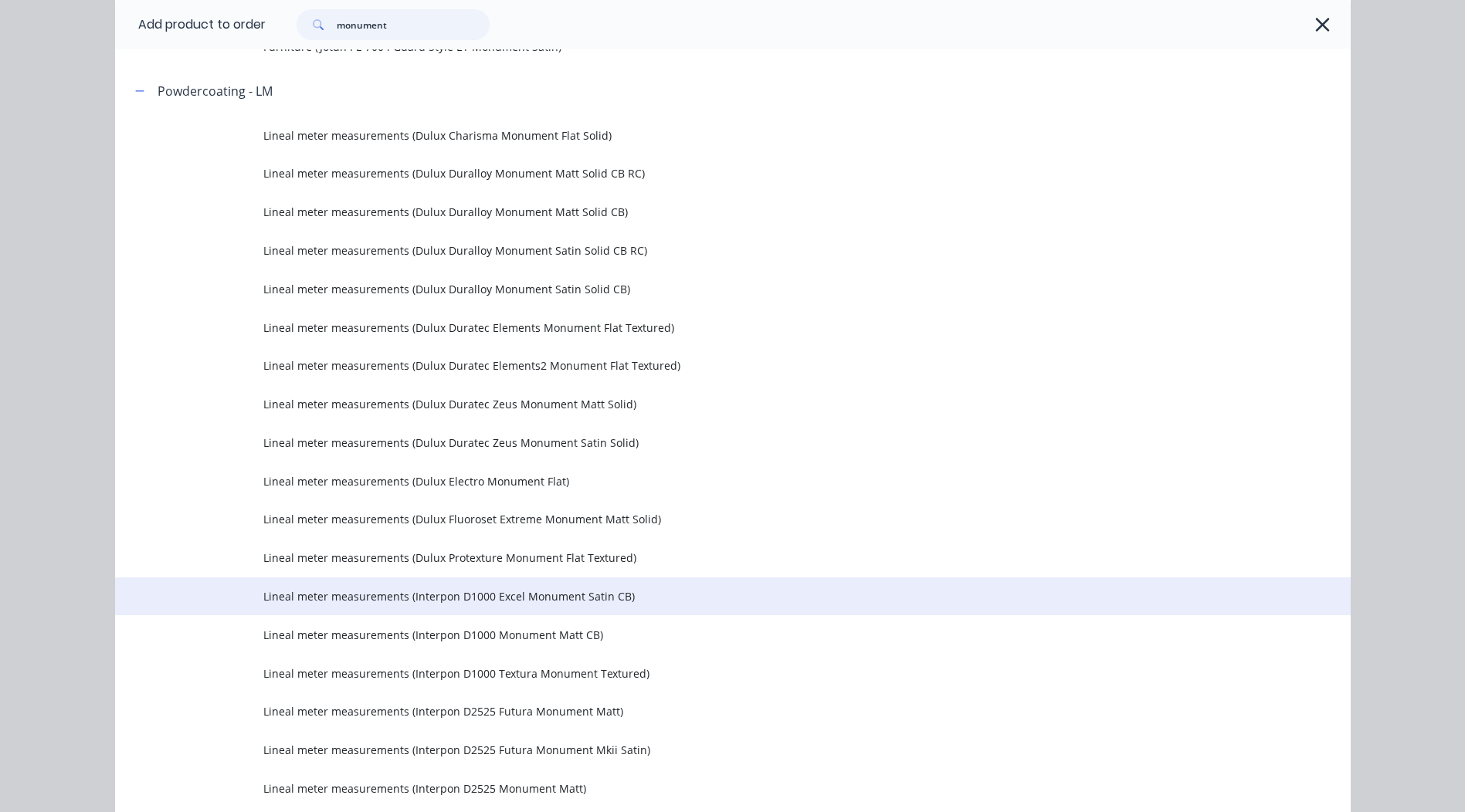
type input "monument"
click at [628, 603] on span "Lineal meter measurements (Interpon D1000 Excel Monument Satin CB)" at bounding box center [698, 596] width 869 height 16
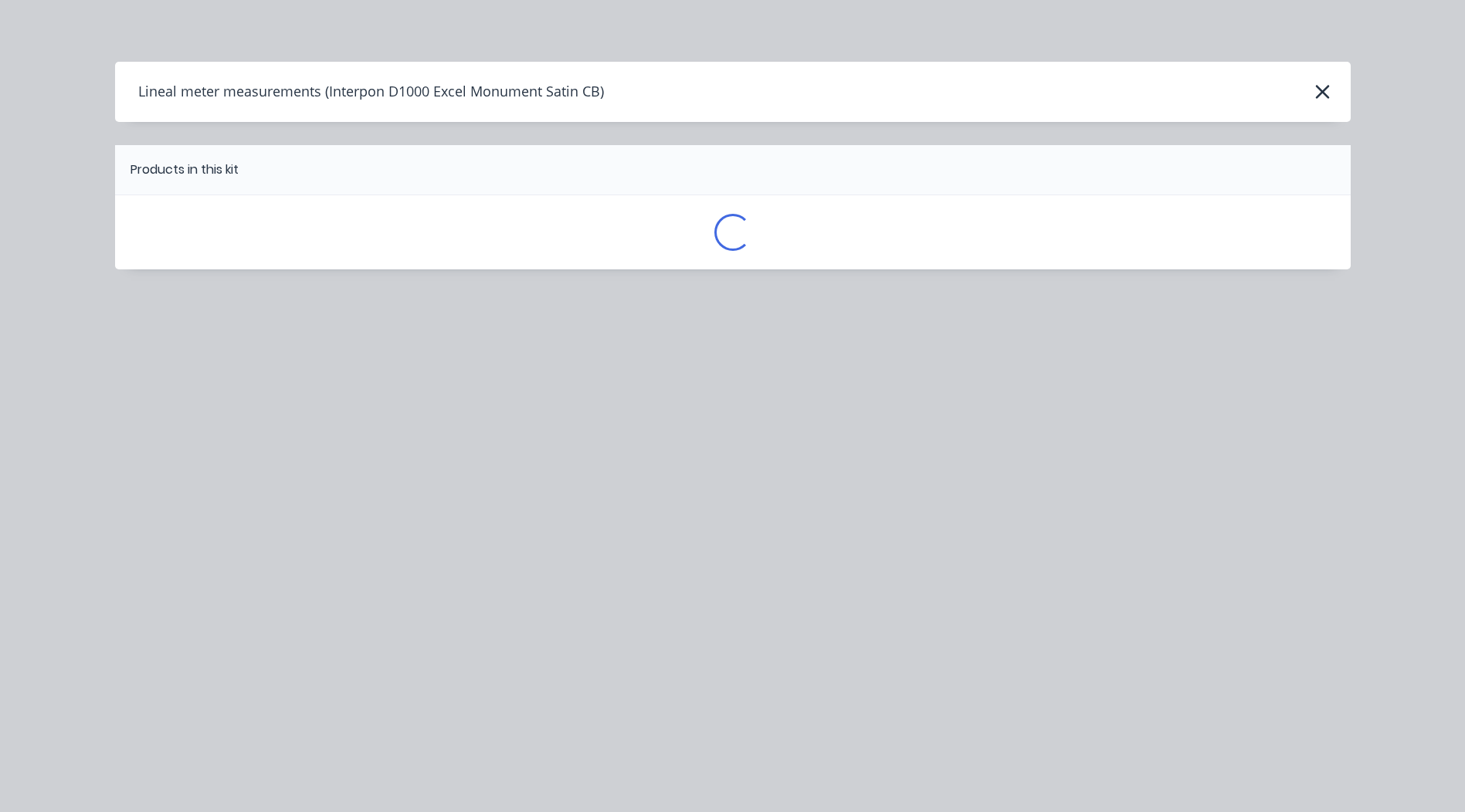
scroll to position [0, 0]
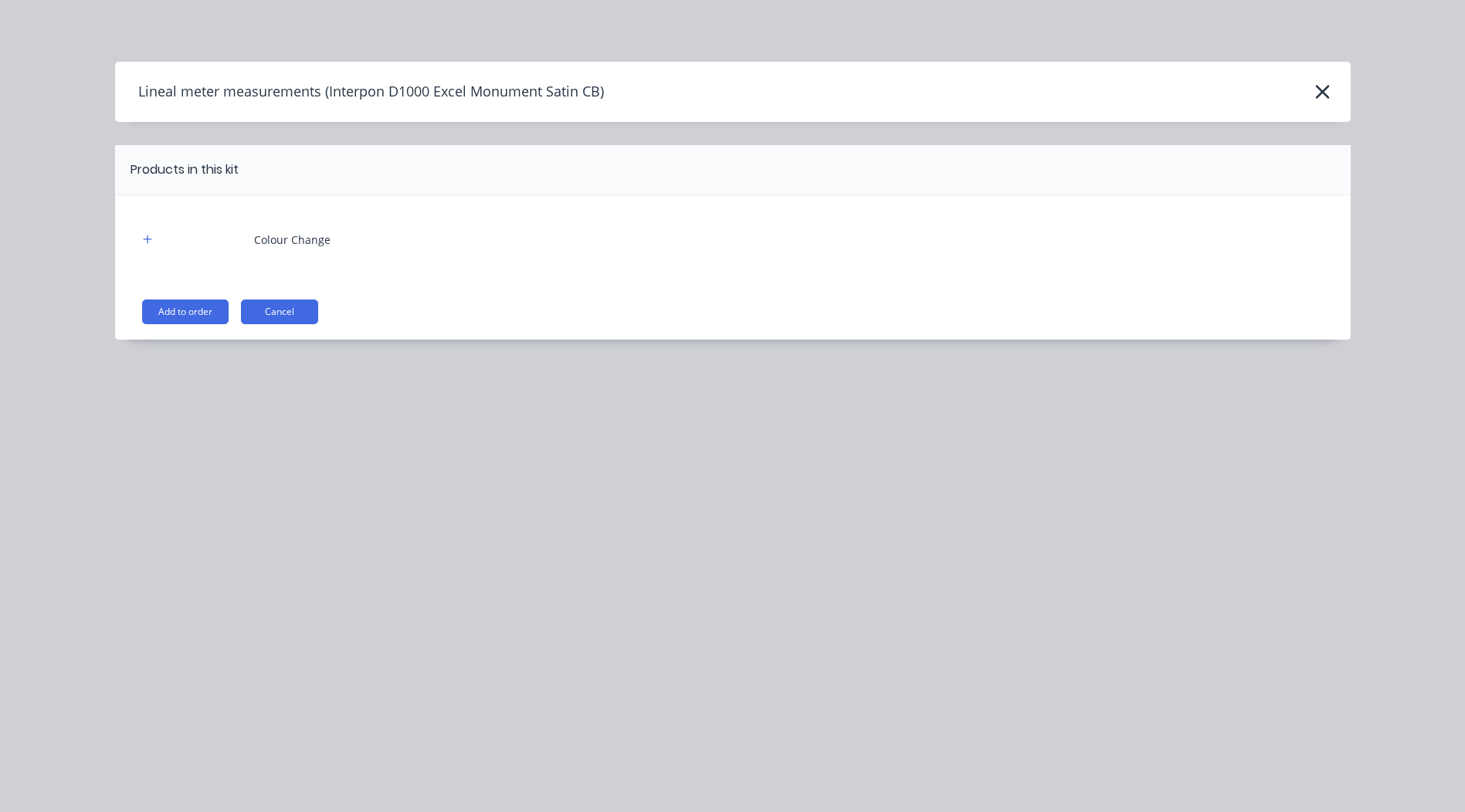
click at [186, 296] on div "Colour Change Add to order Cancel" at bounding box center [732, 267] width 1235 height 145
click at [187, 306] on button "Add to order" at bounding box center [186, 312] width 87 height 25
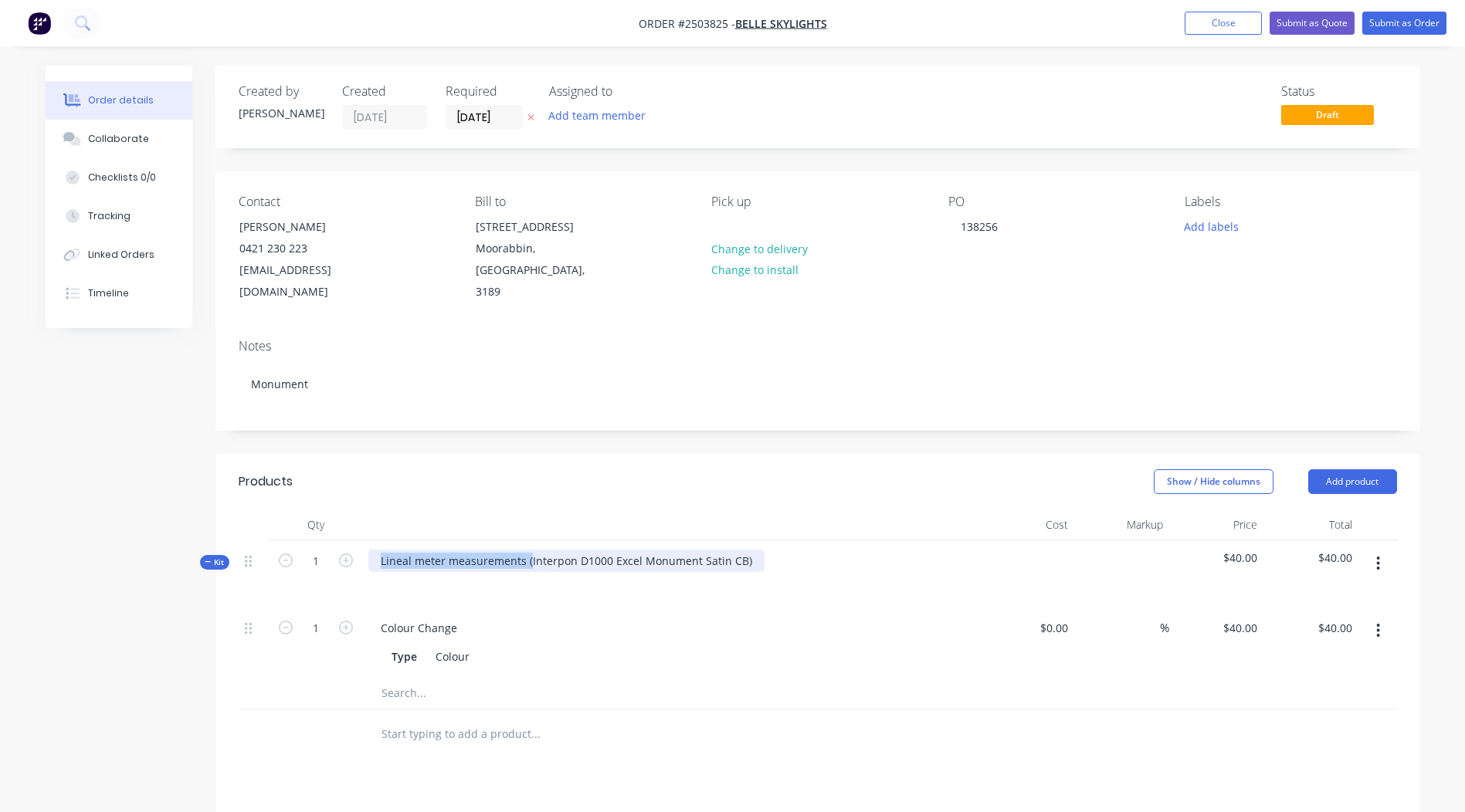
drag, startPoint x: 528, startPoint y: 542, endPoint x: 71, endPoint y: 593, distance: 459.8
click at [71, 593] on div "Created by [PERSON_NAME] Created [DATE] Required [DATE] Assigned to Add team me…" at bounding box center [732, 610] width 1374 height 1087
click at [598, 549] on div "Interpon D1000 Excel Monument Satin CB)" at bounding box center [491, 561] width 244 height 22
click at [699, 469] on div "Show / Hide columns Add product" at bounding box center [940, 481] width 912 height 25
click at [1377, 551] on button "button" at bounding box center [1377, 563] width 36 height 28
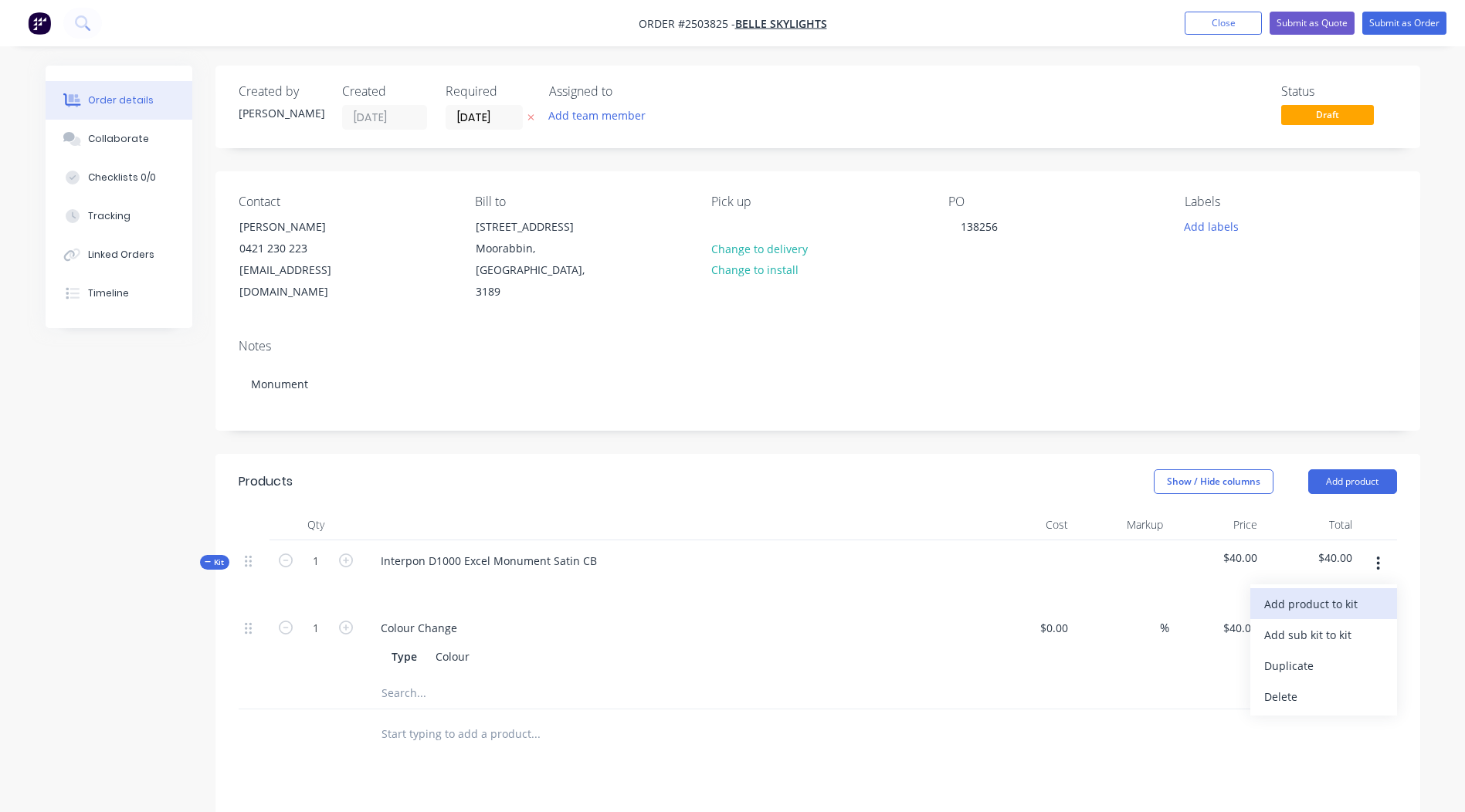
click at [1353, 593] on div "Add product to kit" at bounding box center [1324, 604] width 119 height 22
click at [1320, 628] on button "Back" at bounding box center [1323, 635] width 147 height 31
click at [1323, 594] on button "Add product to kit" at bounding box center [1323, 603] width 147 height 31
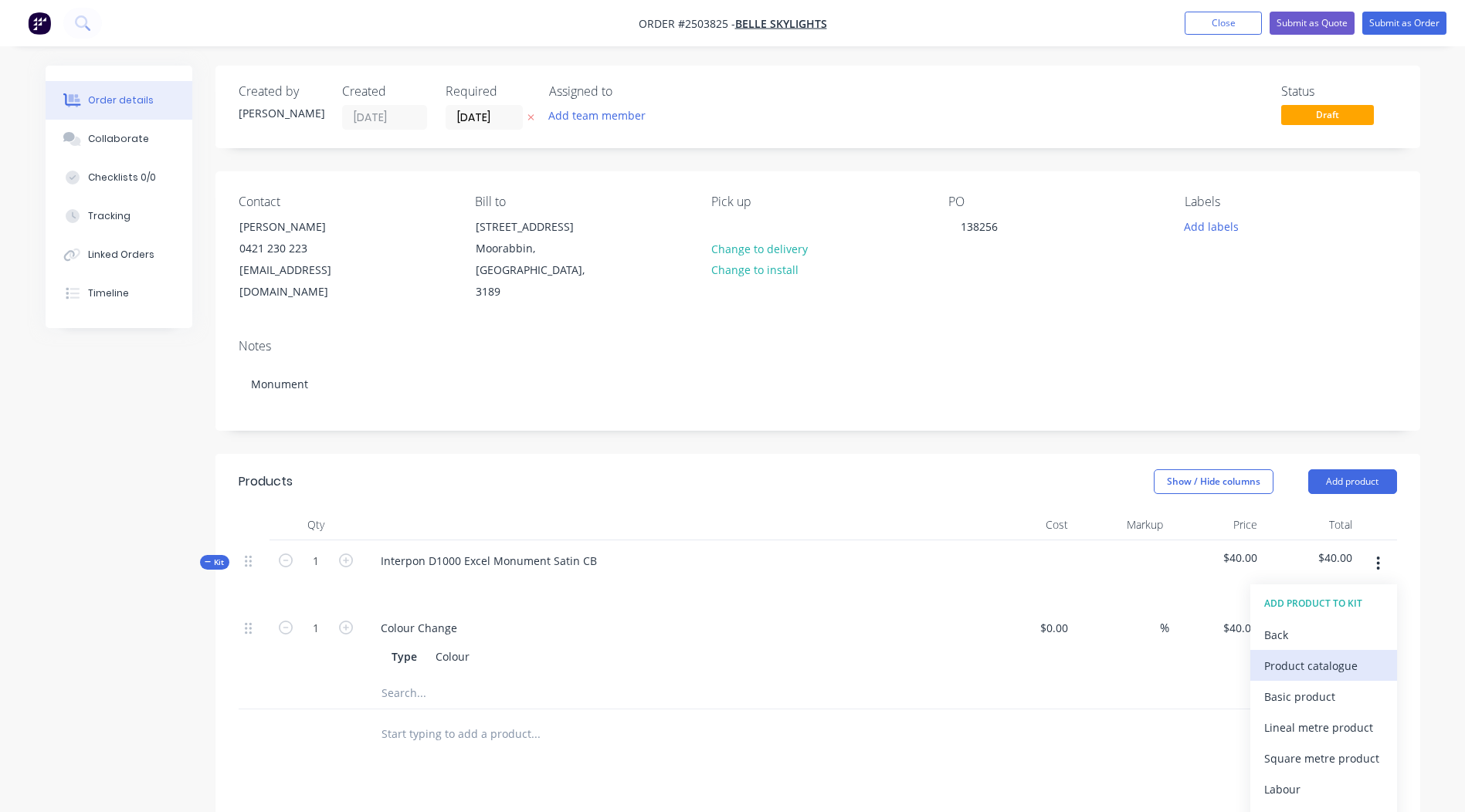
click at [1317, 655] on div "Product catalogue" at bounding box center [1324, 666] width 119 height 22
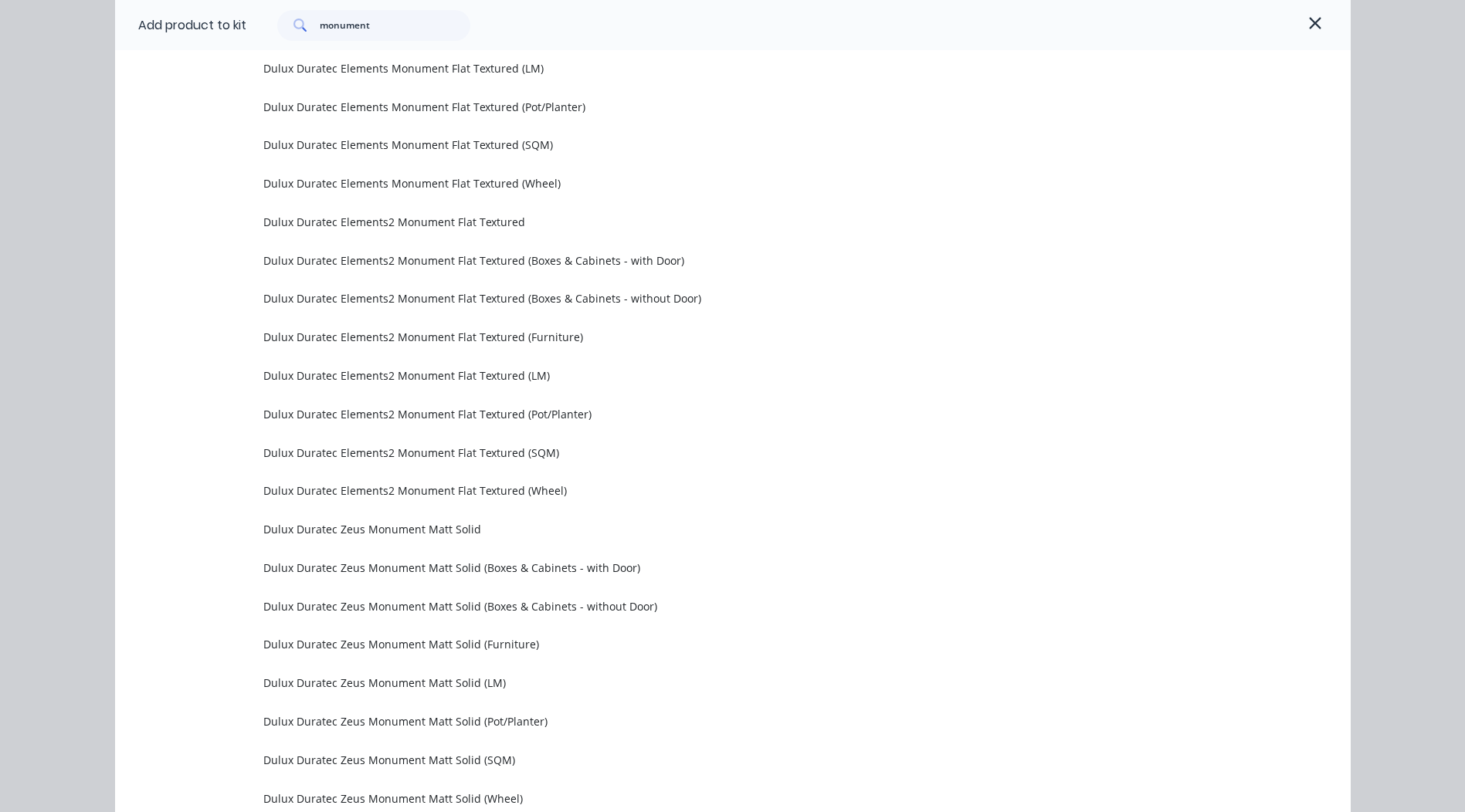
scroll to position [1930, 0]
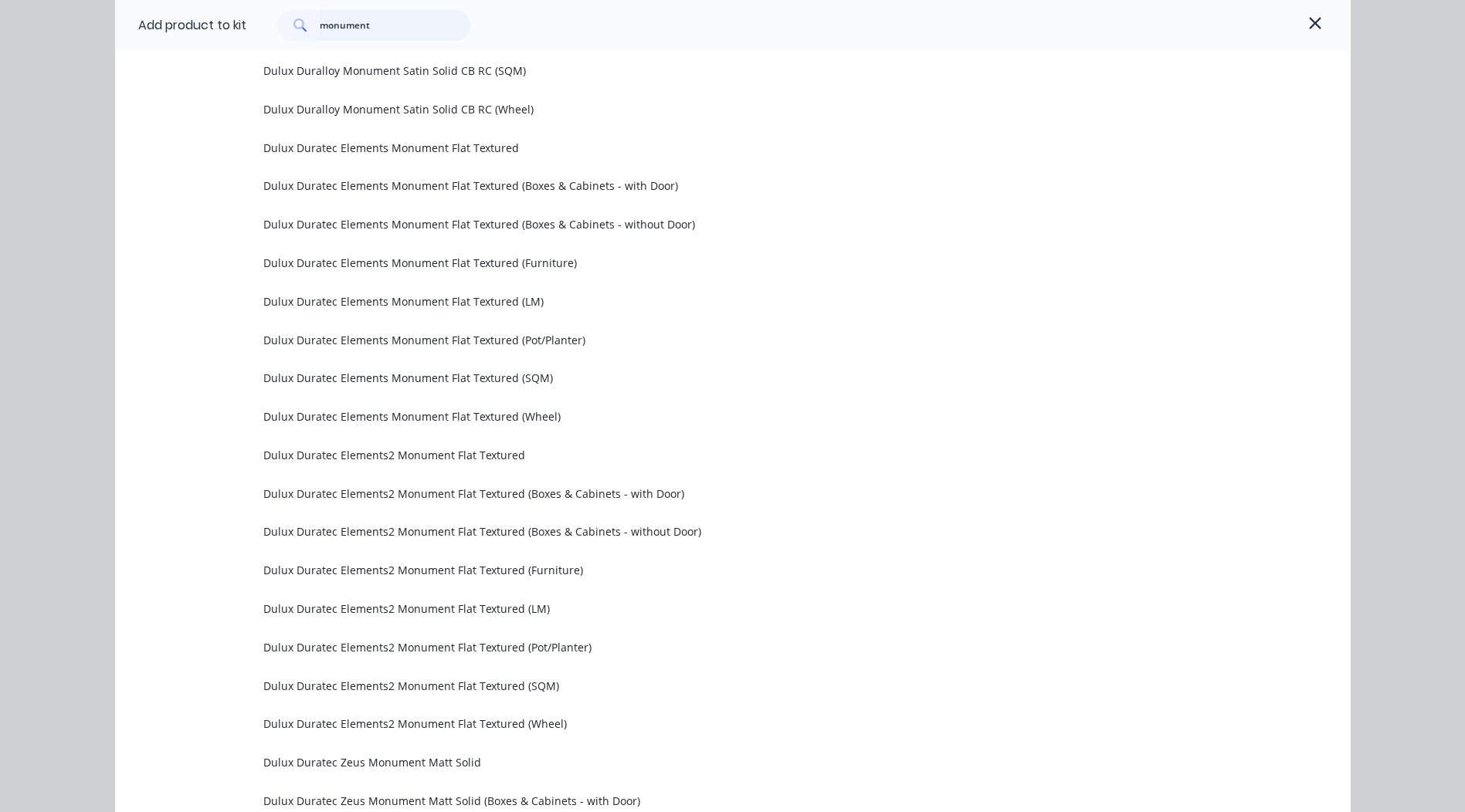
click at [388, 23] on input "monument" at bounding box center [394, 25] width 150 height 31
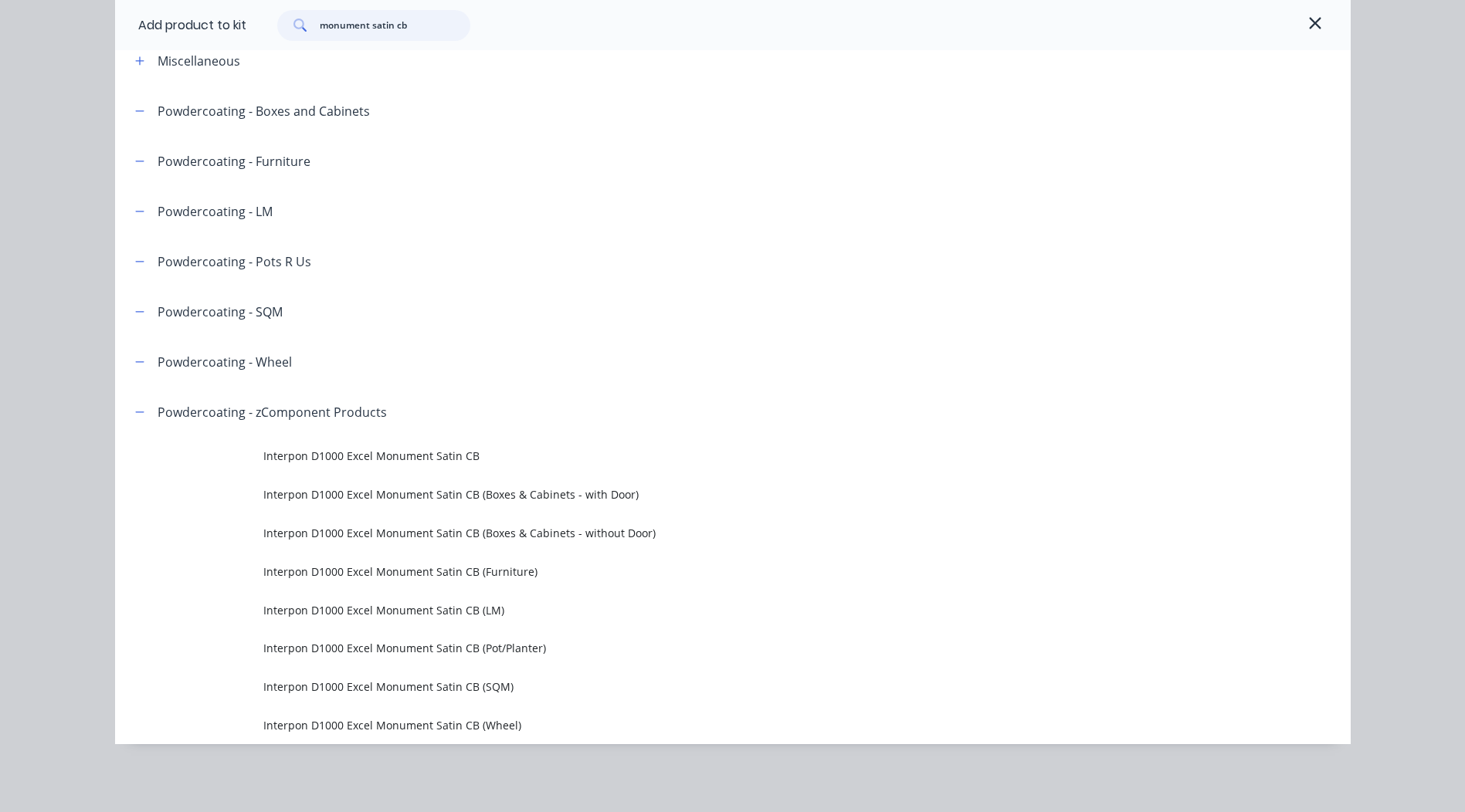
scroll to position [84, 0]
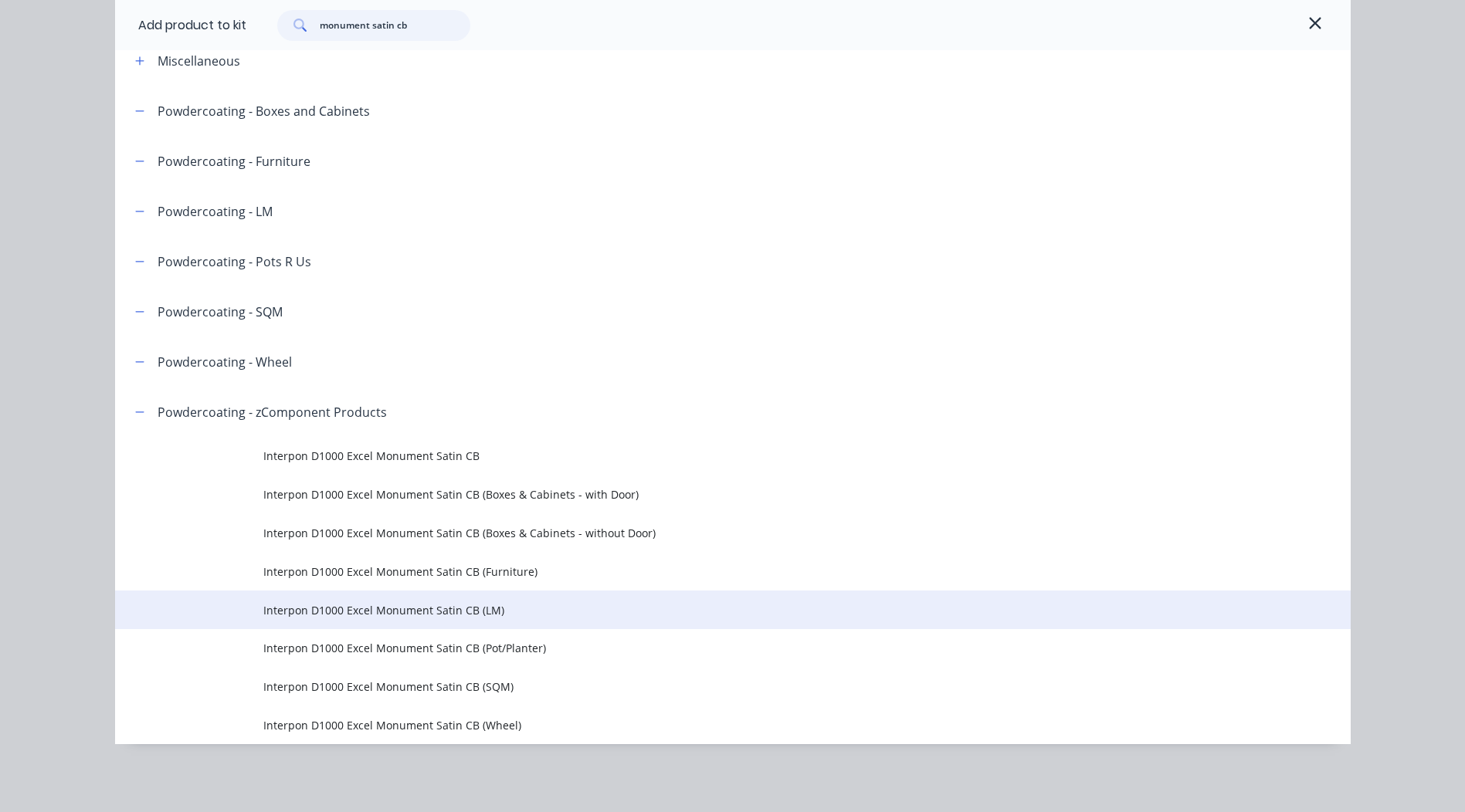
type input "monument satin cb"
click at [520, 607] on span "Interpon D1000 Excel Monument Satin CB (LM)" at bounding box center [698, 610] width 869 height 16
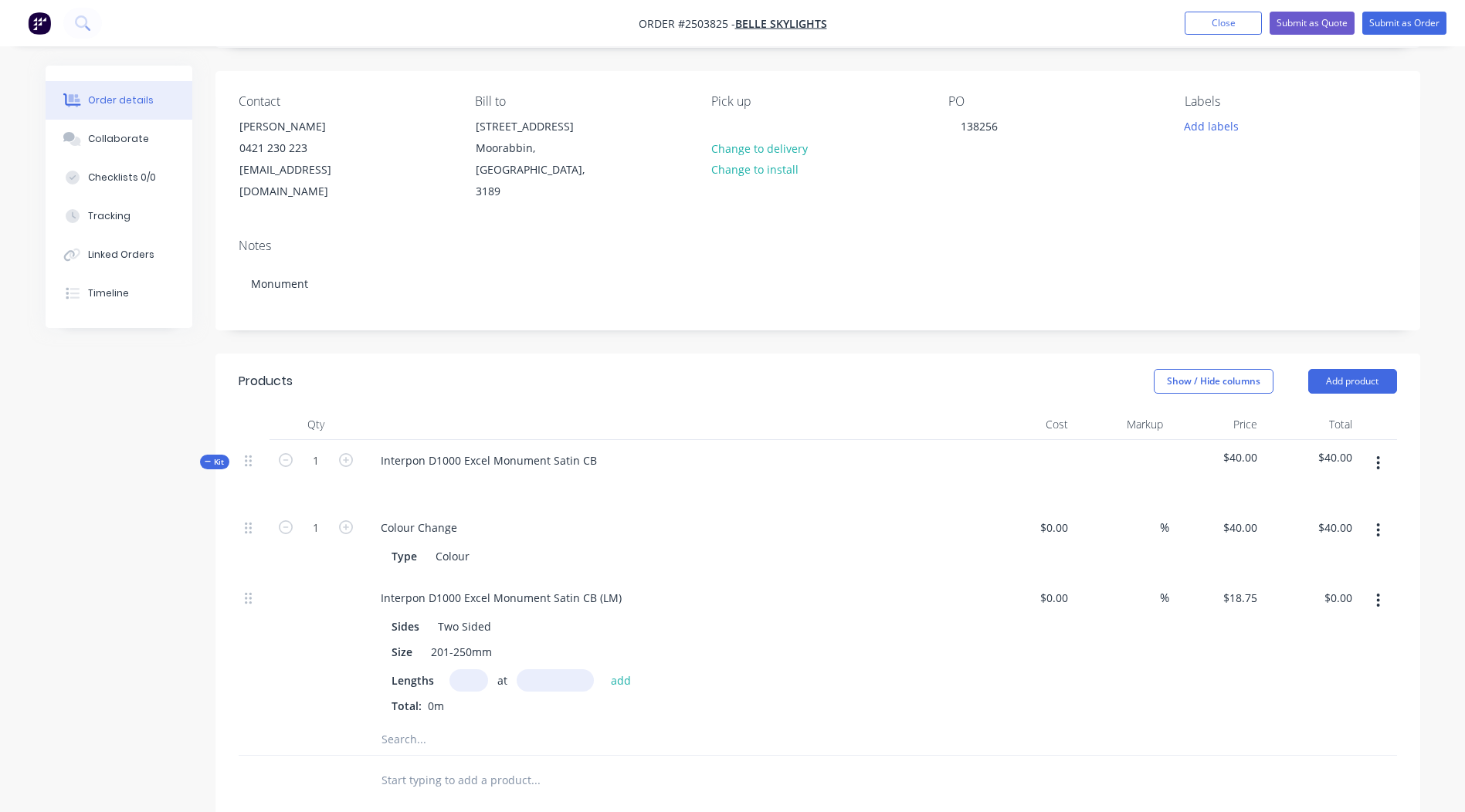
scroll to position [231, 0]
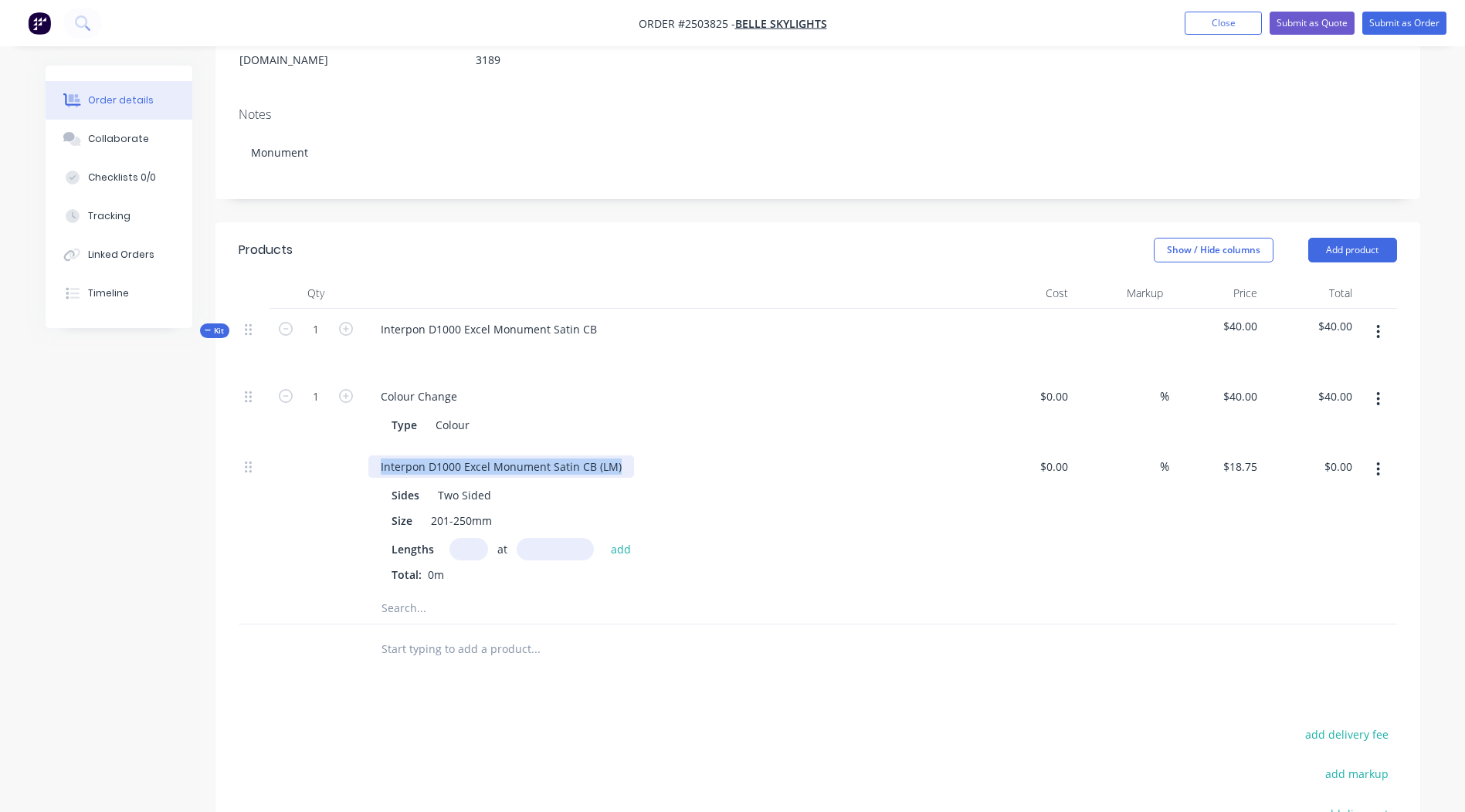
drag, startPoint x: 288, startPoint y: 485, endPoint x: 0, endPoint y: 447, distance: 290.5
click at [0, 451] on html "Order #2503825 - Belle Skylights Add product Close Submit as Quote Submit as Or…" at bounding box center [732, 418] width 1465 height 1300
click at [472, 538] on input "text" at bounding box center [468, 549] width 39 height 22
type input "2"
click at [557, 538] on input "text" at bounding box center [555, 549] width 77 height 22
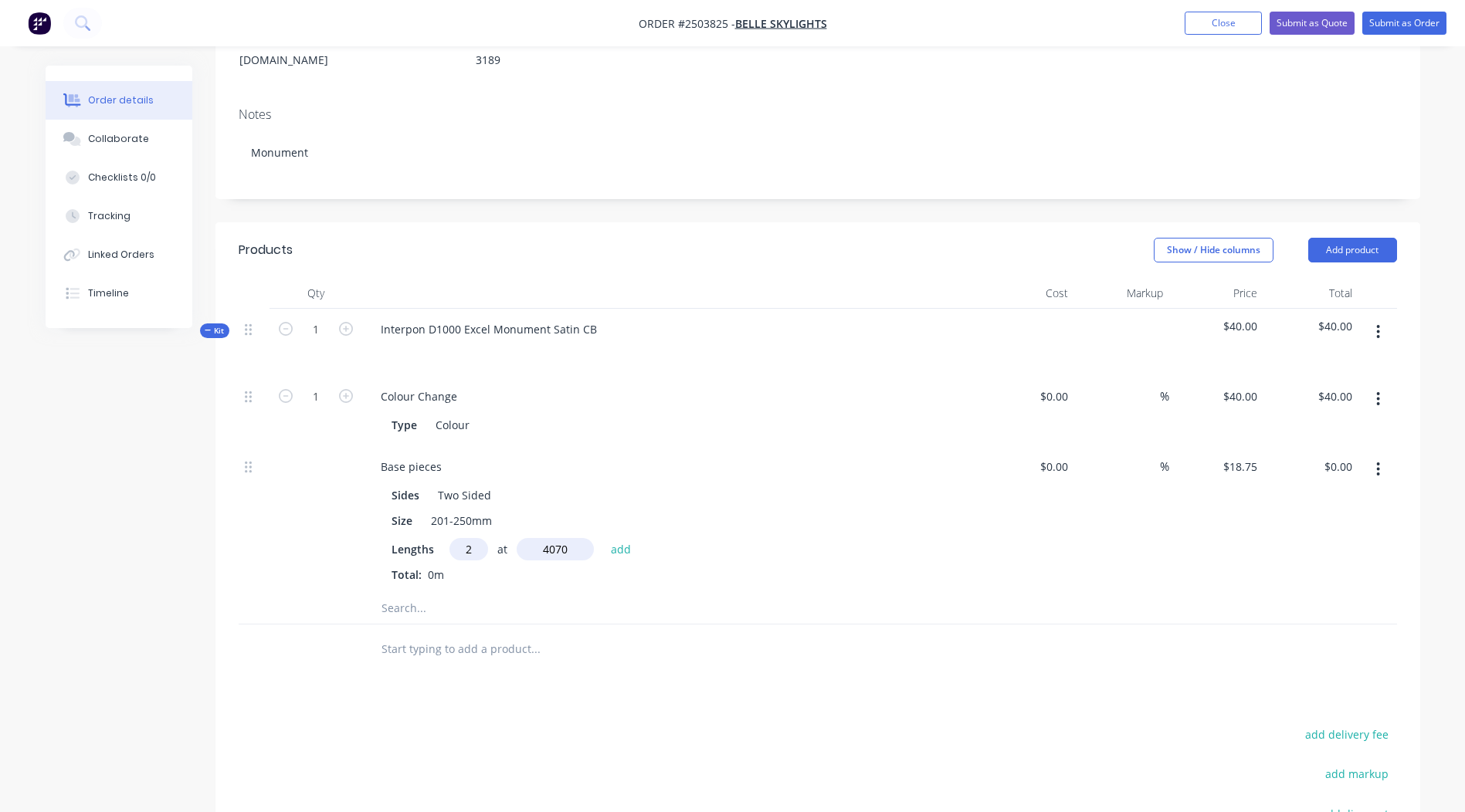
type input "4070"
click at [603, 538] on button "add" at bounding box center [621, 549] width 36 height 21
type input "$152.63"
type input "2"
click at [557, 538] on input "text" at bounding box center [555, 549] width 77 height 22
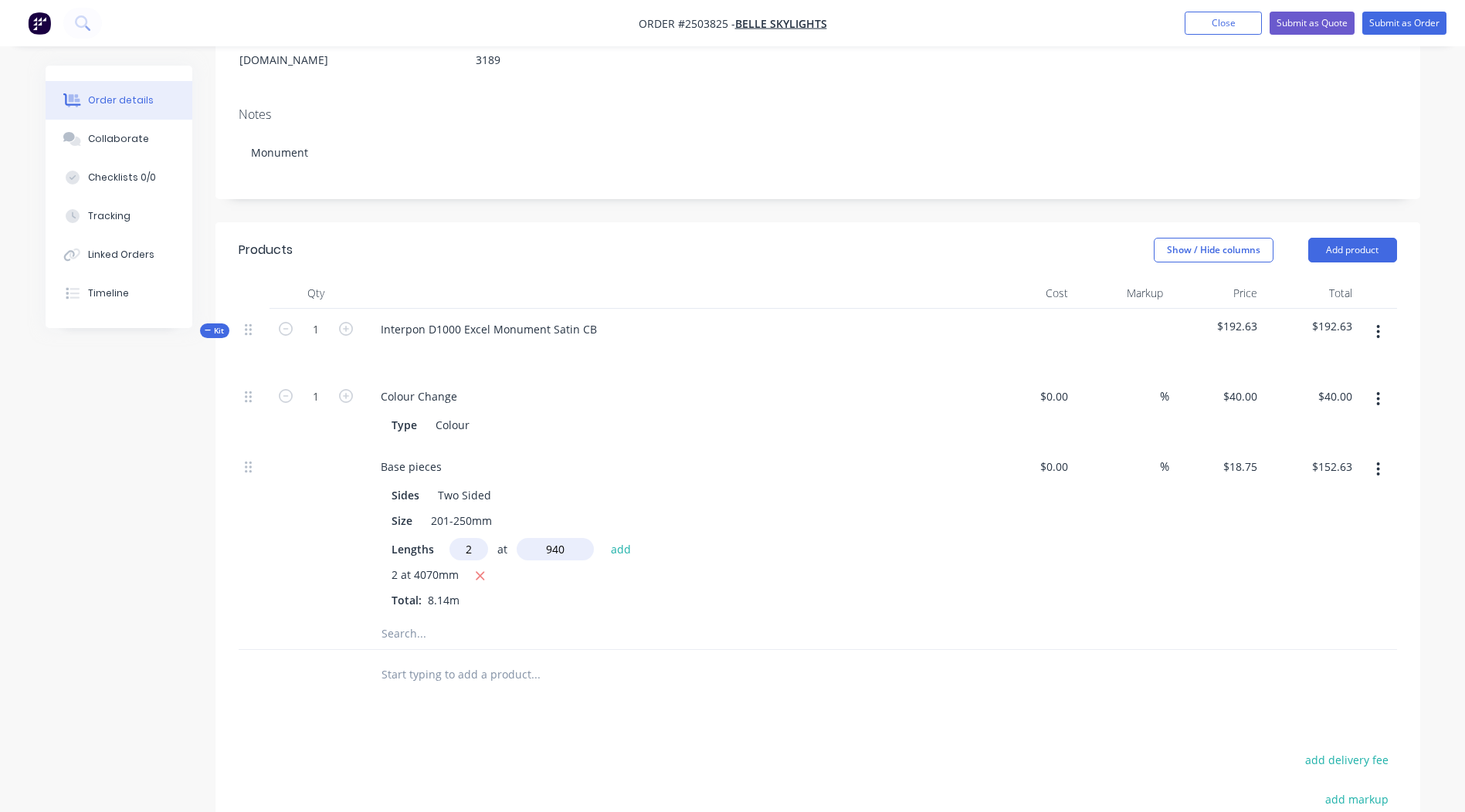
type input "940"
click at [603, 538] on button "add" at bounding box center [621, 549] width 36 height 21
type input "$187.88"
type input "2"
click at [557, 538] on input "text" at bounding box center [555, 549] width 77 height 22
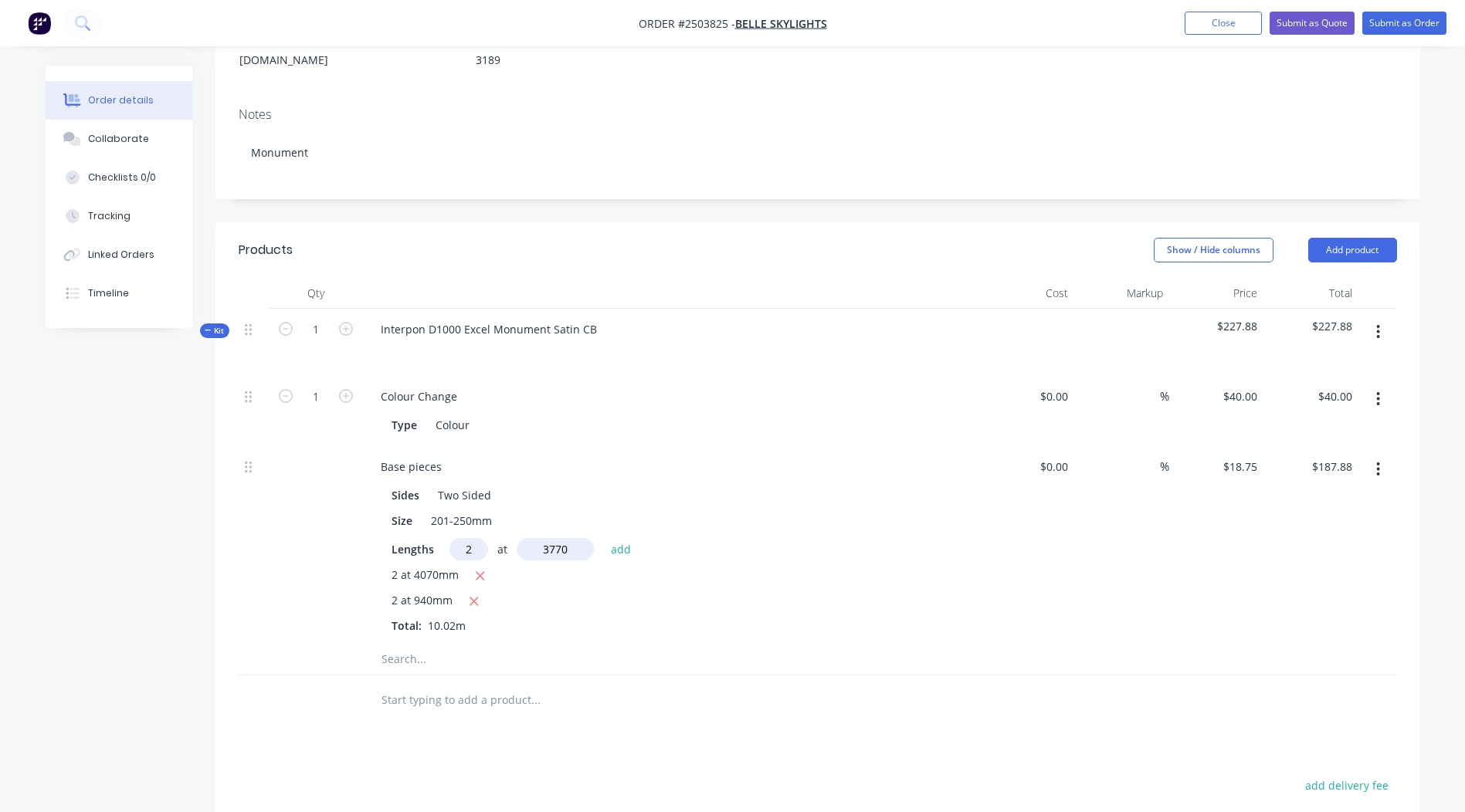
type input "3770"
click at [603, 538] on button "add" at bounding box center [621, 549] width 36 height 21
type input "$329.25"
type input "2"
click at [557, 538] on input "text" at bounding box center [555, 549] width 77 height 22
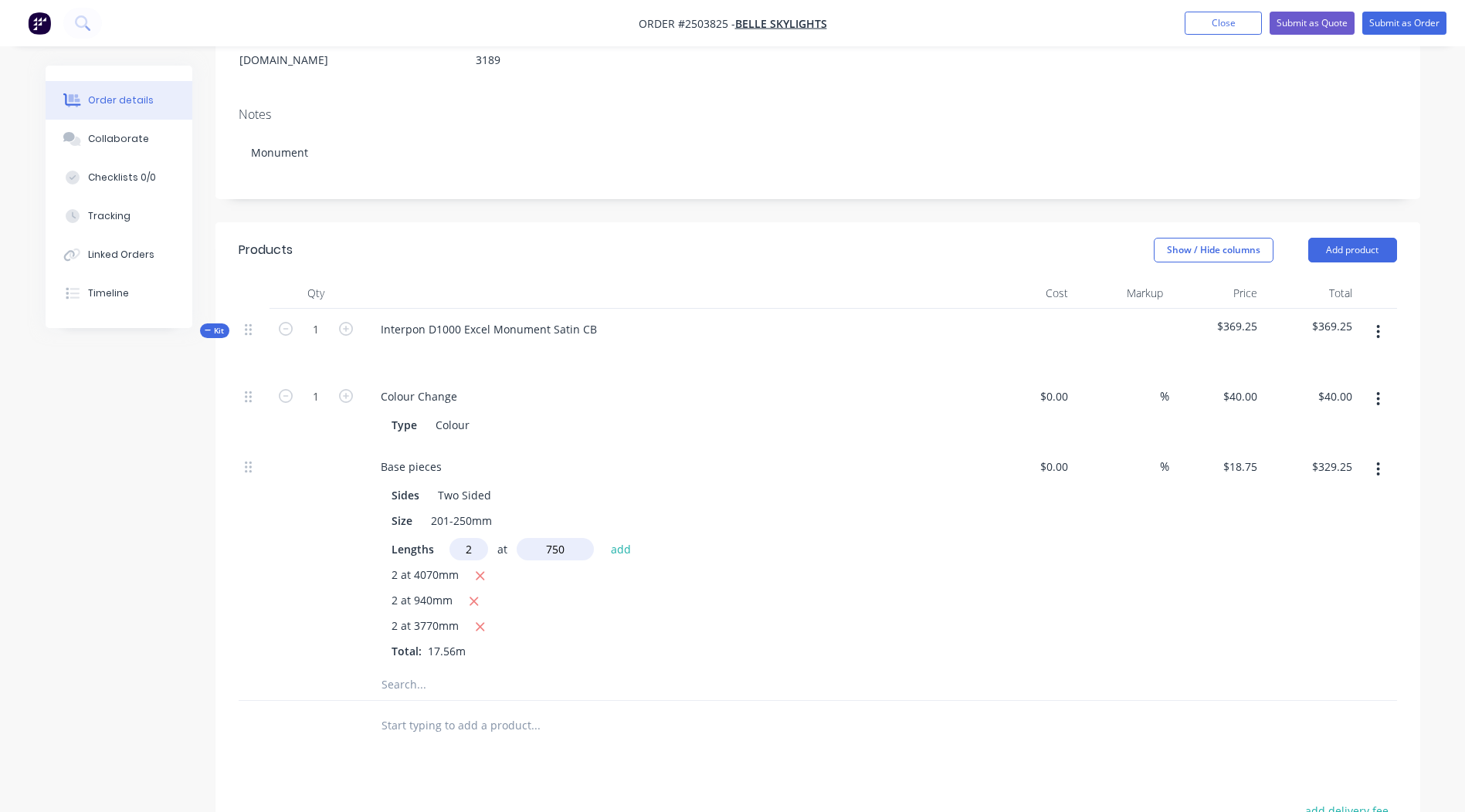
type input "750"
click at [603, 538] on button "add" at bounding box center [621, 549] width 36 height 21
type input "$357.38"
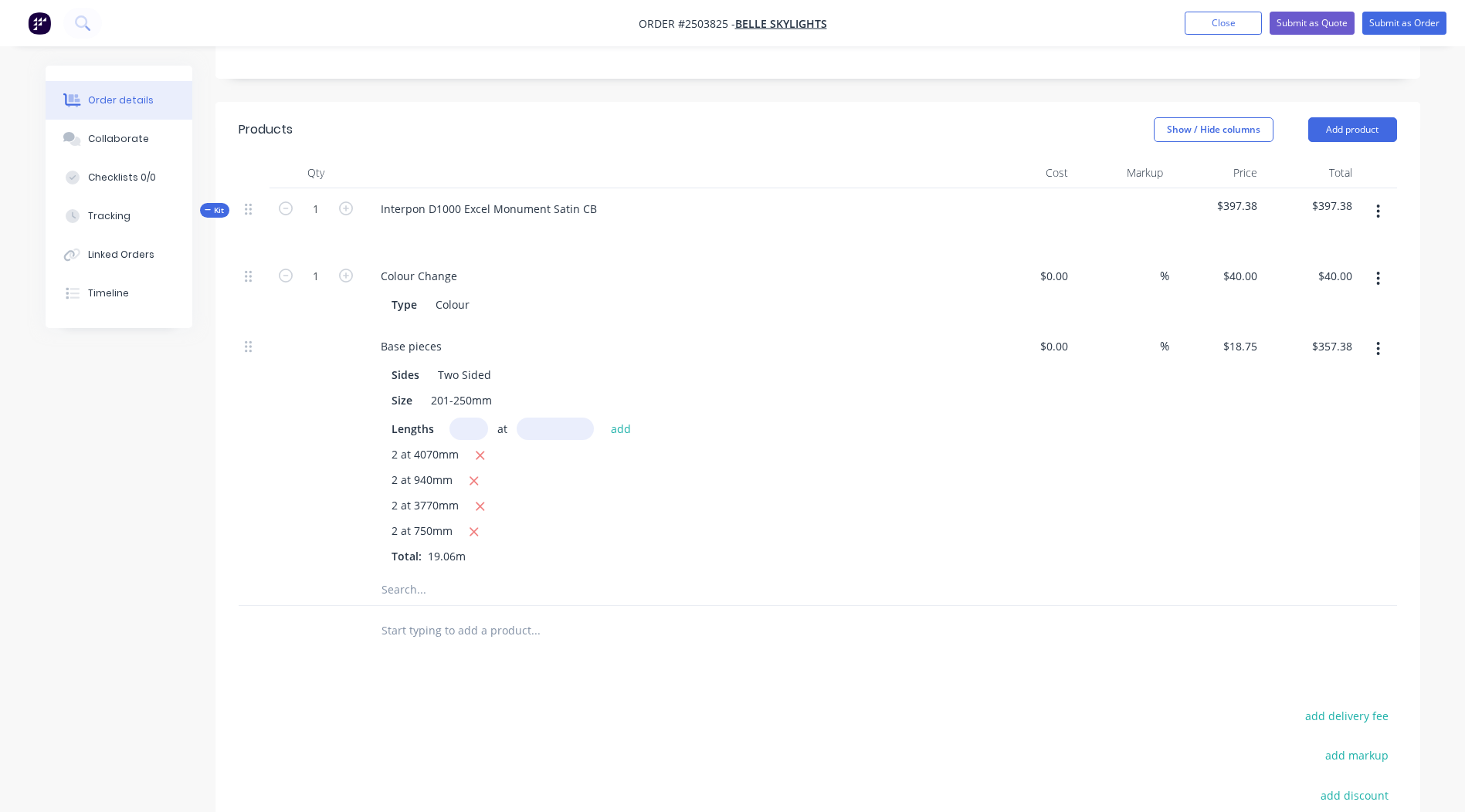
scroll to position [347, 0]
type input "2"
click at [552, 423] on input "text" at bounding box center [555, 435] width 77 height 22
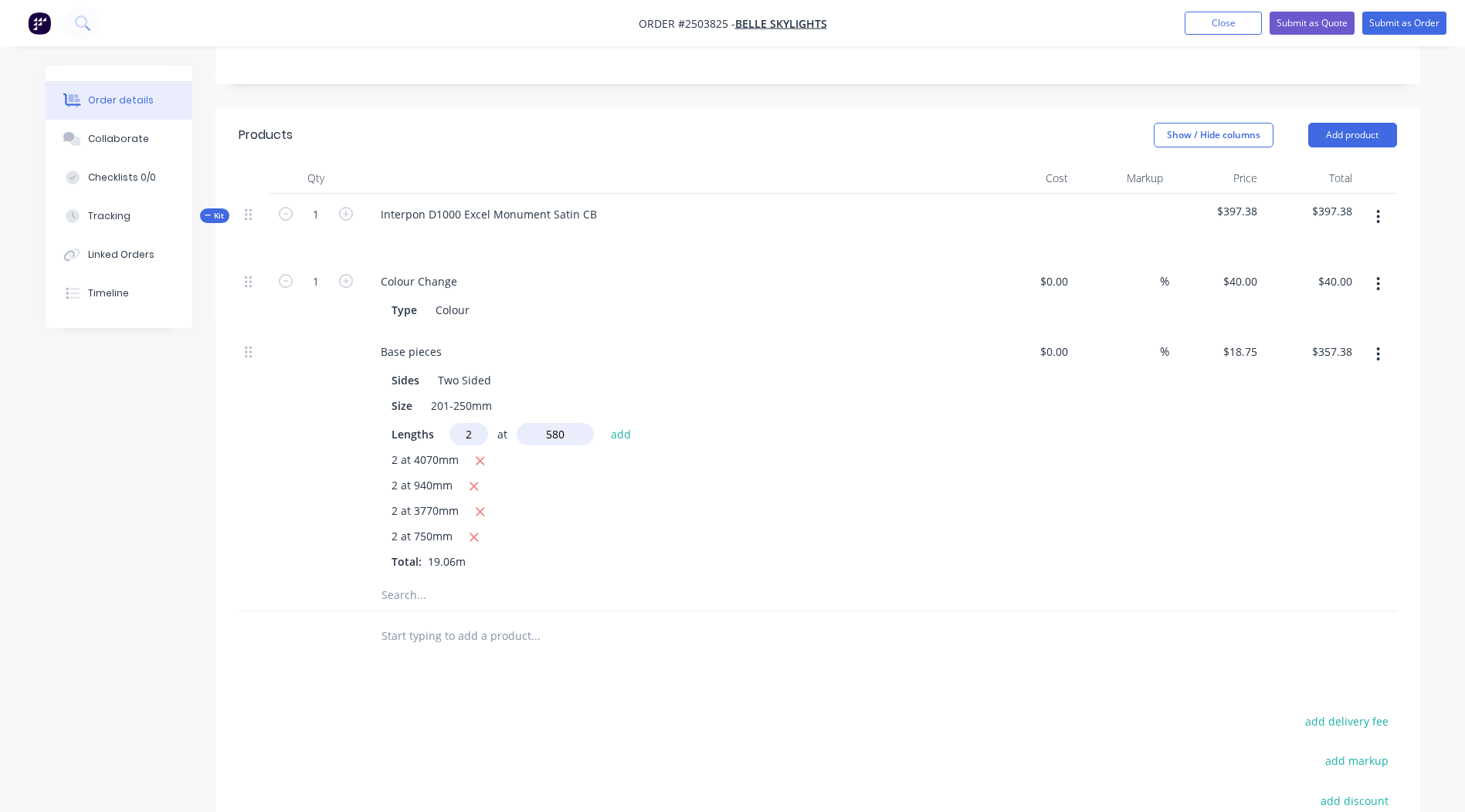
type input "580"
click at [603, 423] on button "add" at bounding box center [621, 434] width 36 height 21
type input "$379.13"
type input "3"
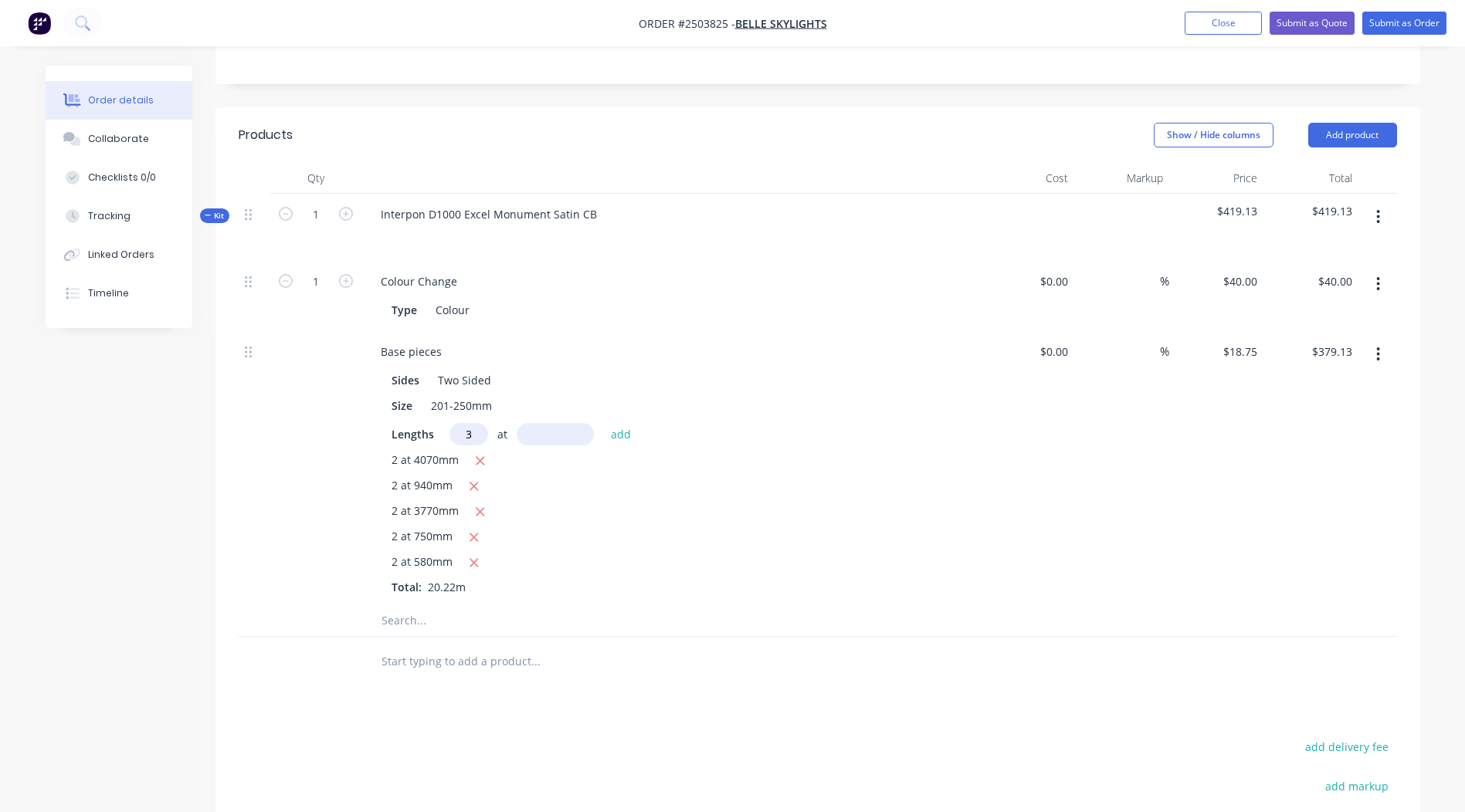
scroll to position [0, 0]
type input "2"
click at [552, 423] on input "text" at bounding box center [555, 435] width 77 height 22
type input "3550"
click at [603, 423] on button "add" at bounding box center [621, 434] width 36 height 21
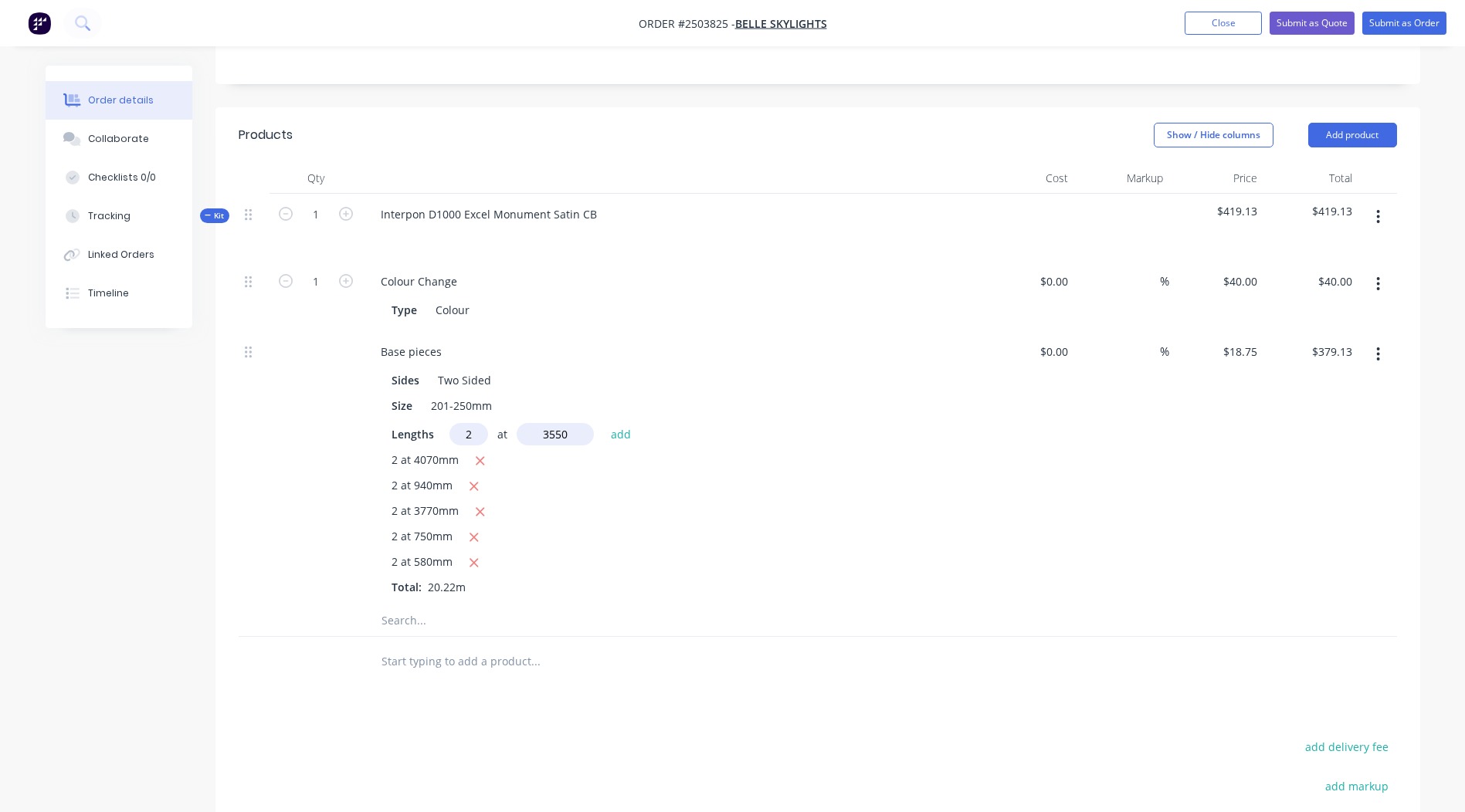
type input "$512.25"
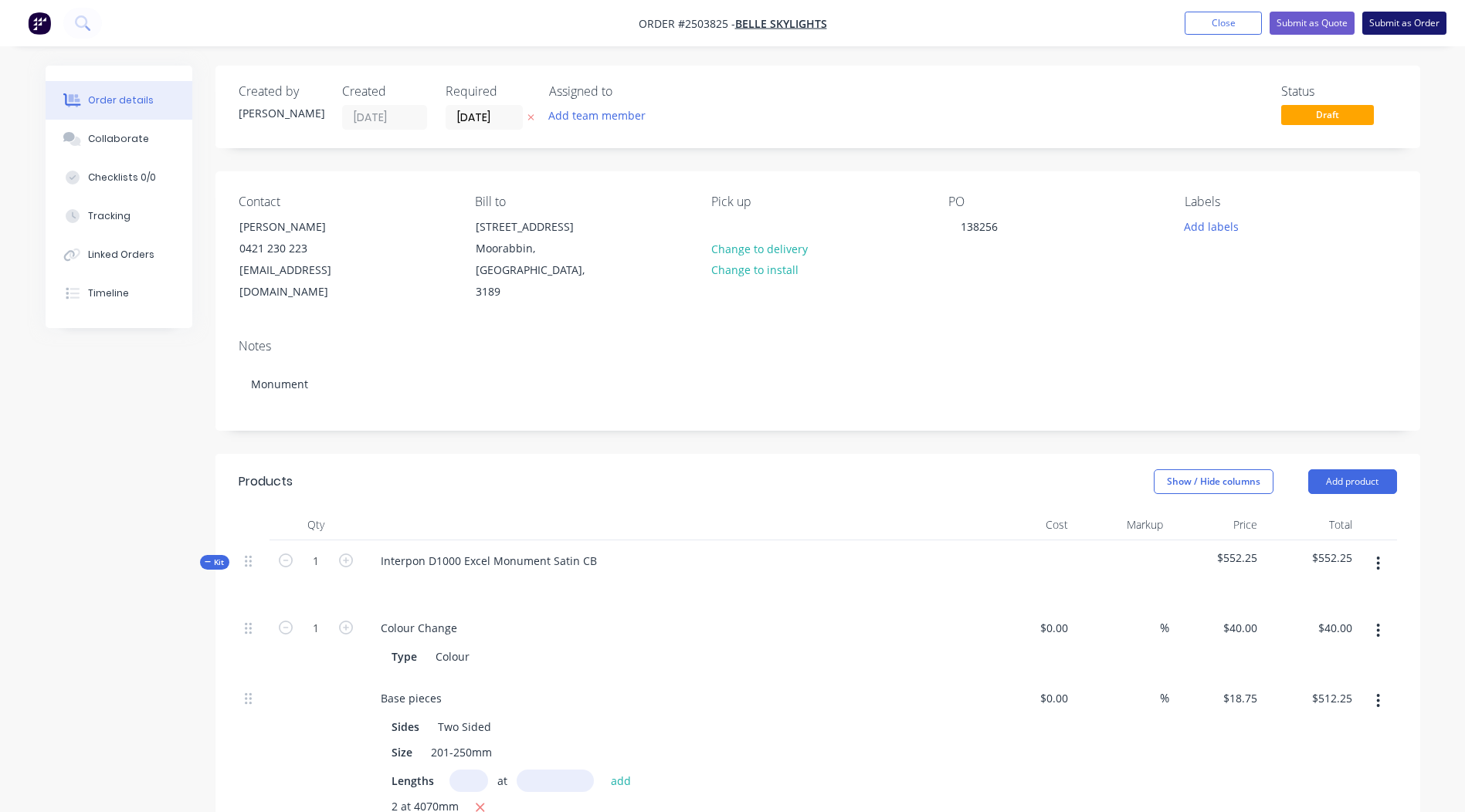
click at [1407, 18] on button "Submit as Order" at bounding box center [1404, 22] width 84 height 23
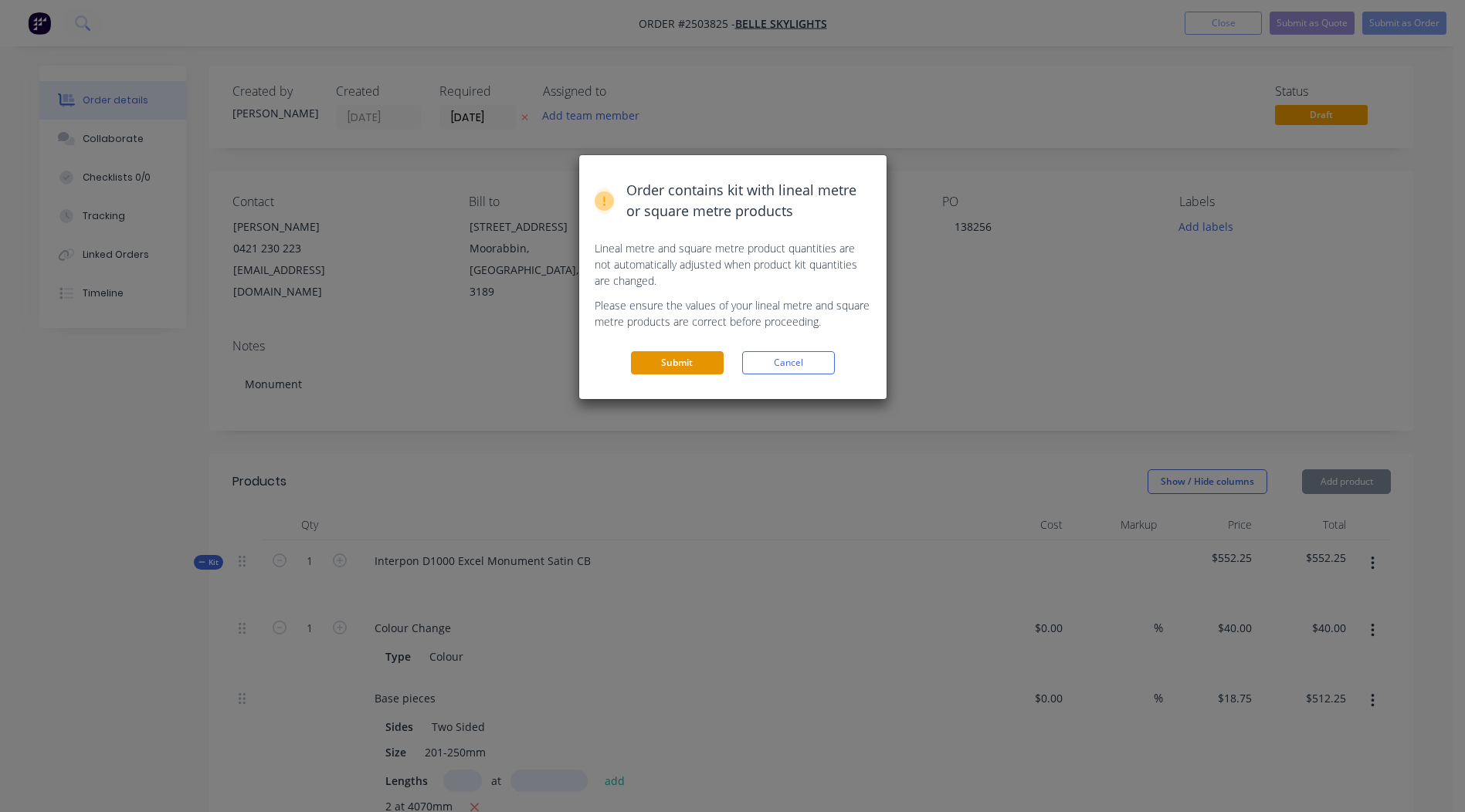
click at [676, 356] on button "Submit" at bounding box center [676, 362] width 92 height 23
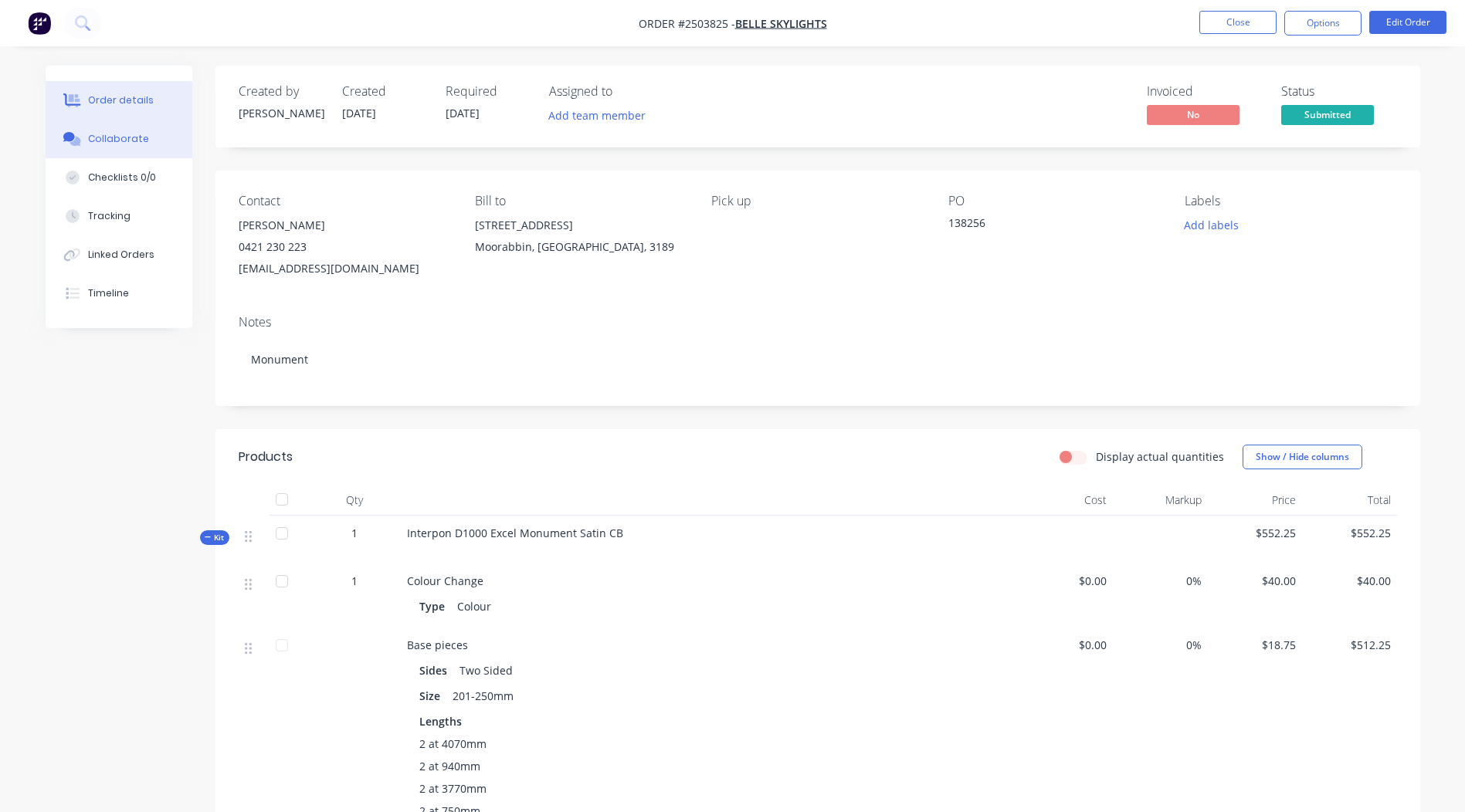
click at [119, 145] on div "Collaborate" at bounding box center [119, 138] width 61 height 14
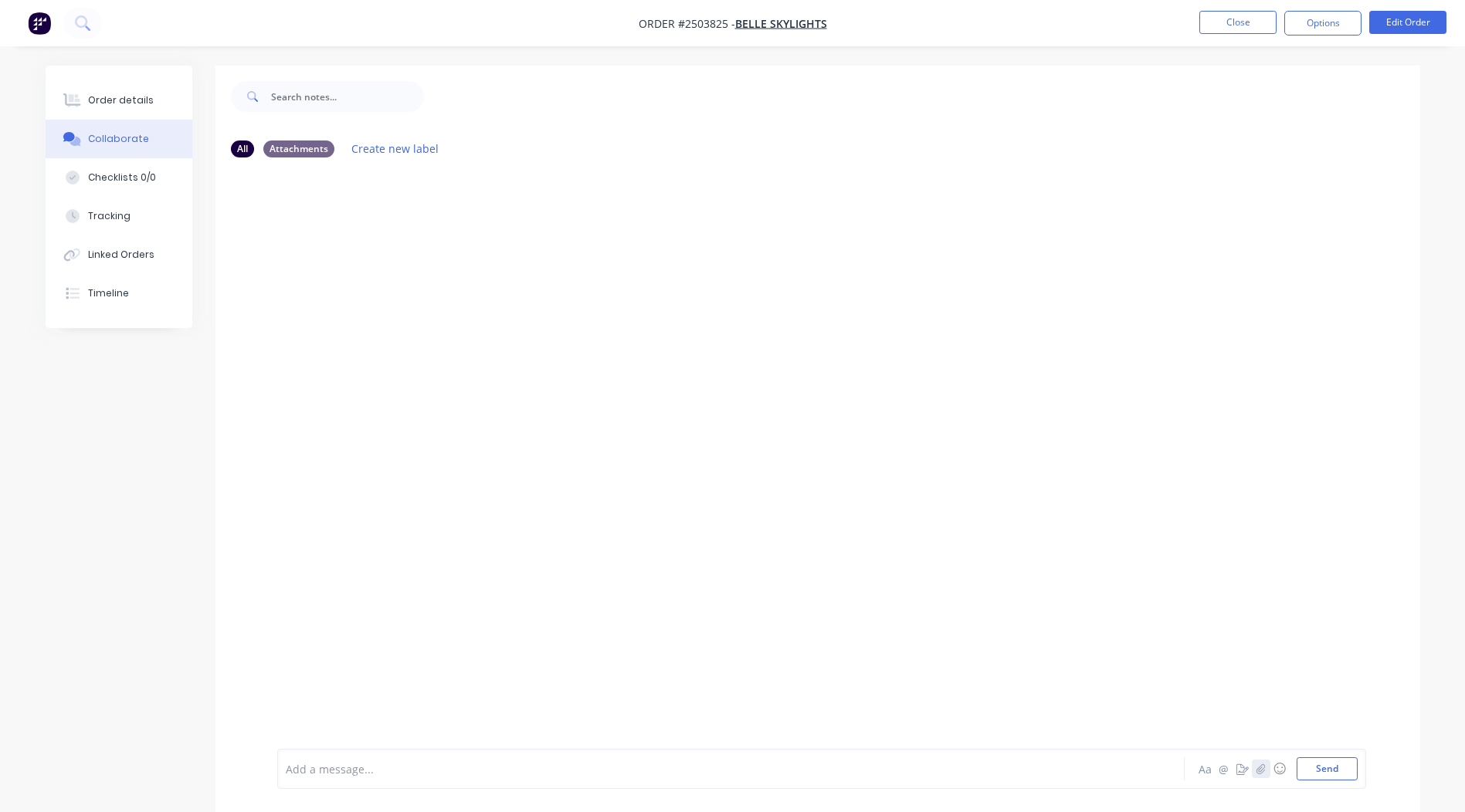
click at [1261, 773] on icon "button" at bounding box center [1260, 769] width 10 height 10
click at [1320, 769] on button "Send" at bounding box center [1327, 769] width 61 height 23
drag, startPoint x: 337, startPoint y: 761, endPoint x: 327, endPoint y: 761, distance: 10.0
click at [337, 761] on div at bounding box center [688, 769] width 803 height 16
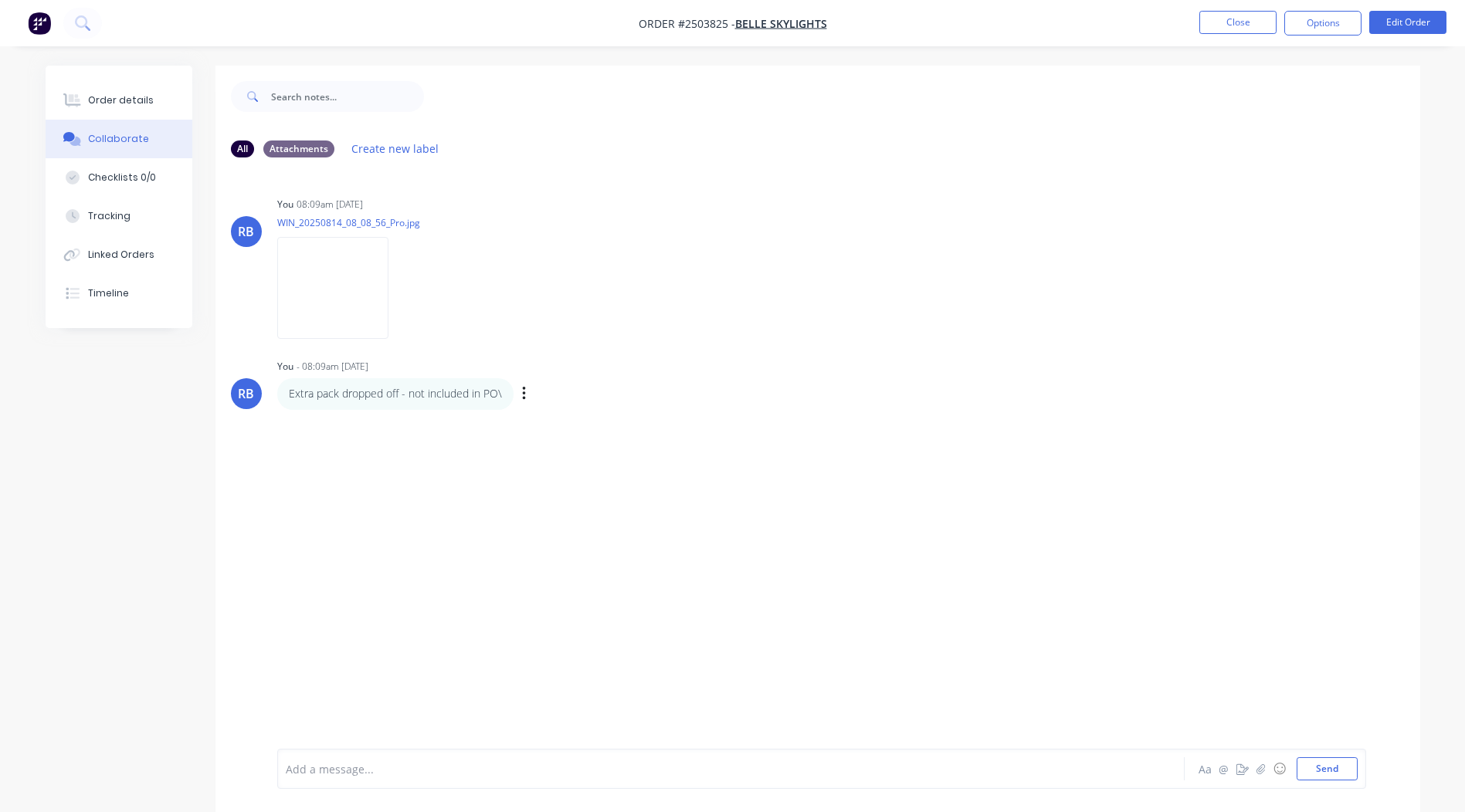
click at [484, 393] on p "Extra pack dropped off - not included in PO\" at bounding box center [395, 394] width 213 height 15
click at [149, 97] on button "Order details" at bounding box center [119, 100] width 147 height 39
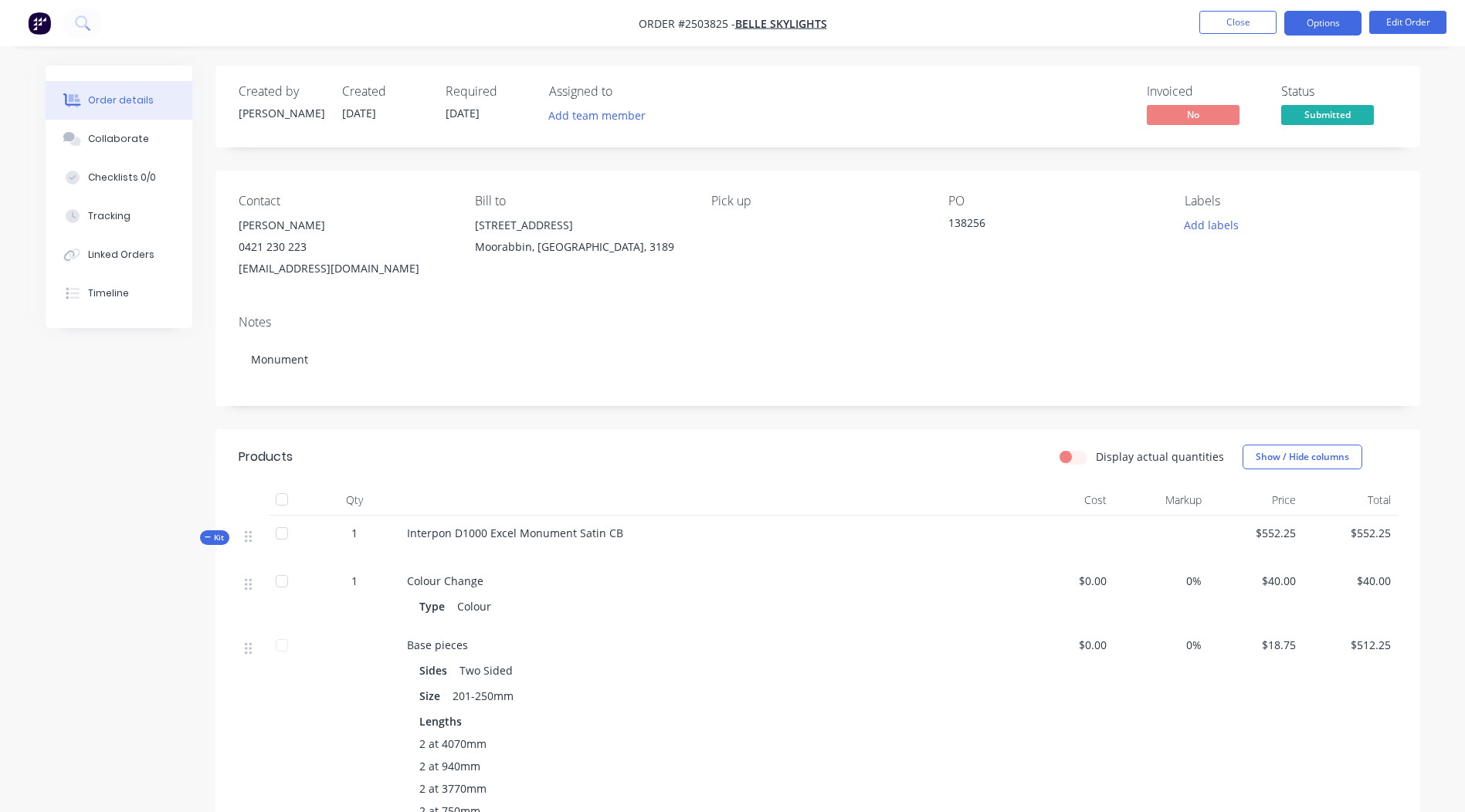
click at [1307, 19] on button "Options" at bounding box center [1323, 22] width 77 height 25
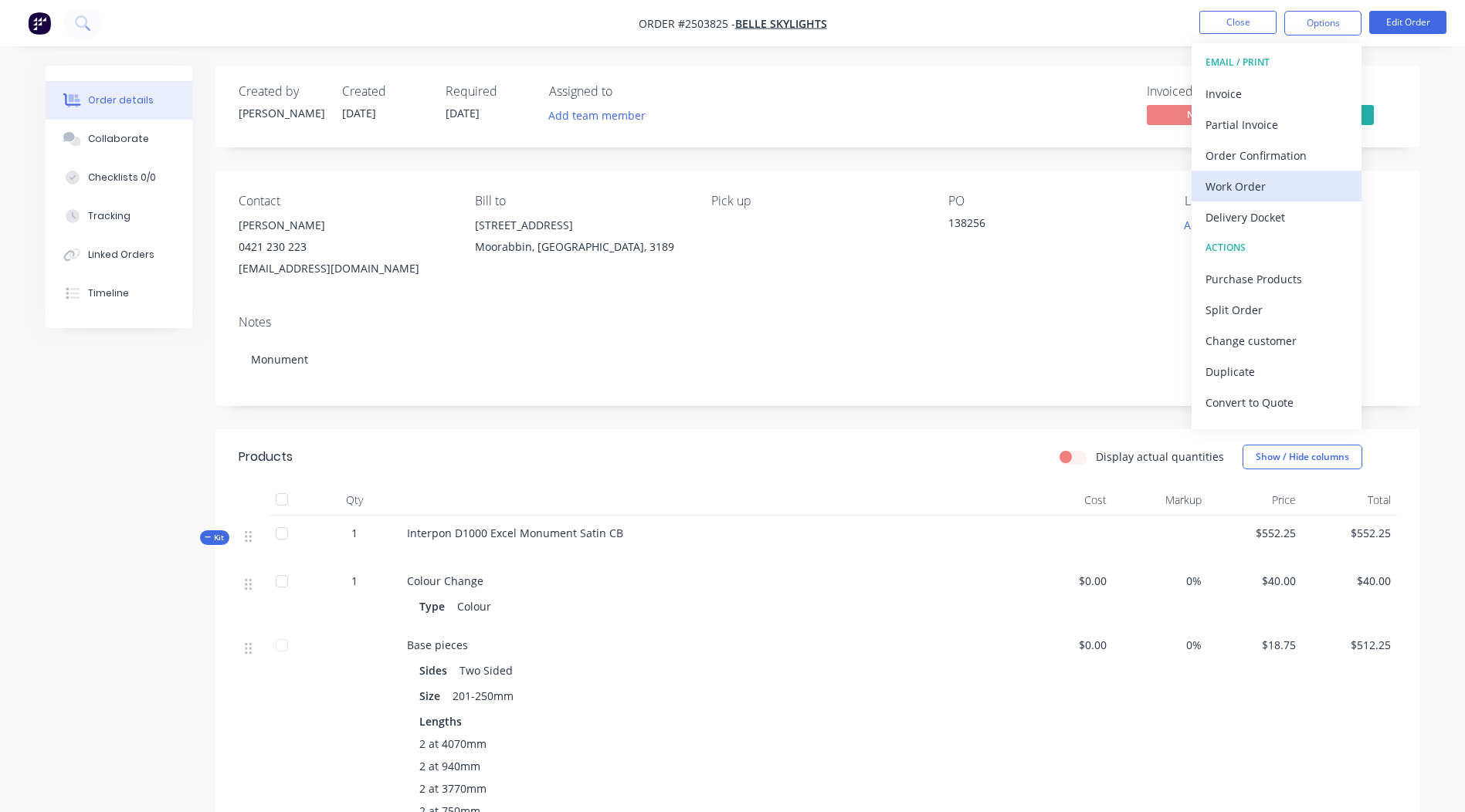
click at [1247, 192] on div "Work Order" at bounding box center [1276, 186] width 142 height 22
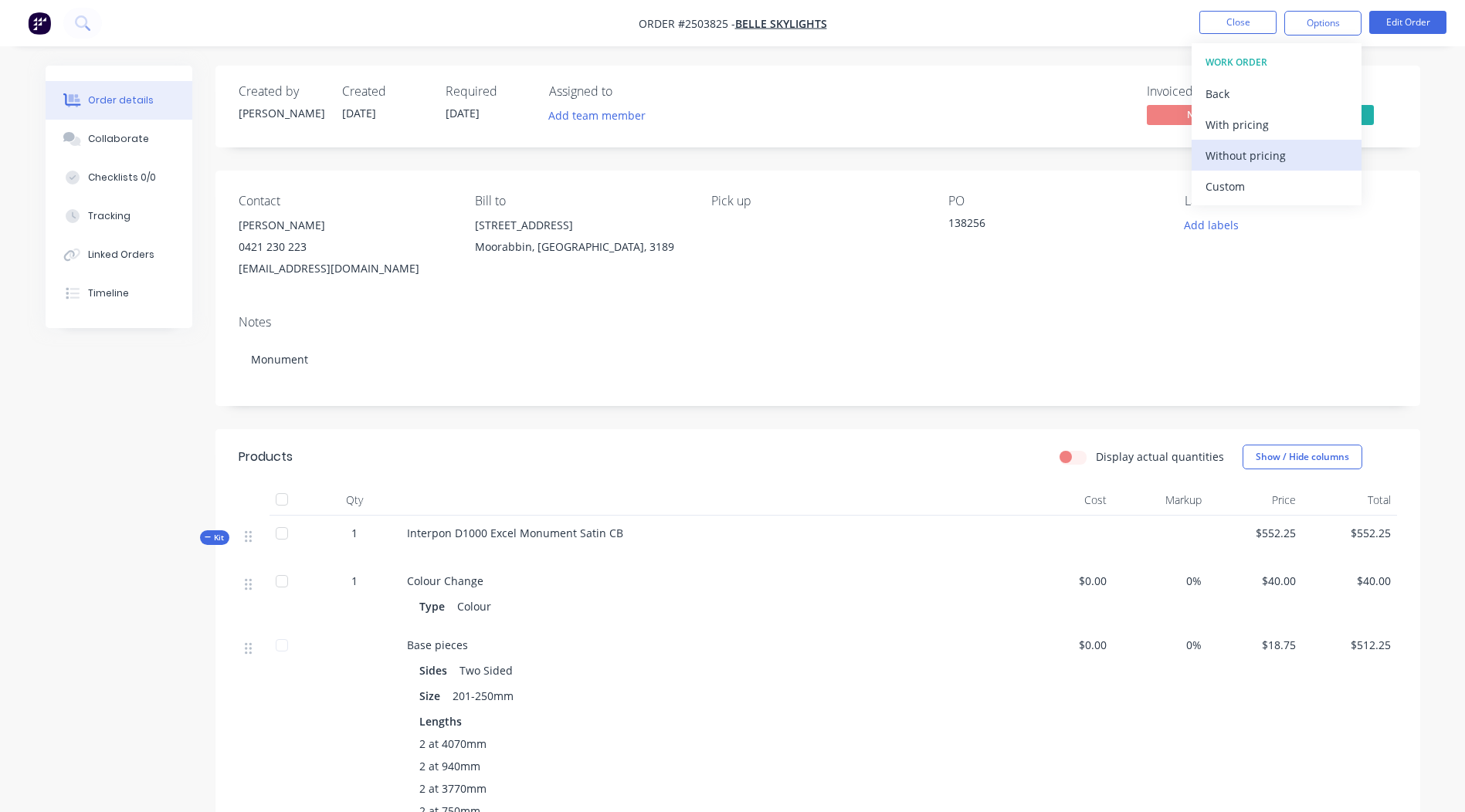
click at [1250, 167] on button "Without pricing" at bounding box center [1275, 155] width 169 height 31
click at [896, 418] on div "Created by [PERSON_NAME] Created [DATE] Required [DATE] Assigned to Add team me…" at bounding box center [818, 607] width 1205 height 1083
click at [1198, 226] on button "Add labels" at bounding box center [1211, 225] width 71 height 21
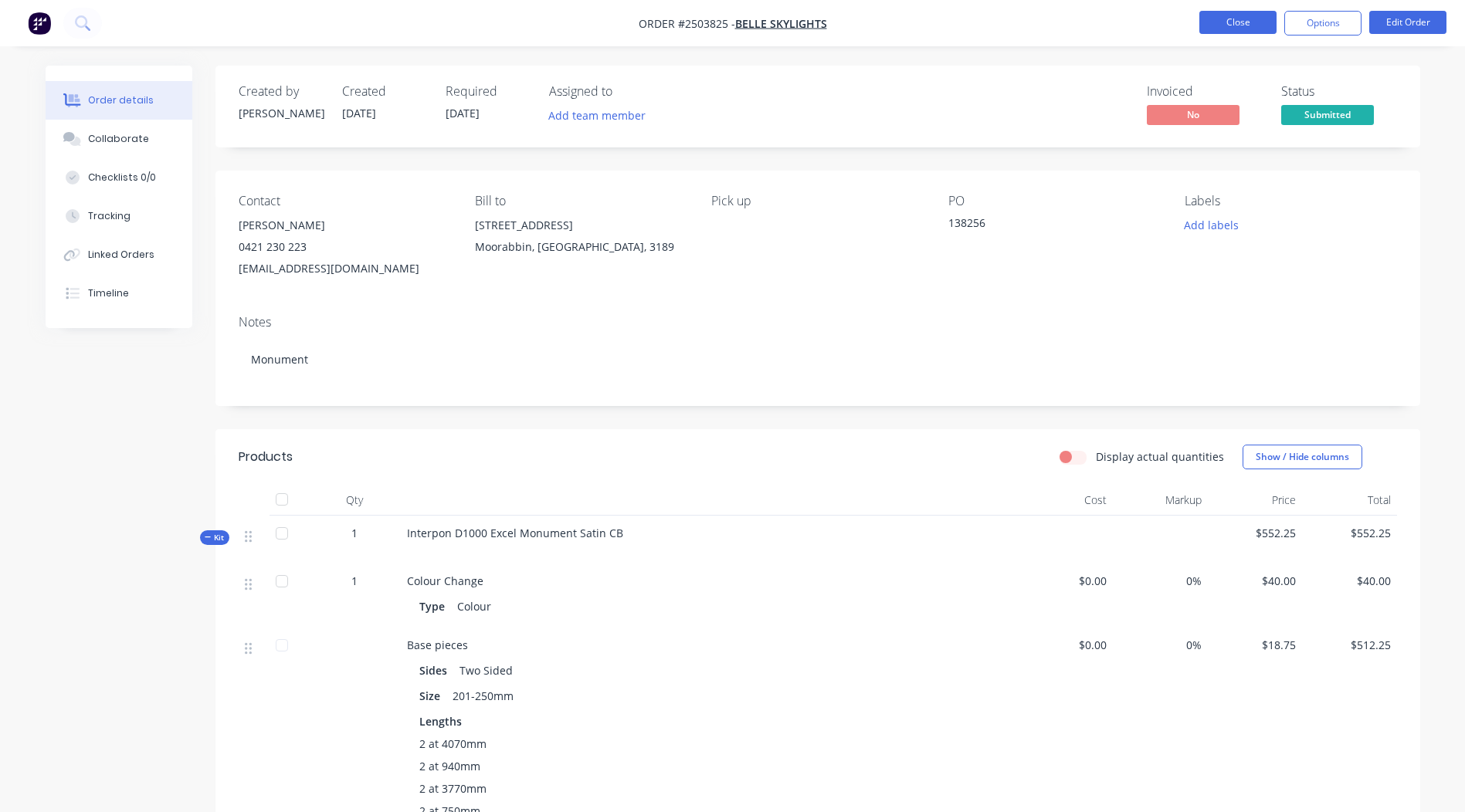
click at [1255, 29] on button "Close" at bounding box center [1238, 22] width 77 height 23
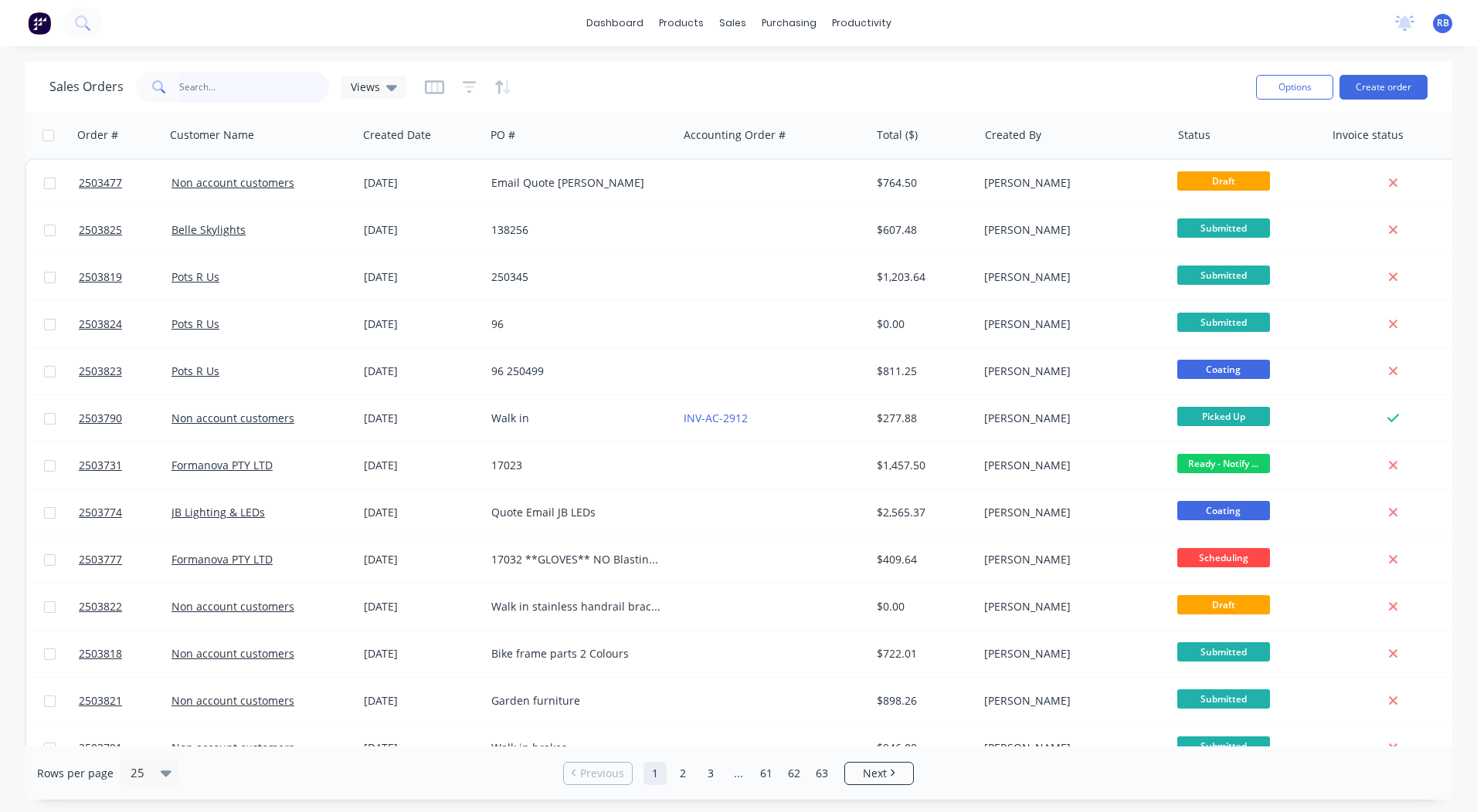
click at [216, 82] on input "text" at bounding box center [254, 87] width 150 height 31
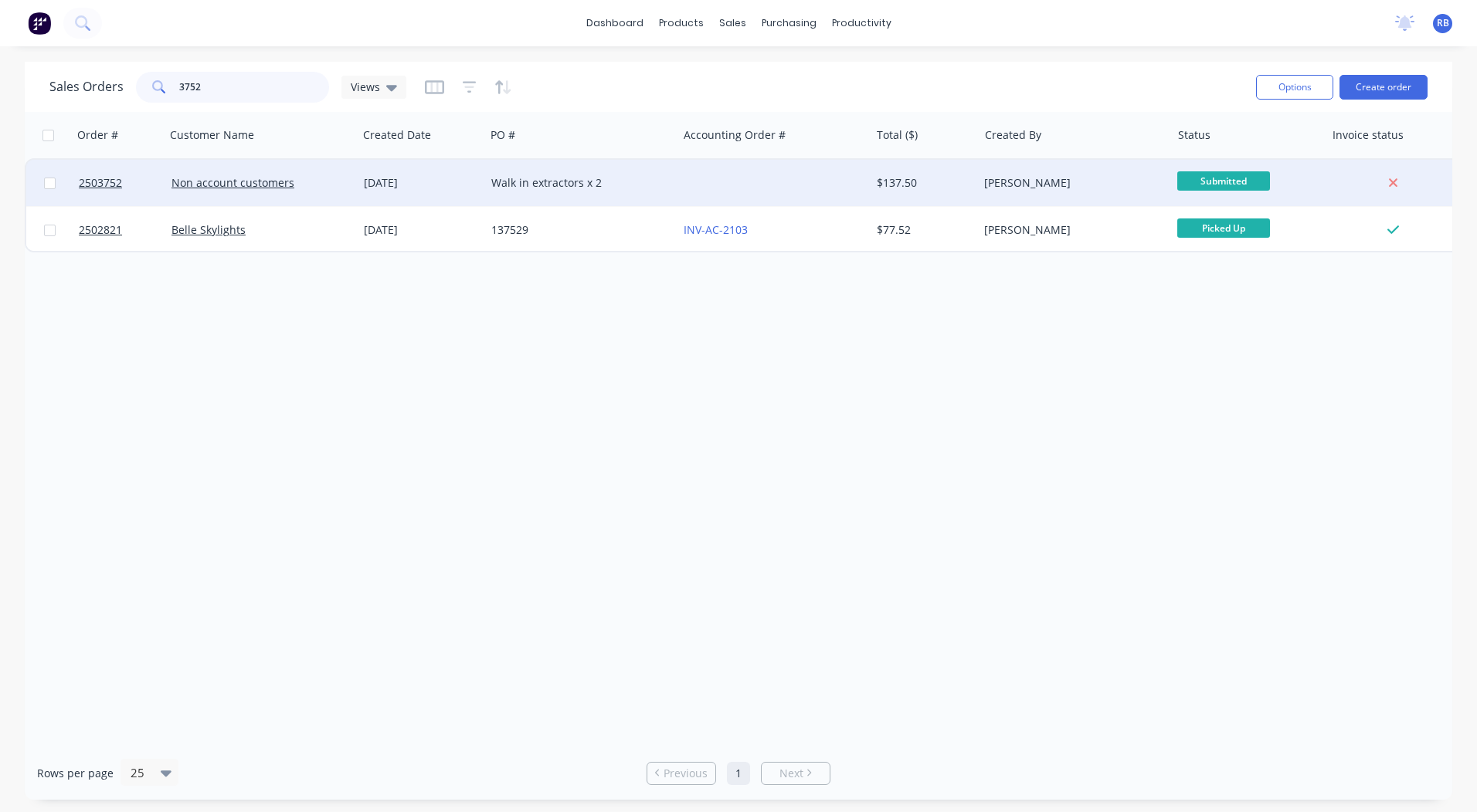
type input "3752"
click at [671, 184] on div "Walk in extractors x 2" at bounding box center [581, 182] width 180 height 15
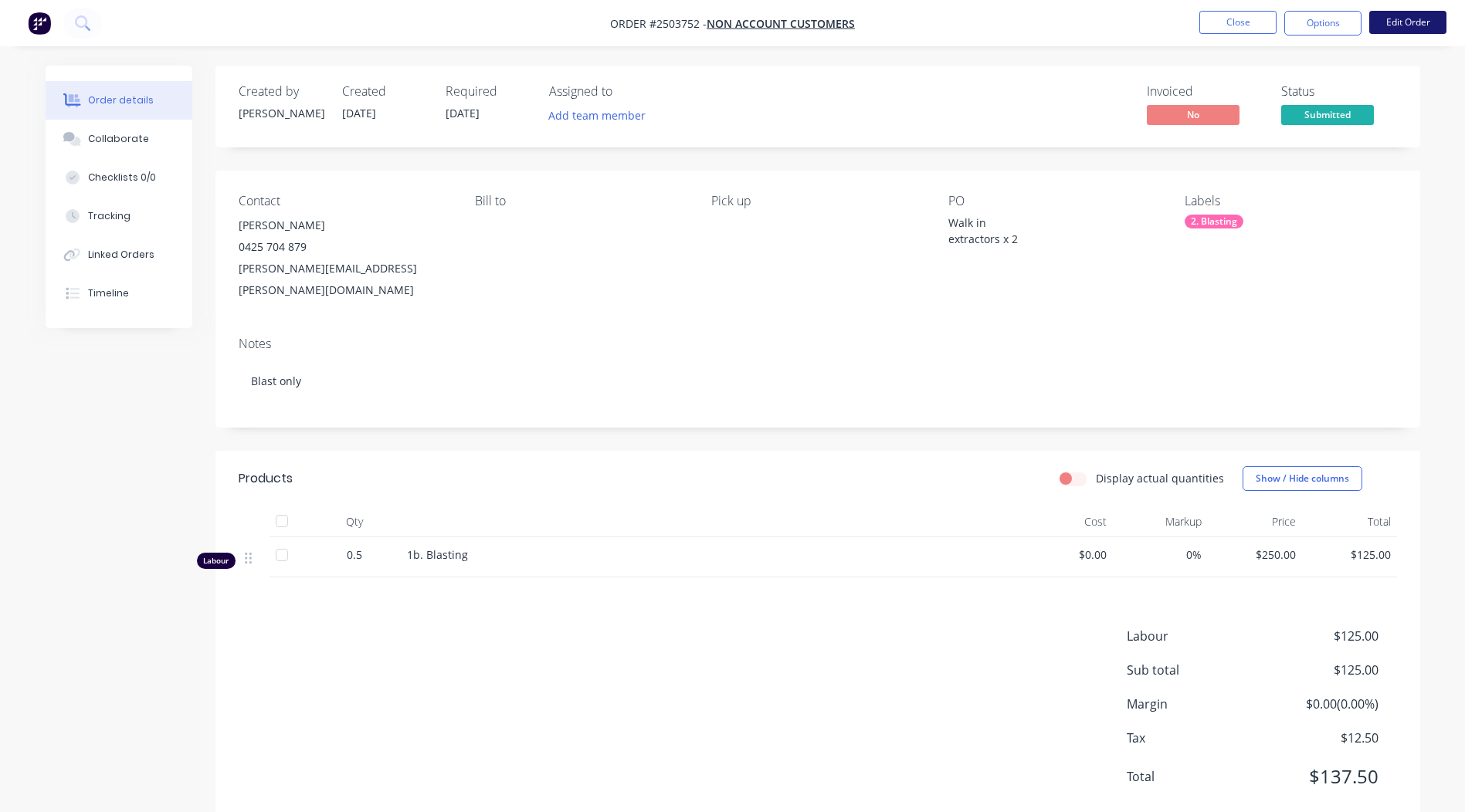
click at [1406, 18] on button "Edit Order" at bounding box center [1407, 22] width 77 height 23
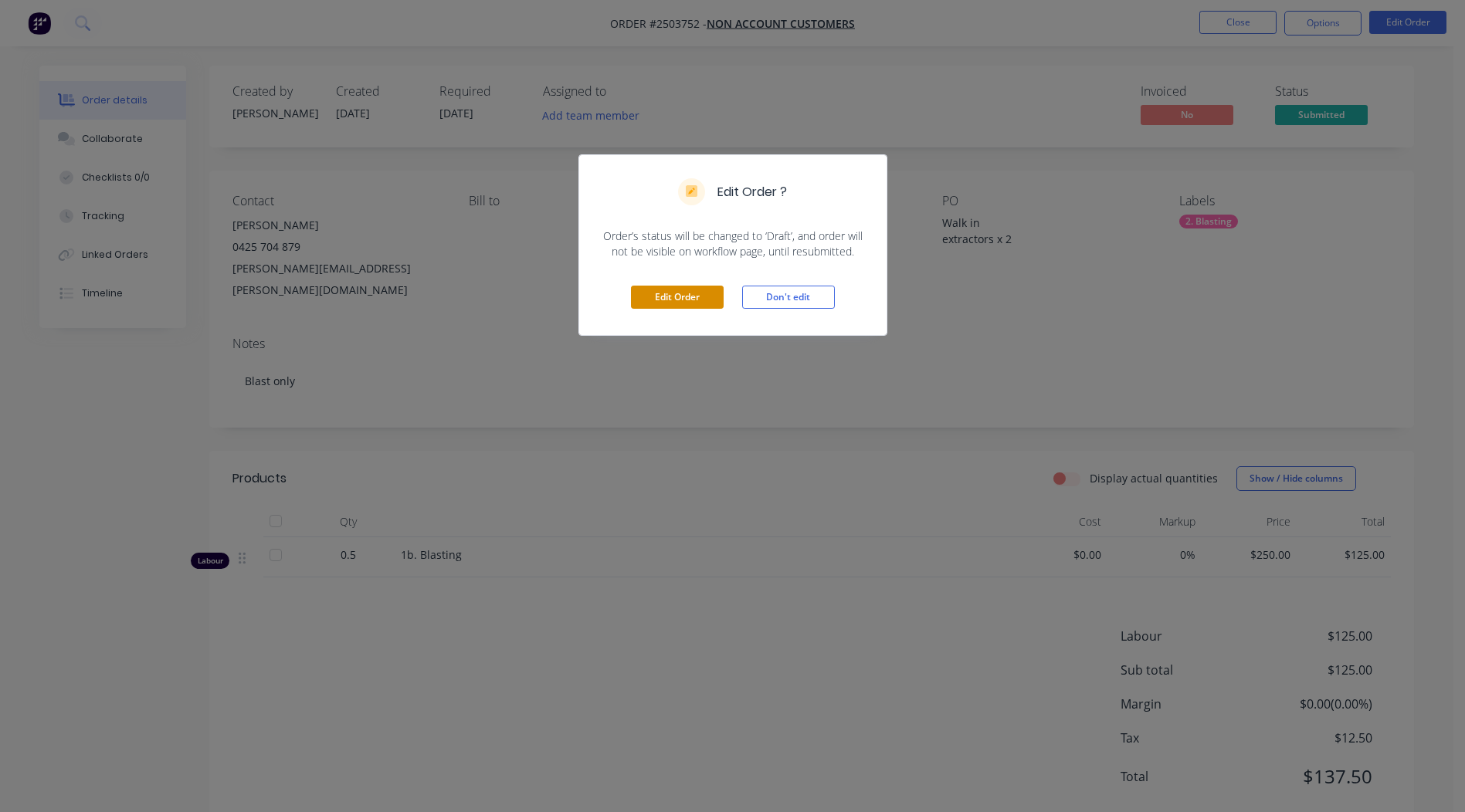
click at [655, 288] on button "Edit Order" at bounding box center [676, 297] width 92 height 23
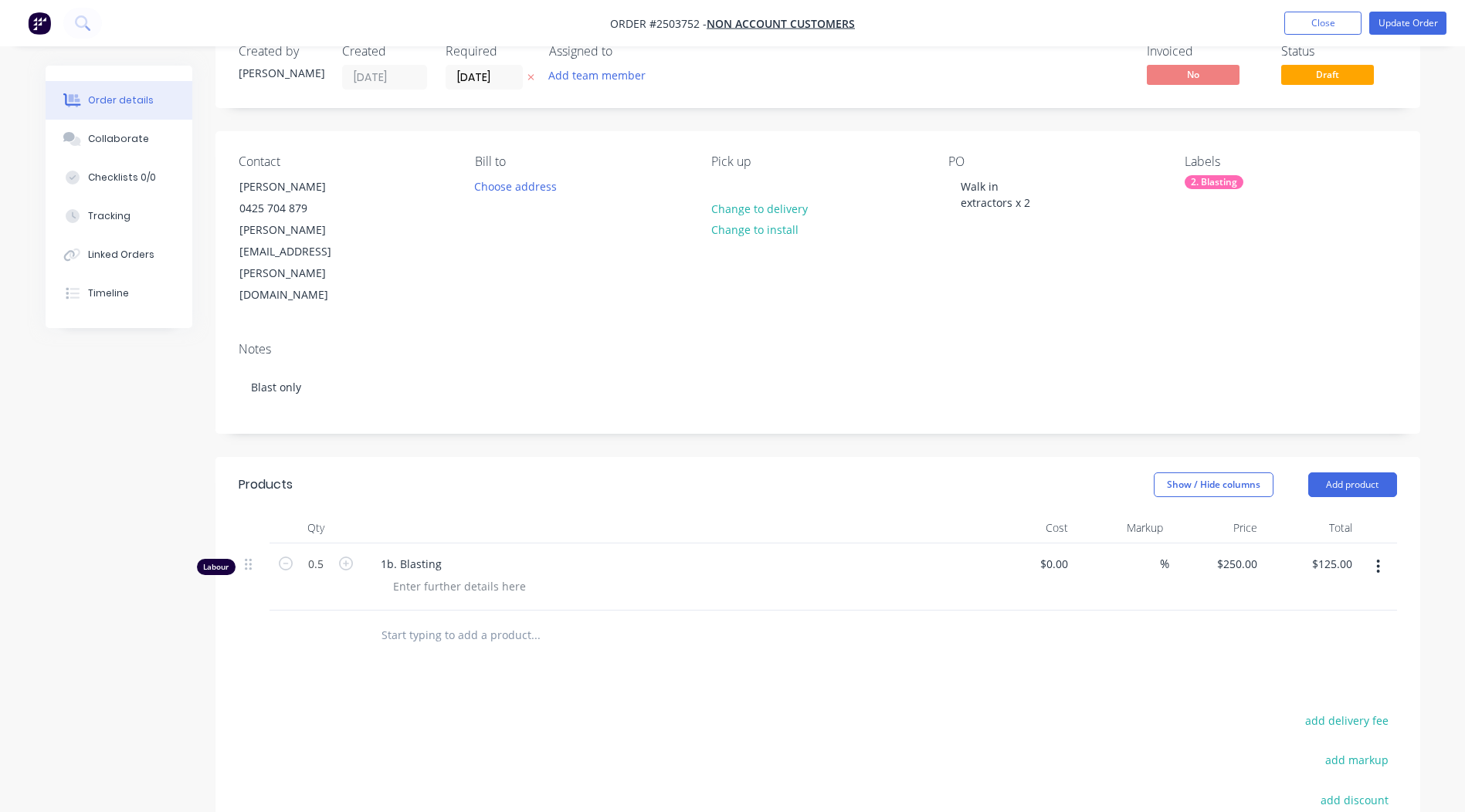
scroll to position [77, 0]
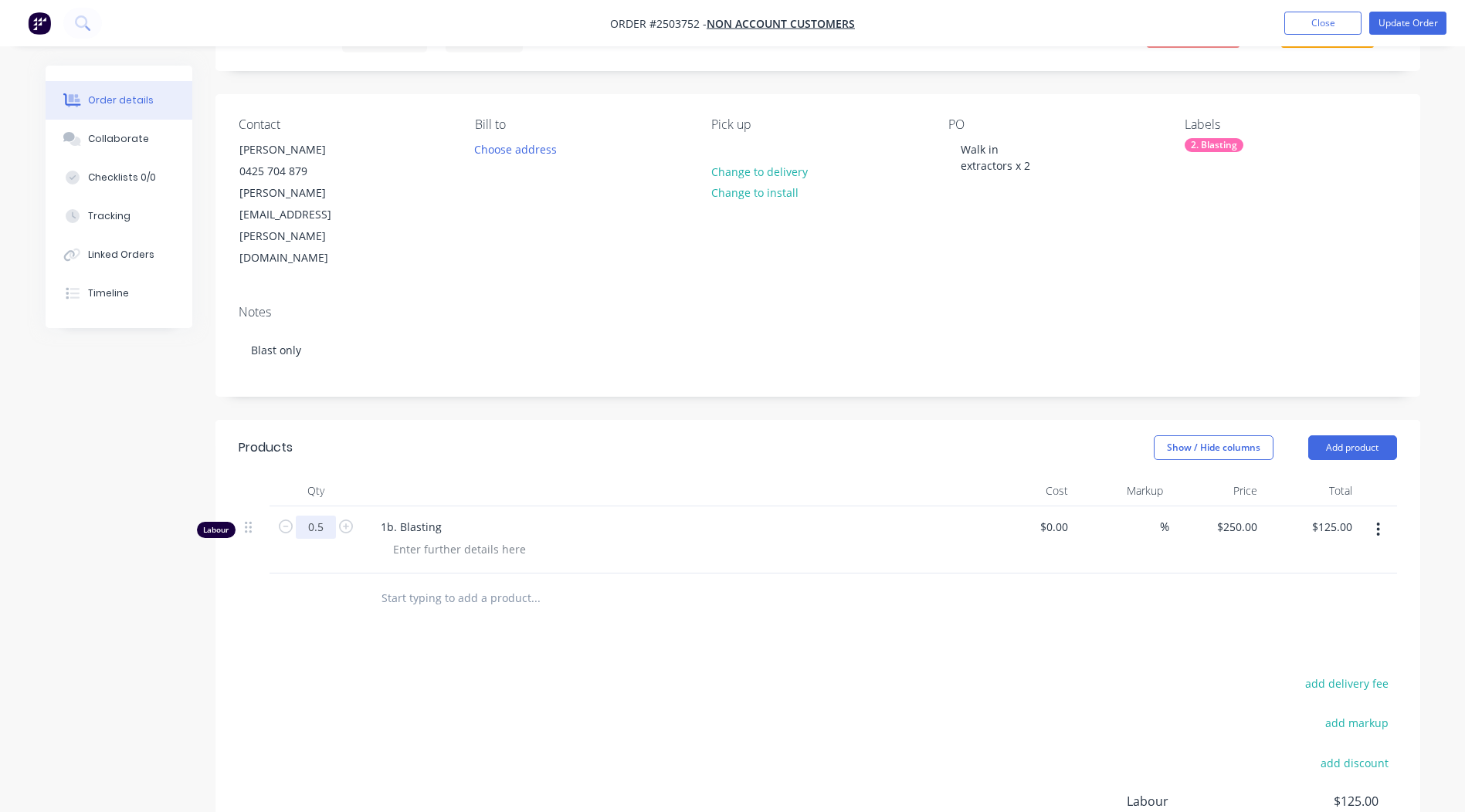
click at [306, 516] on input "0.5" at bounding box center [316, 527] width 40 height 23
type input "0.333"
type input "$83.25"
click at [995, 724] on div "add delivery fee add markup add discount Labour $125.00 Sub total $125.00 Margi…" at bounding box center [818, 822] width 1158 height 298
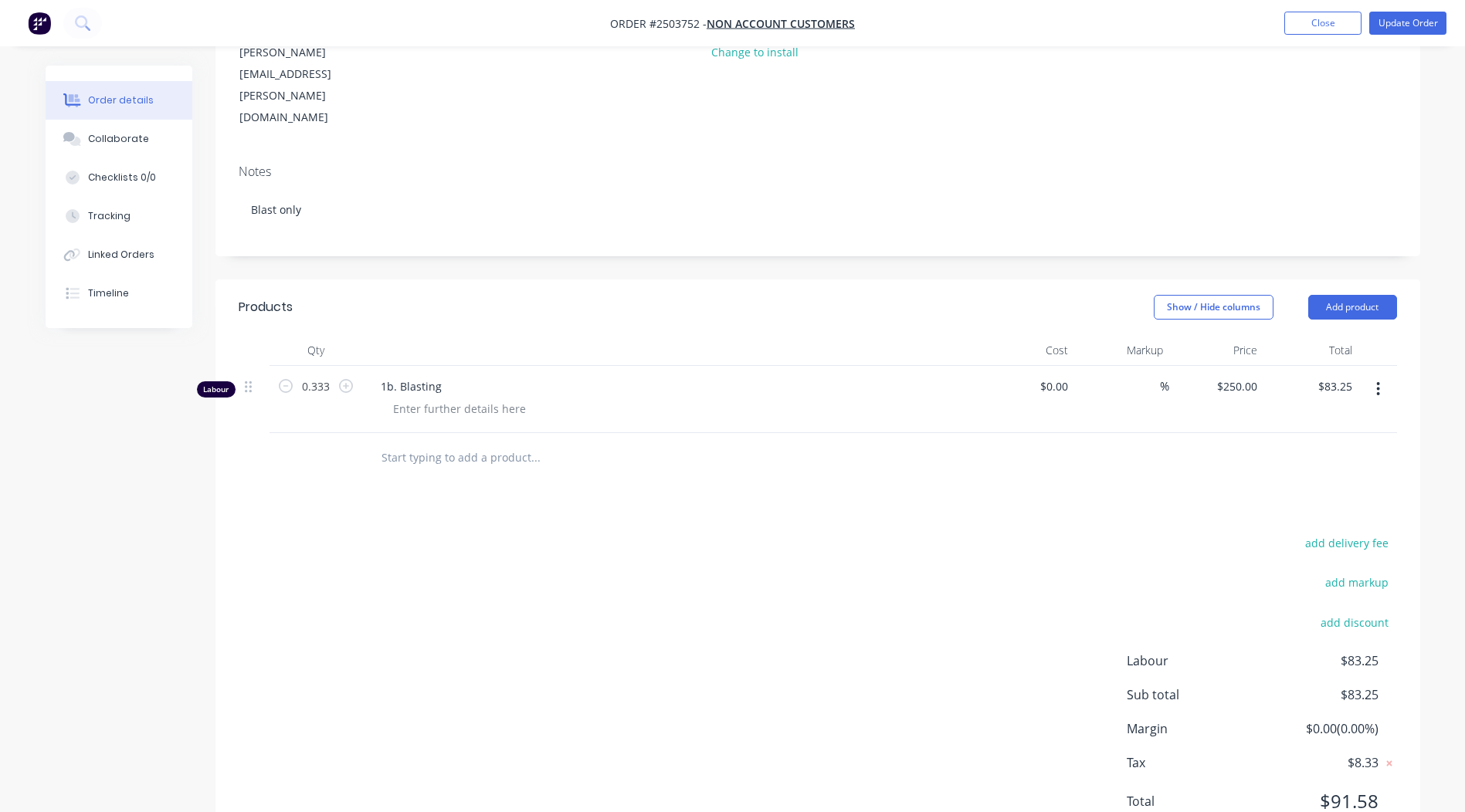
scroll to position [0, 0]
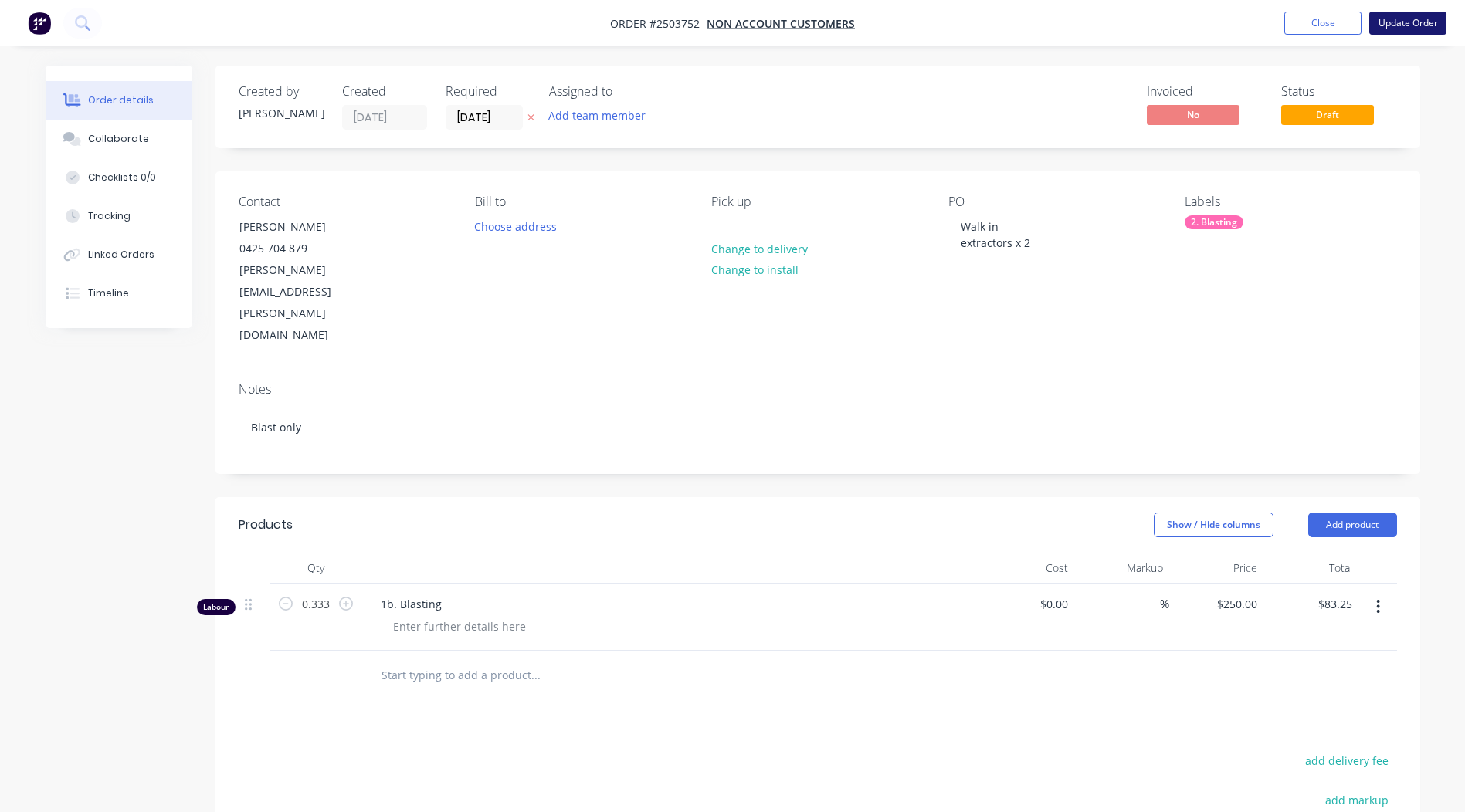
click at [1394, 28] on button "Update Order" at bounding box center [1407, 22] width 77 height 23
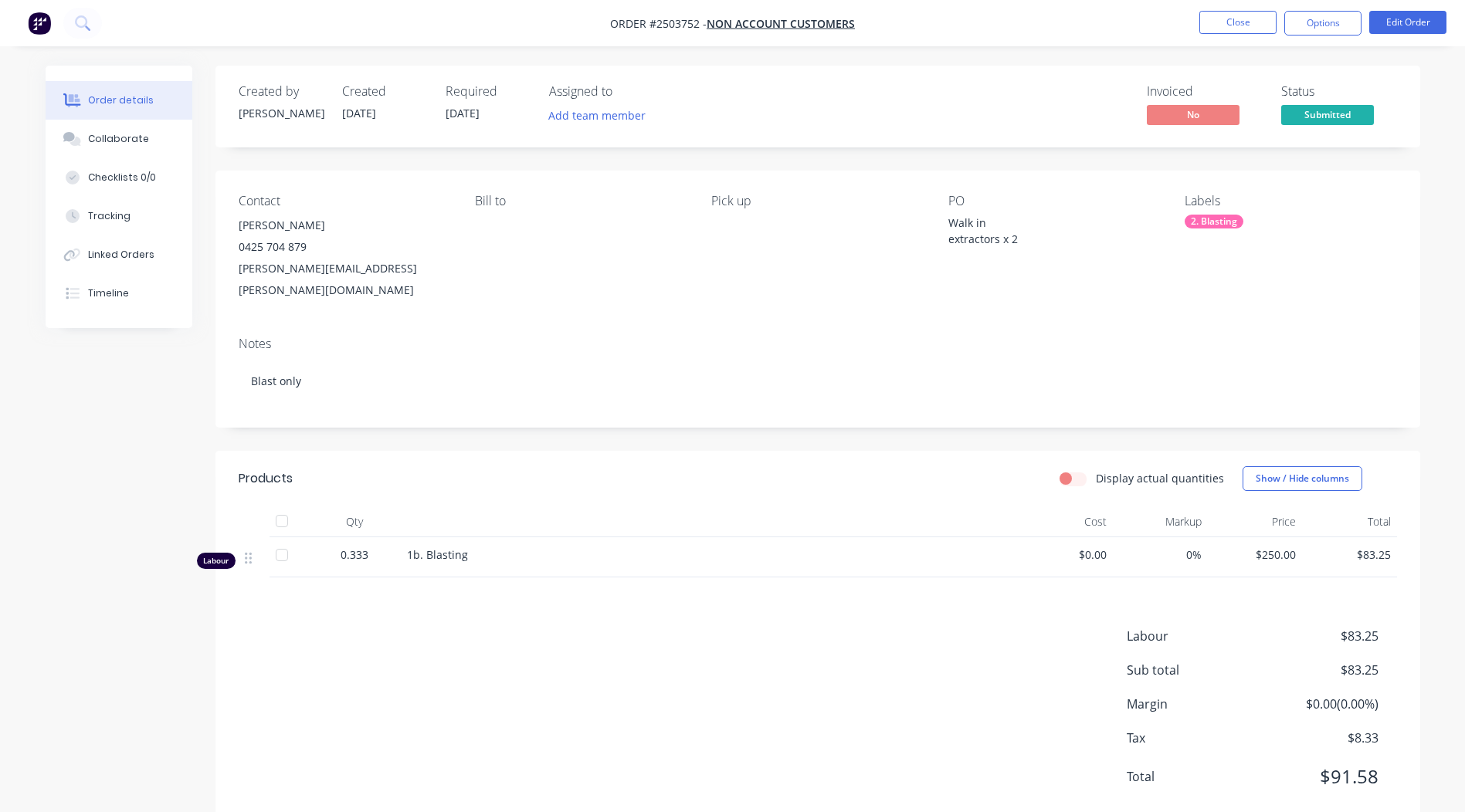
click at [1306, 116] on span "Submitted" at bounding box center [1327, 115] width 92 height 19
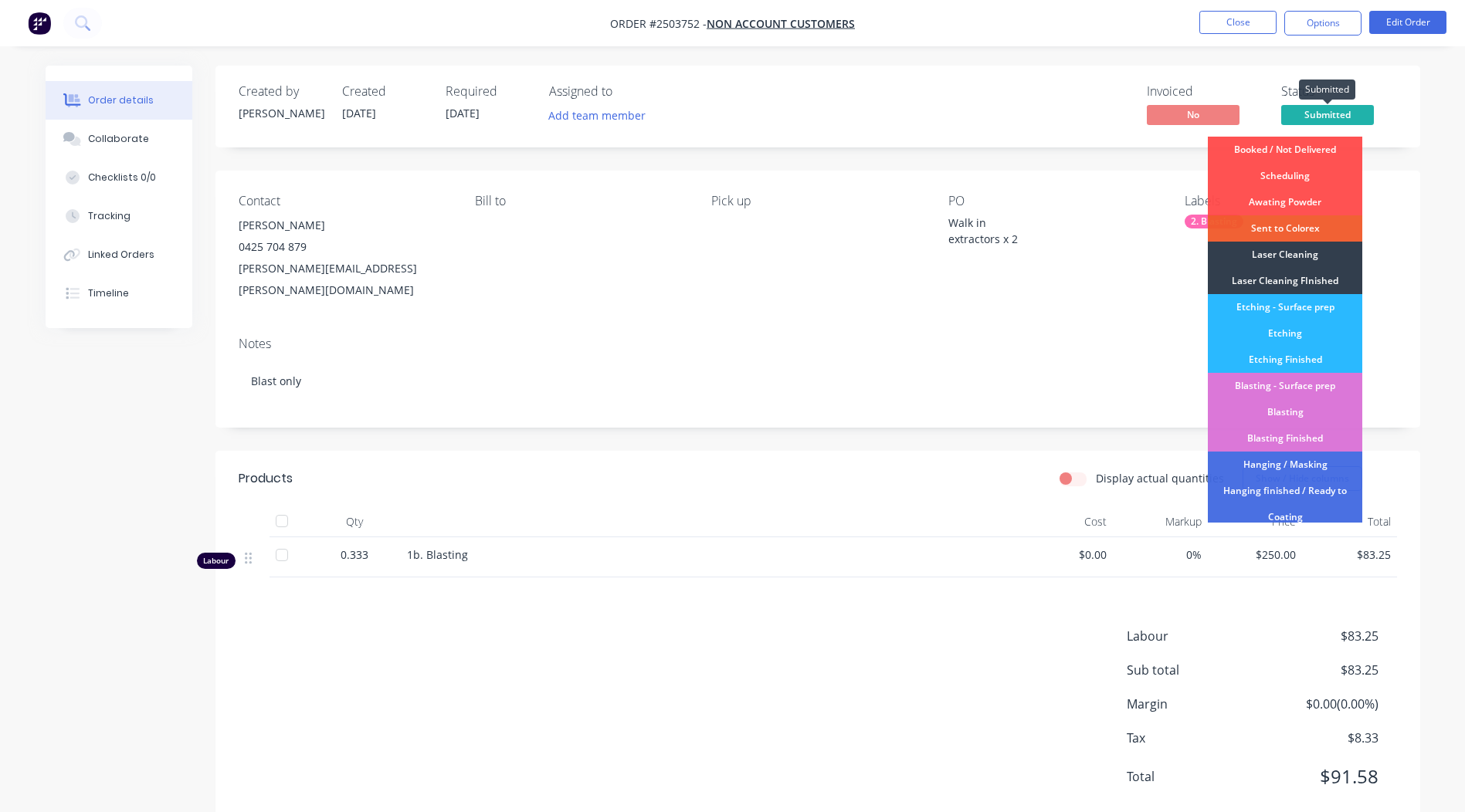
scroll to position [330, 0]
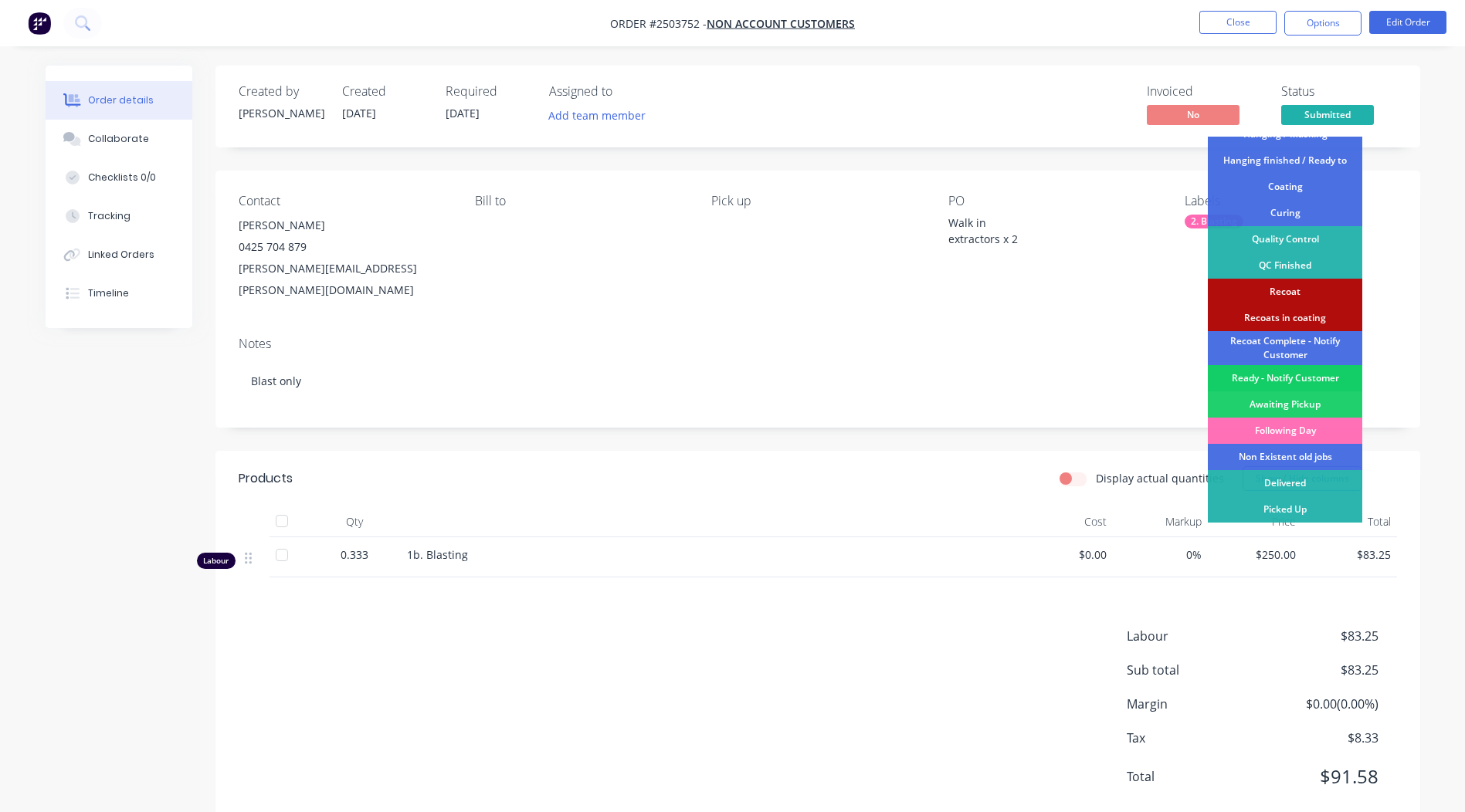
click at [1285, 382] on div "Ready - Notify Customer" at bounding box center [1284, 378] width 154 height 27
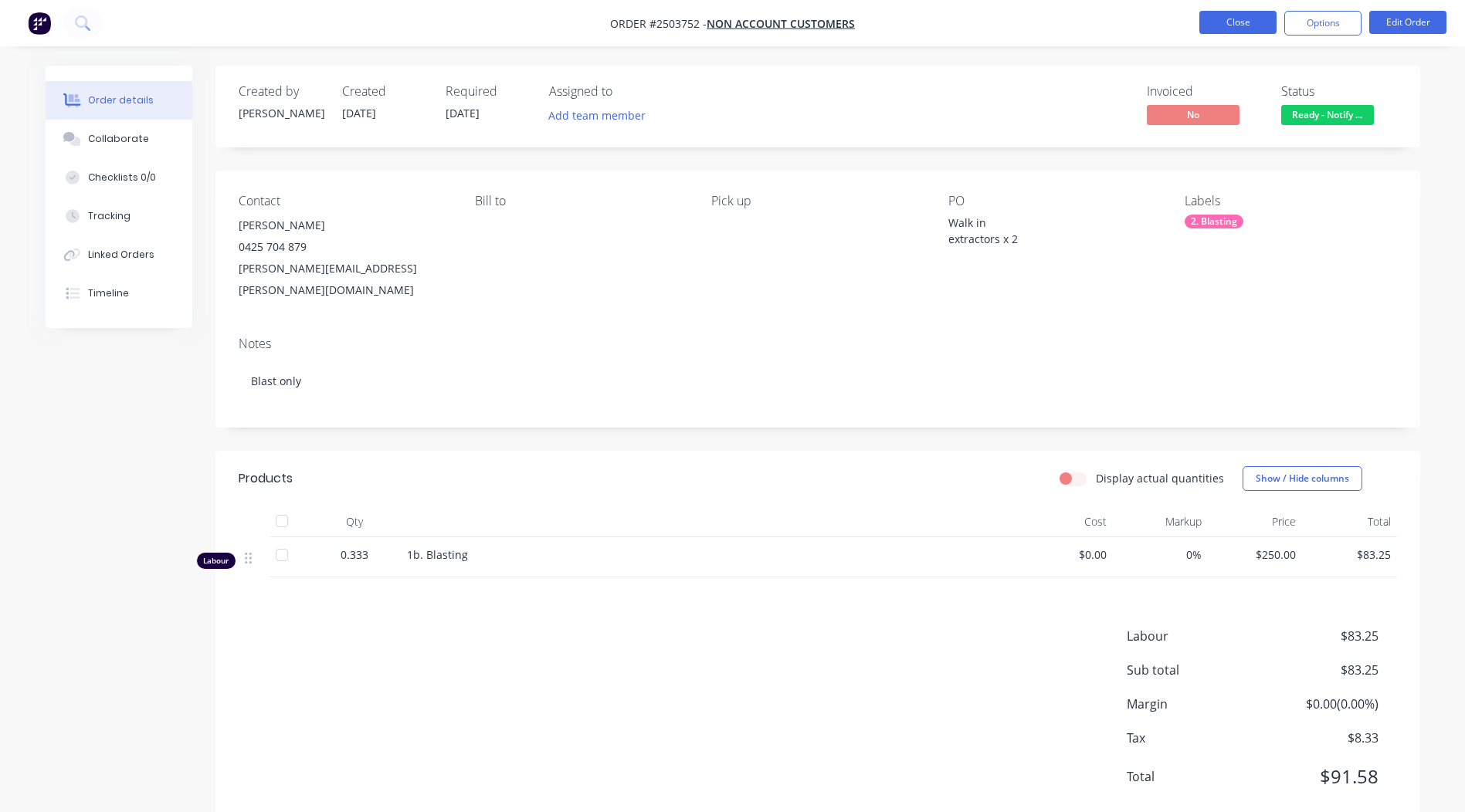
click at [1246, 17] on button "Close" at bounding box center [1238, 22] width 77 height 23
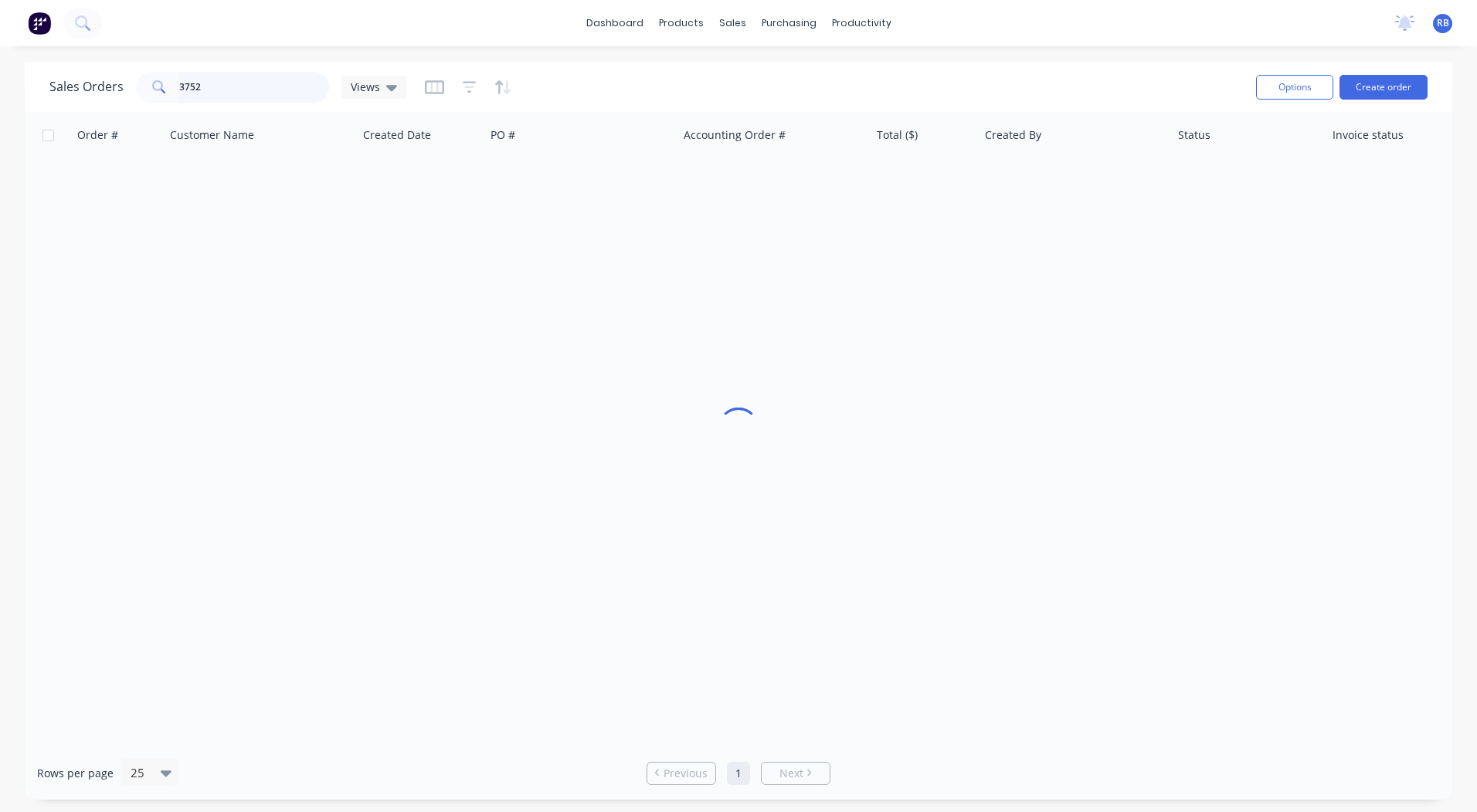
click at [243, 91] on input "3752" at bounding box center [254, 87] width 150 height 31
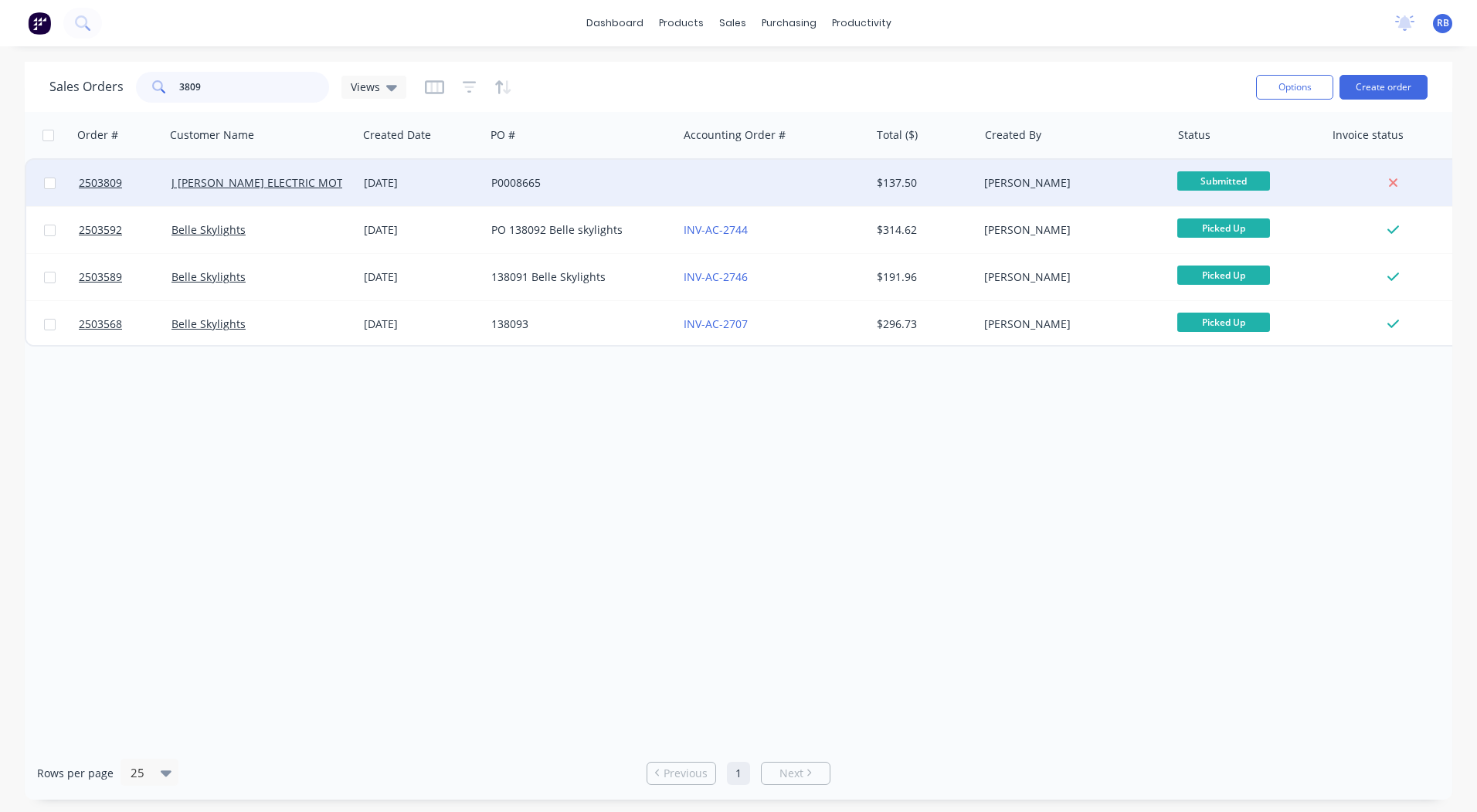
type input "3809"
click at [614, 185] on div "P0008665" at bounding box center [576, 182] width 171 height 15
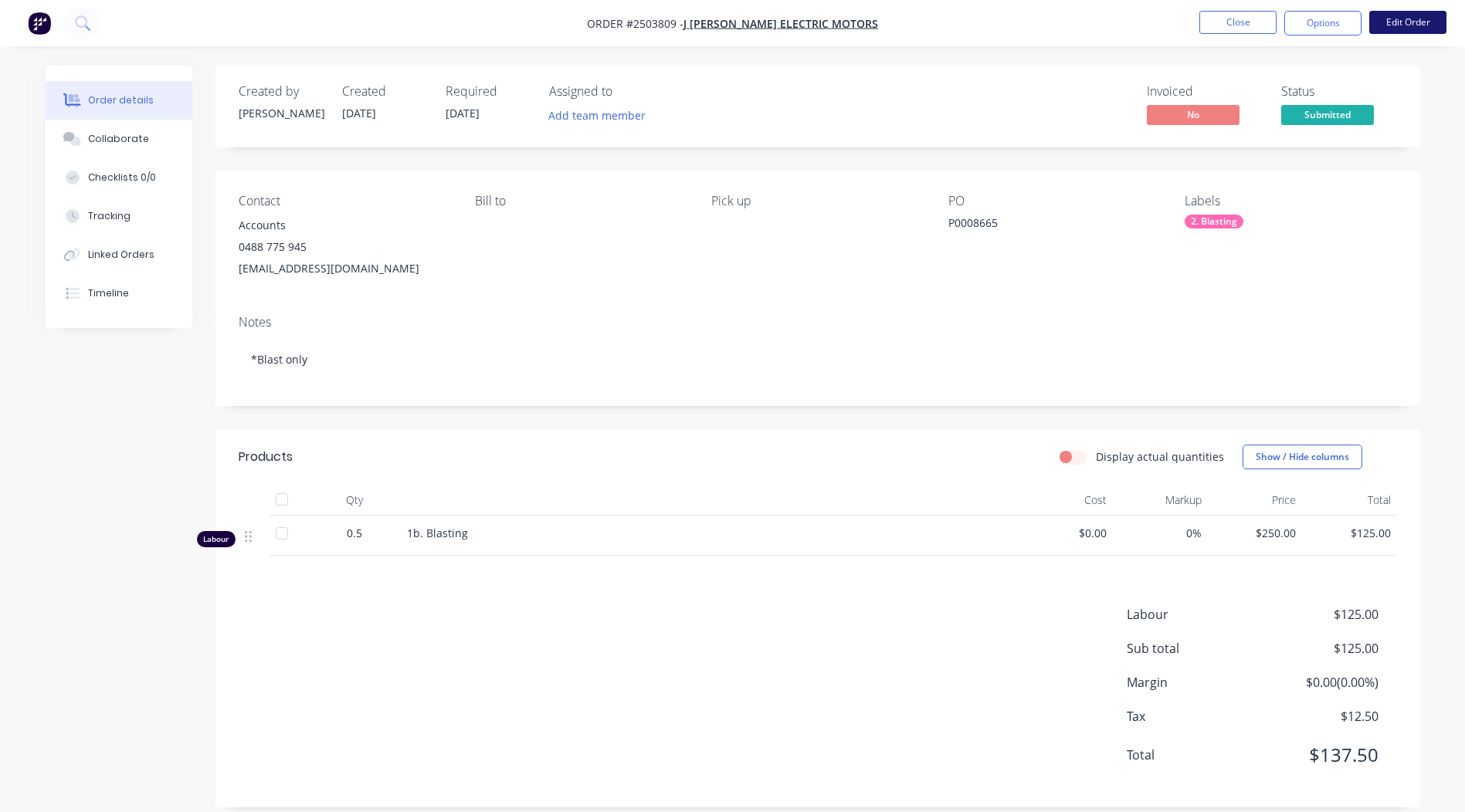
click at [1402, 21] on button "Edit Order" at bounding box center [1407, 22] width 77 height 23
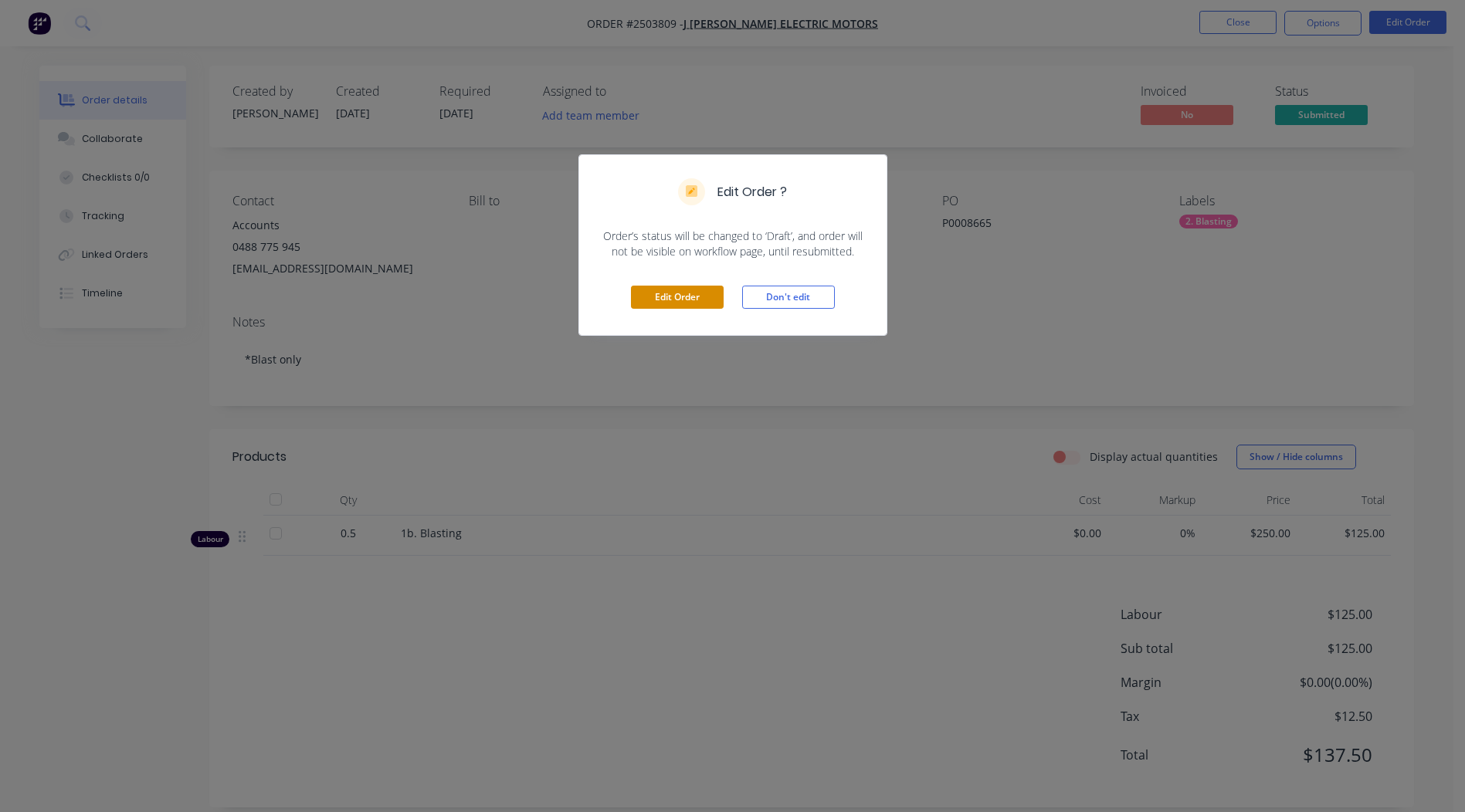
click at [696, 300] on button "Edit Order" at bounding box center [676, 297] width 92 height 23
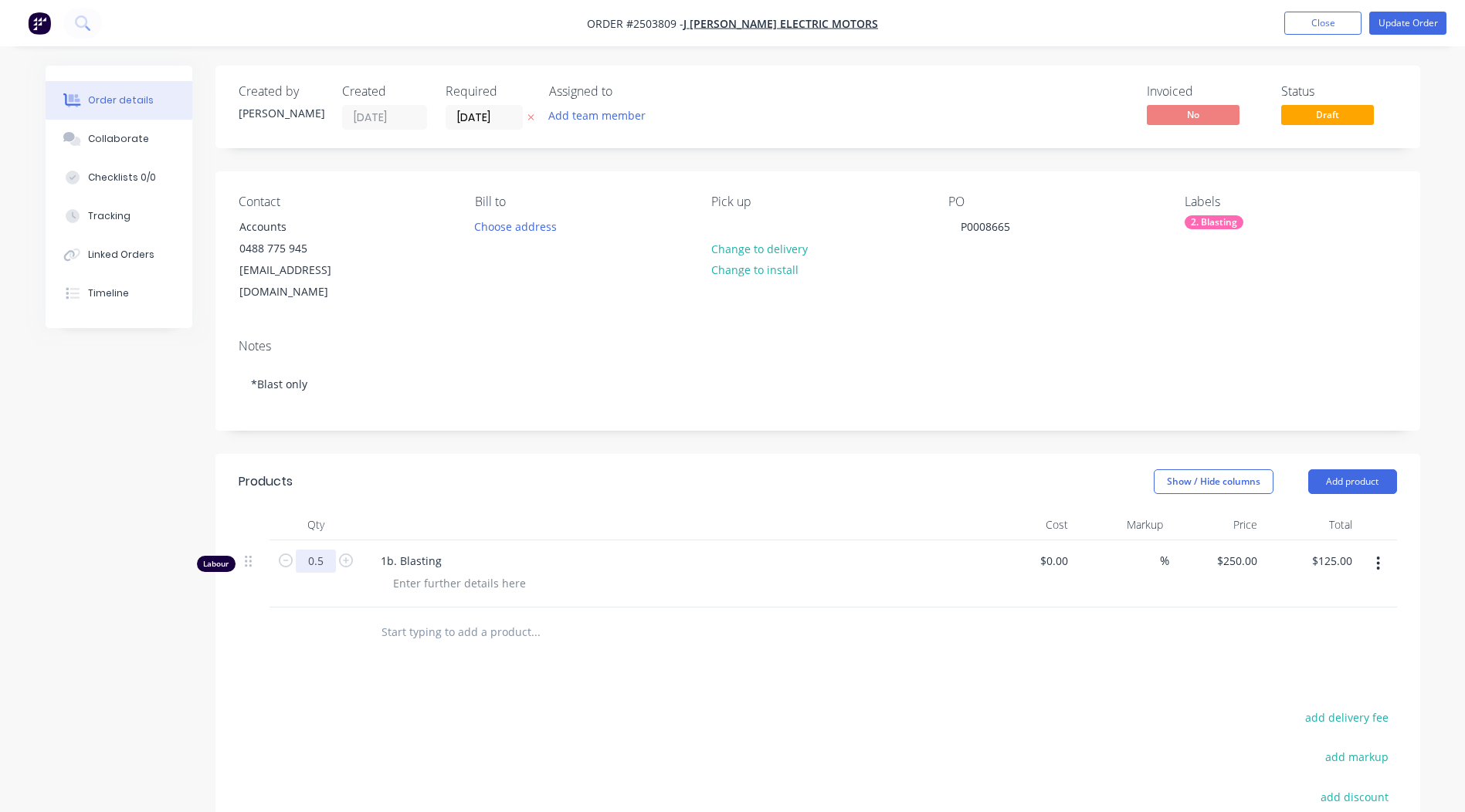
click at [323, 549] on input "0.5" at bounding box center [316, 561] width 40 height 23
type input "0.1667"
type input "$41.68"
click at [1409, 10] on nav "Order #2503809 - J [PERSON_NAME] ELECTRIC MOTORS Add product Close Update Order" at bounding box center [732, 23] width 1465 height 47
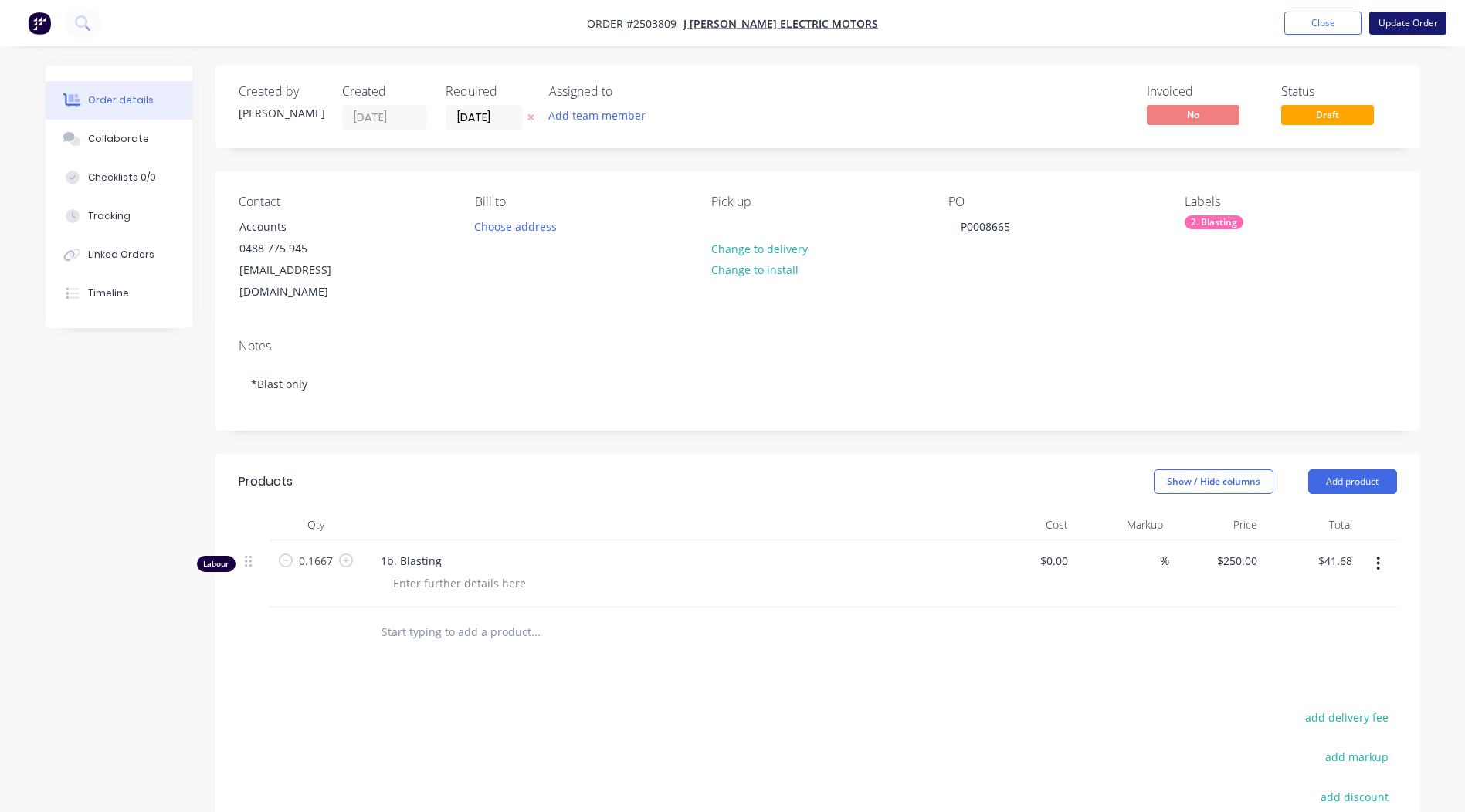
click at [1404, 18] on button "Update Order" at bounding box center [1407, 22] width 77 height 23
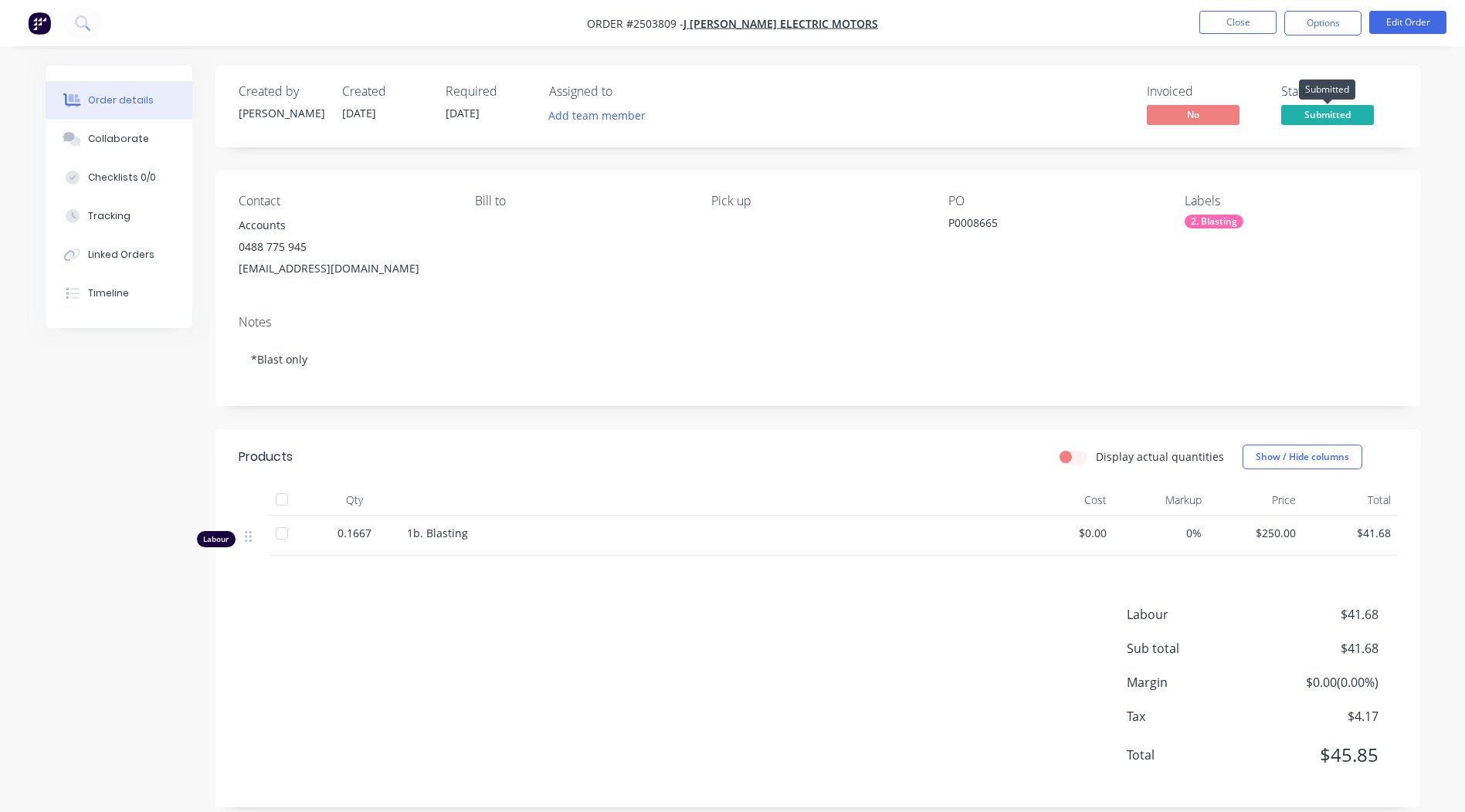
click at [1351, 108] on span "Submitted" at bounding box center [1327, 115] width 92 height 19
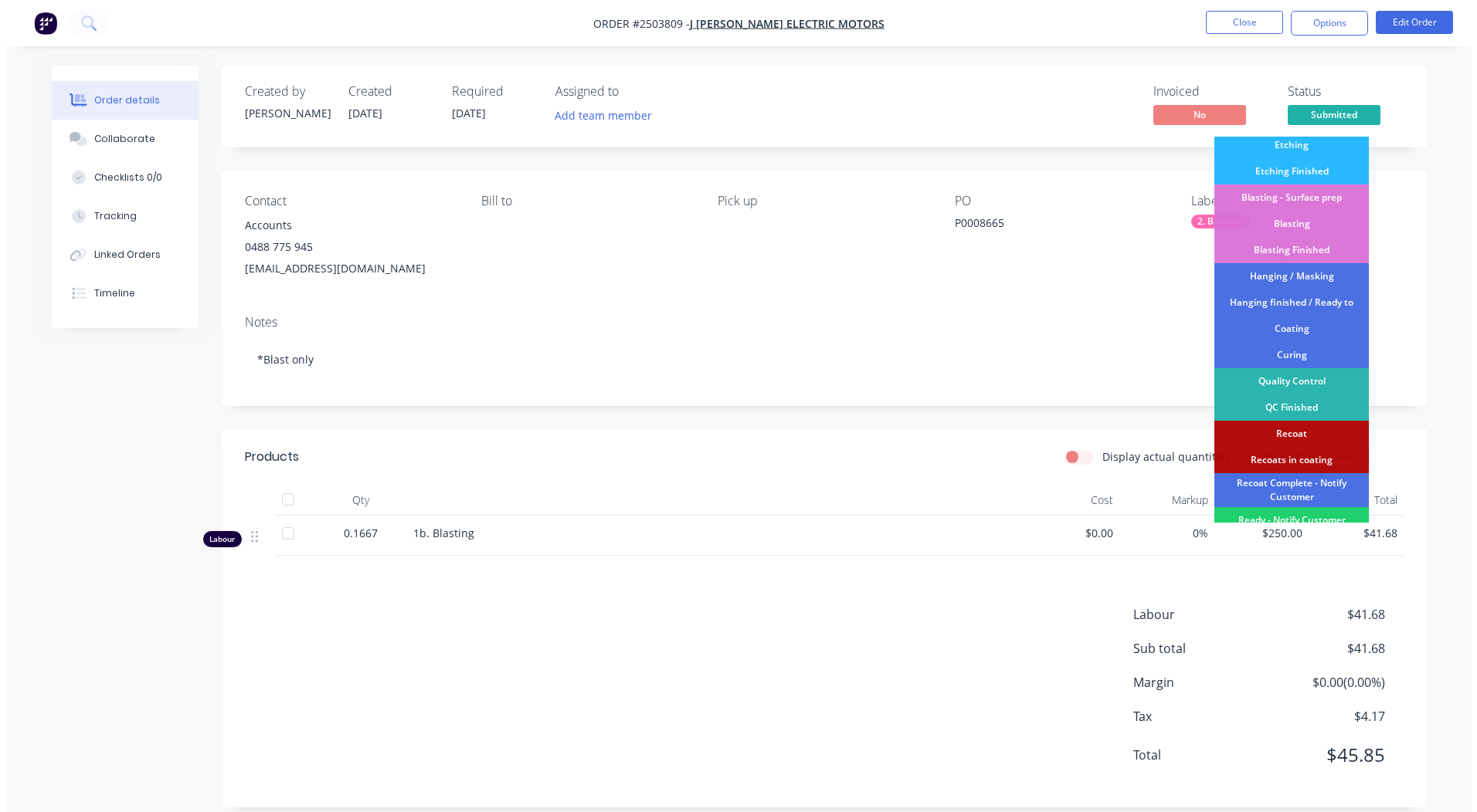
scroll to position [330, 0]
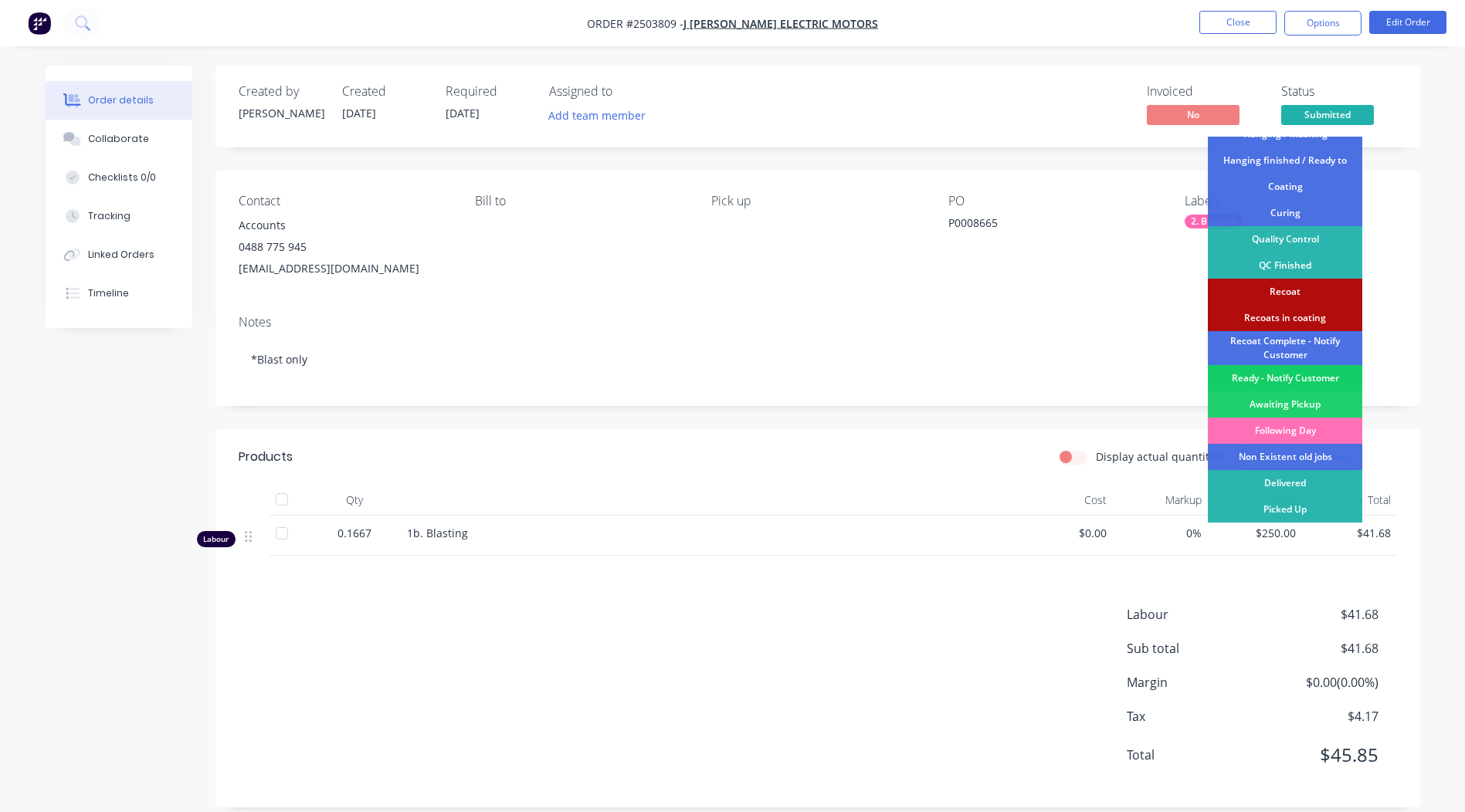
click at [1269, 378] on div "Ready - Notify Customer" at bounding box center [1284, 378] width 154 height 27
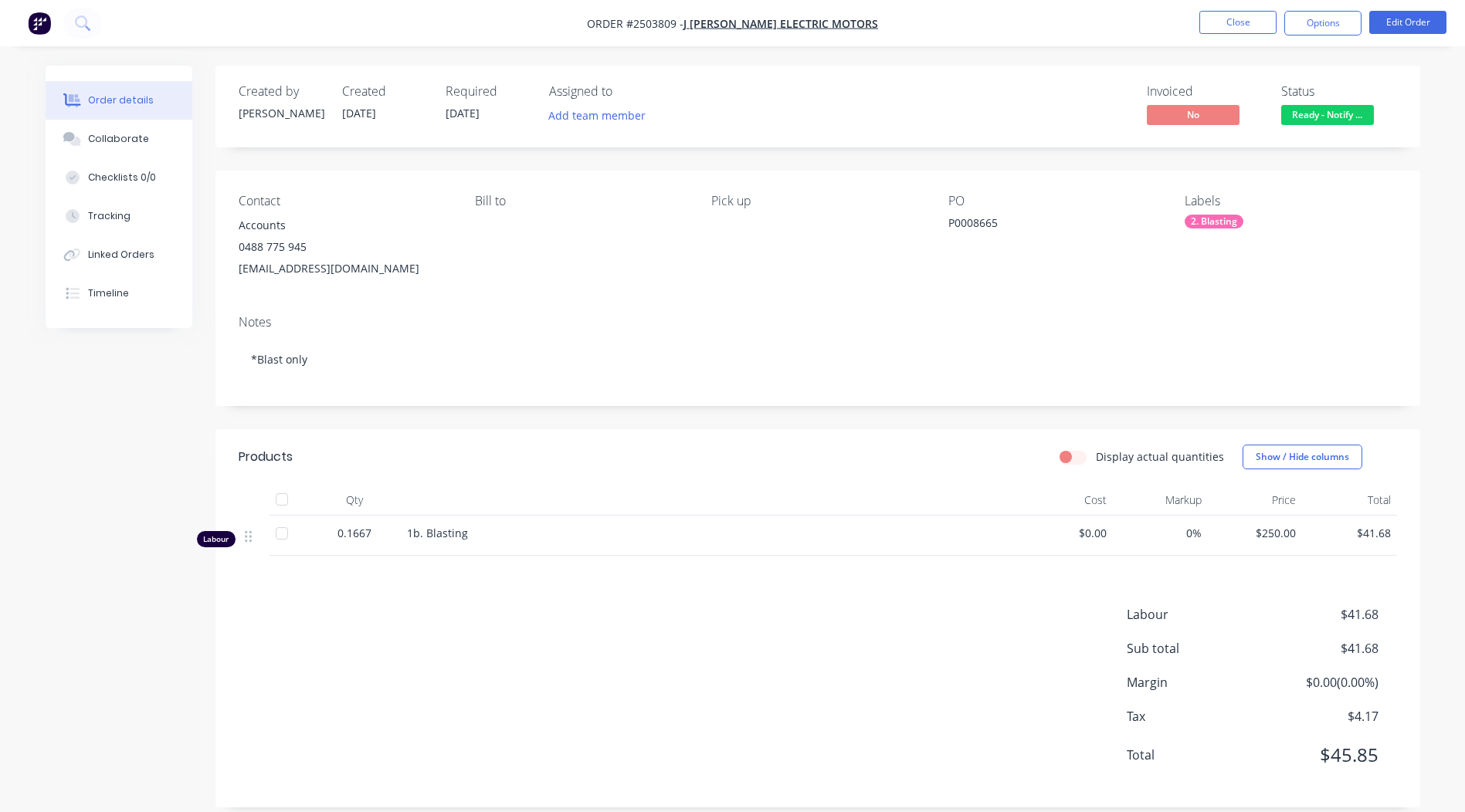
click at [1222, 3] on nav "Order #2503809 - J [PERSON_NAME] ELECTRIC MOTORS Close Options Edit Order" at bounding box center [732, 23] width 1465 height 47
click at [1226, 14] on button "Close" at bounding box center [1238, 22] width 77 height 23
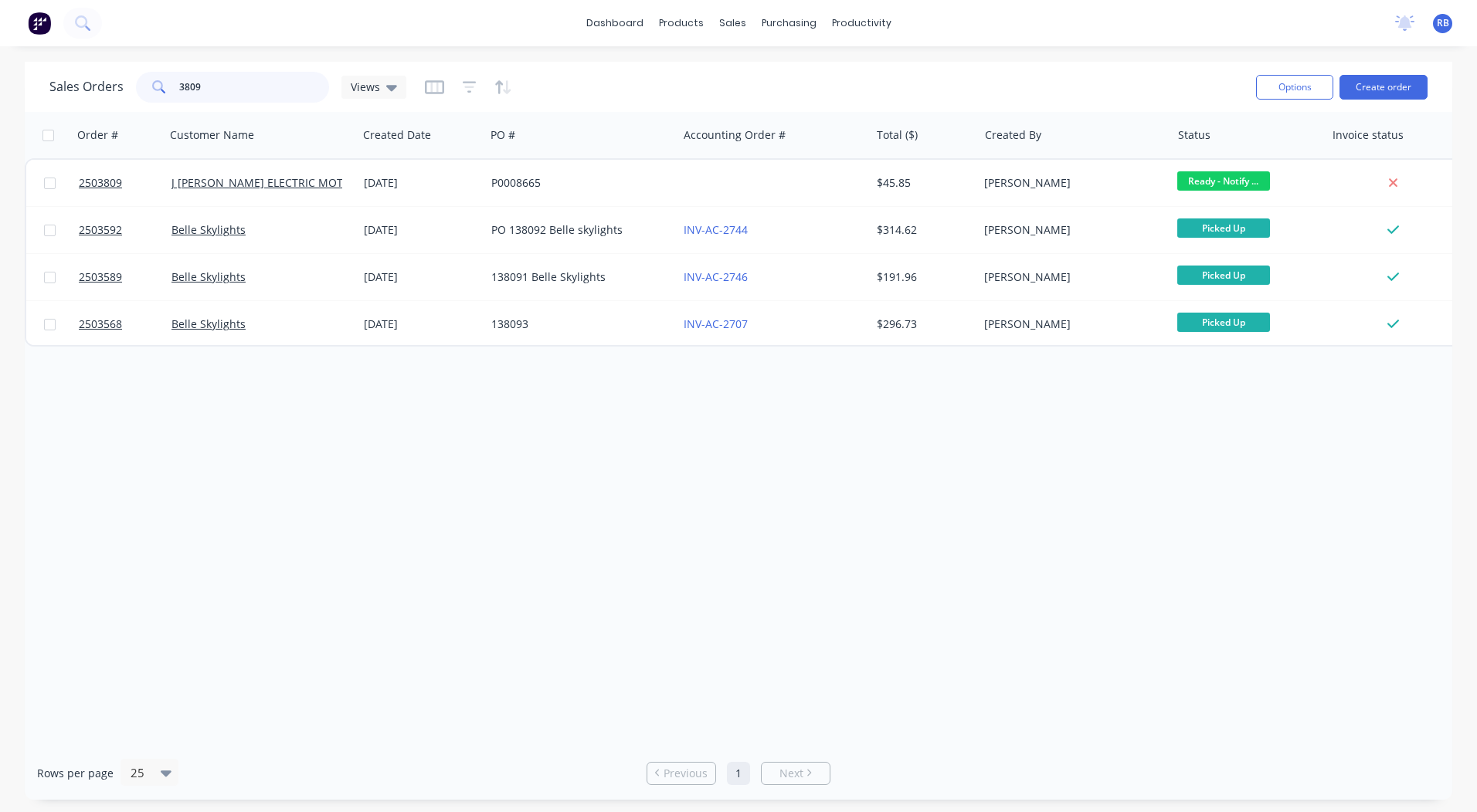
drag, startPoint x: 264, startPoint y: 82, endPoint x: 0, endPoint y: 114, distance: 265.9
click at [77, 112] on div "Sales Orders 3809 Views Options Create order Order # Customer Name Created Date…" at bounding box center [738, 430] width 1427 height 738
